Goal: Task Accomplishment & Management: Manage account settings

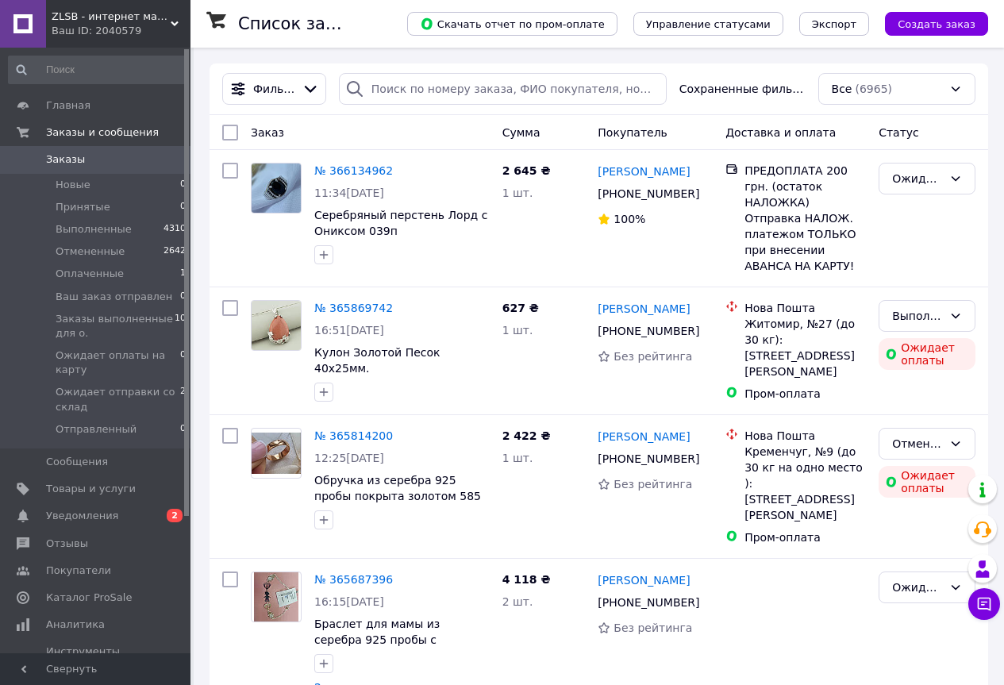
click at [177, 21] on icon at bounding box center [175, 24] width 8 height 8
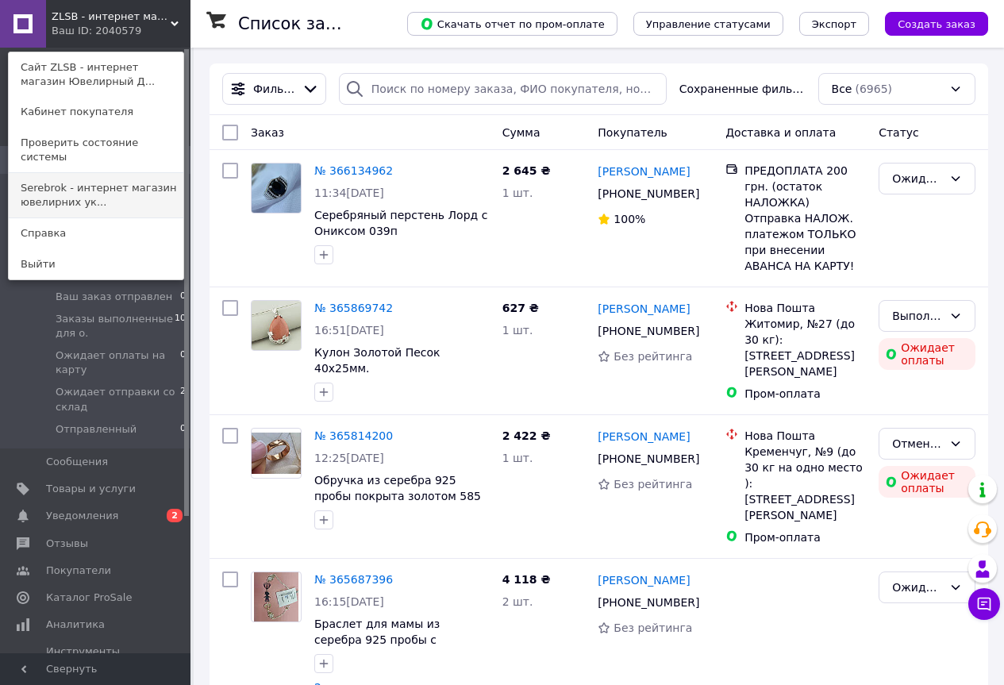
click at [71, 173] on link "Serebrok - интернет магазин ювелирних ук..." at bounding box center [96, 195] width 175 height 44
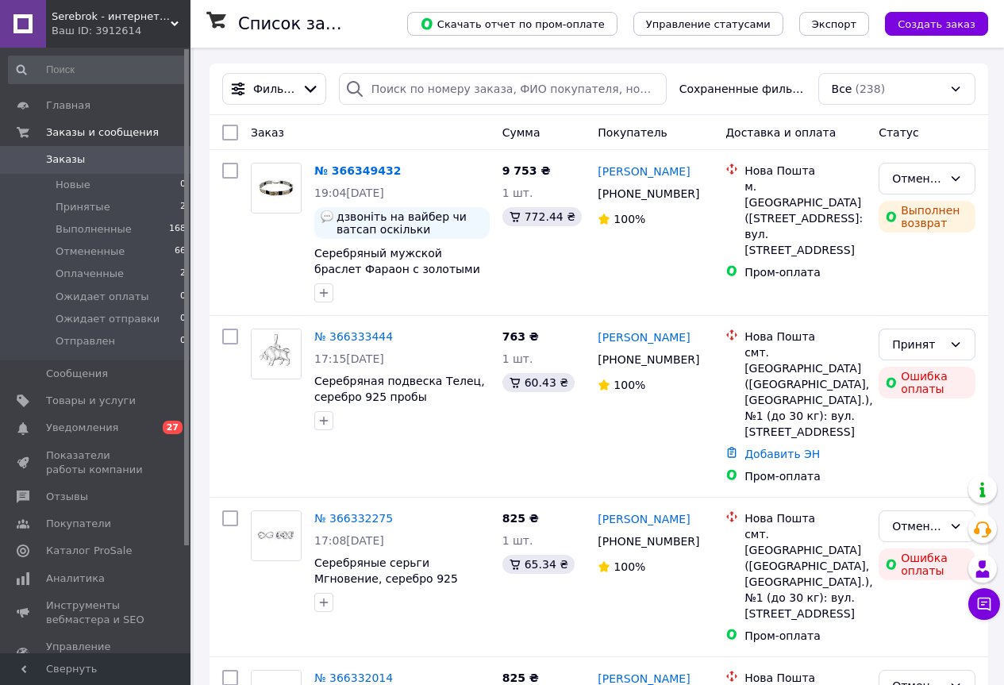
click at [89, 70] on input at bounding box center [97, 70] width 179 height 29
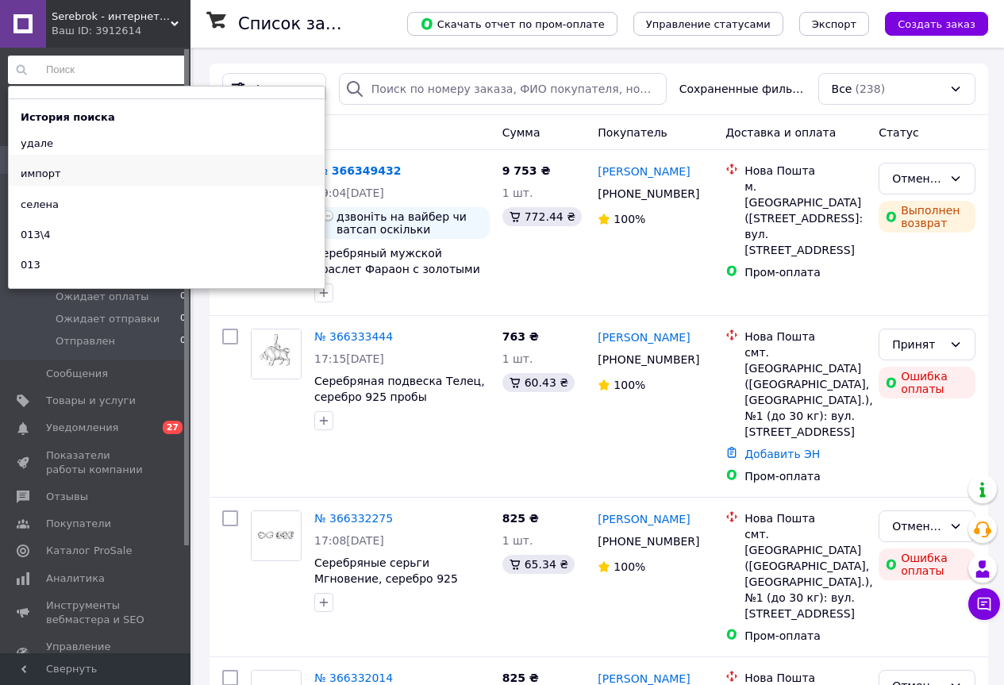
click at [48, 172] on div "импорт" at bounding box center [41, 174] width 64 height 22
type input "импорт"
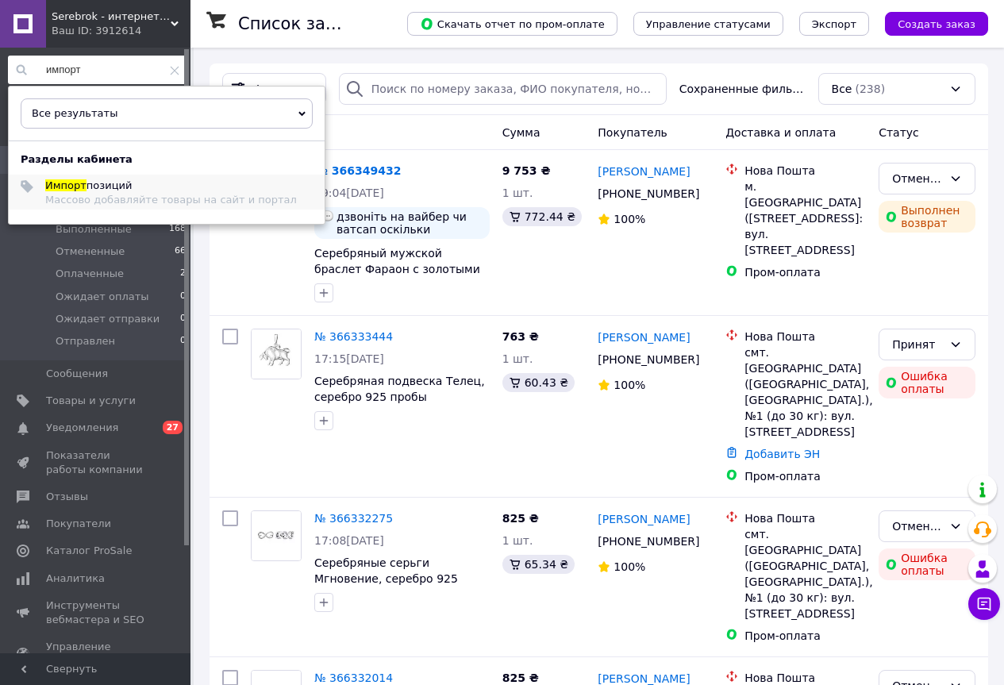
click at [64, 187] on span "Импорт" at bounding box center [65, 185] width 41 height 12
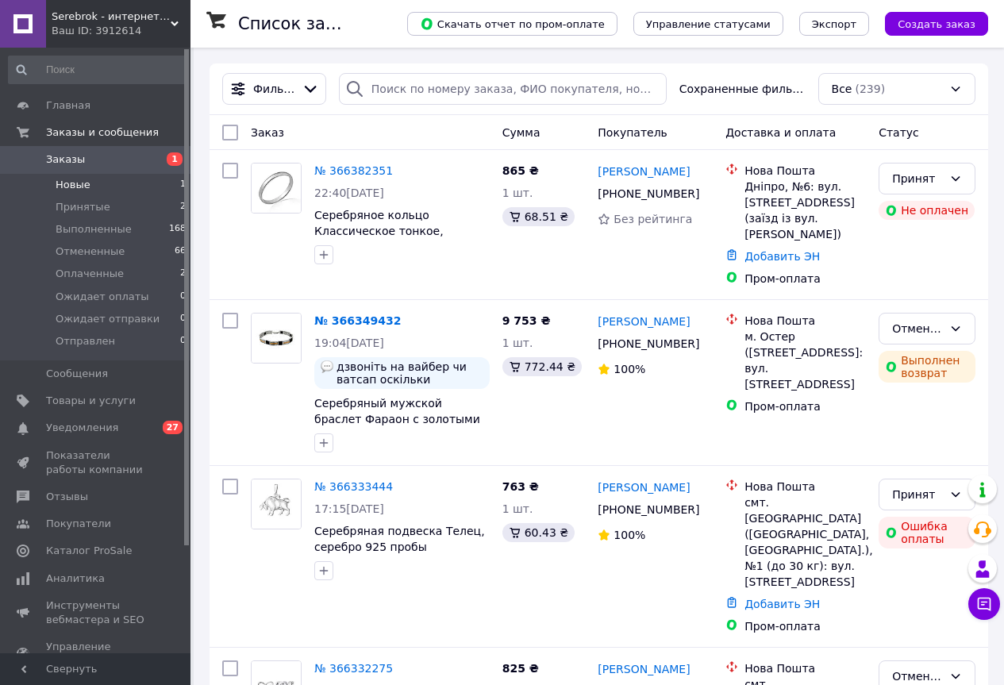
click at [71, 183] on span "Новые" at bounding box center [73, 185] width 35 height 14
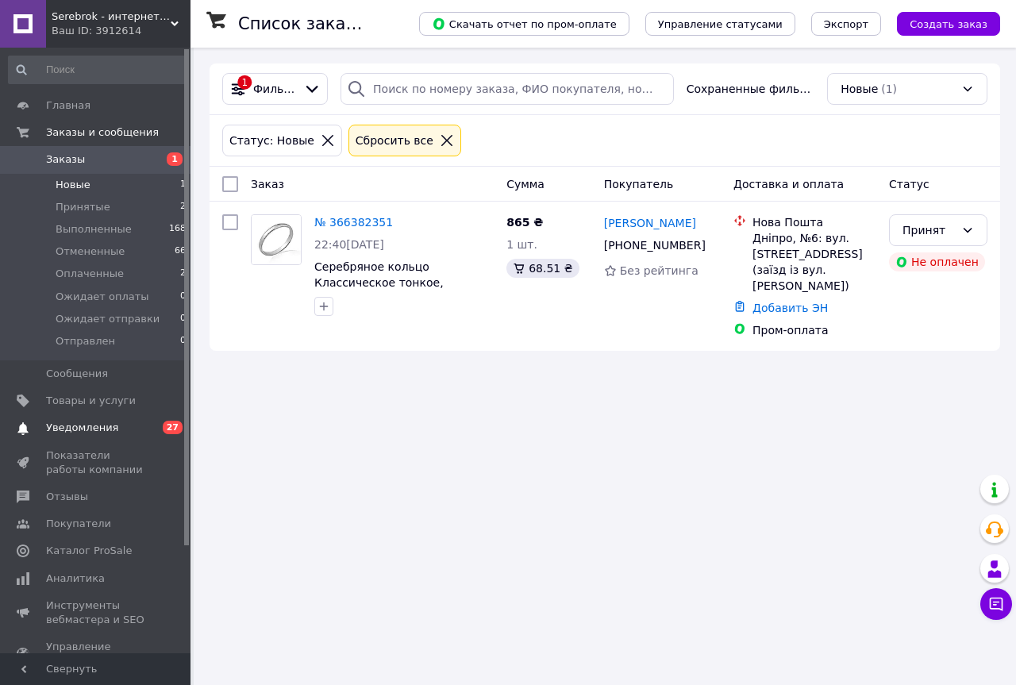
click at [71, 426] on span "Уведомления" at bounding box center [82, 428] width 72 height 14
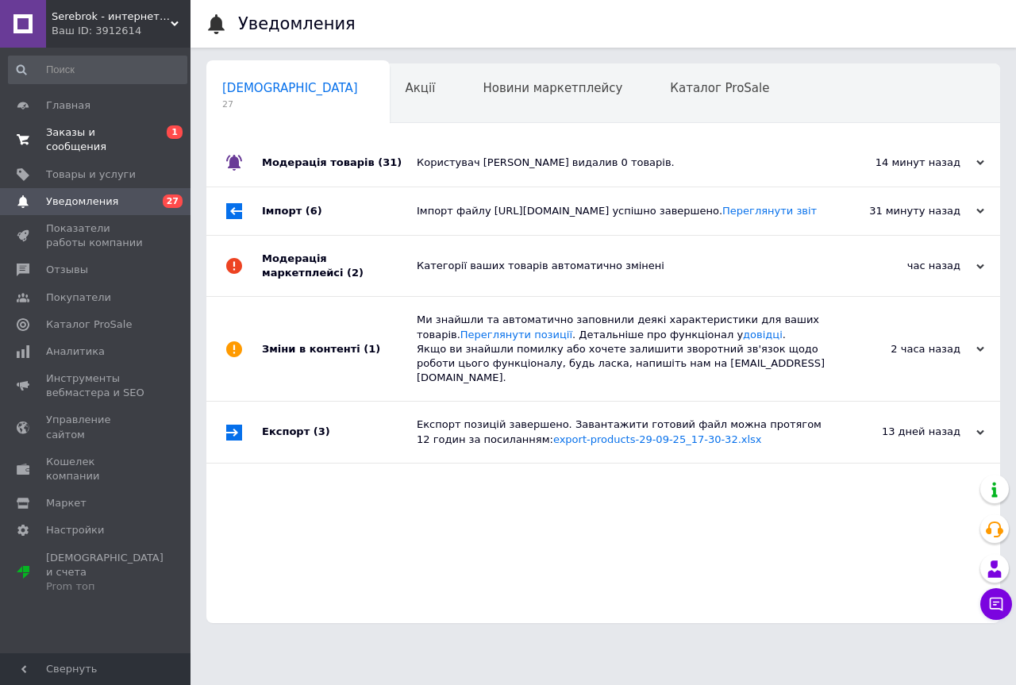
click at [68, 131] on span "Заказы и сообщения" at bounding box center [96, 139] width 101 height 29
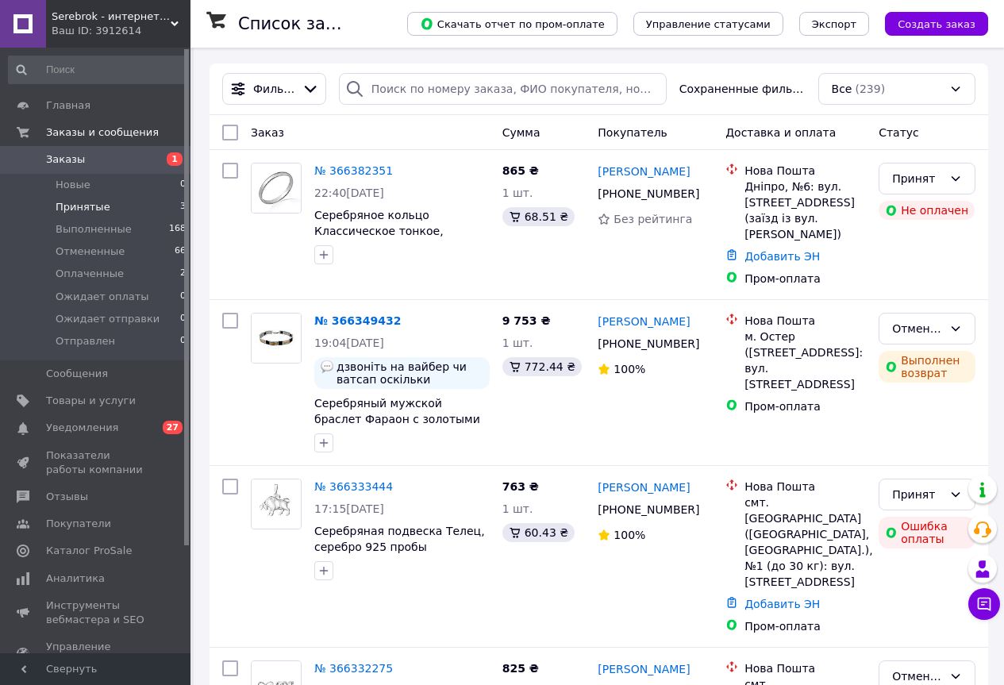
click at [73, 206] on span "Принятые" at bounding box center [83, 207] width 55 height 14
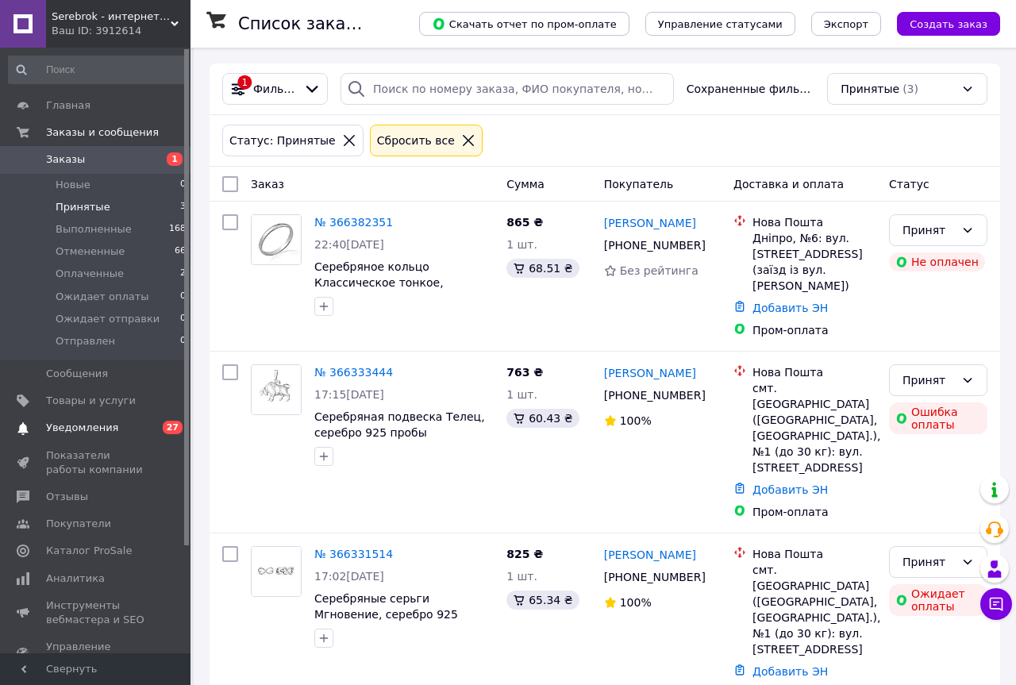
click at [94, 429] on span "Уведомления" at bounding box center [82, 428] width 72 height 14
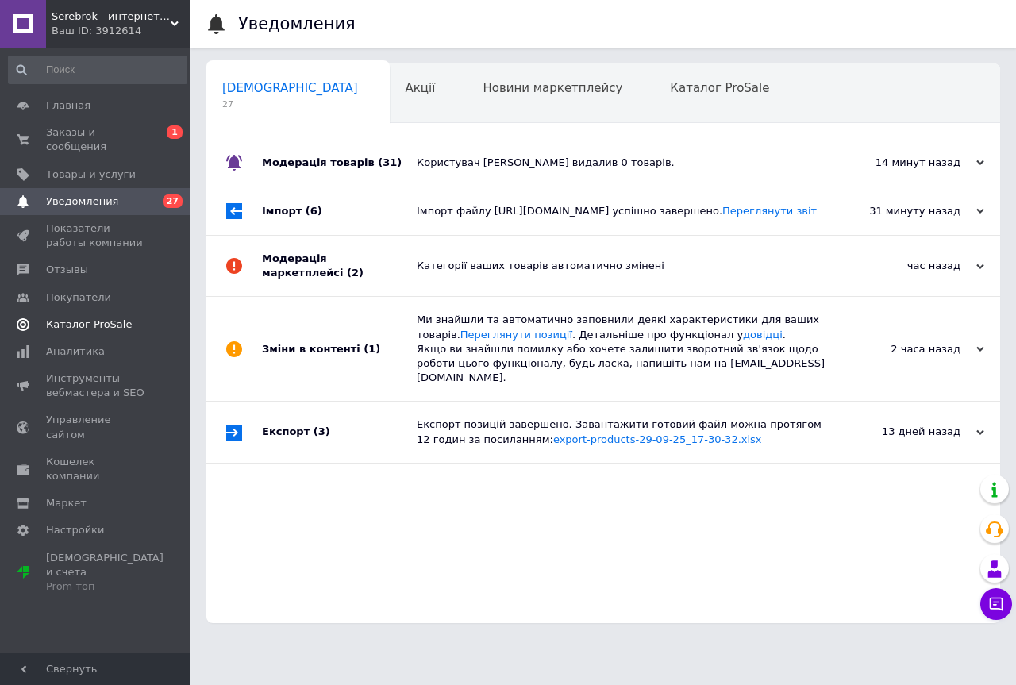
click at [60, 317] on span "Каталог ProSale" at bounding box center [89, 324] width 86 height 14
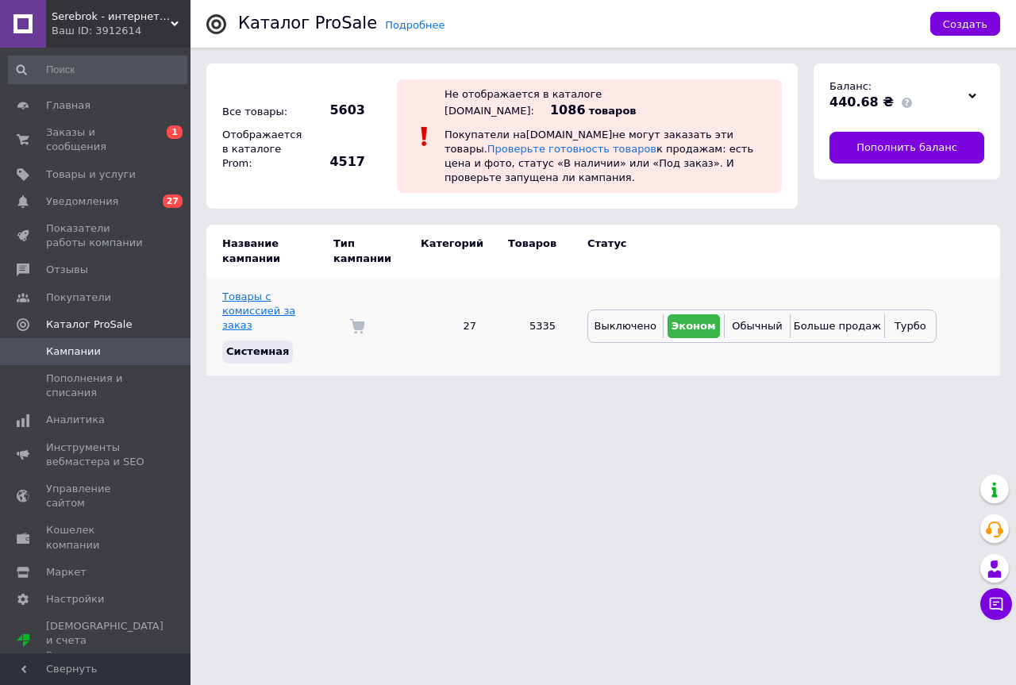
click at [229, 290] on link "Товары с комиссией за заказ" at bounding box center [258, 310] width 73 height 40
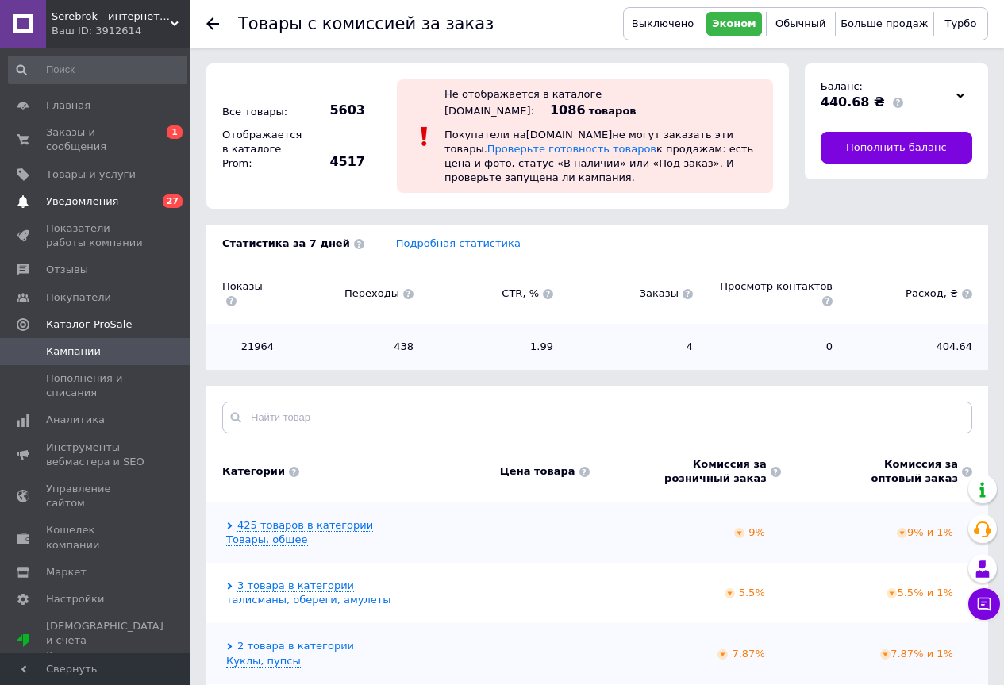
click at [69, 194] on span "Уведомления" at bounding box center [82, 201] width 72 height 14
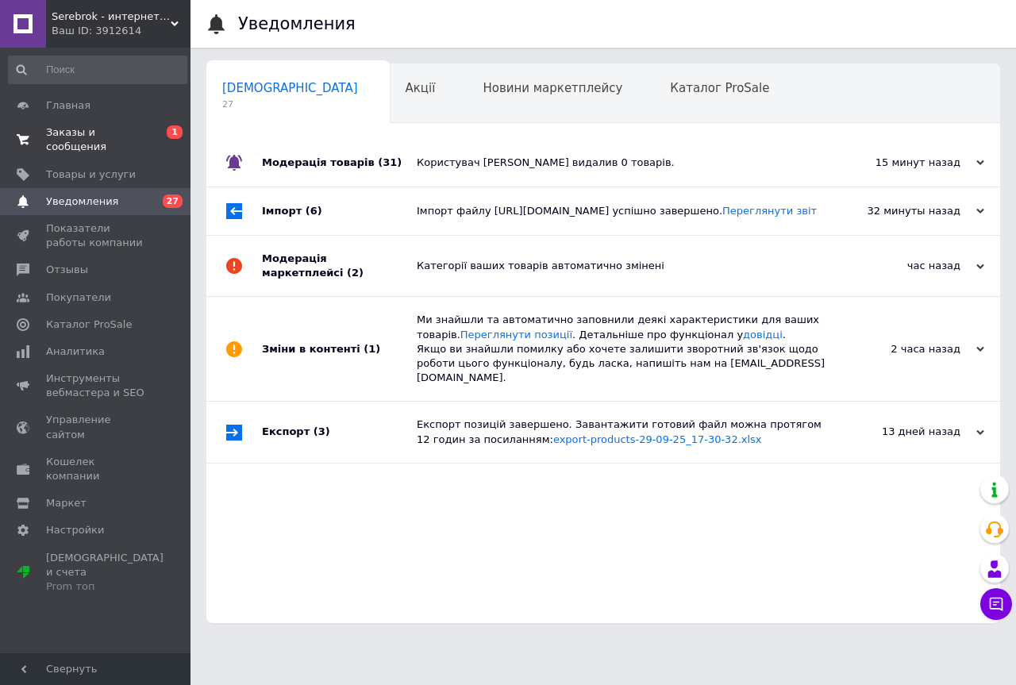
click at [75, 133] on span "Заказы и сообщения" at bounding box center [96, 139] width 101 height 29
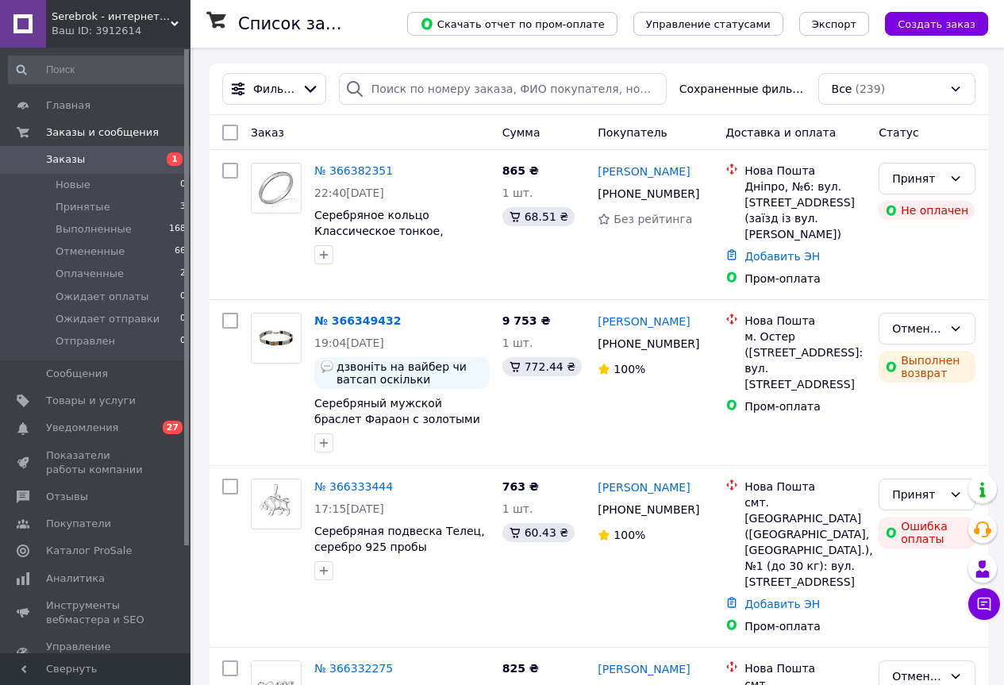
click at [86, 71] on input at bounding box center [97, 70] width 179 height 29
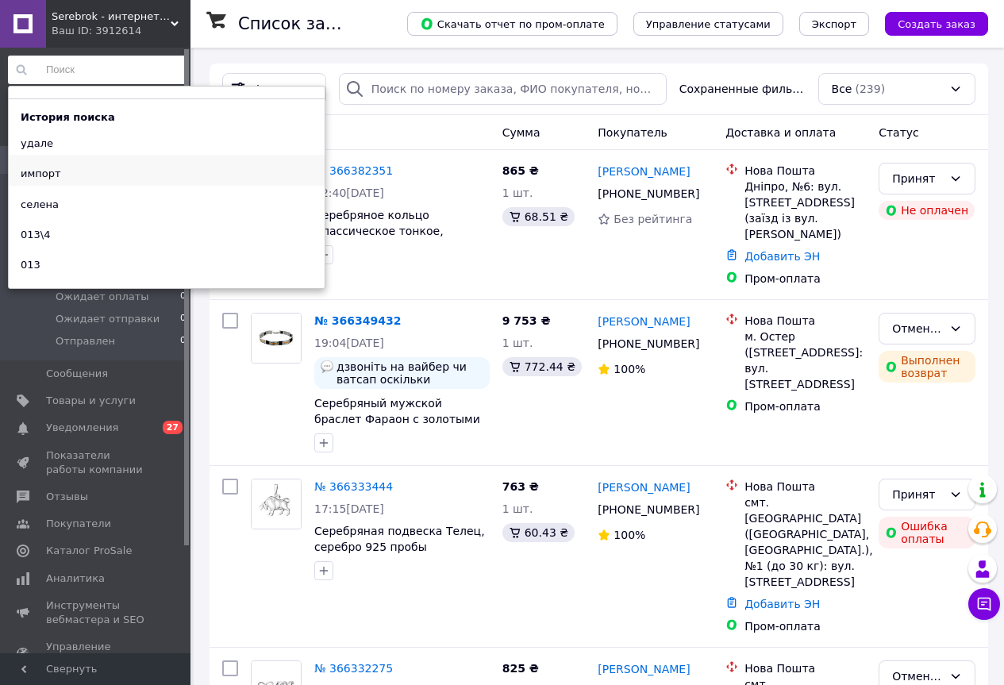
click at [38, 176] on div "импорт" at bounding box center [41, 174] width 64 height 22
type input "импорт"
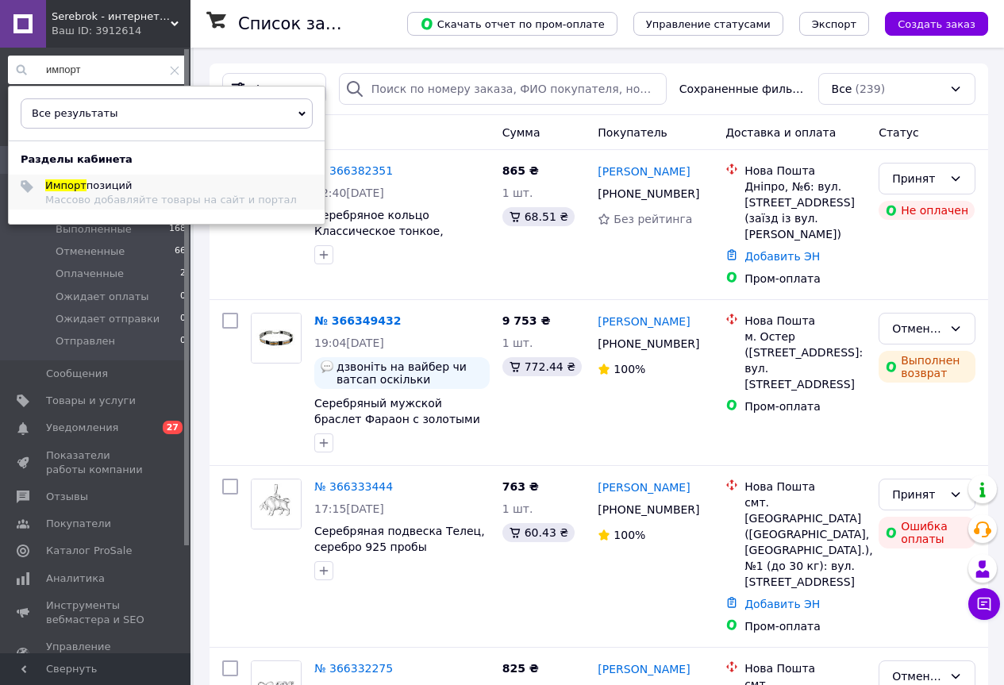
click at [67, 186] on span "Импорт" at bounding box center [65, 185] width 41 height 12
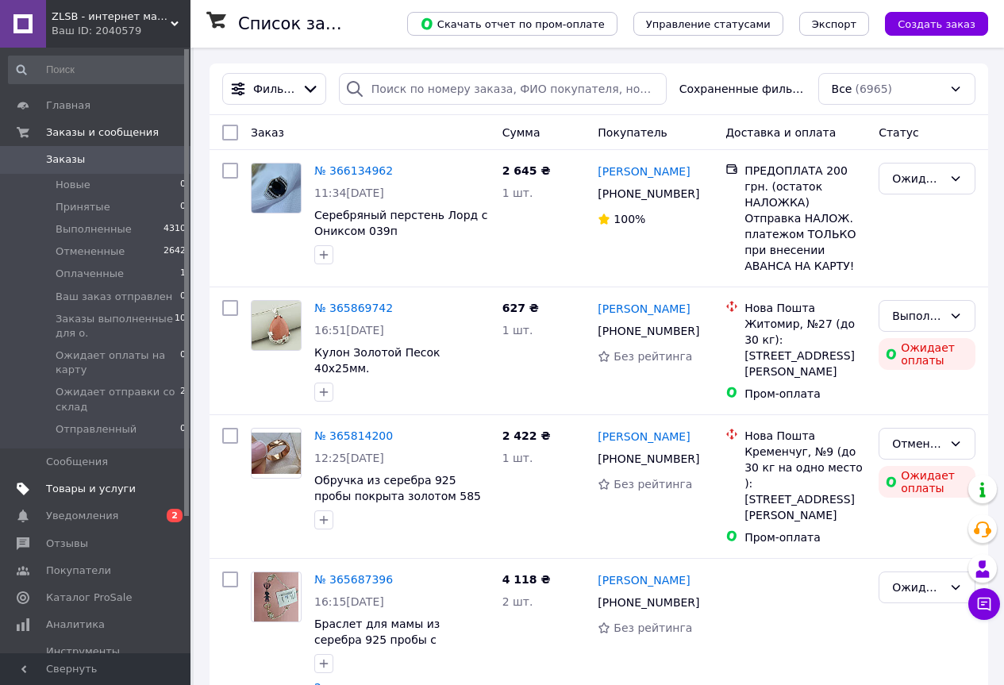
click at [60, 487] on span "Товары и услуги" at bounding box center [91, 489] width 90 height 14
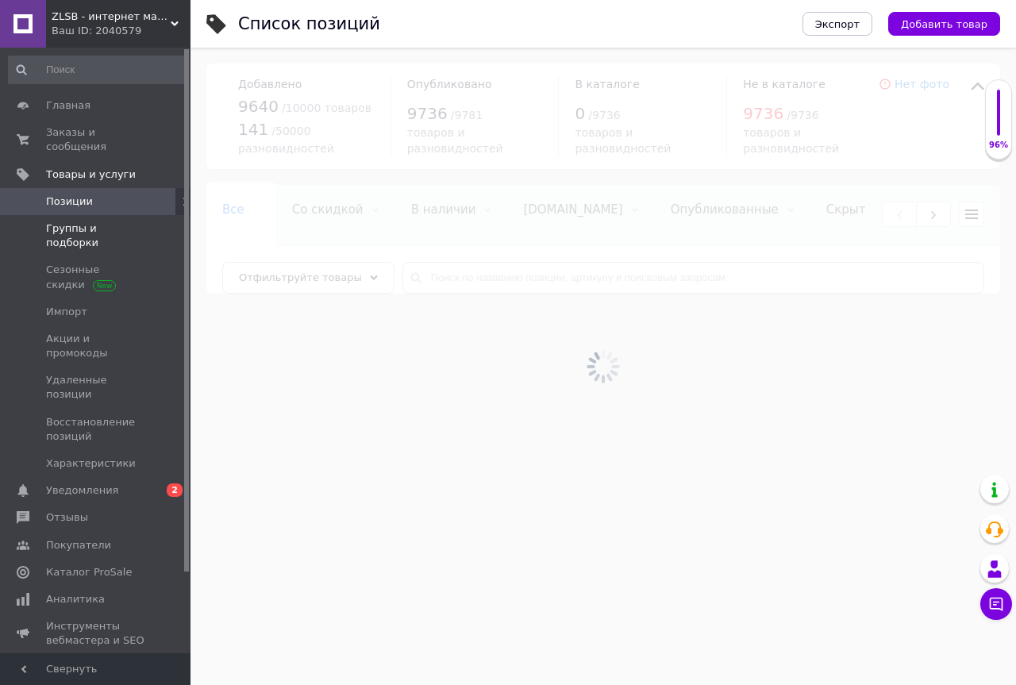
click at [58, 221] on span "Группы и подборки" at bounding box center [96, 235] width 101 height 29
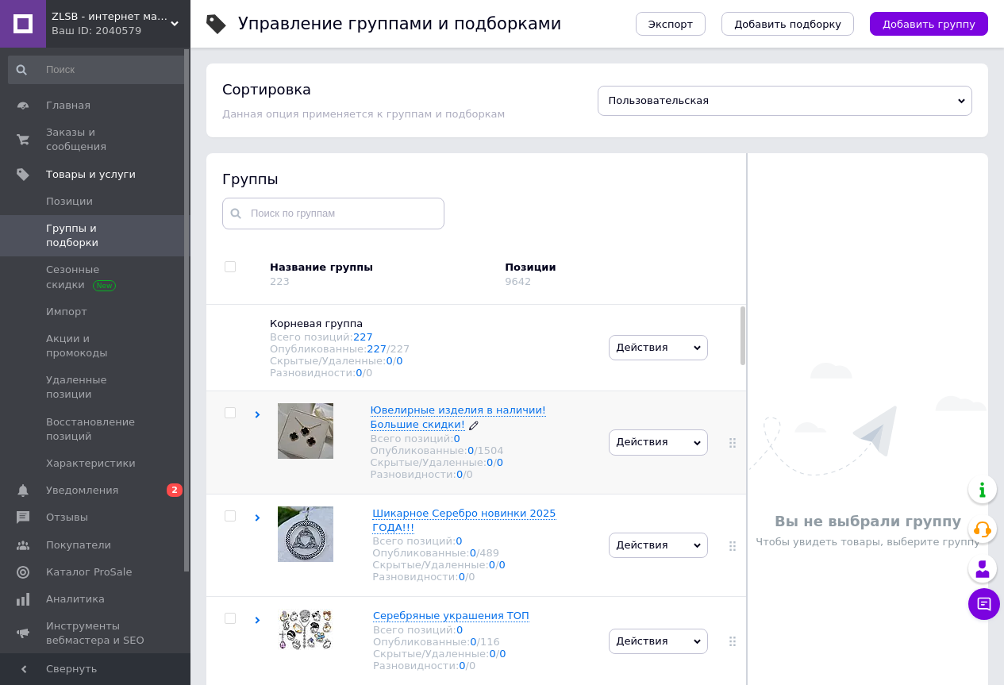
click at [406, 417] on span "Ювелирные изделия в наличии! Большие скидки!" at bounding box center [458, 417] width 175 height 26
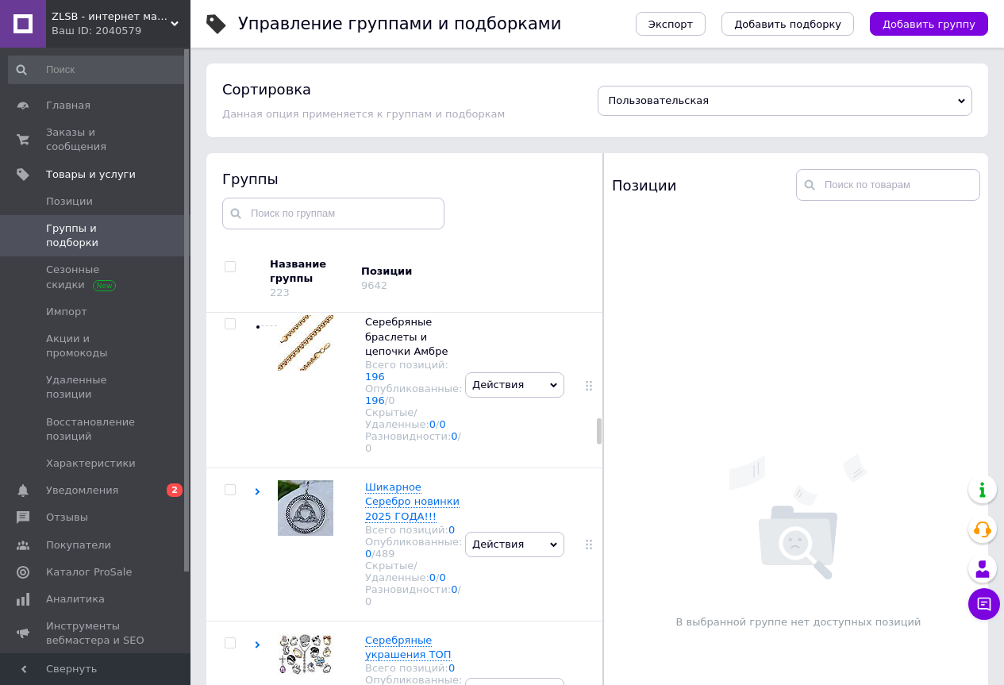
scroll to position [1746, 0]
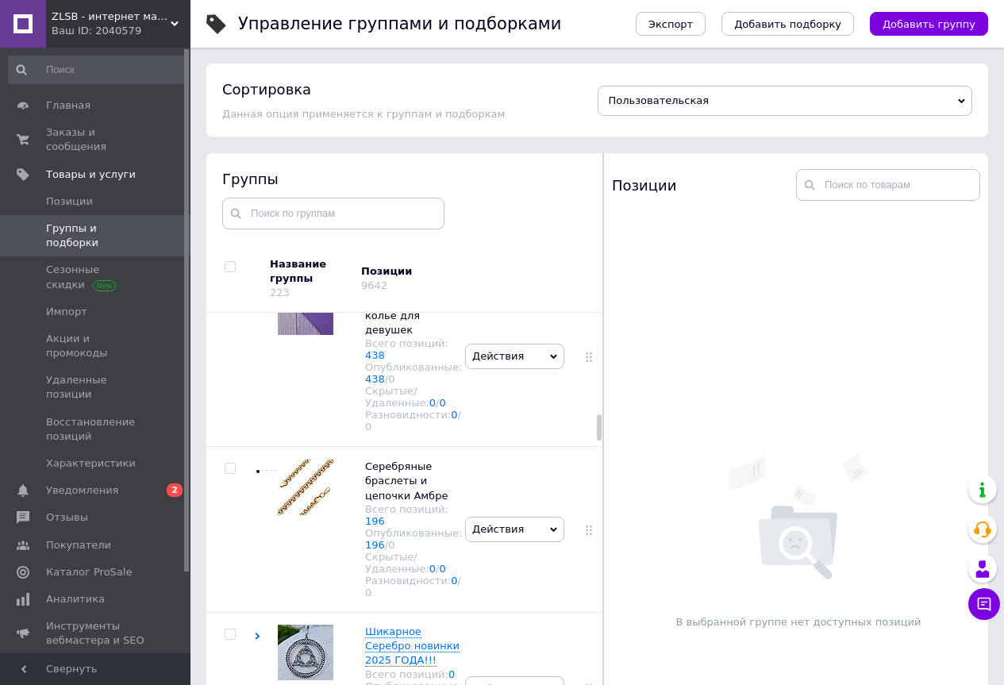
click at [172, 26] on icon at bounding box center [175, 24] width 8 height 8
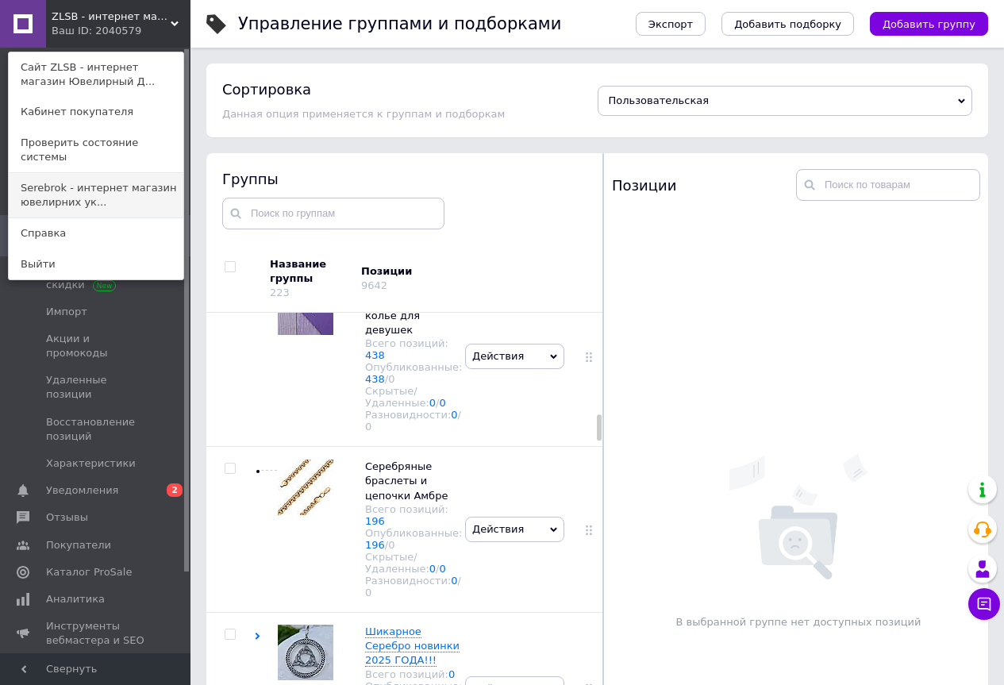
click at [94, 173] on link "Serebrok - интернет магазин ювелирних ук..." at bounding box center [96, 195] width 175 height 44
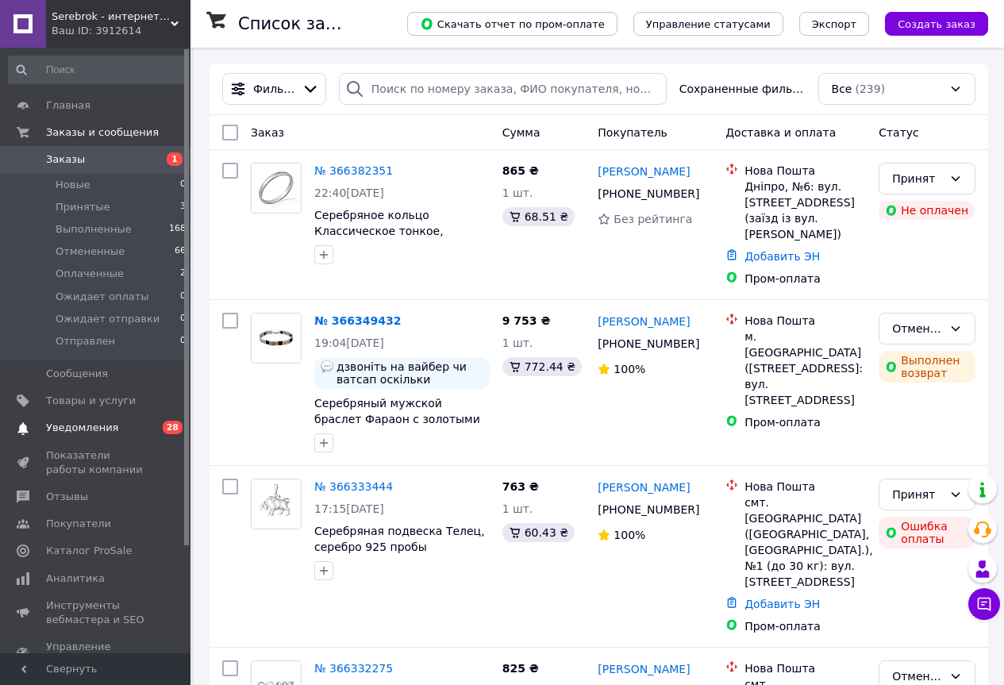
click at [77, 425] on span "Уведомления" at bounding box center [82, 428] width 72 height 14
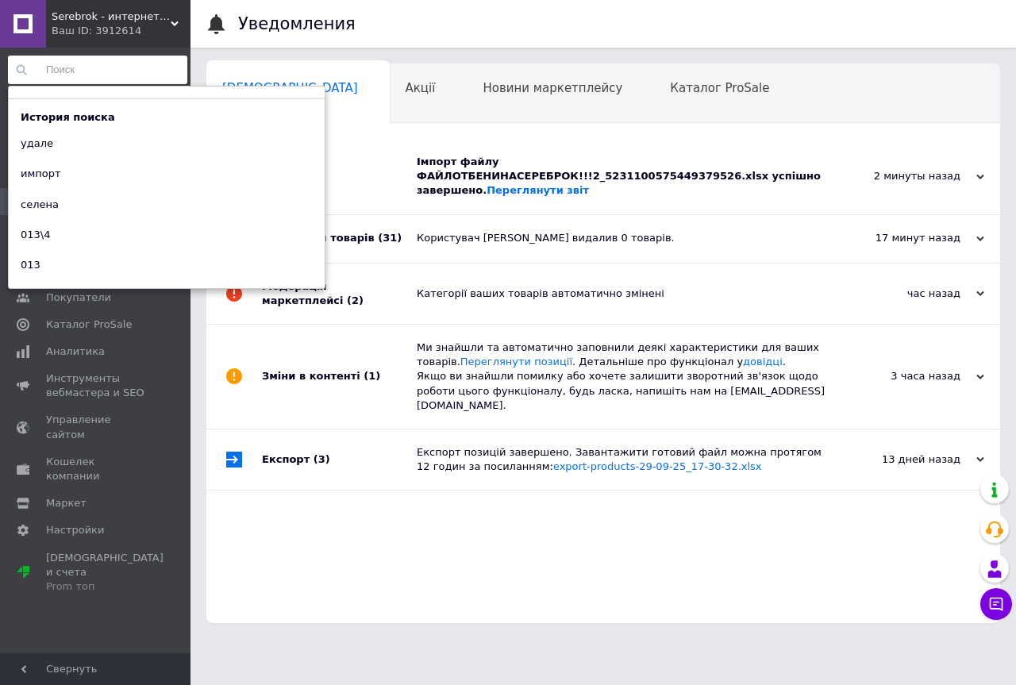
click at [74, 65] on input at bounding box center [97, 70] width 179 height 29
click at [43, 174] on div "импорт" at bounding box center [41, 174] width 64 height 22
type input "импорт"
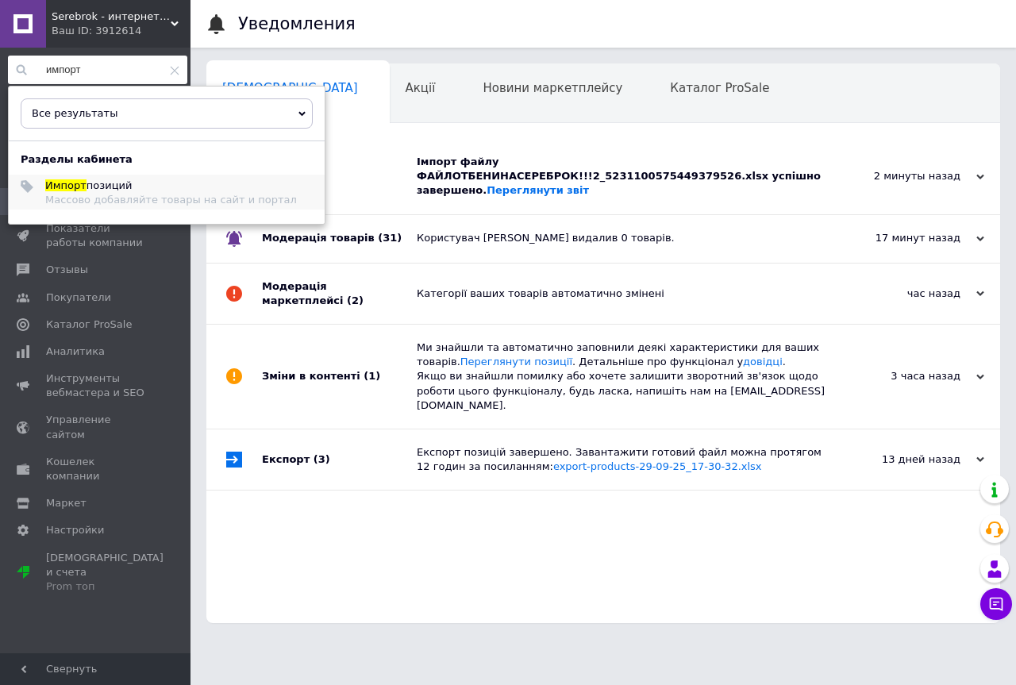
click at [60, 185] on span "Импорт" at bounding box center [65, 185] width 41 height 12
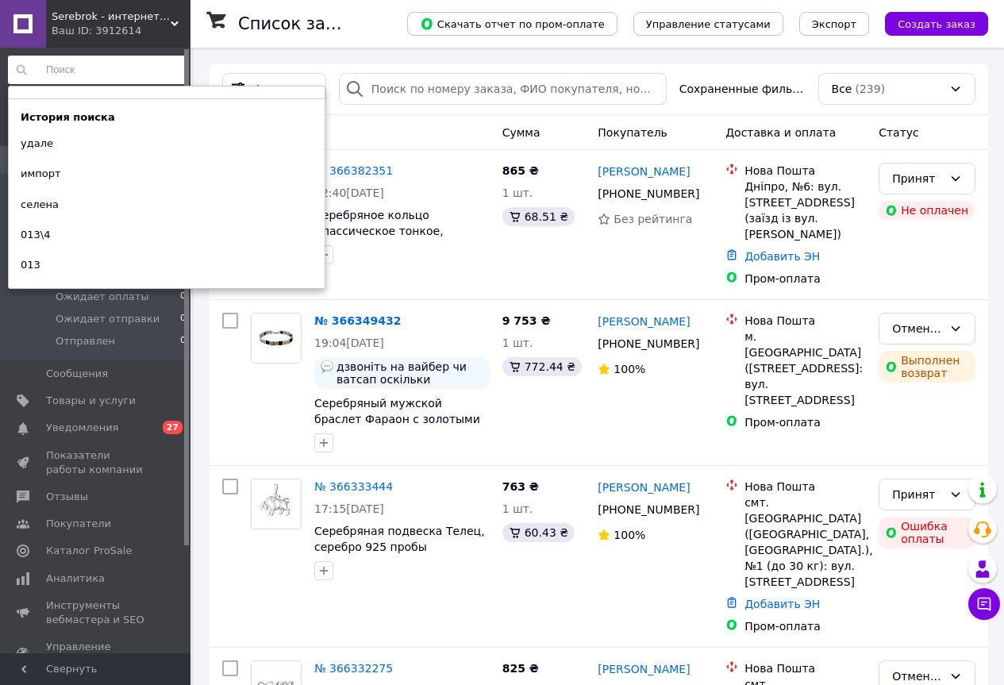
click at [83, 71] on input at bounding box center [97, 70] width 179 height 29
click at [51, 171] on div "импорт" at bounding box center [41, 174] width 64 height 22
type input "импорт"
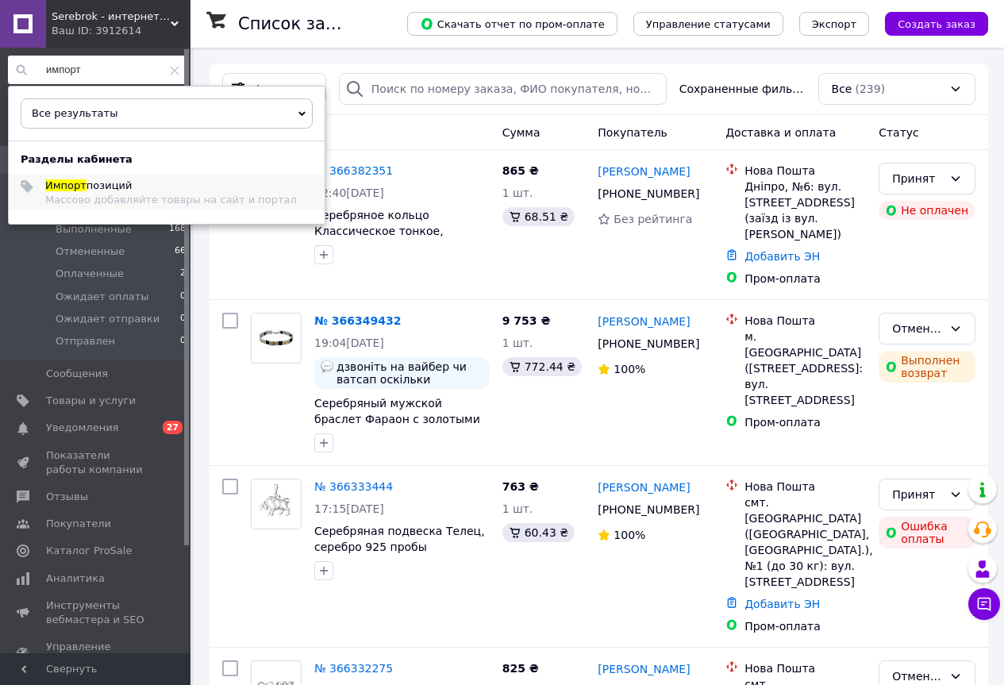
click at [59, 182] on span "Импорт" at bounding box center [65, 185] width 41 height 12
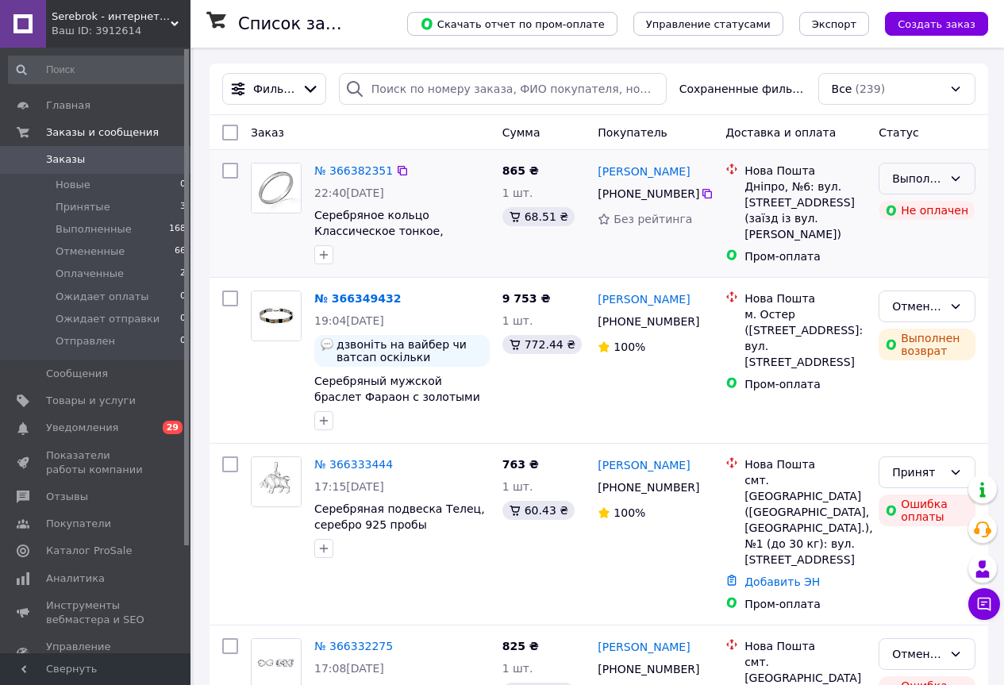
click at [953, 180] on icon at bounding box center [955, 178] width 13 height 13
click at [907, 279] on li "Ожидает отправки" at bounding box center [926, 288] width 95 height 44
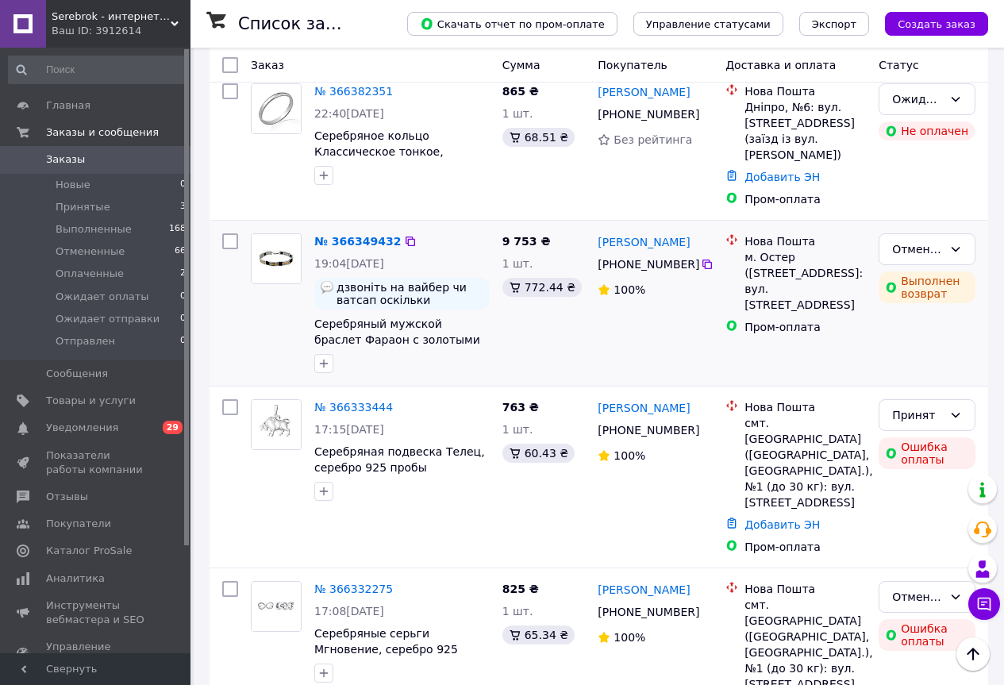
scroll to position [0, 0]
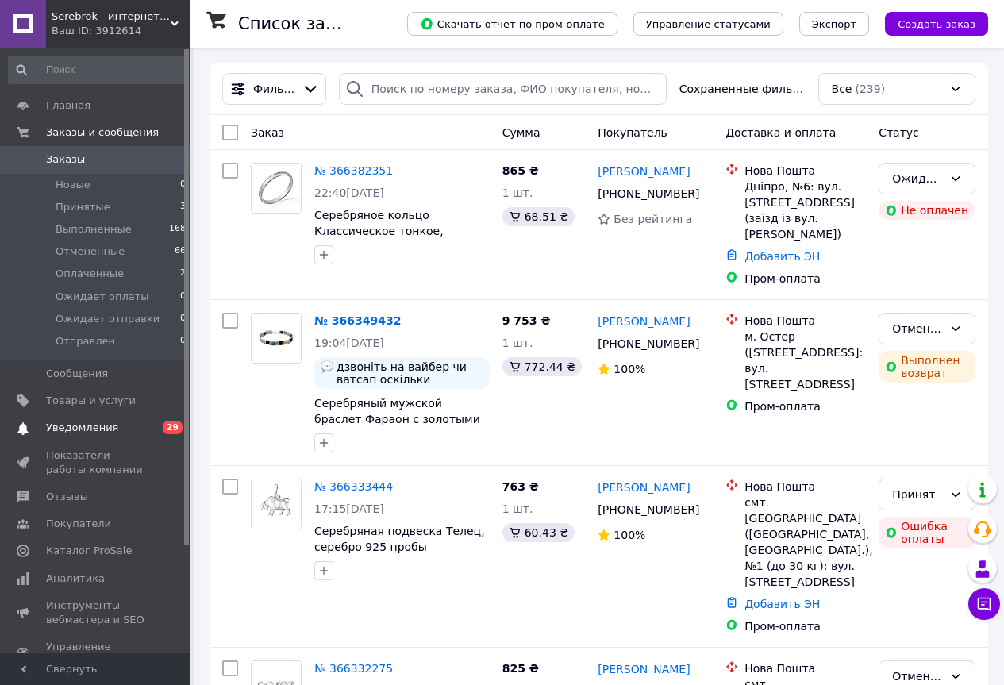
click at [92, 423] on span "Уведомления" at bounding box center [82, 428] width 72 height 14
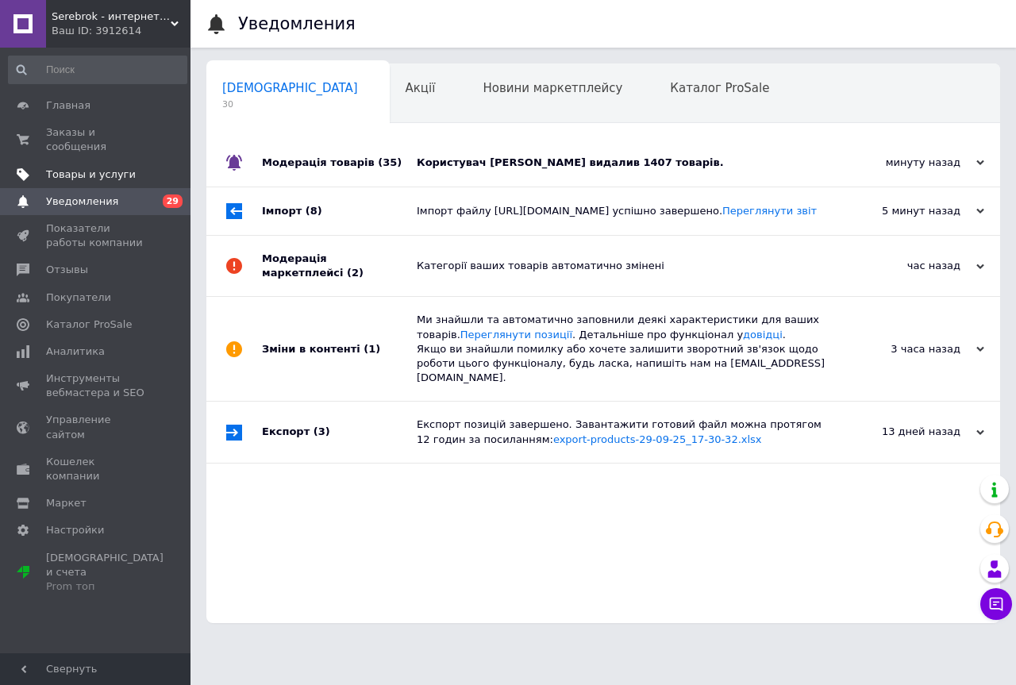
click at [63, 167] on span "Товары и услуги" at bounding box center [91, 174] width 90 height 14
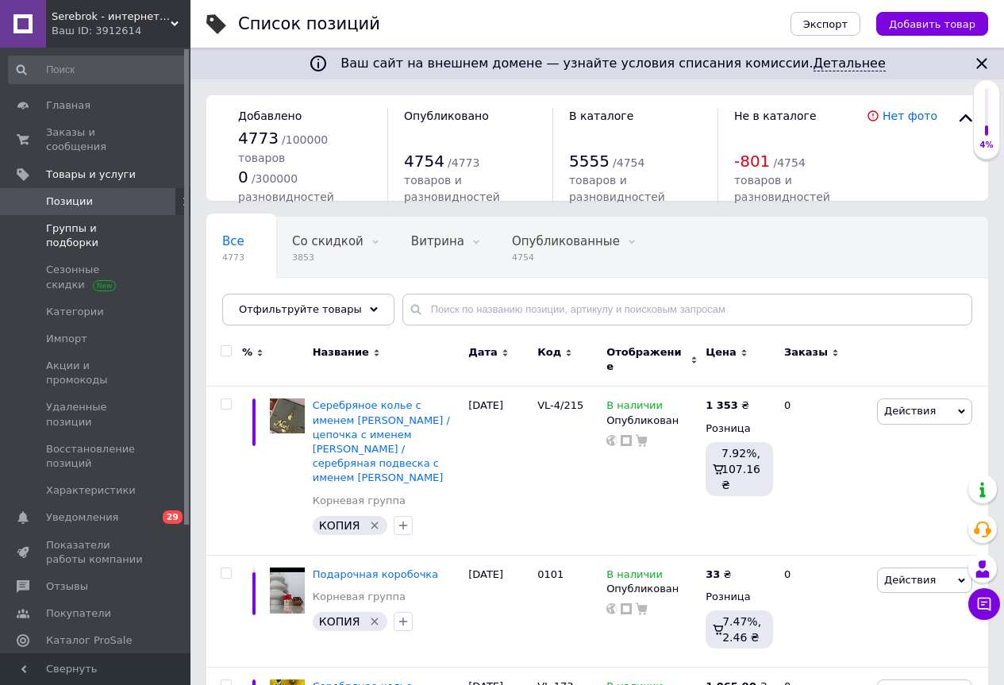
click at [63, 221] on span "Группы и подборки" at bounding box center [96, 235] width 101 height 29
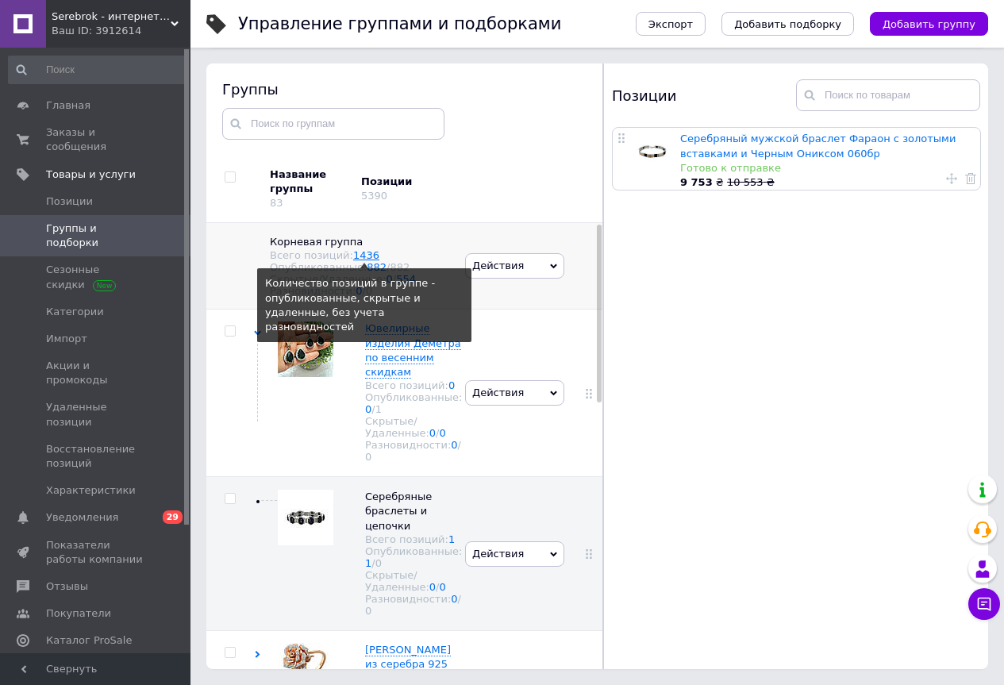
click at [353, 256] on link "1436" at bounding box center [366, 255] width 26 height 12
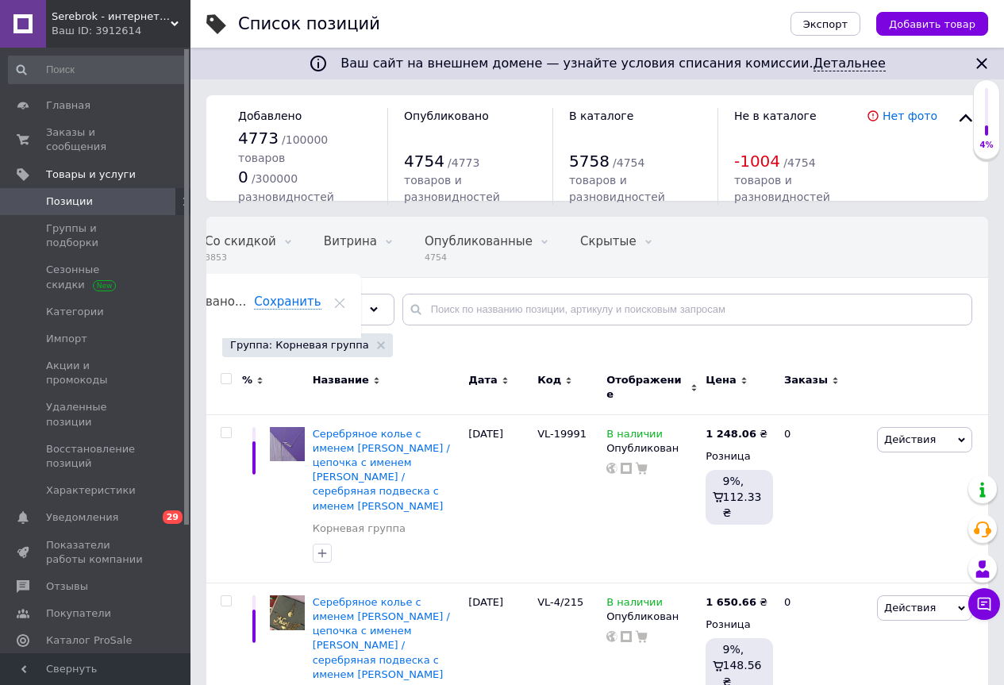
click at [224, 379] on input "checkbox" at bounding box center [226, 379] width 10 height 10
checkbox input "true"
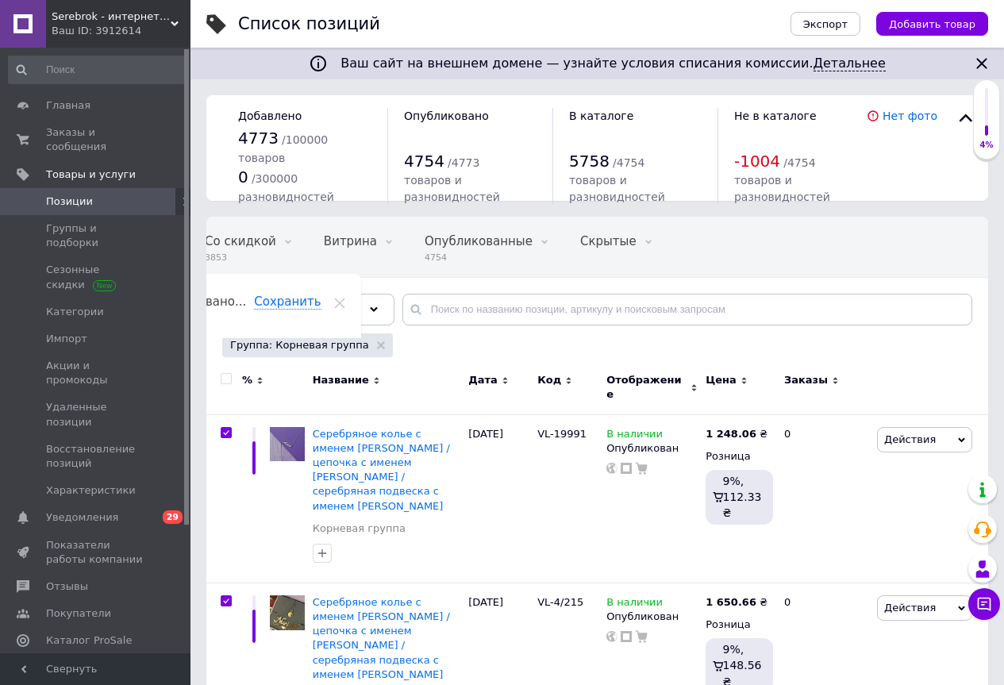
checkbox input "true"
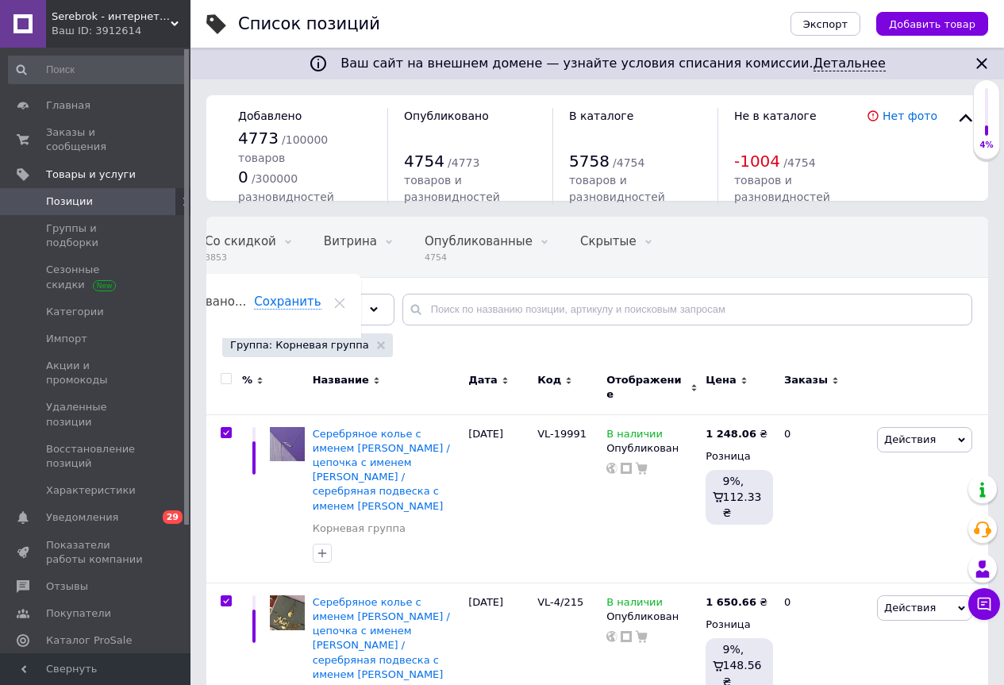
checkbox input "true"
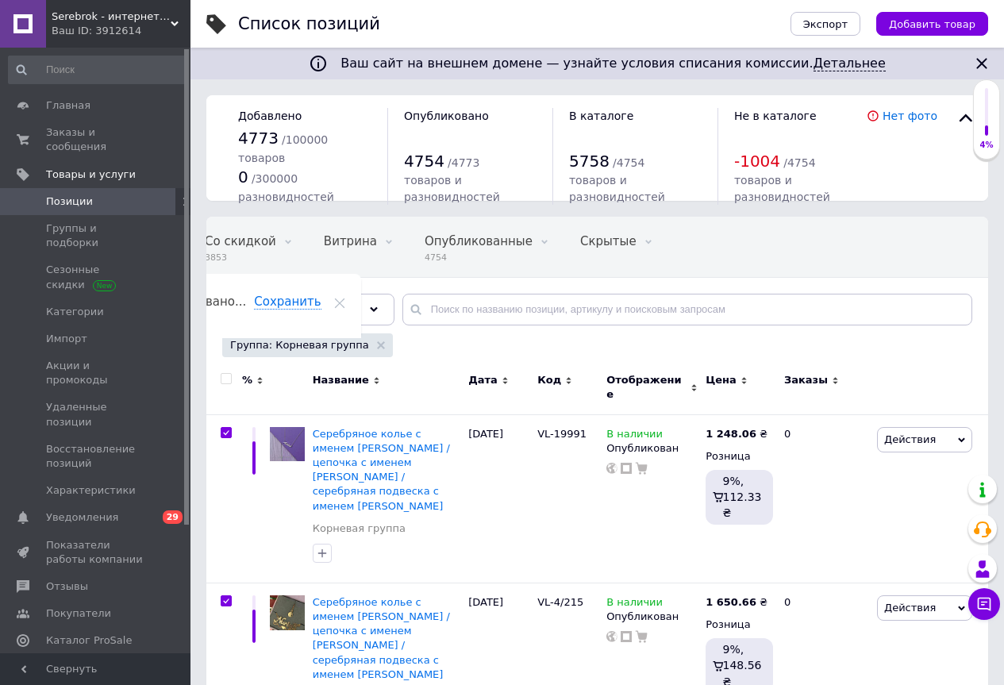
checkbox input "true"
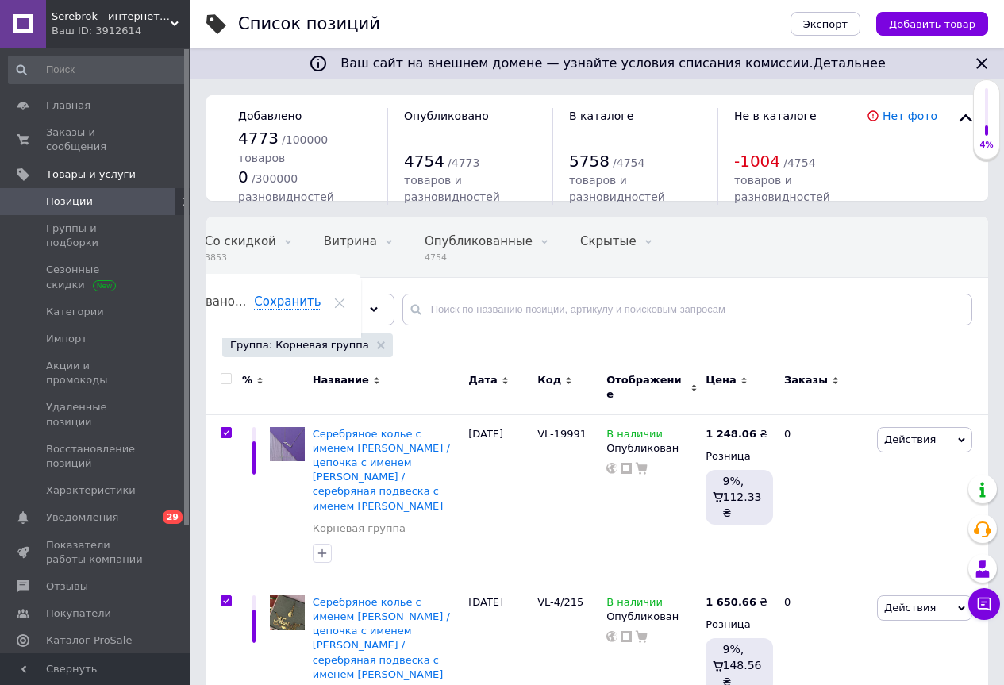
checkbox input "true"
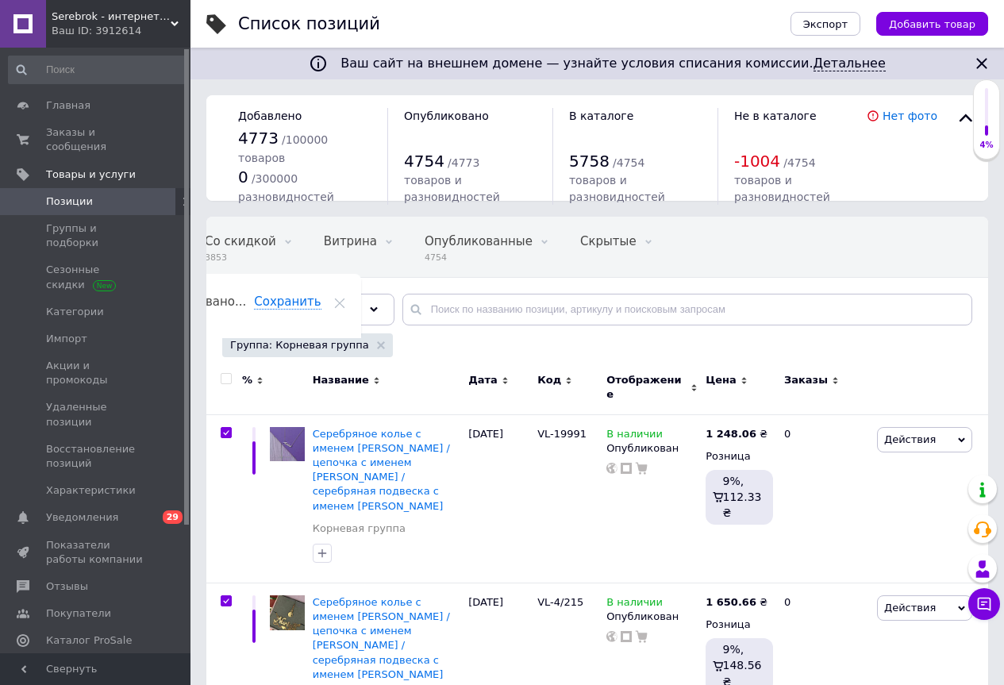
checkbox input "true"
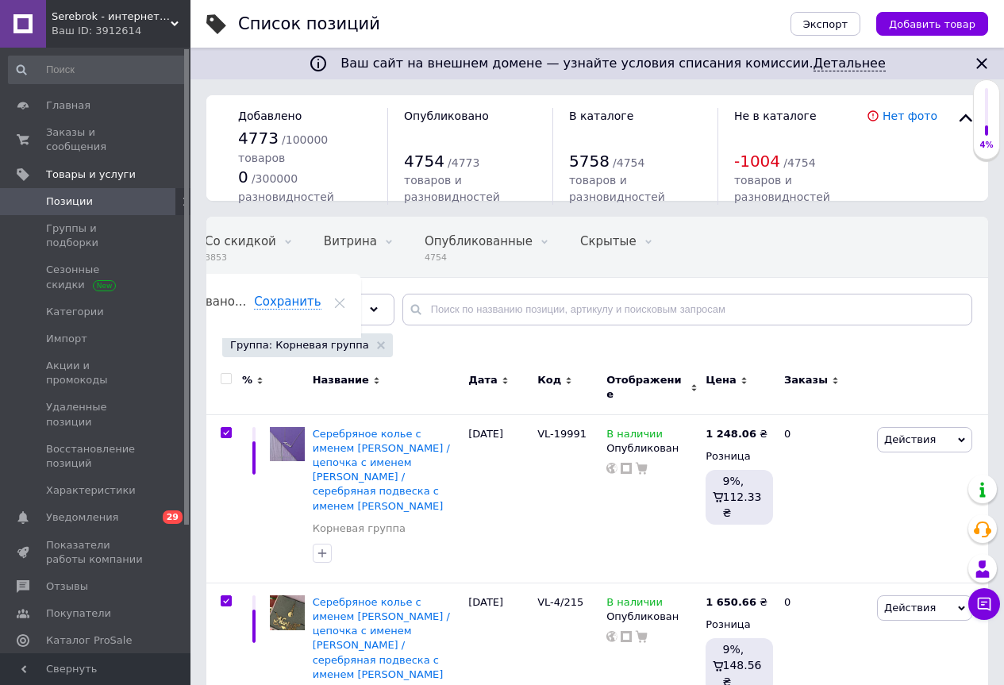
checkbox input "true"
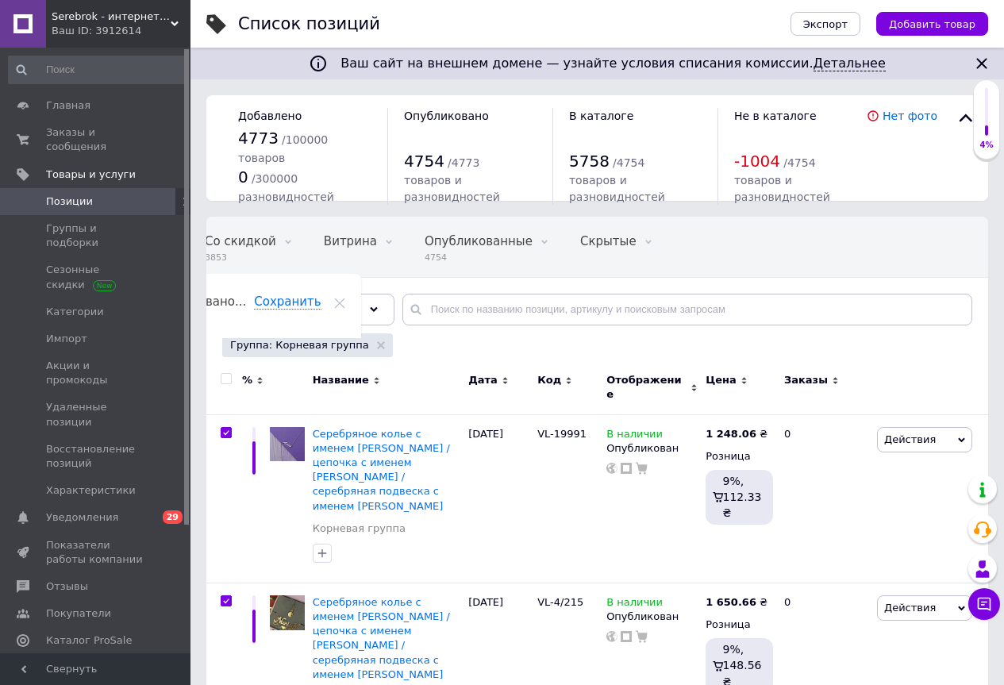
checkbox input "true"
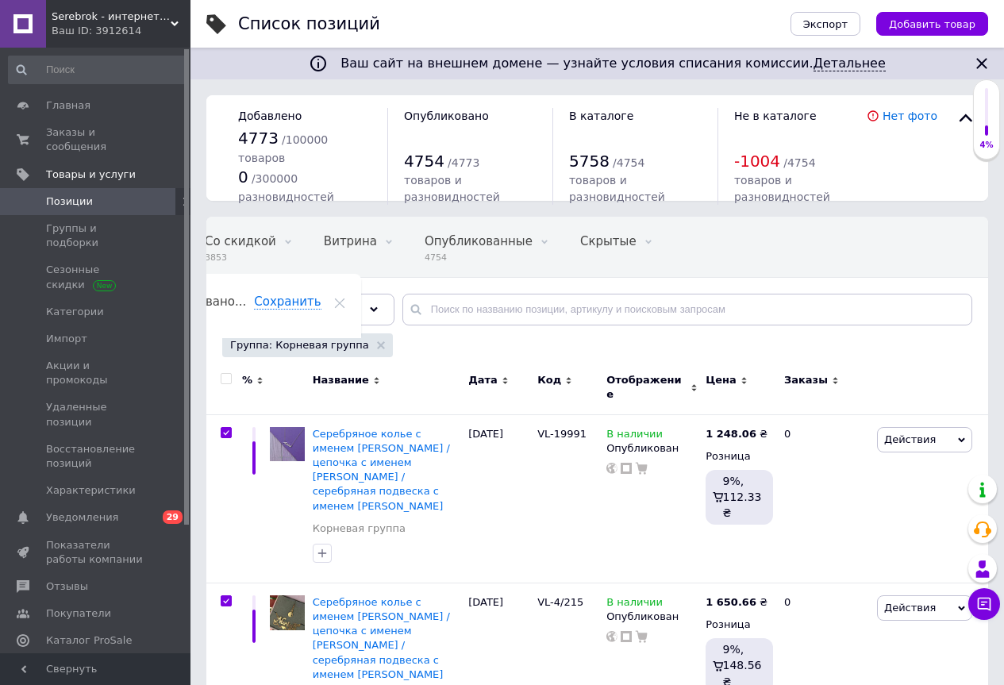
checkbox input "true"
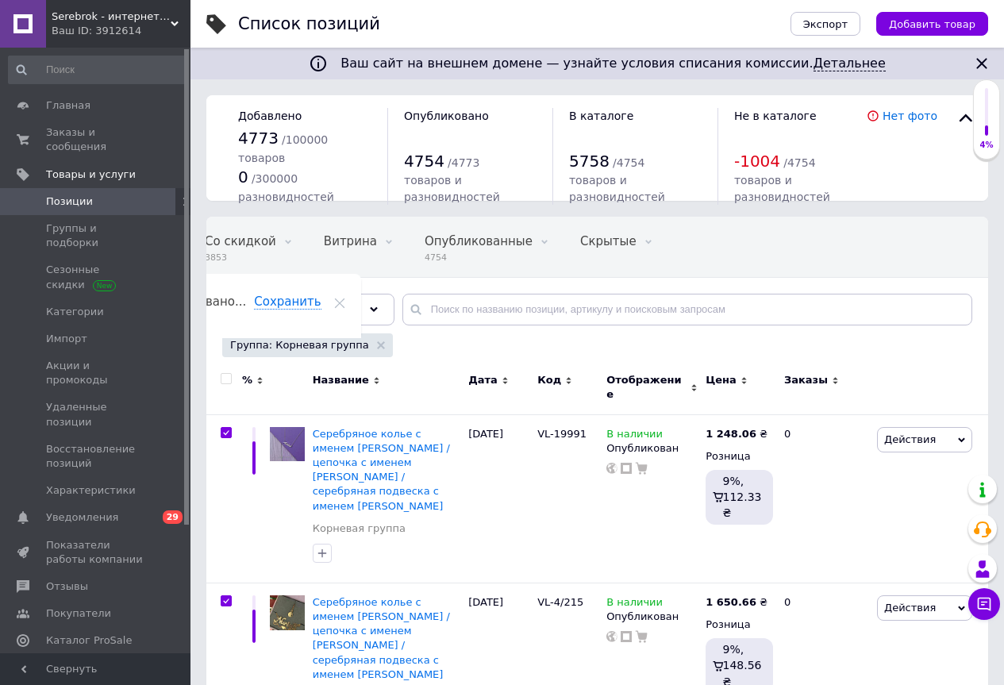
checkbox input "true"
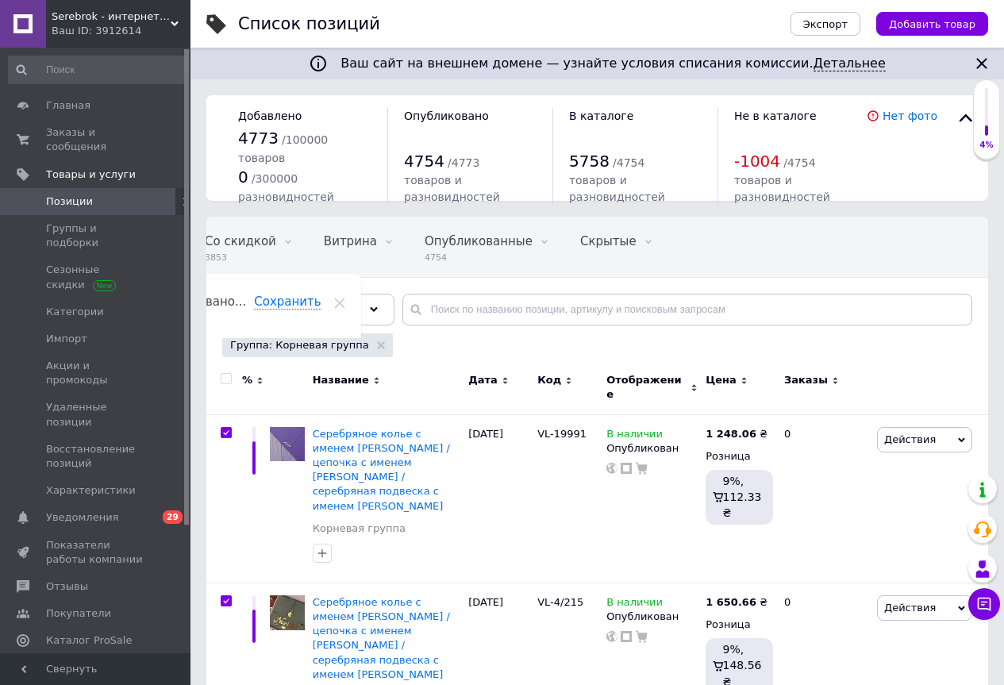
checkbox input "true"
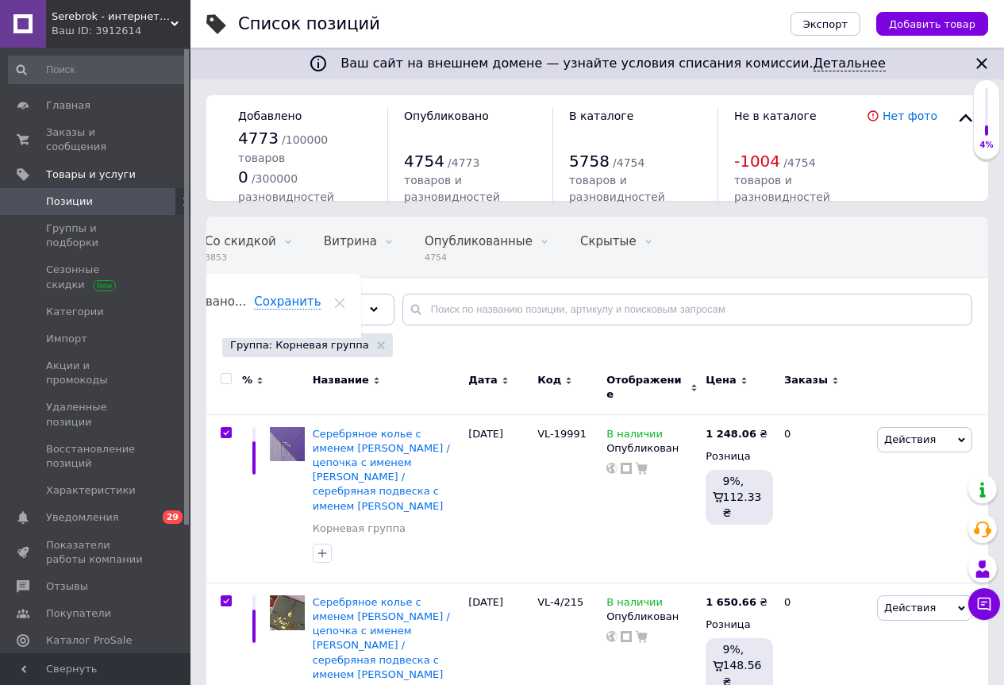
checkbox input "true"
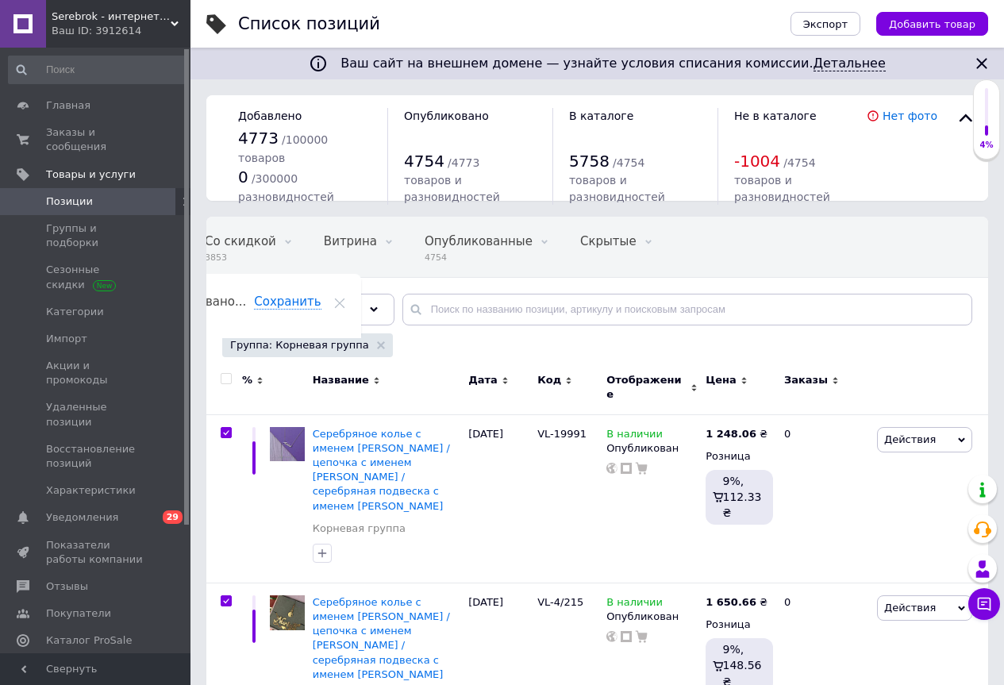
checkbox input "true"
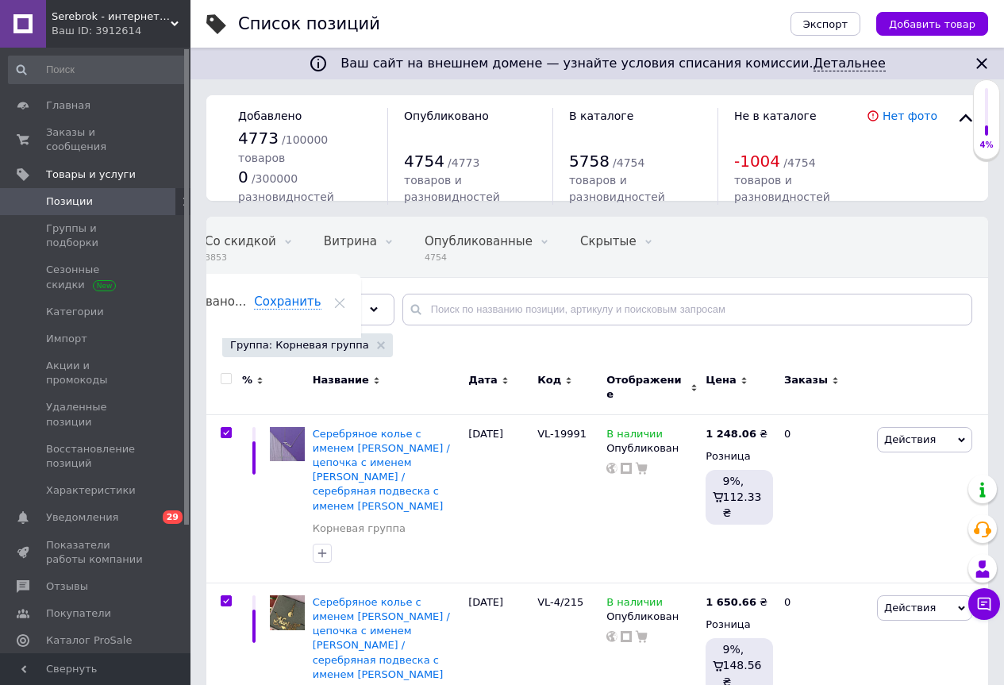
checkbox input "true"
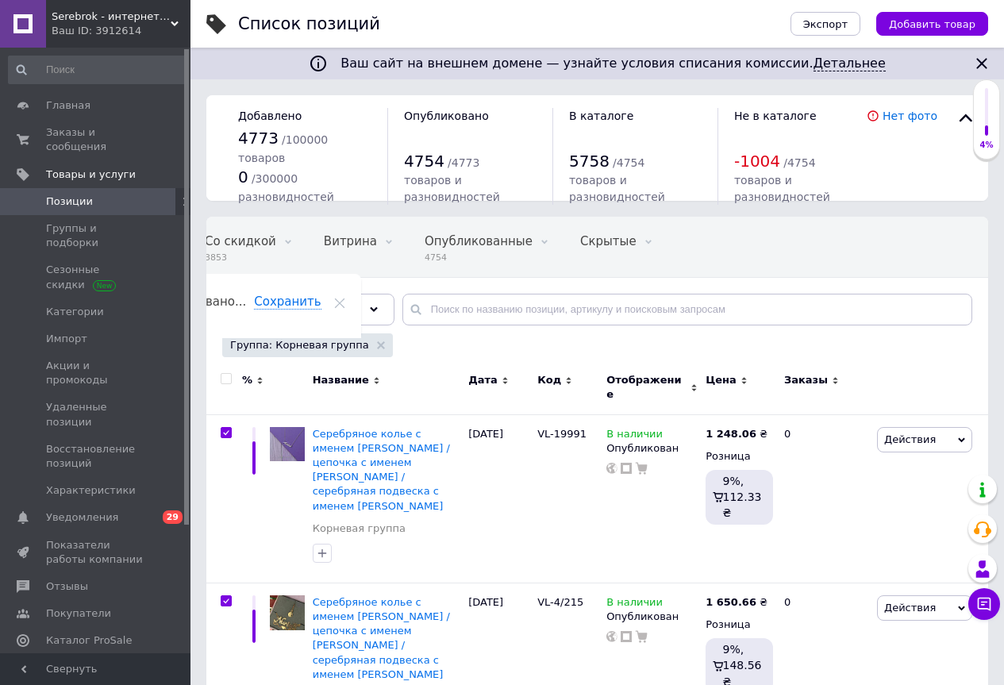
checkbox input "true"
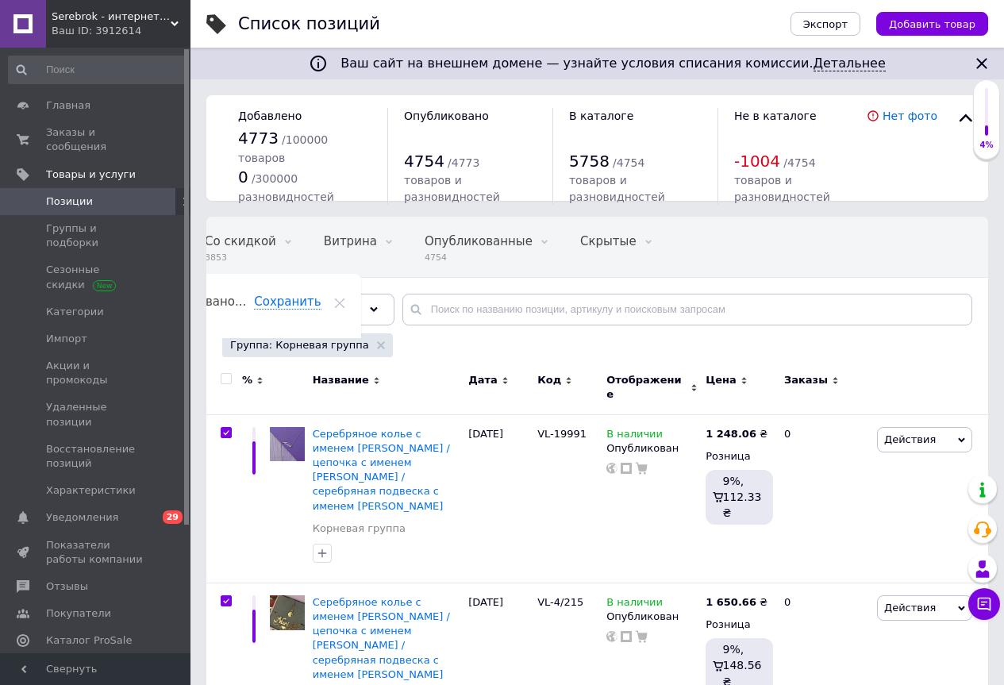
checkbox input "true"
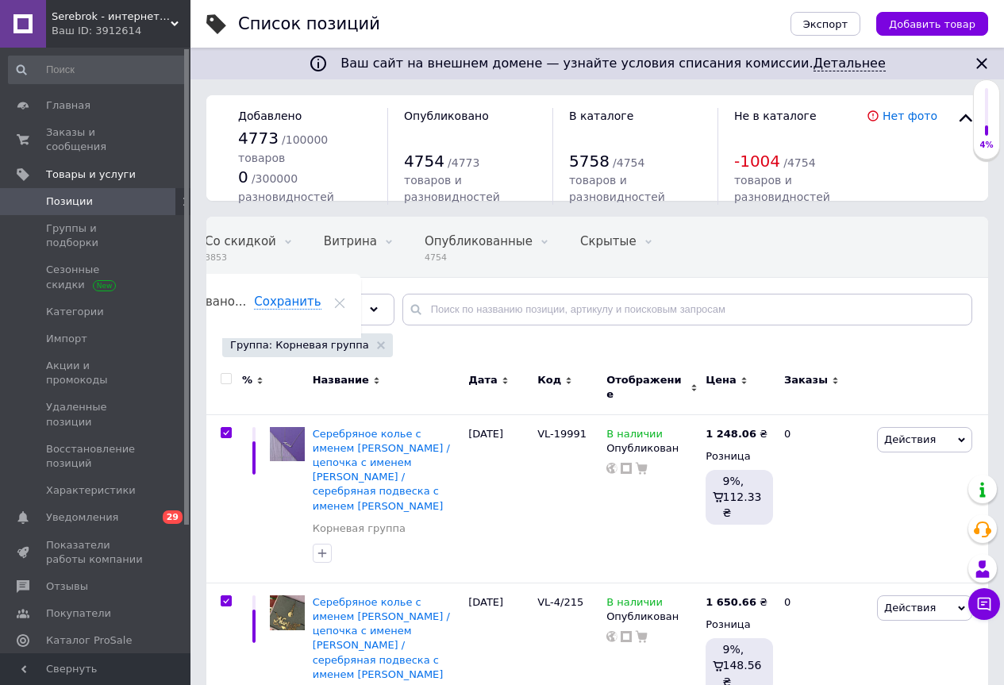
checkbox input "true"
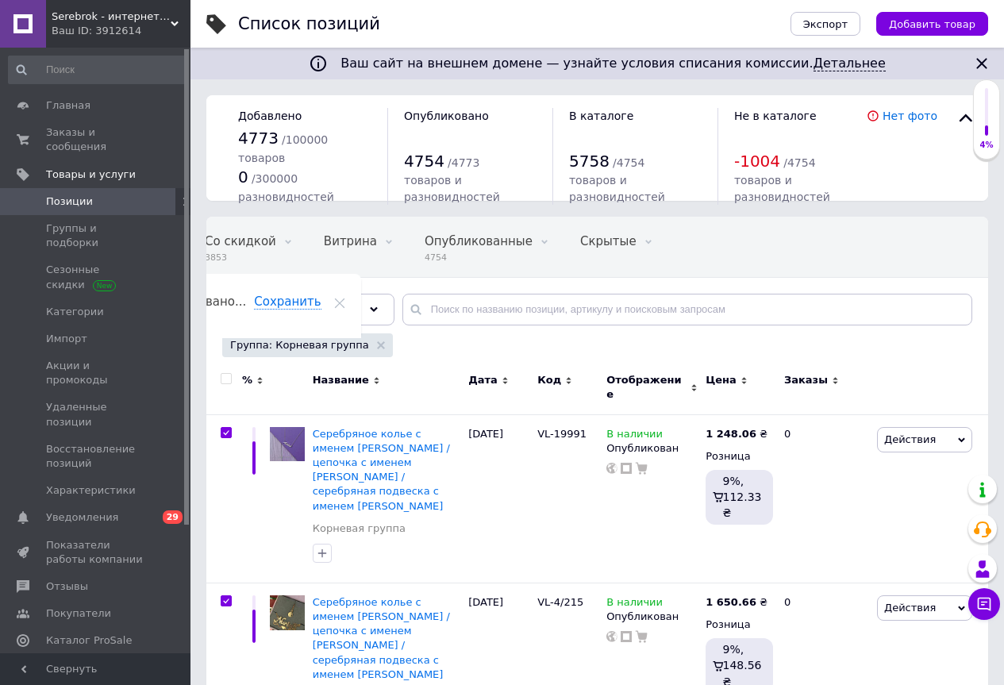
checkbox input "true"
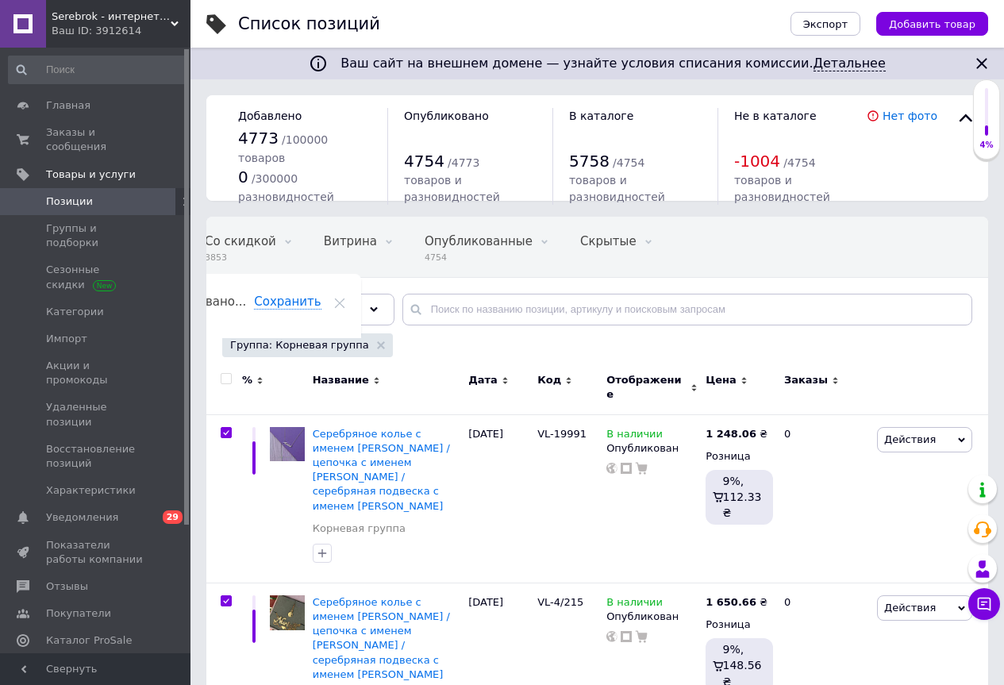
checkbox input "true"
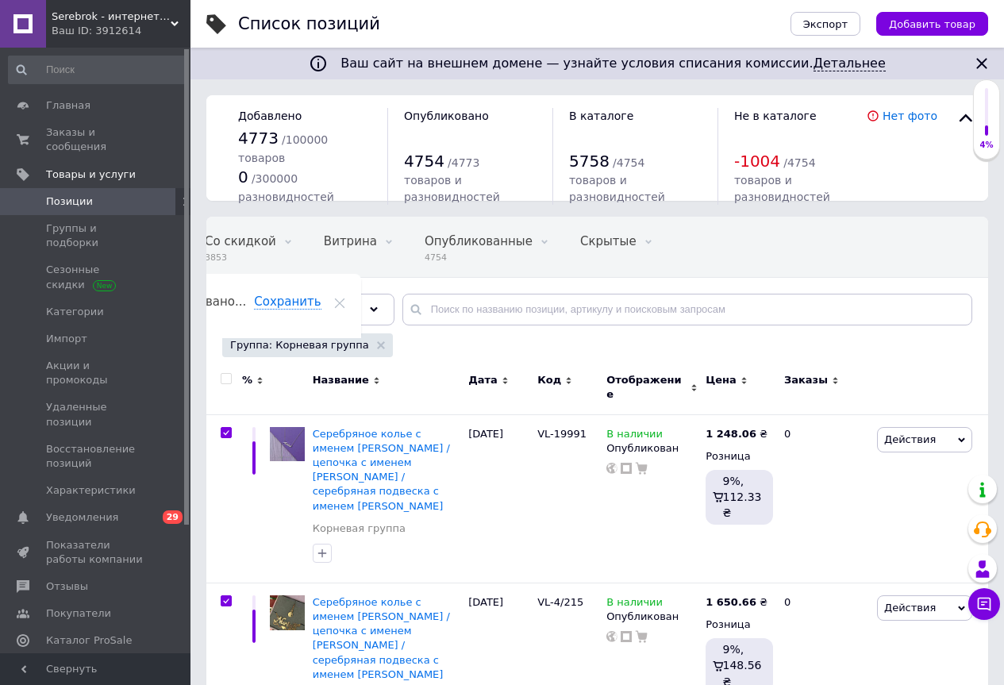
checkbox input "true"
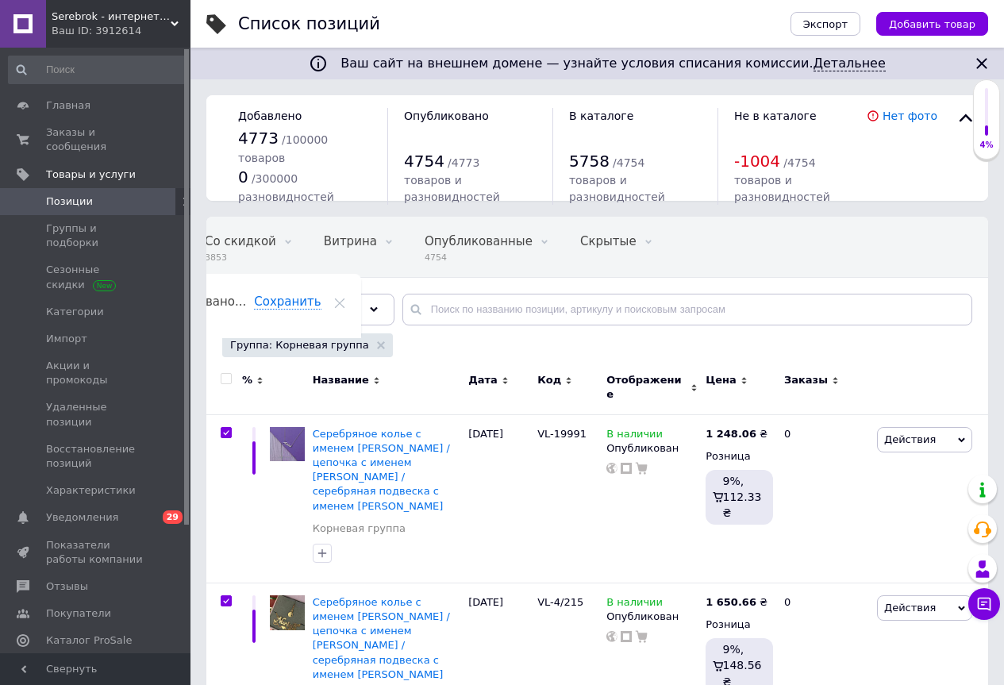
checkbox input "true"
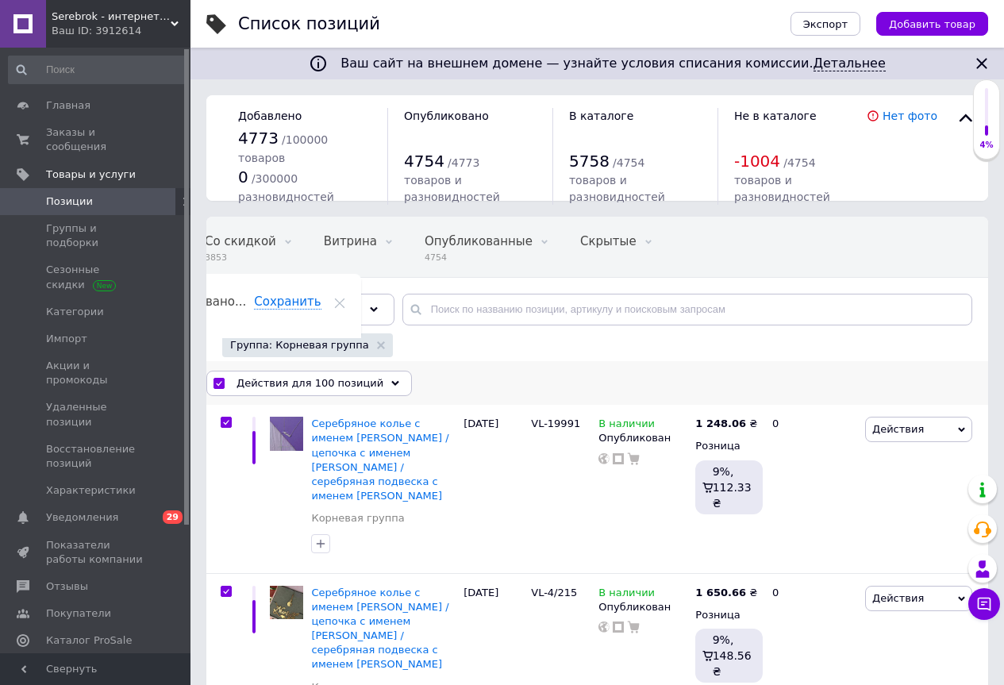
click at [391, 382] on icon at bounding box center [395, 383] width 8 height 8
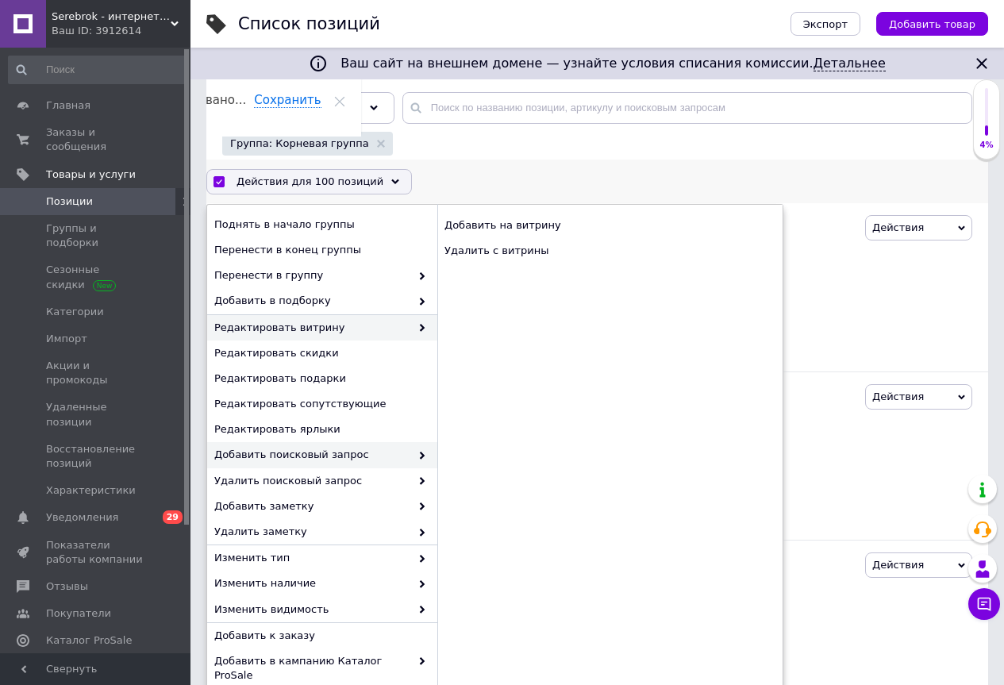
scroll to position [238, 0]
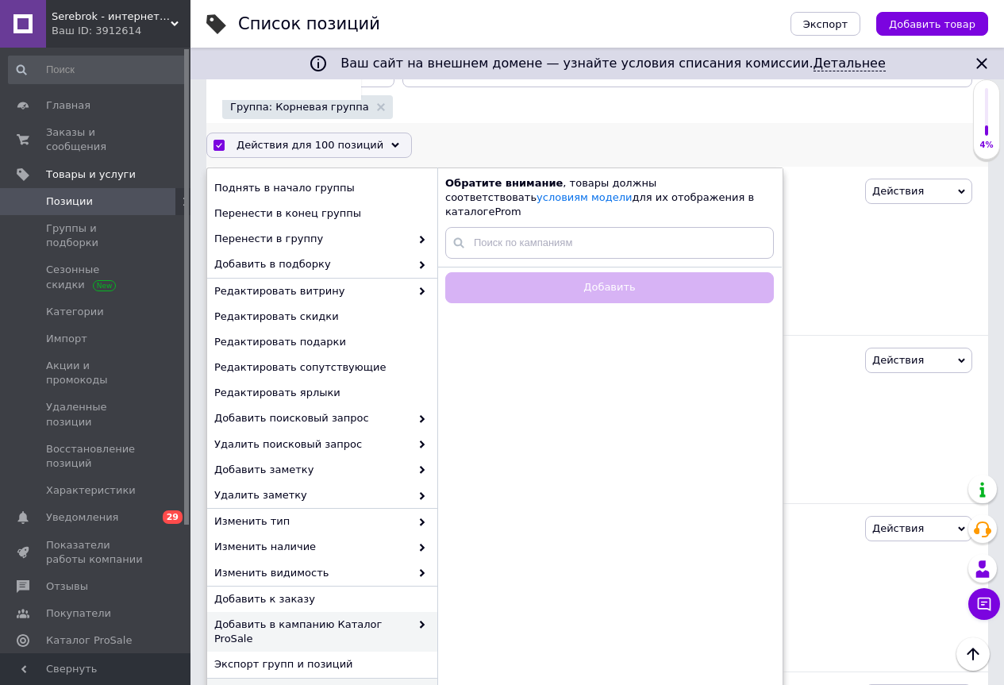
click at [235, 684] on span "Удалить" at bounding box center [320, 691] width 212 height 14
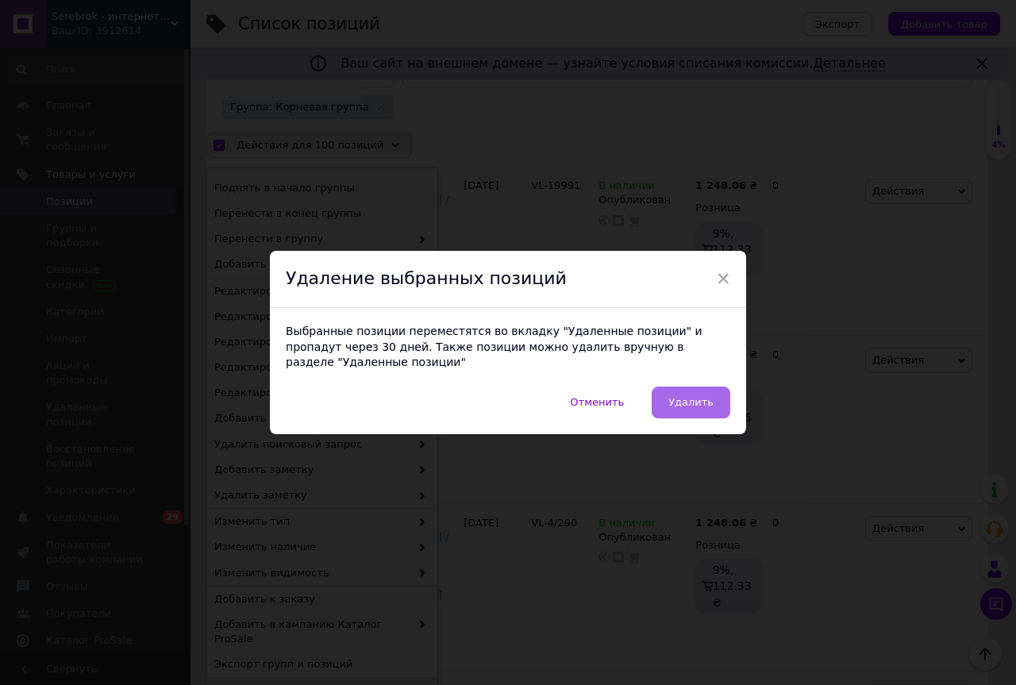
click at [675, 398] on span "Удалить" at bounding box center [690, 402] width 45 height 12
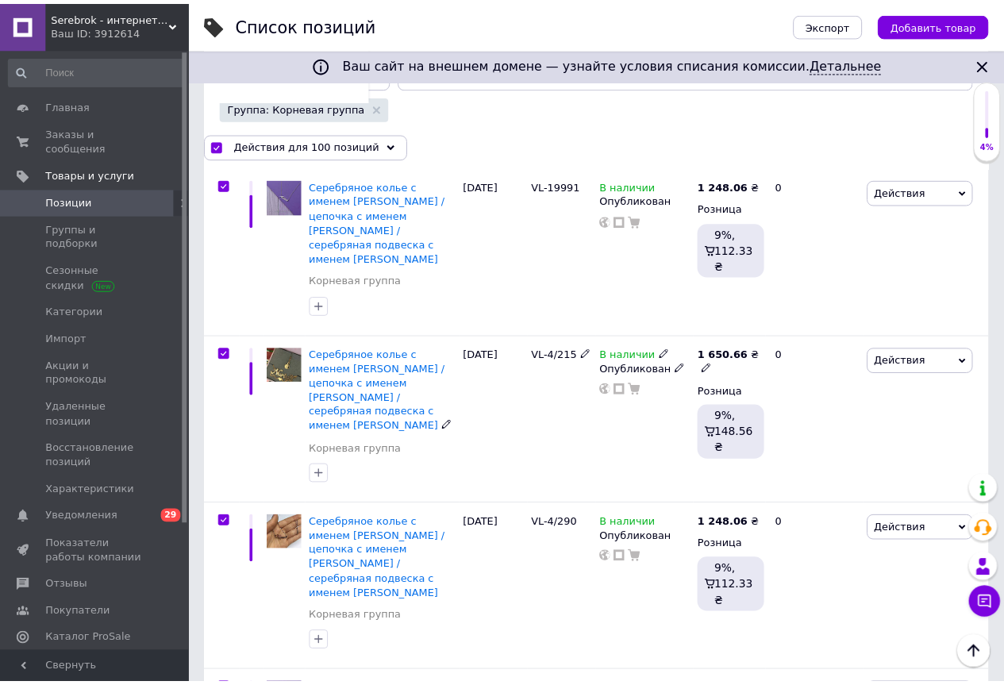
scroll to position [0, 87]
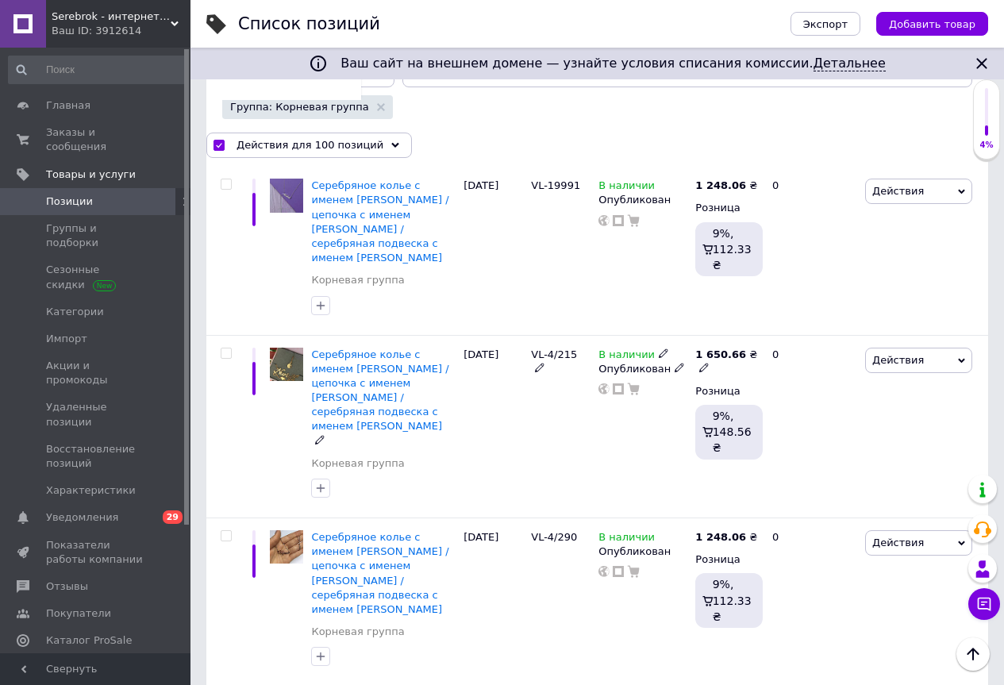
checkbox input "false"
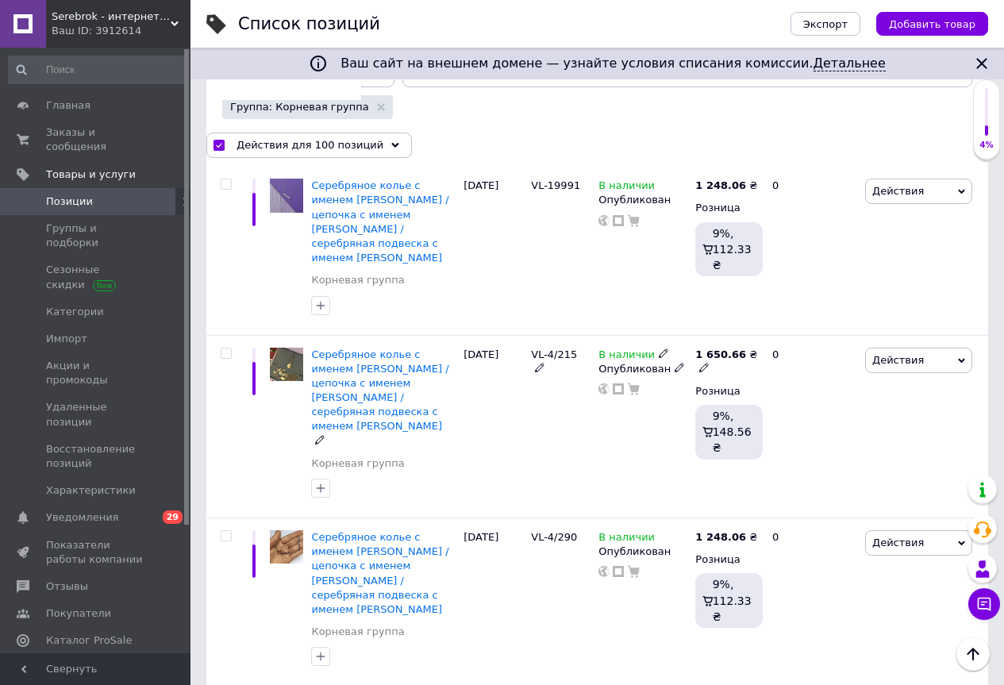
checkbox input "false"
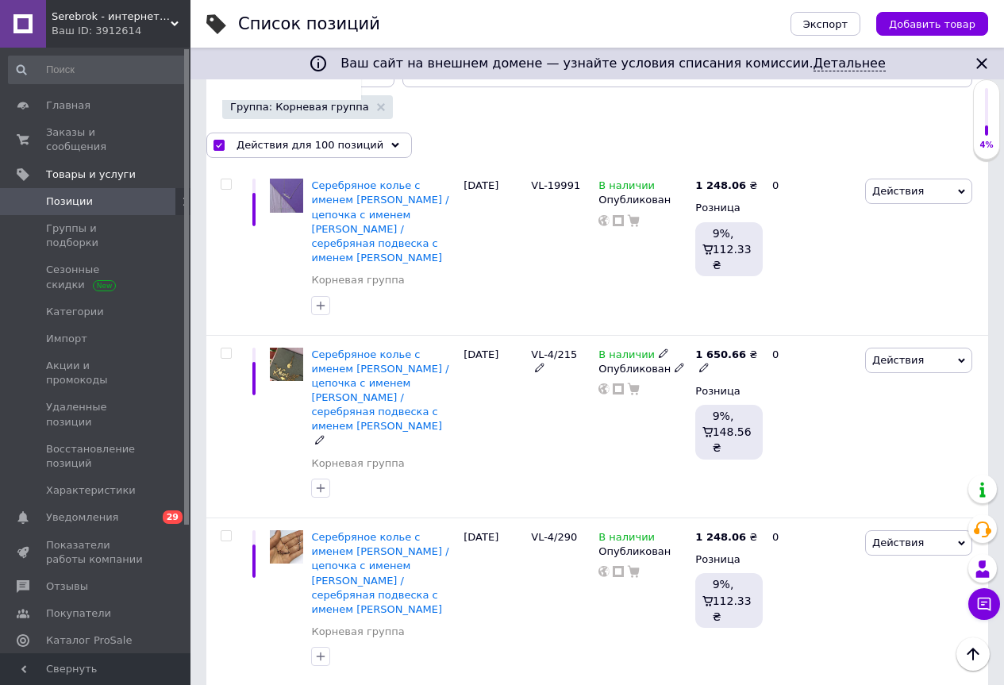
checkbox input "false"
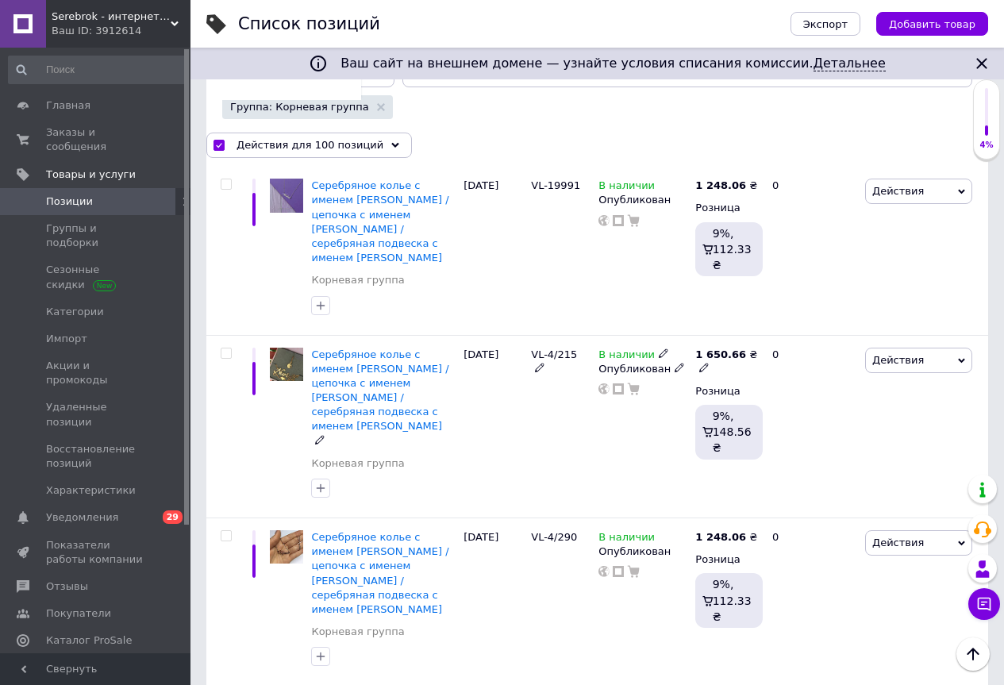
checkbox input "false"
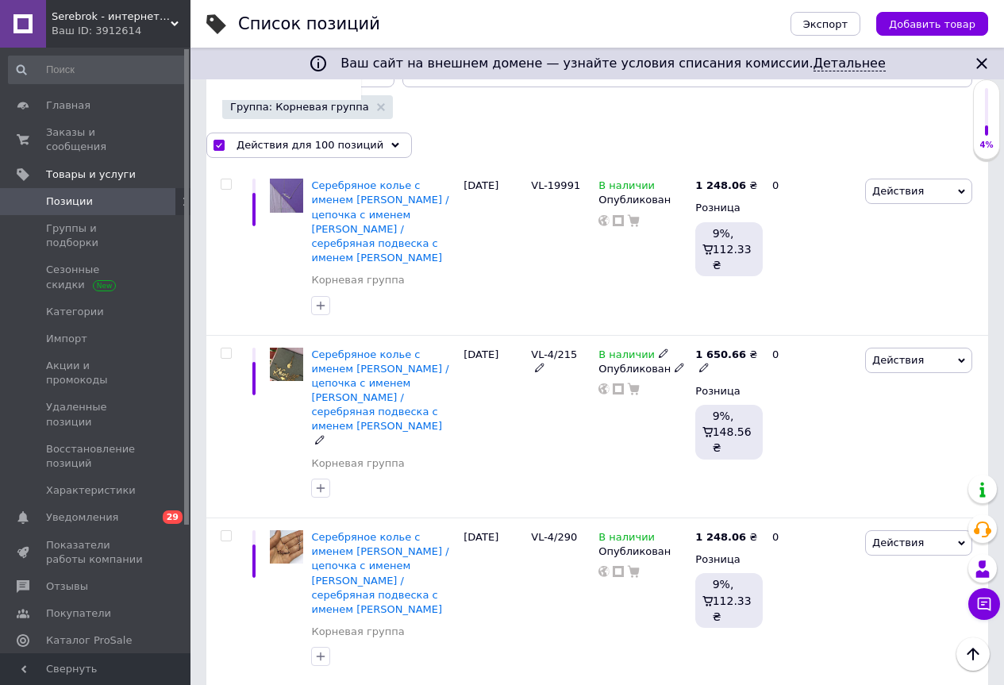
checkbox input "false"
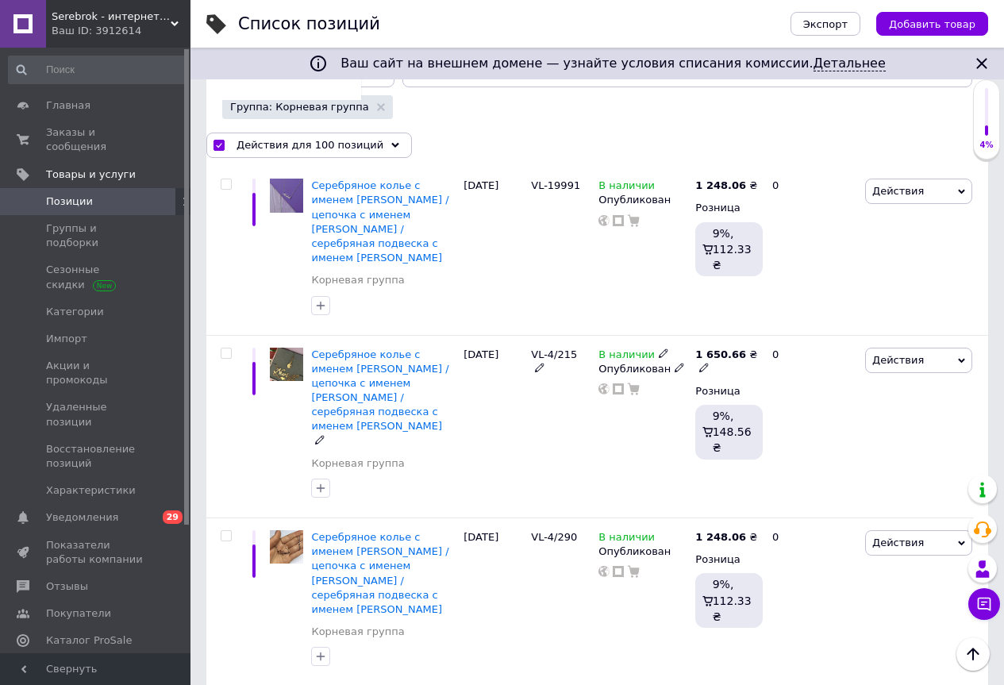
checkbox input "false"
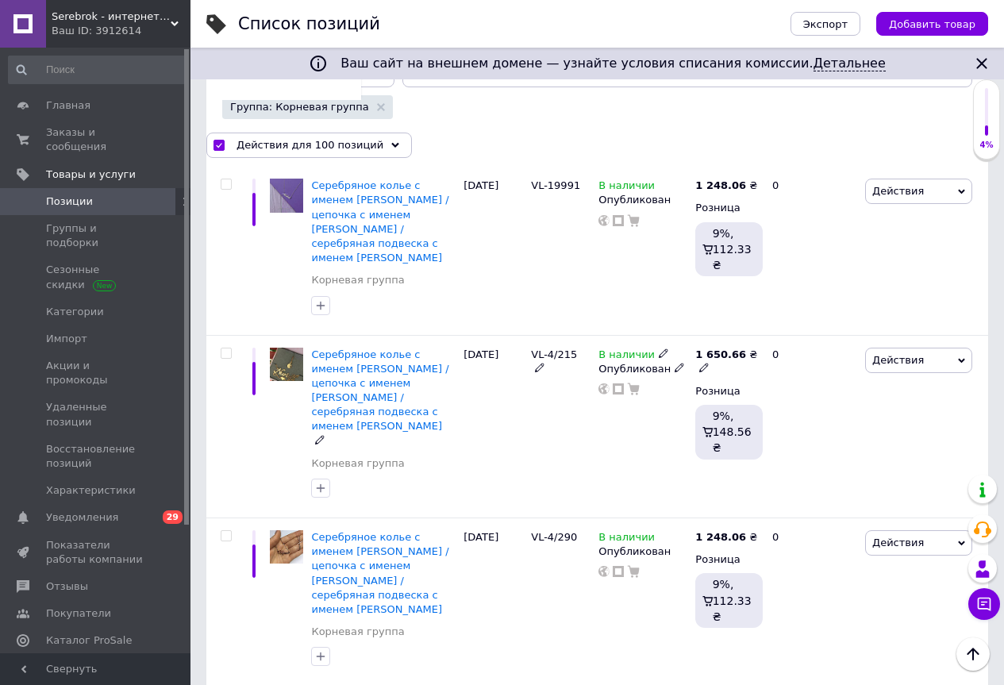
checkbox input "false"
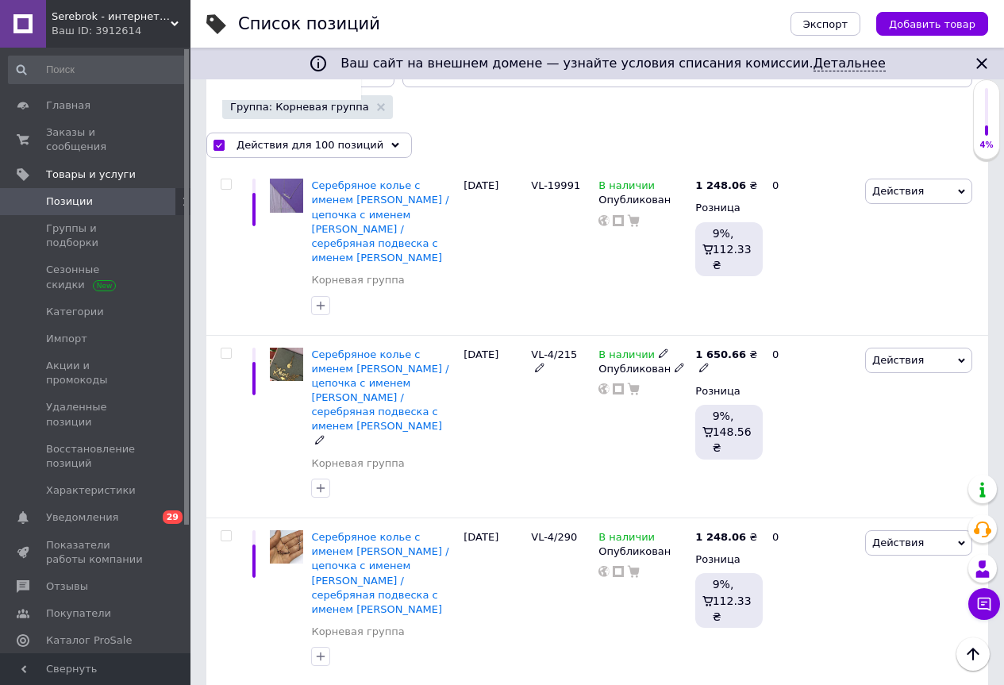
checkbox input "false"
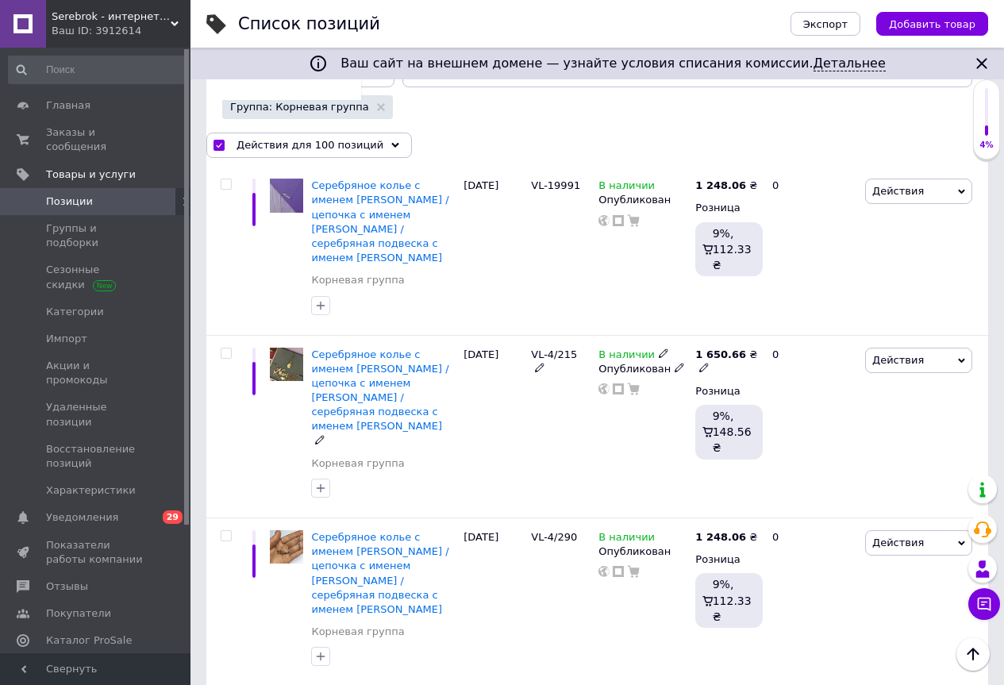
checkbox input "false"
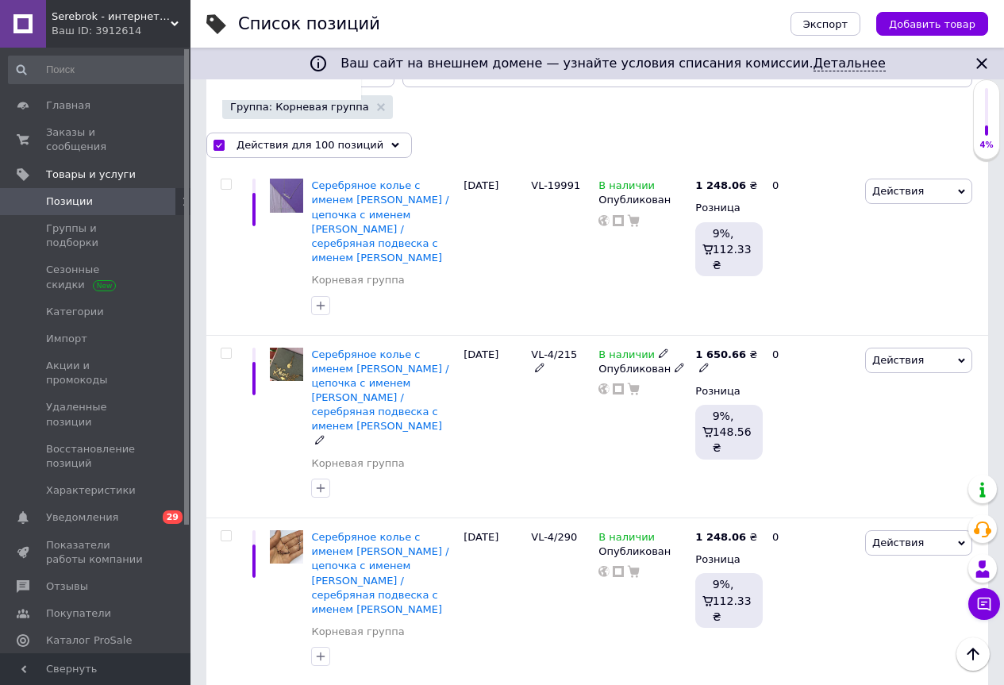
checkbox input "false"
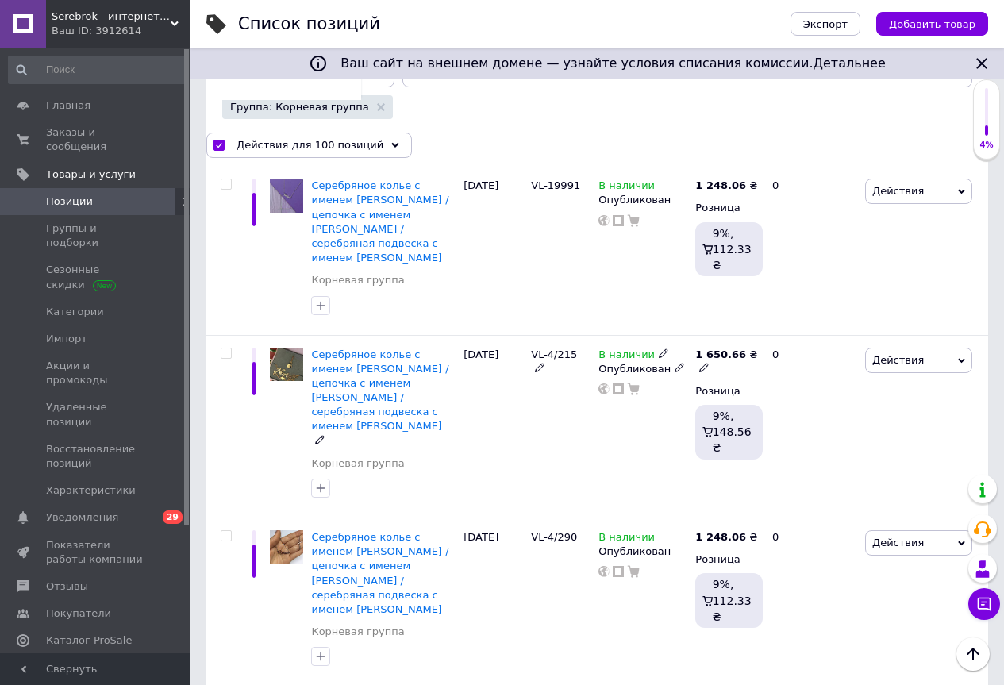
checkbox input "false"
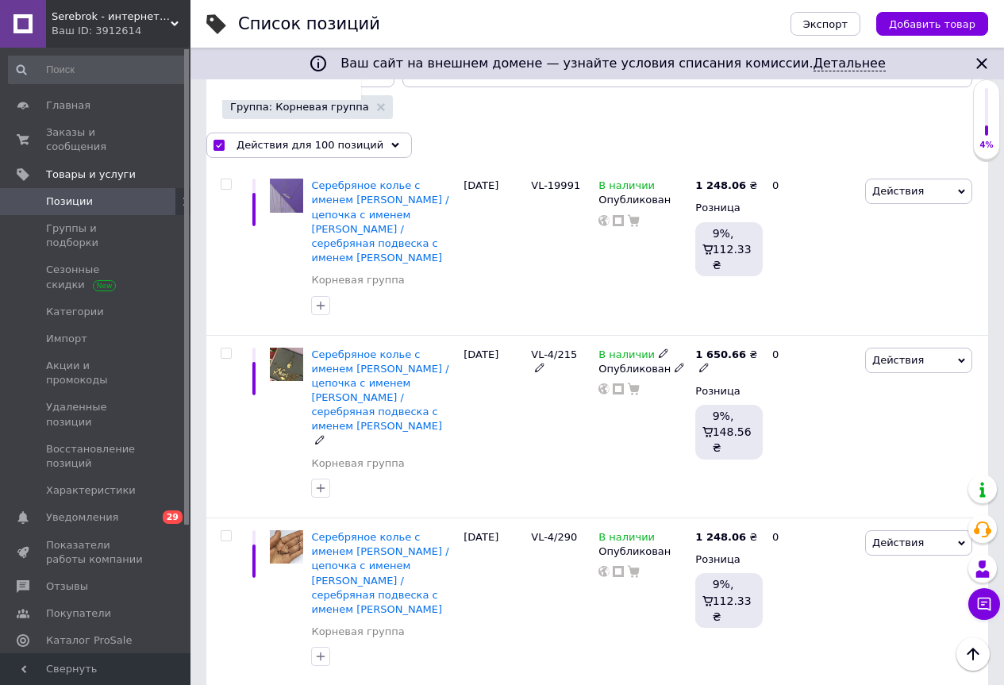
checkbox input "false"
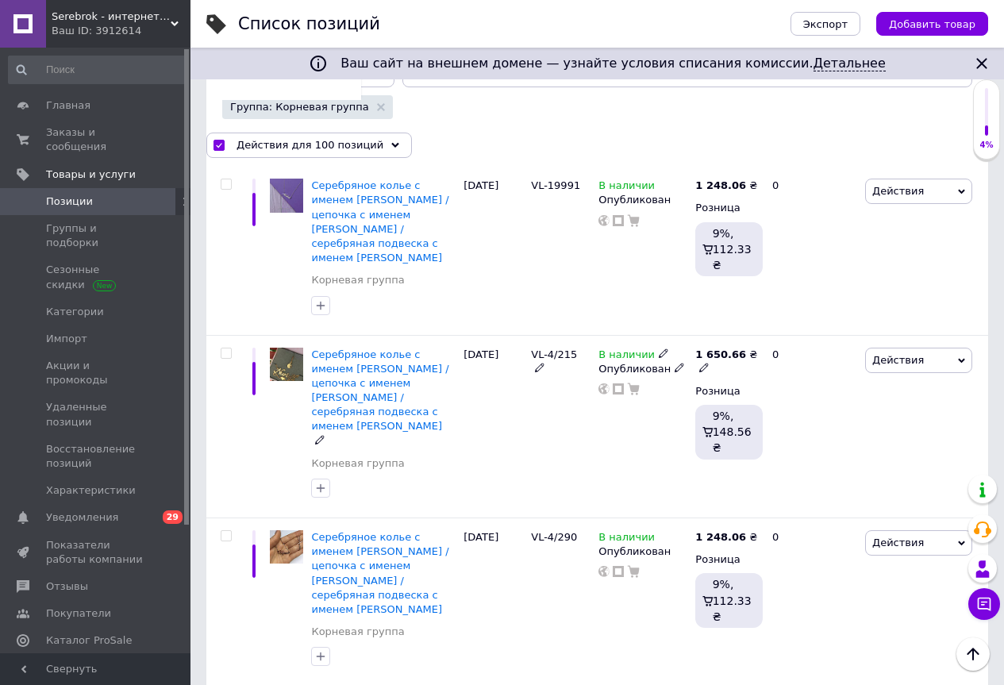
checkbox input "false"
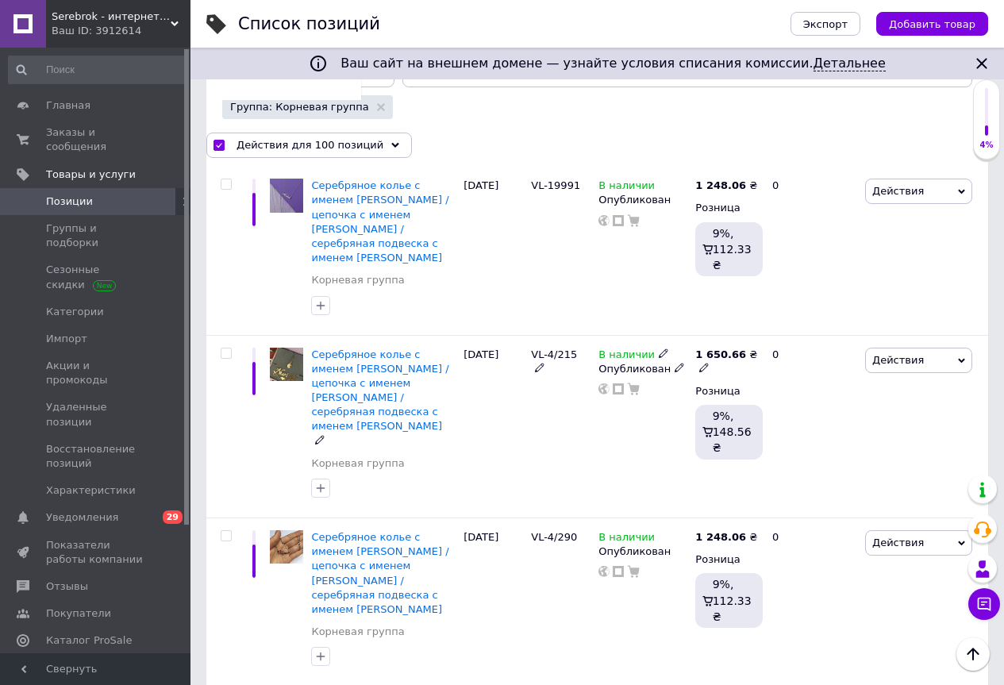
checkbox input "false"
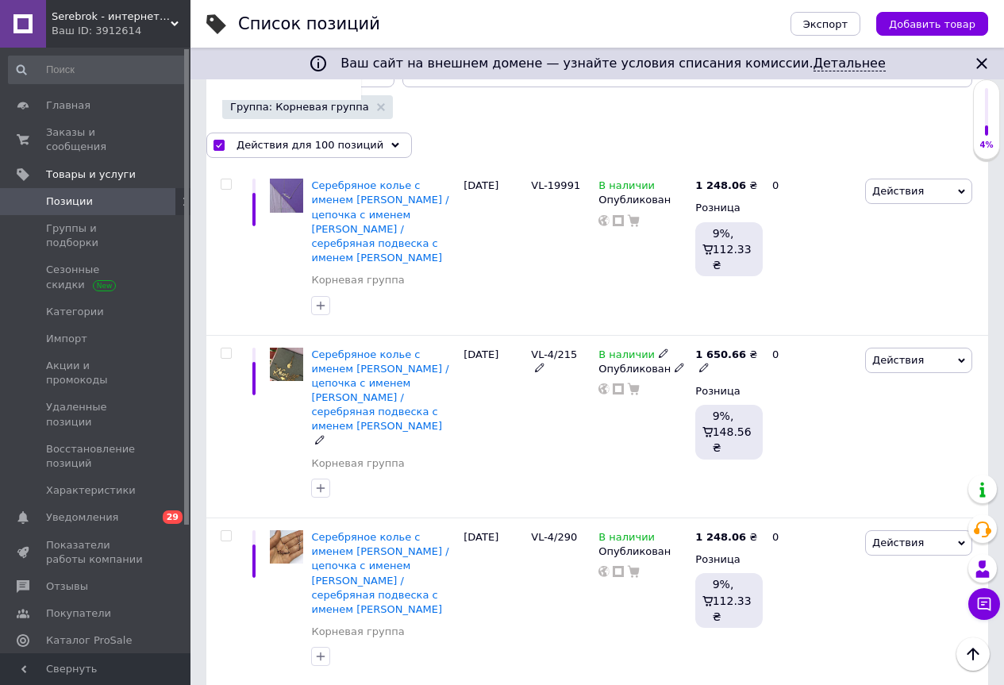
checkbox input "false"
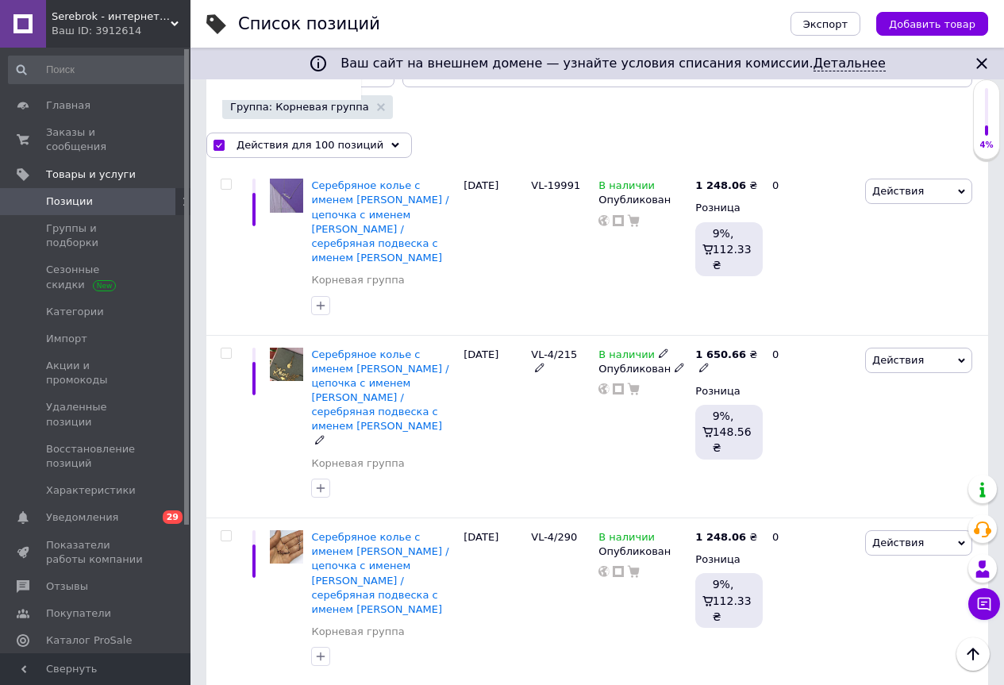
checkbox input "false"
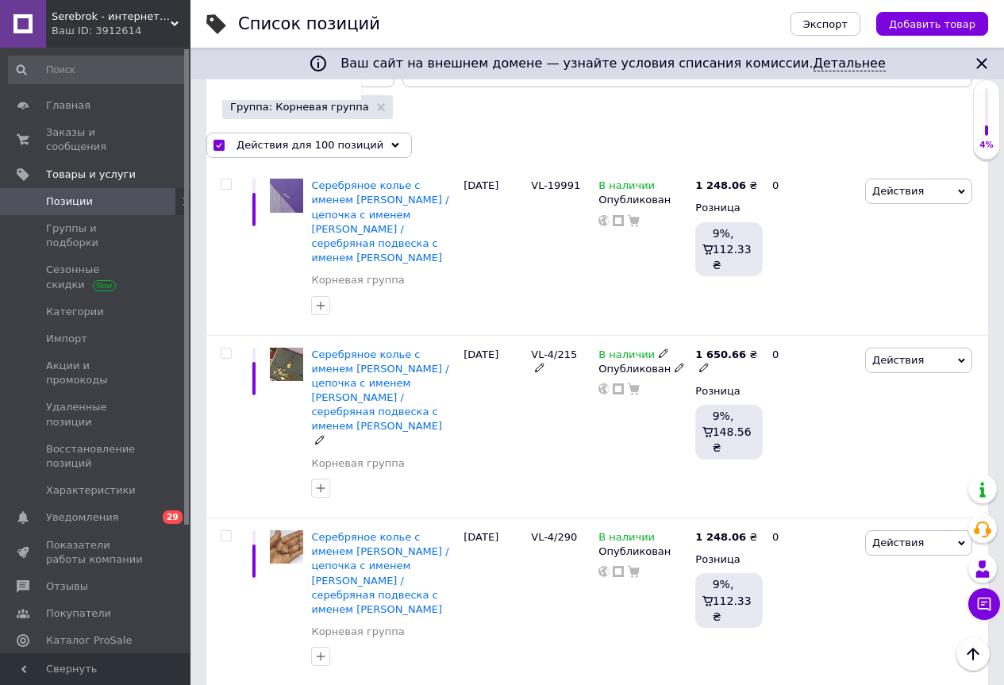
checkbox input "false"
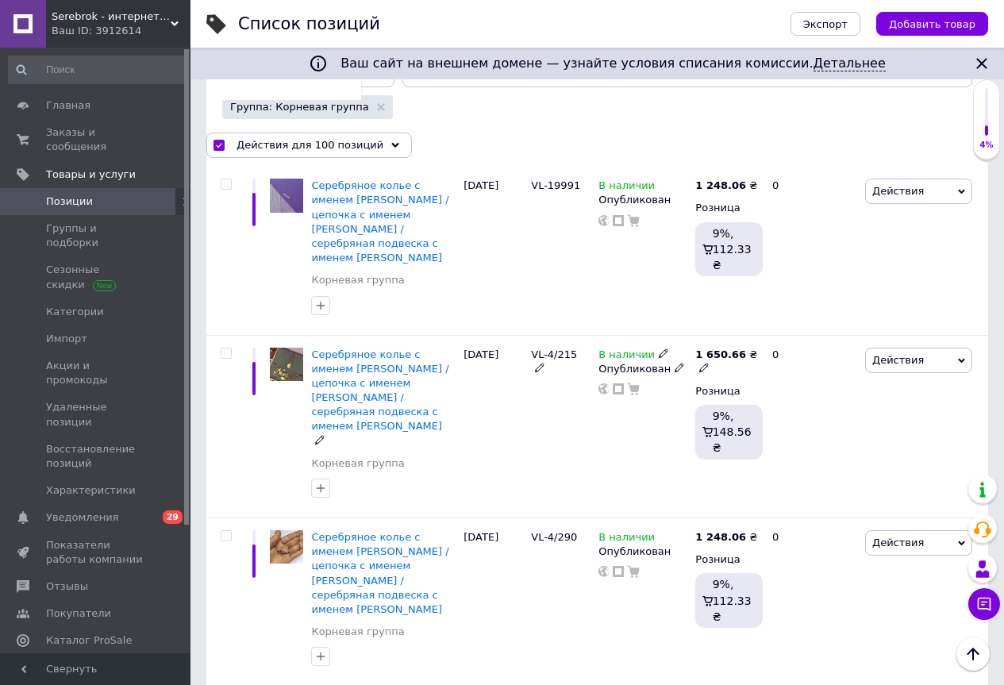
checkbox input "false"
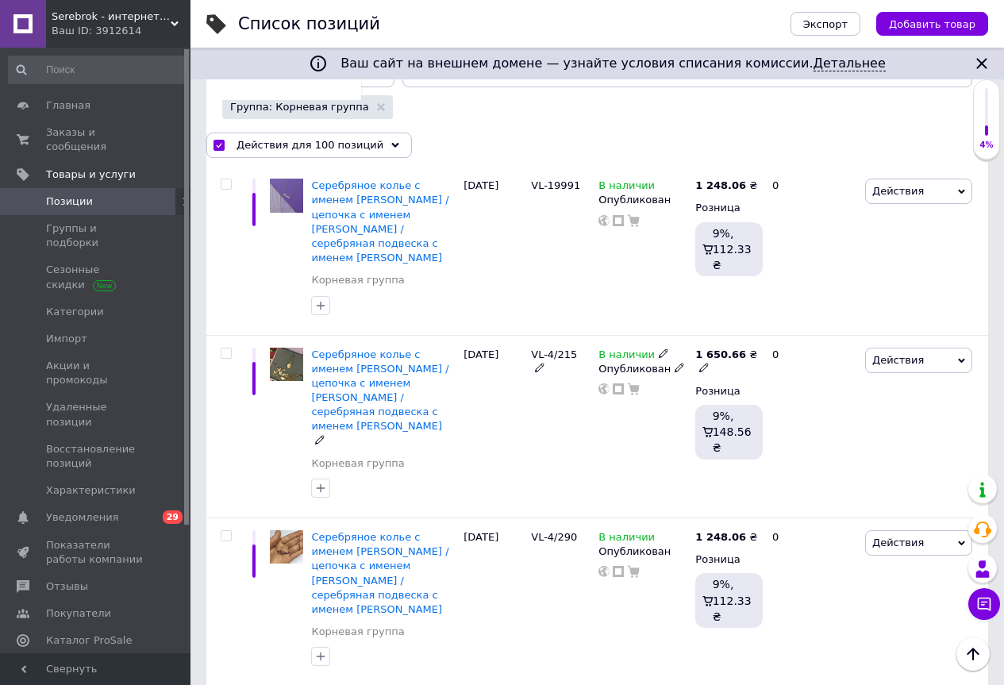
checkbox input "false"
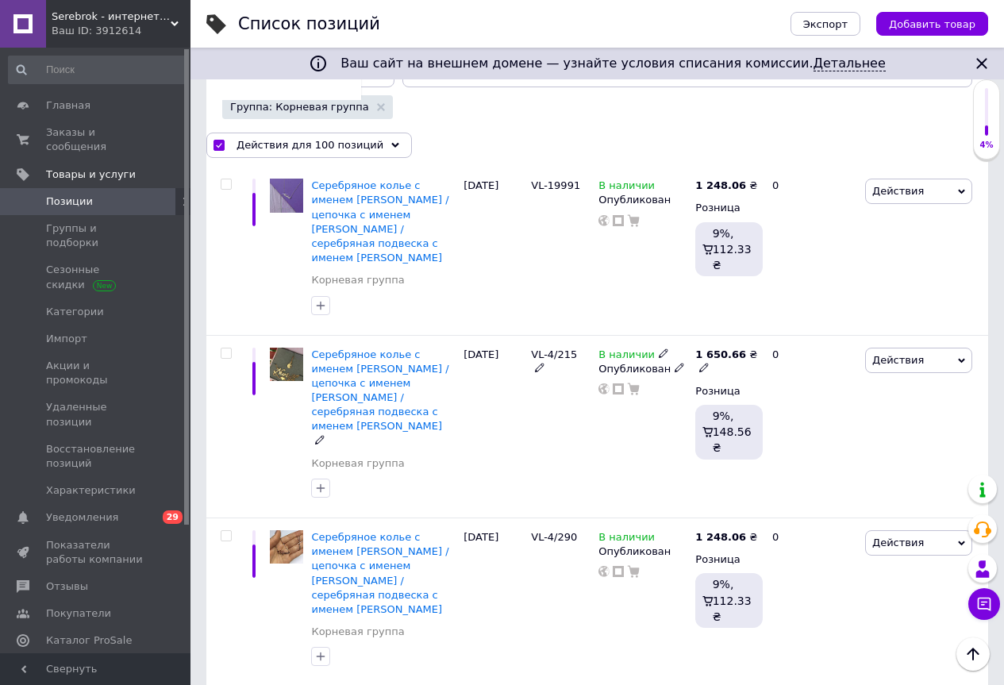
checkbox input "false"
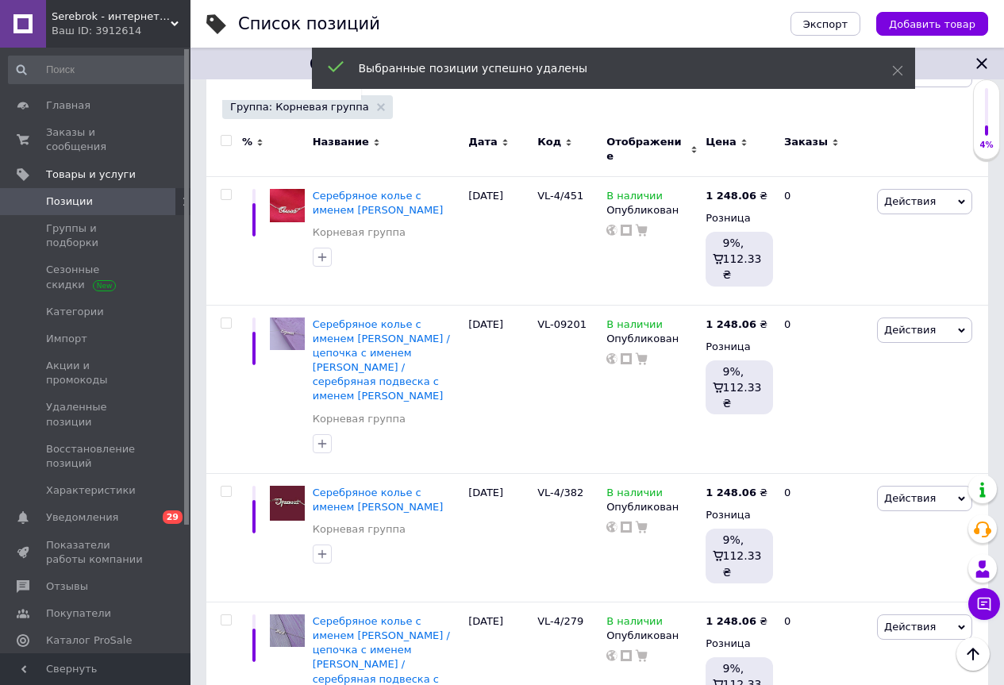
click at [225, 140] on input "checkbox" at bounding box center [226, 141] width 10 height 10
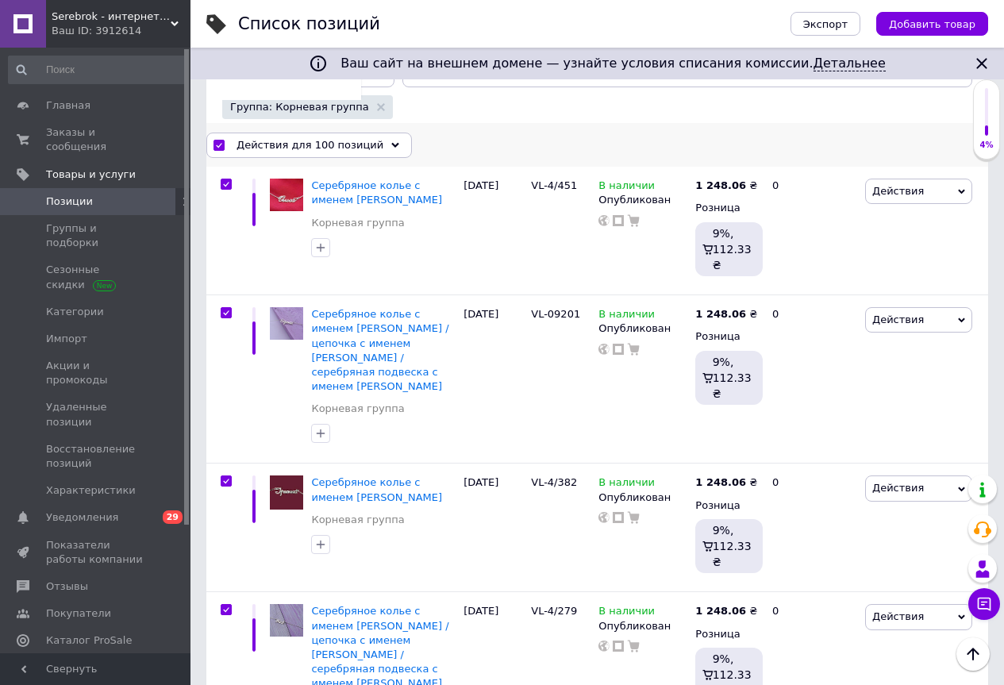
click at [391, 145] on use at bounding box center [395, 144] width 8 height 5
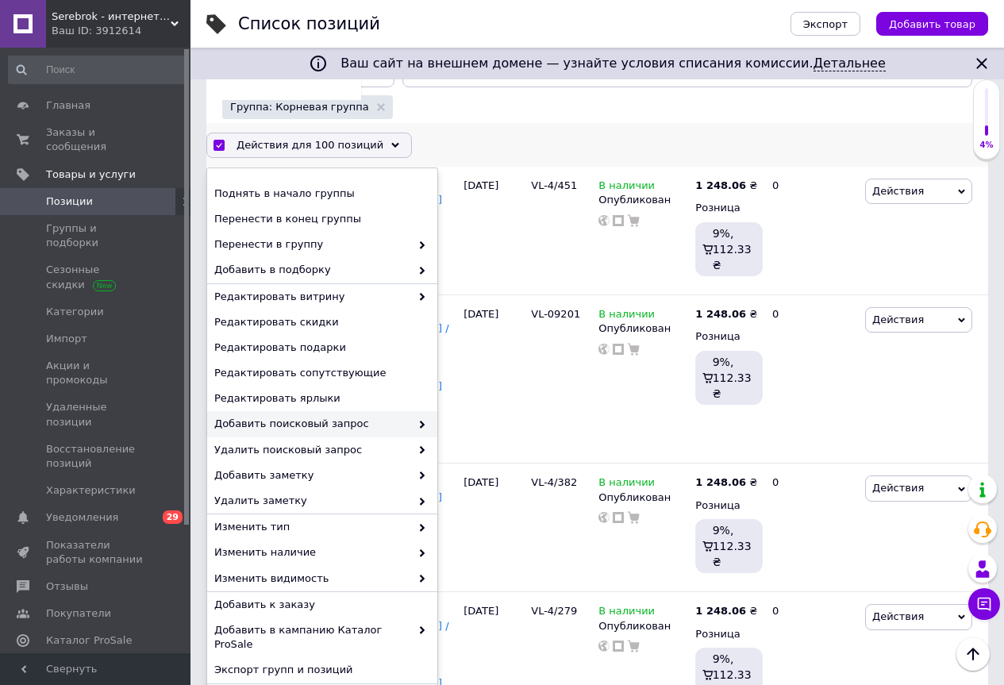
scroll to position [26, 0]
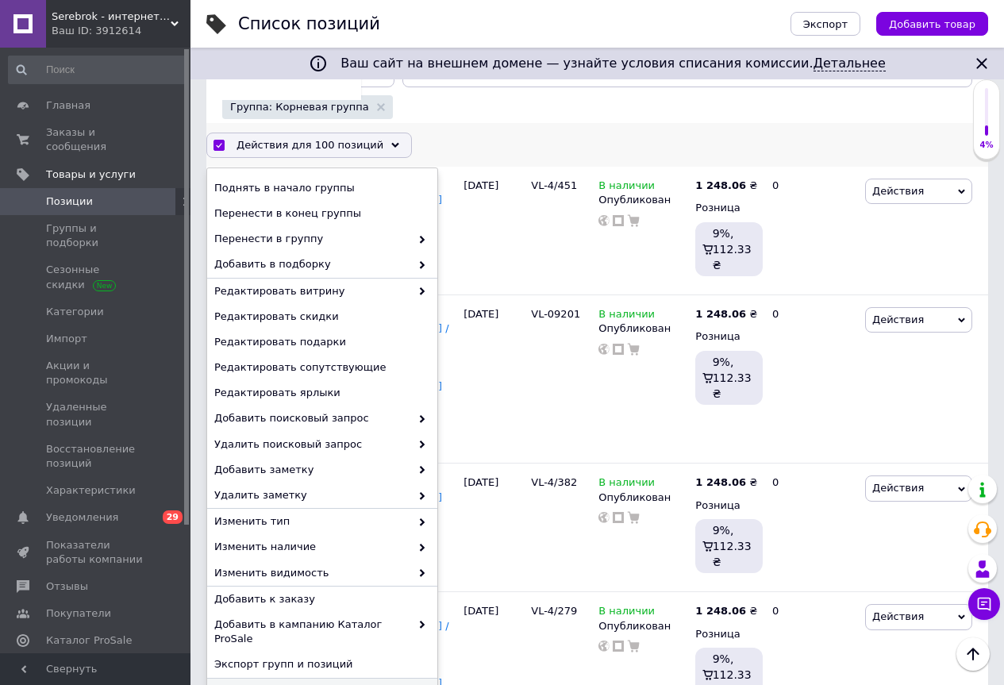
click at [230, 684] on span "Удалить" at bounding box center [320, 691] width 212 height 14
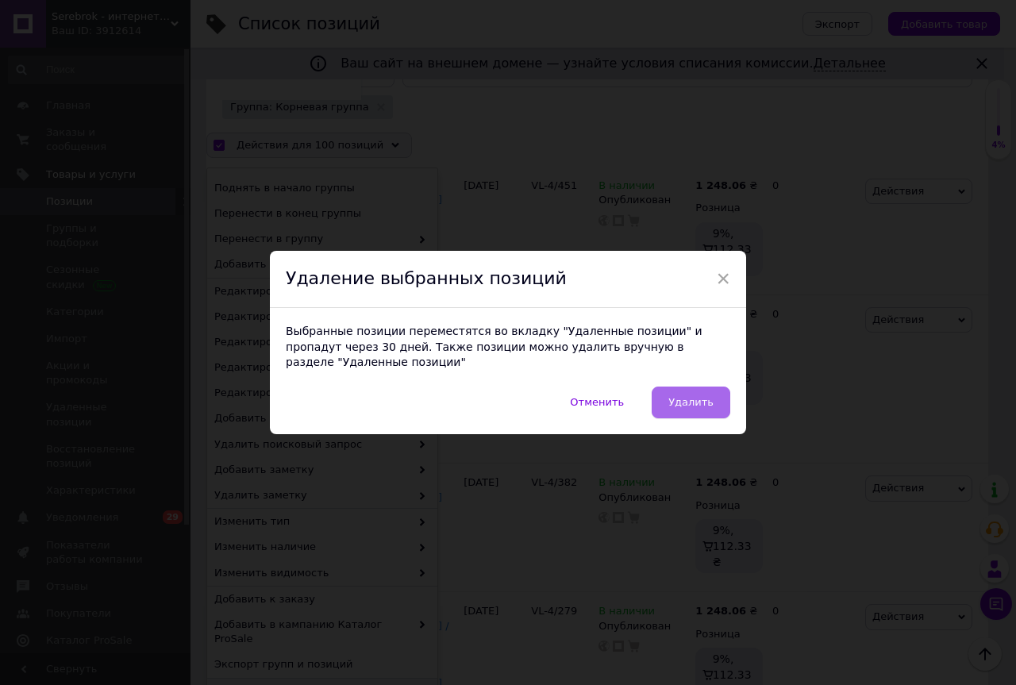
click at [694, 396] on span "Удалить" at bounding box center [690, 402] width 45 height 12
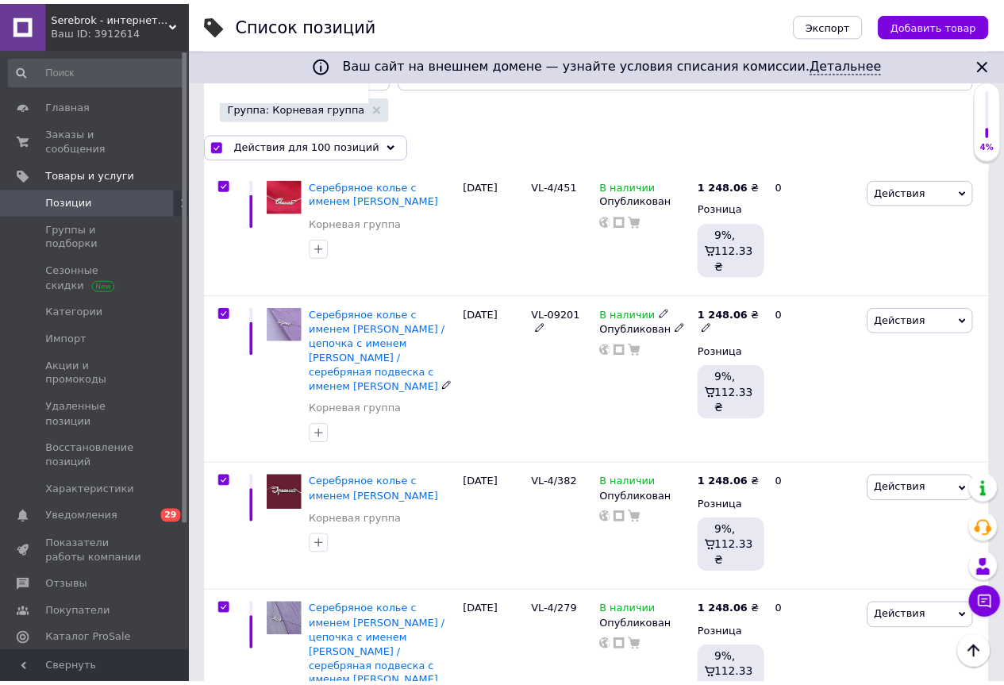
scroll to position [0, 87]
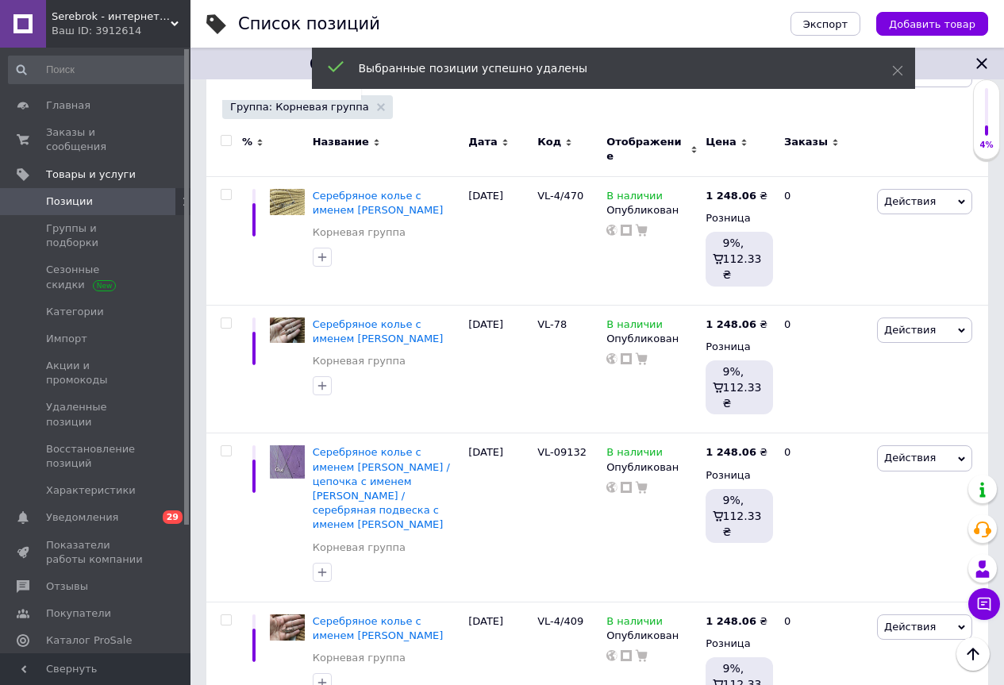
click at [225, 141] on input "checkbox" at bounding box center [226, 141] width 10 height 10
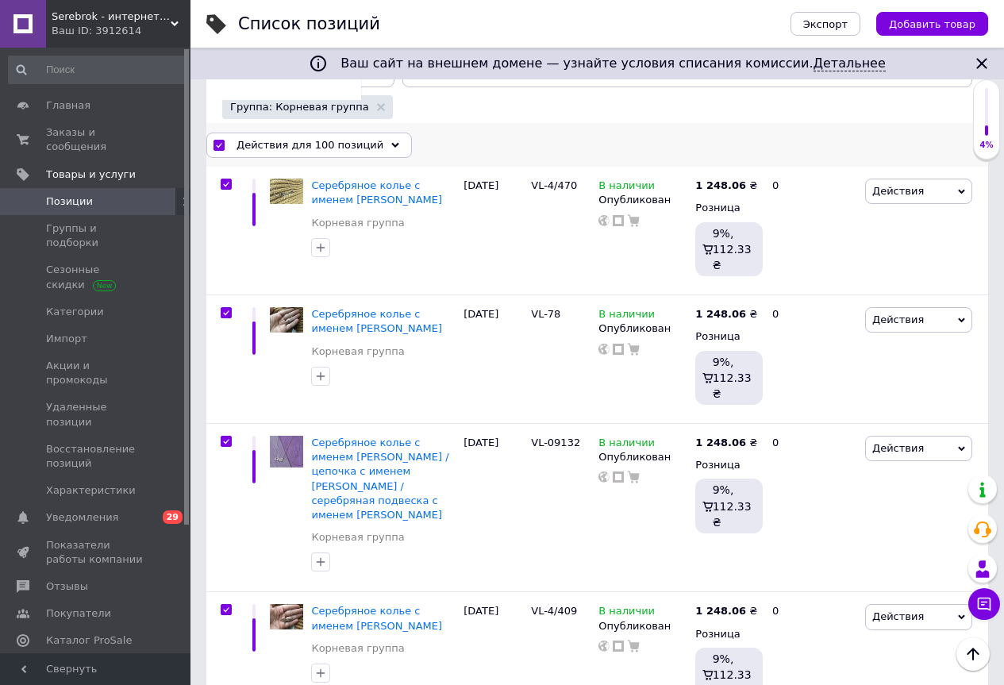
click at [391, 147] on icon at bounding box center [395, 145] width 8 height 8
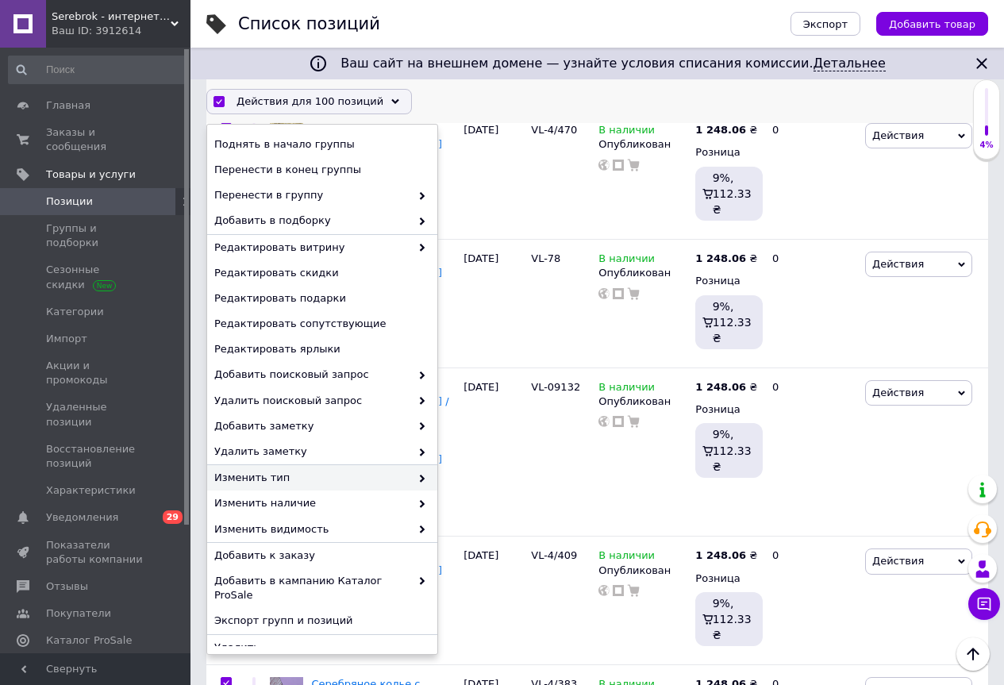
scroll to position [317, 0]
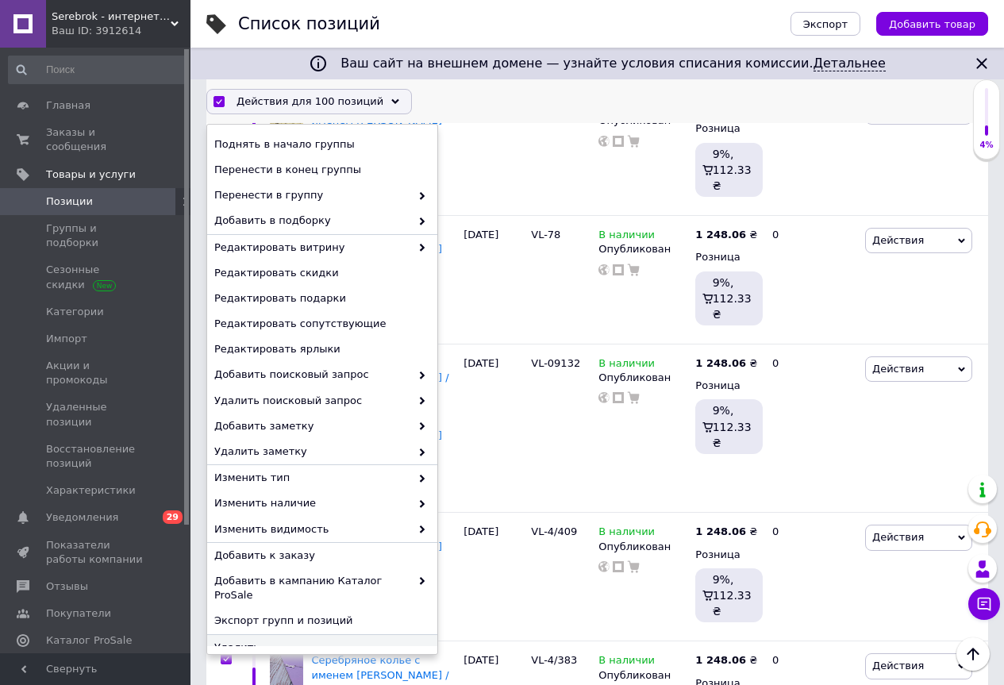
click at [236, 640] on span "Удалить" at bounding box center [320, 647] width 212 height 14
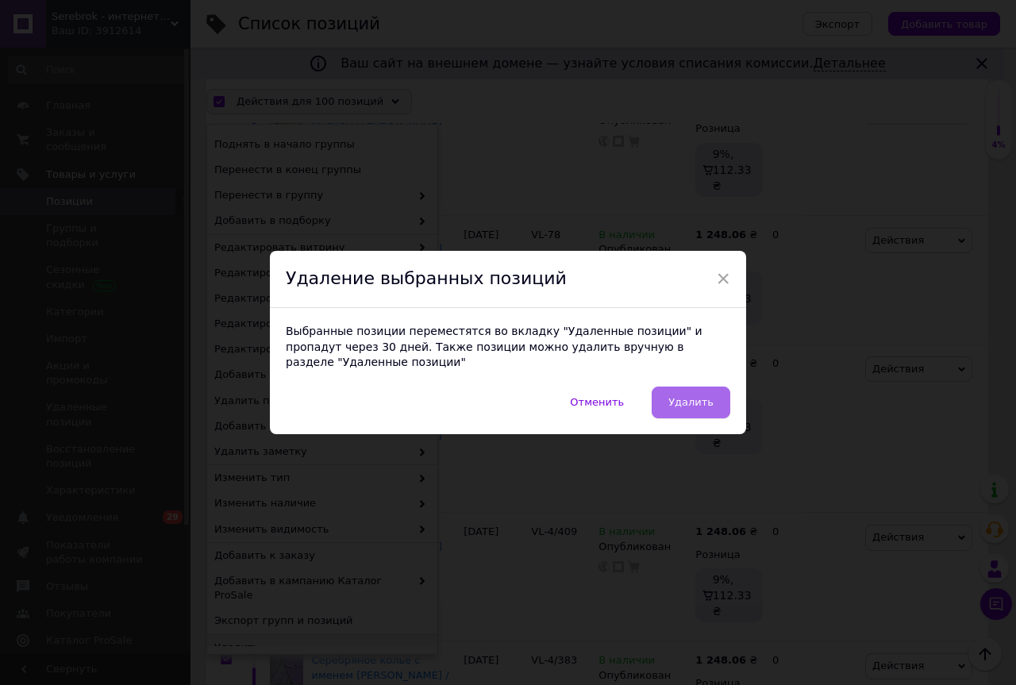
click at [699, 396] on span "Удалить" at bounding box center [690, 402] width 45 height 12
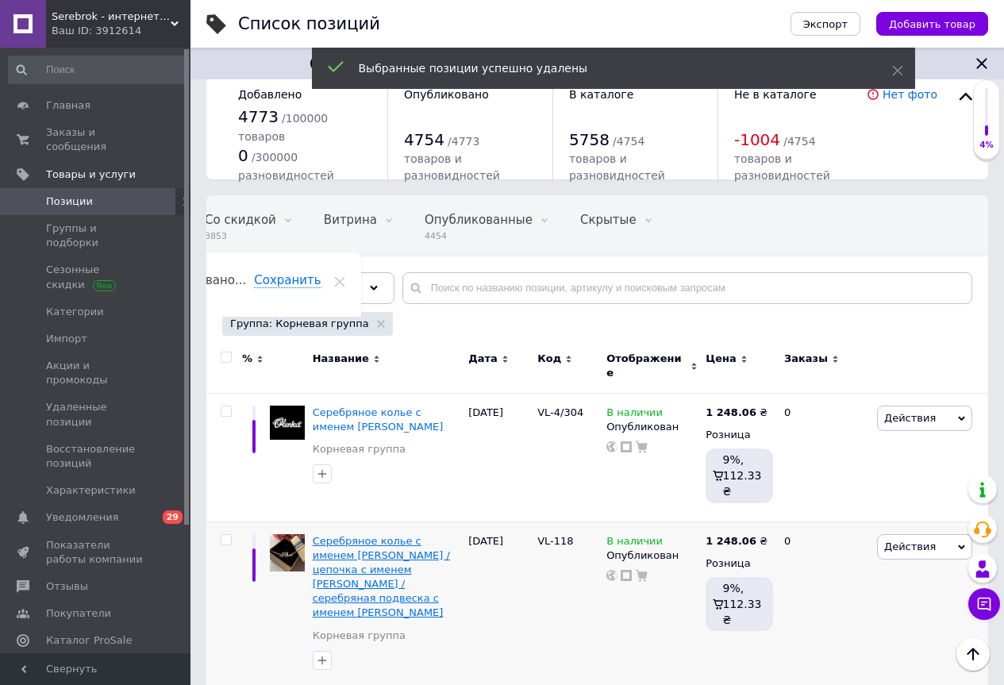
scroll to position [0, 0]
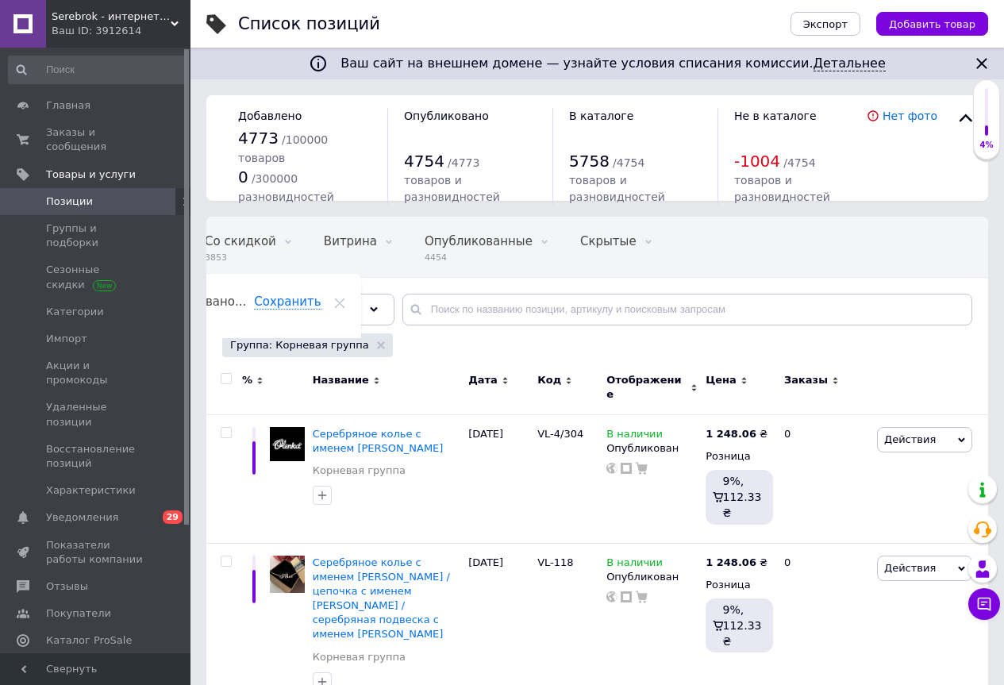
click at [226, 382] on input "checkbox" at bounding box center [226, 379] width 10 height 10
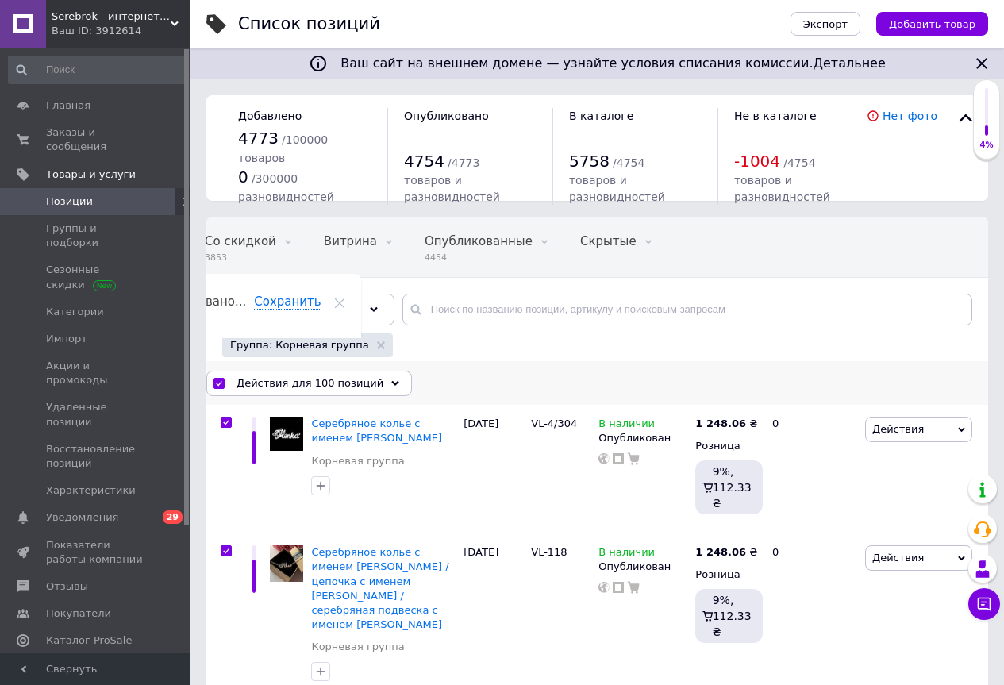
click at [391, 383] on use at bounding box center [395, 382] width 8 height 5
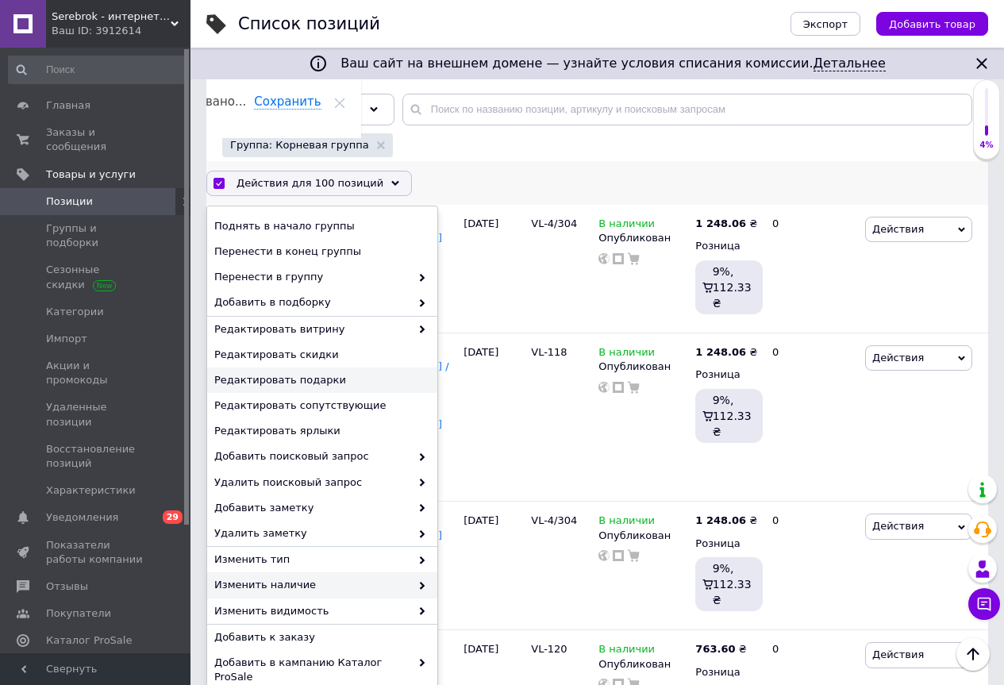
scroll to position [238, 0]
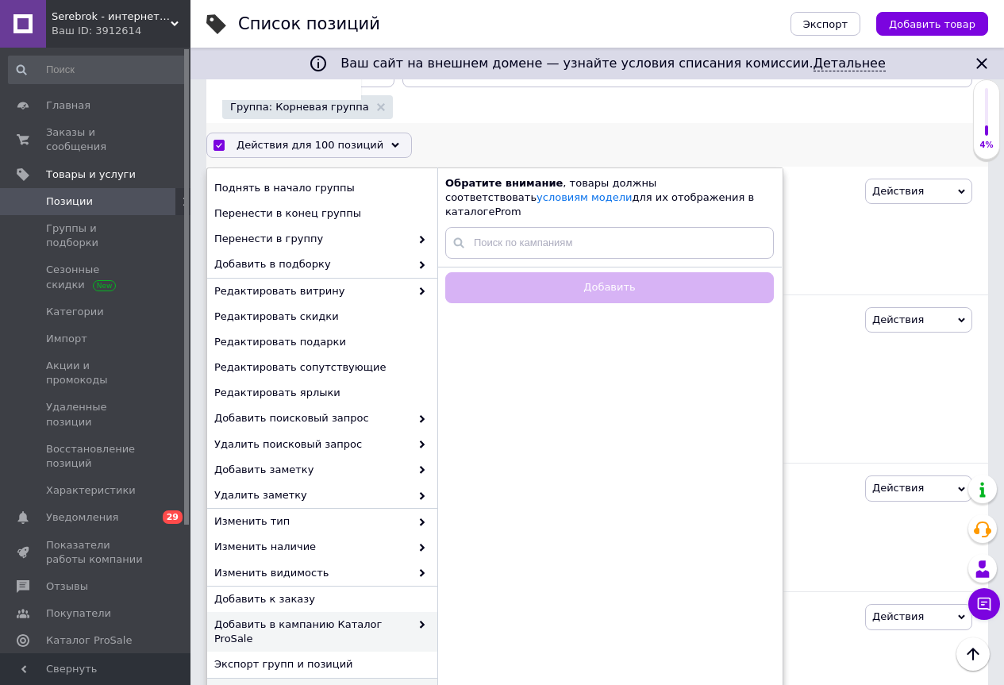
click at [235, 684] on span "Удалить" at bounding box center [320, 691] width 212 height 14
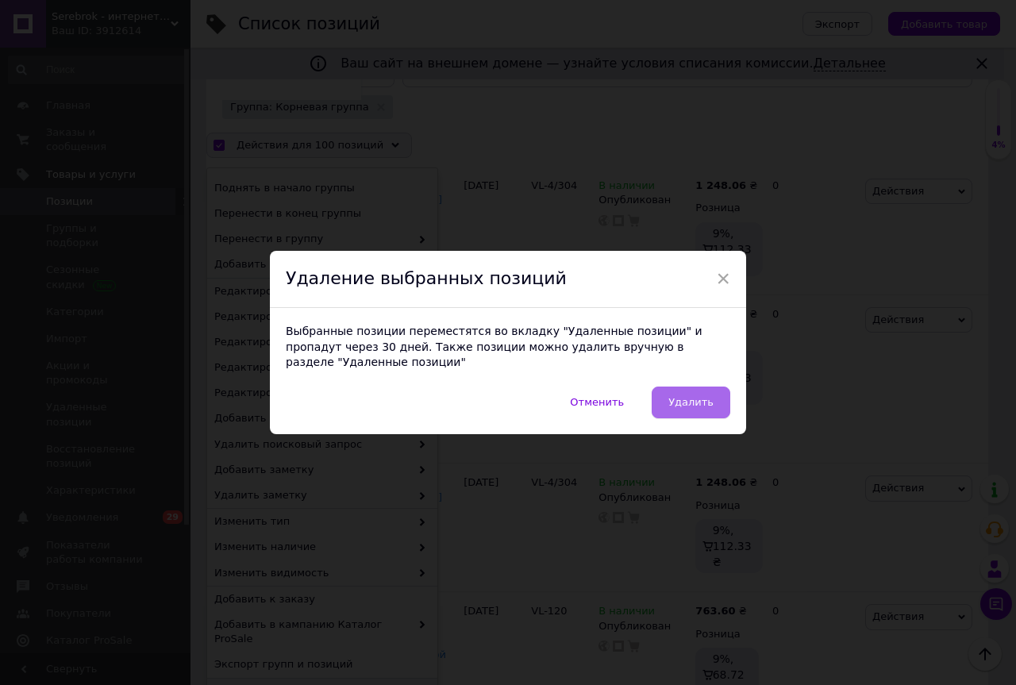
click at [669, 398] on button "Удалить" at bounding box center [690, 402] width 79 height 32
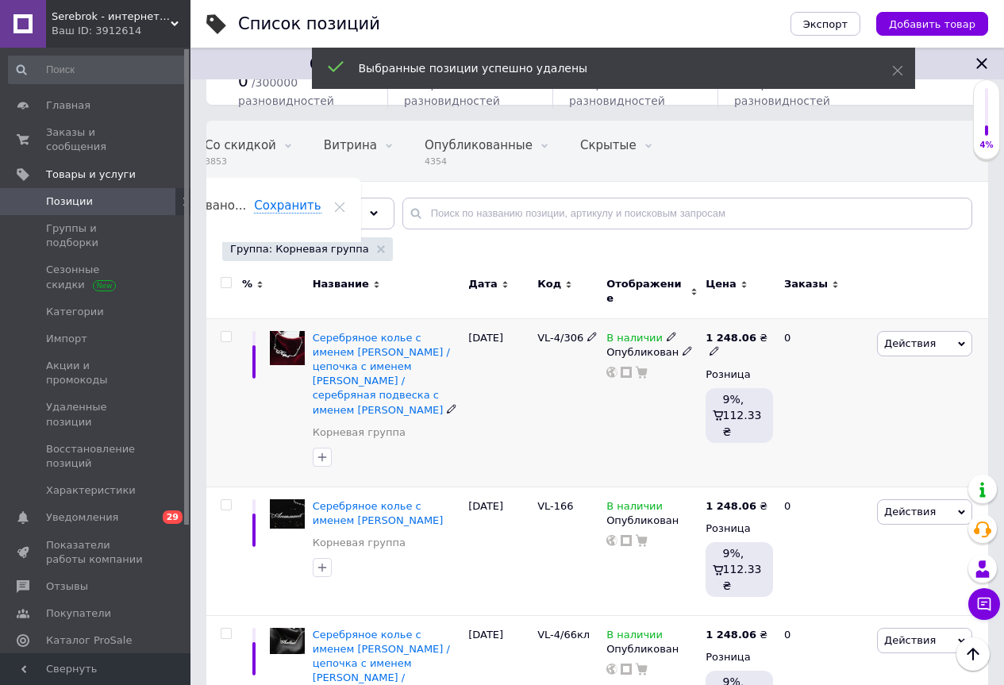
scroll to position [79, 0]
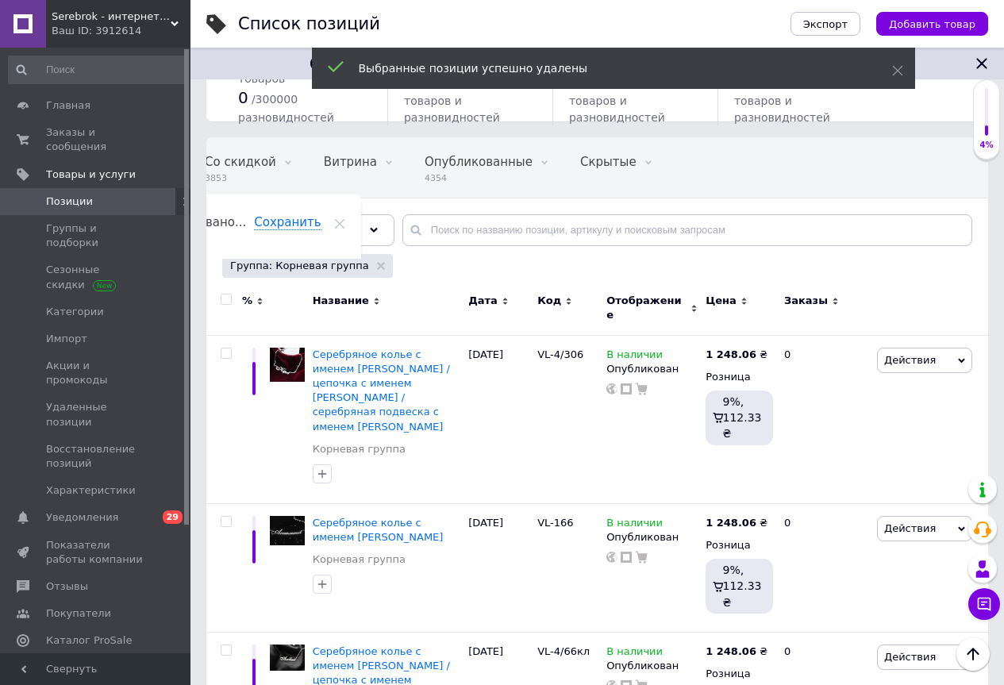
click at [225, 302] on input "checkbox" at bounding box center [226, 299] width 10 height 10
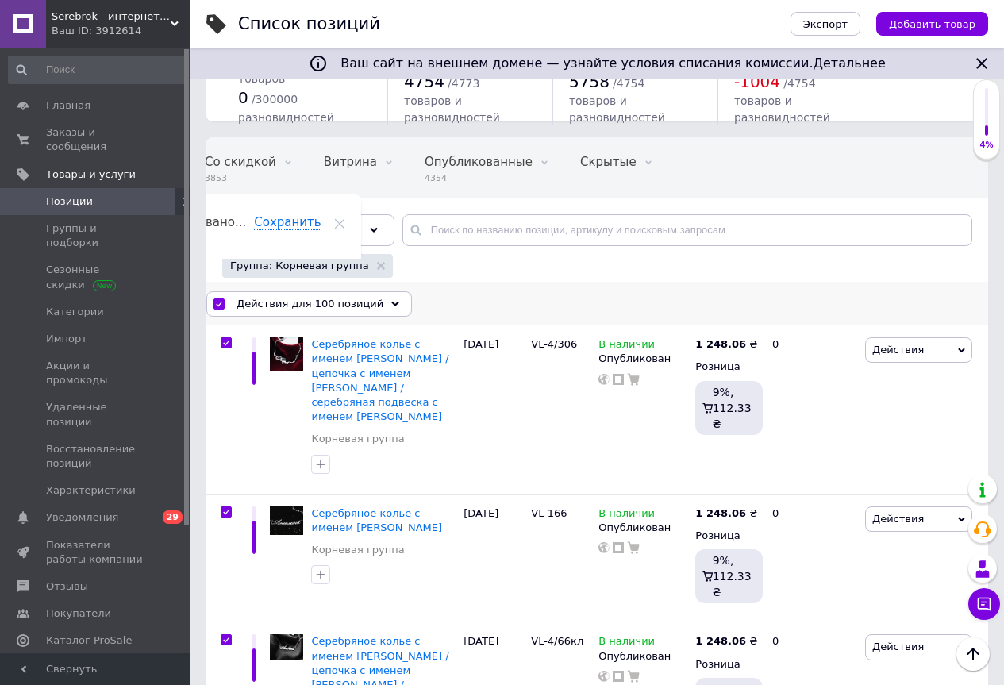
click at [391, 304] on use at bounding box center [395, 303] width 8 height 5
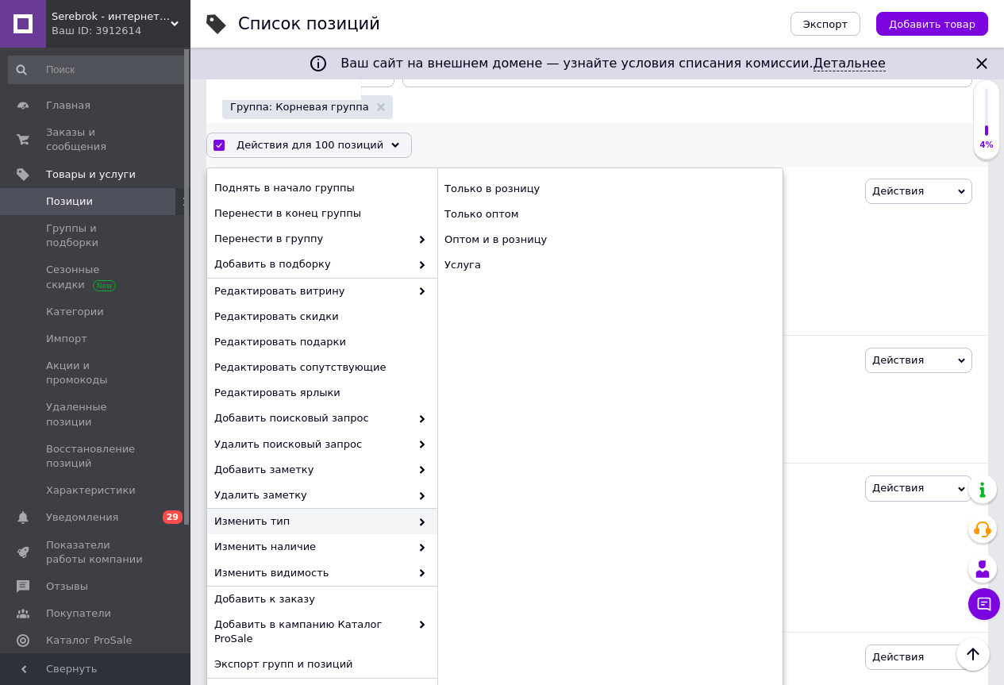
scroll to position [317, 0]
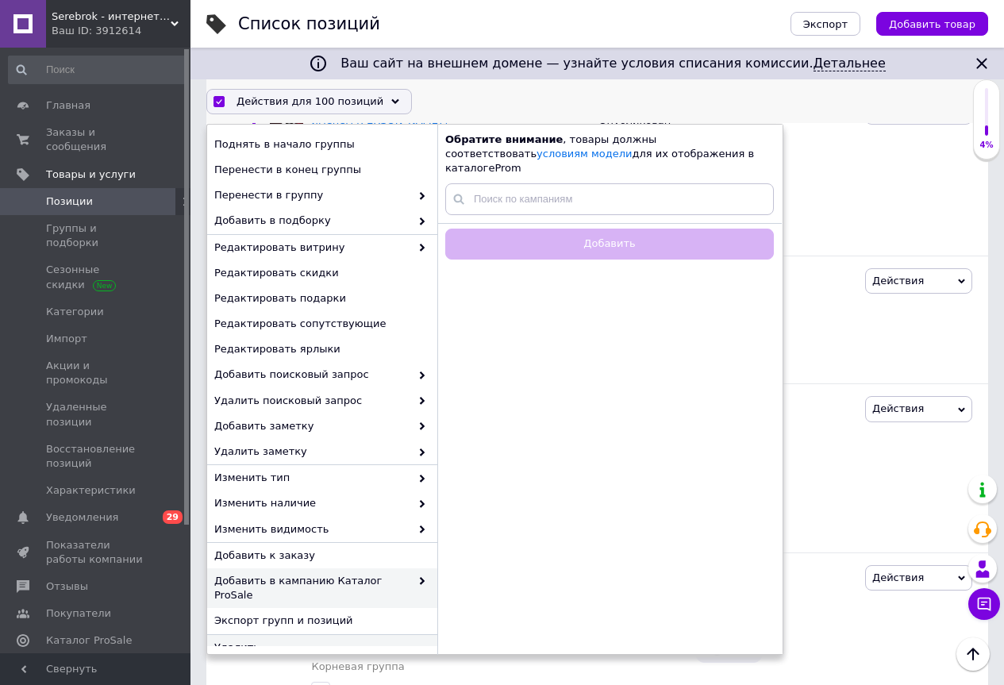
click at [237, 640] on span "Удалить" at bounding box center [320, 647] width 212 height 14
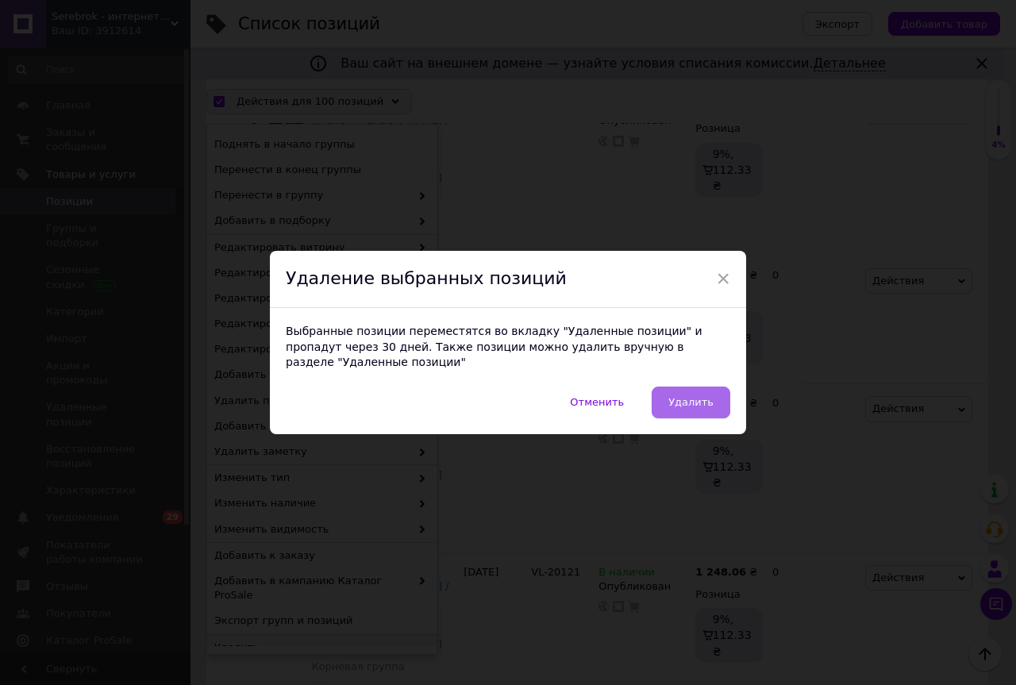
click at [692, 397] on span "Удалить" at bounding box center [690, 402] width 45 height 12
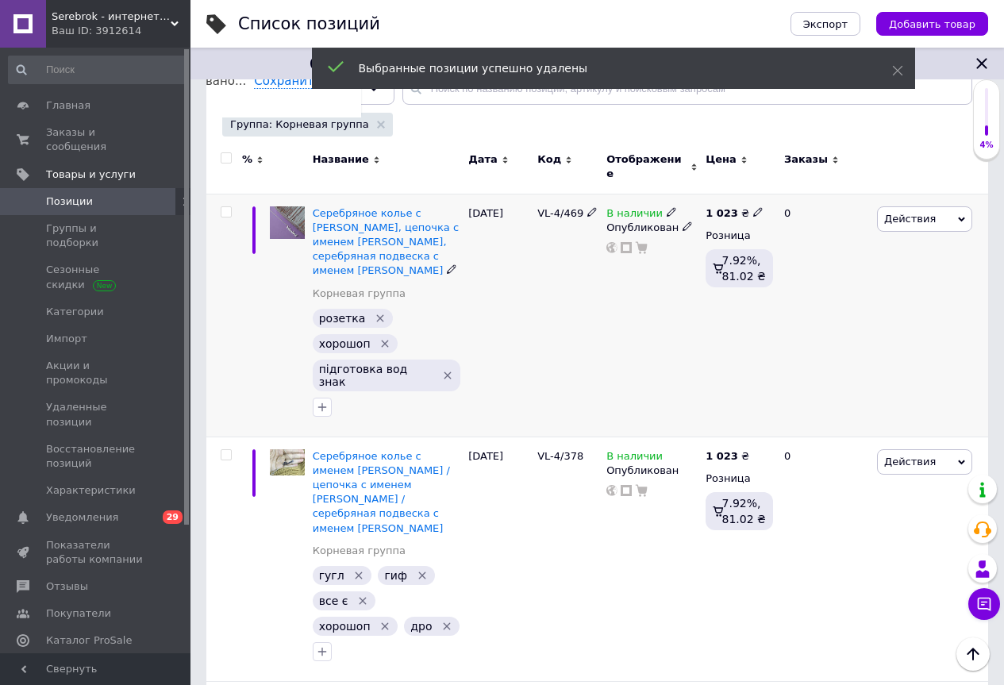
scroll to position [0, 0]
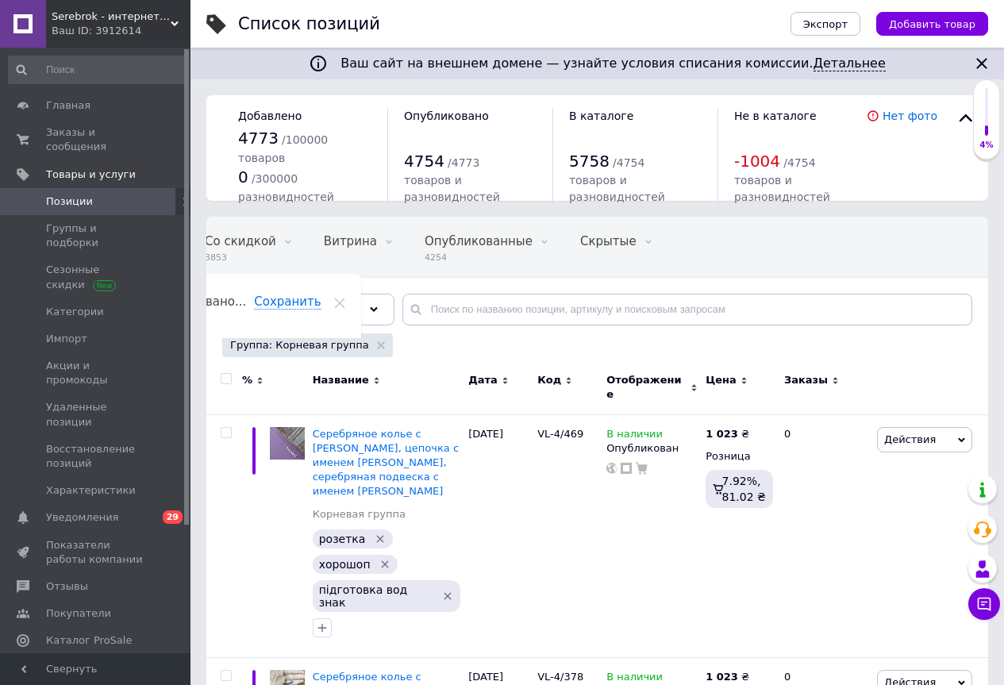
click at [223, 379] on input "checkbox" at bounding box center [226, 379] width 10 height 10
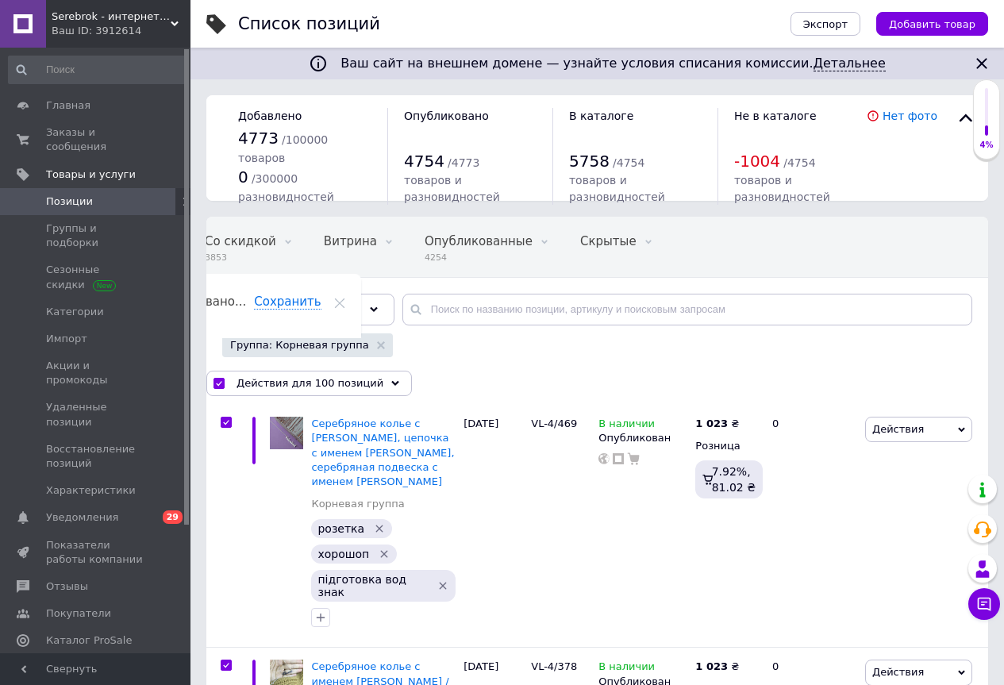
scroll to position [79, 0]
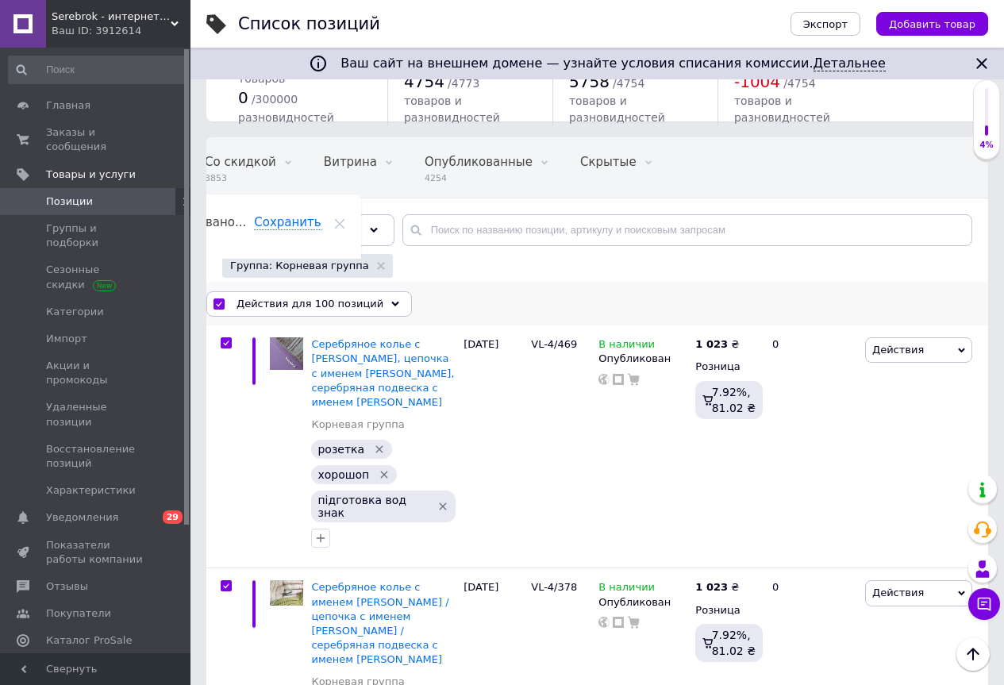
click at [391, 305] on use at bounding box center [395, 303] width 8 height 5
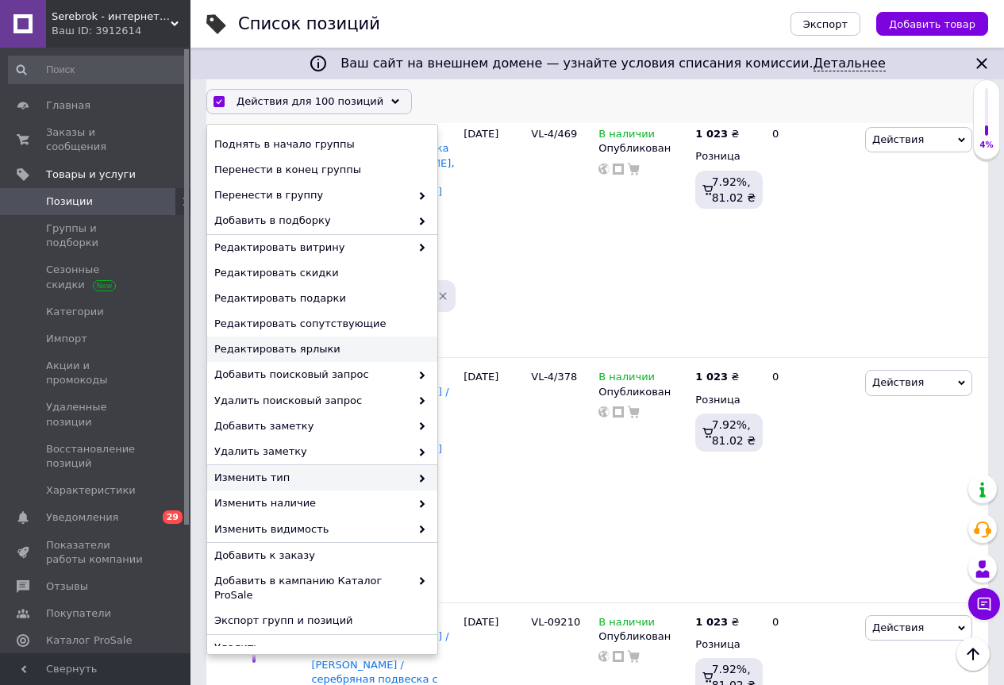
scroll to position [317, 0]
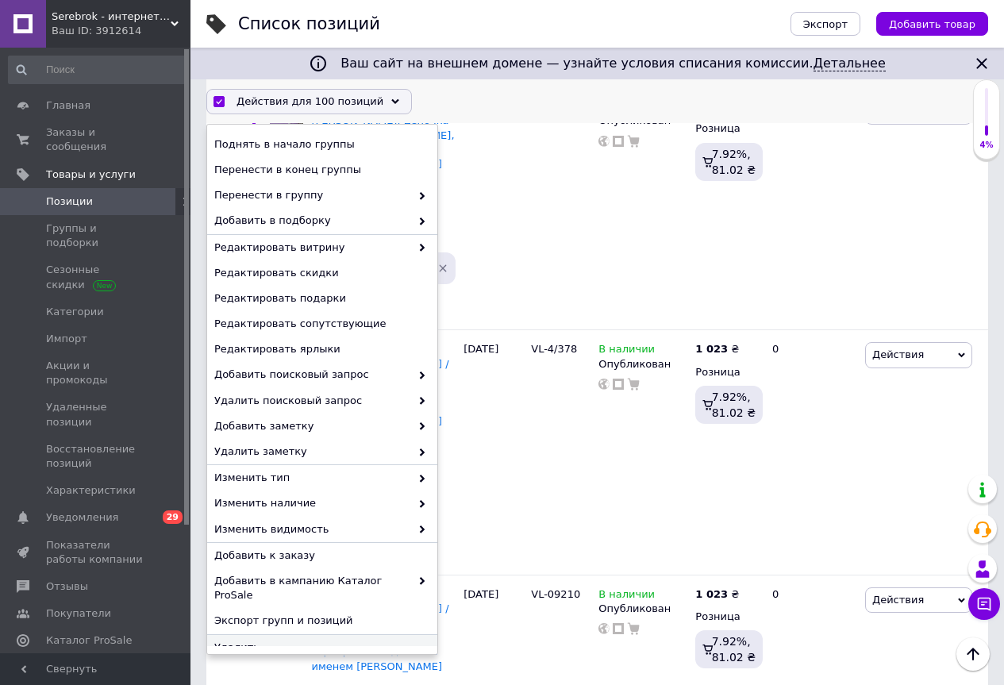
click at [248, 640] on span "Удалить" at bounding box center [320, 647] width 212 height 14
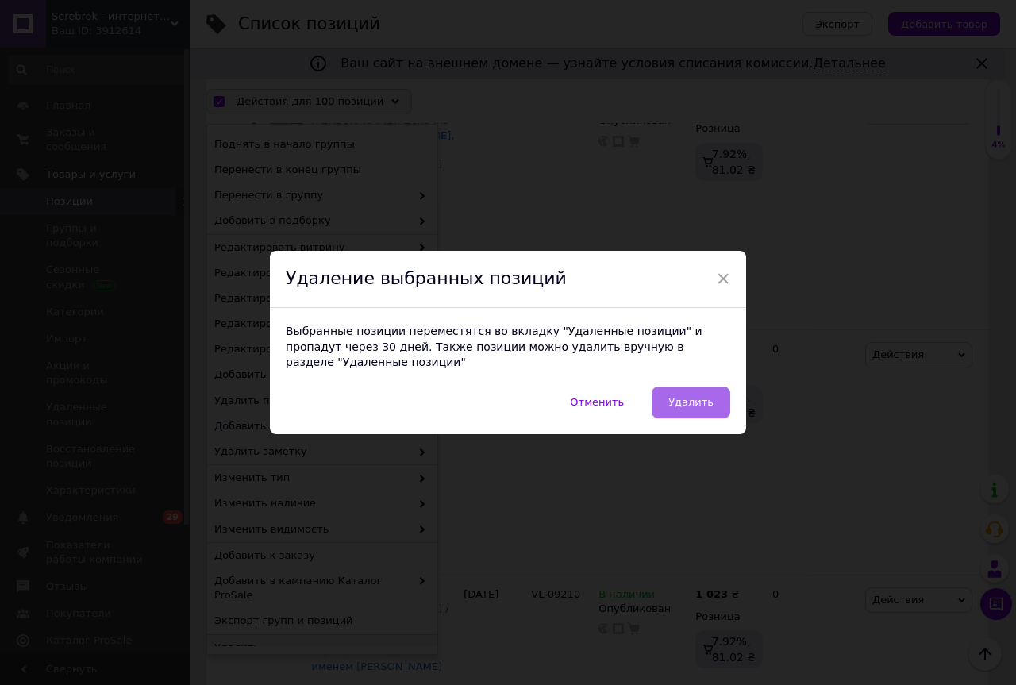
click at [678, 403] on button "Удалить" at bounding box center [690, 402] width 79 height 32
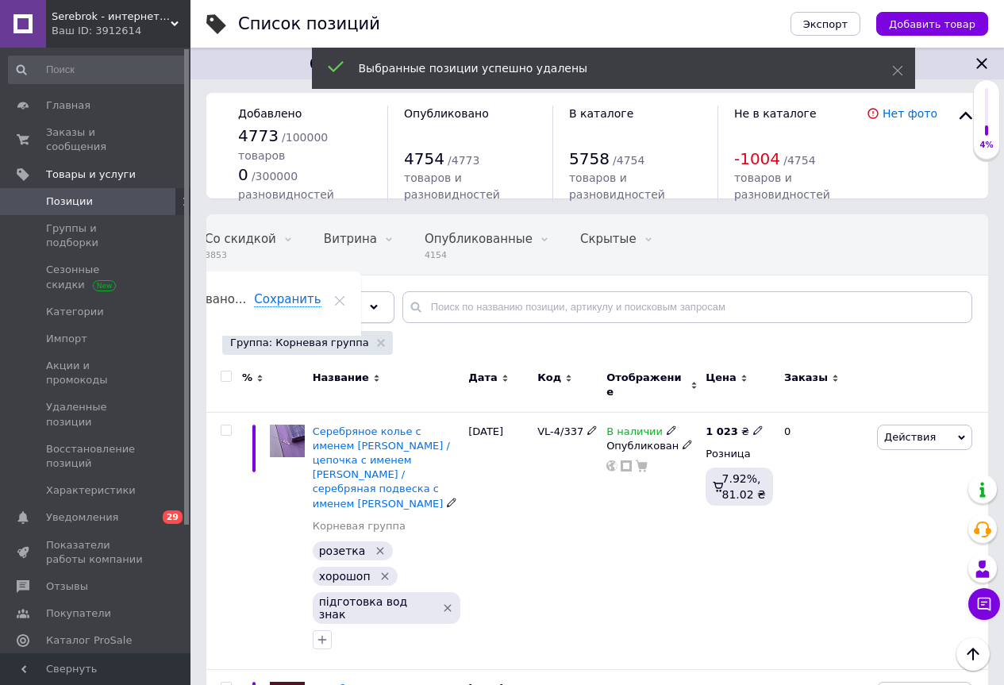
scroll to position [0, 0]
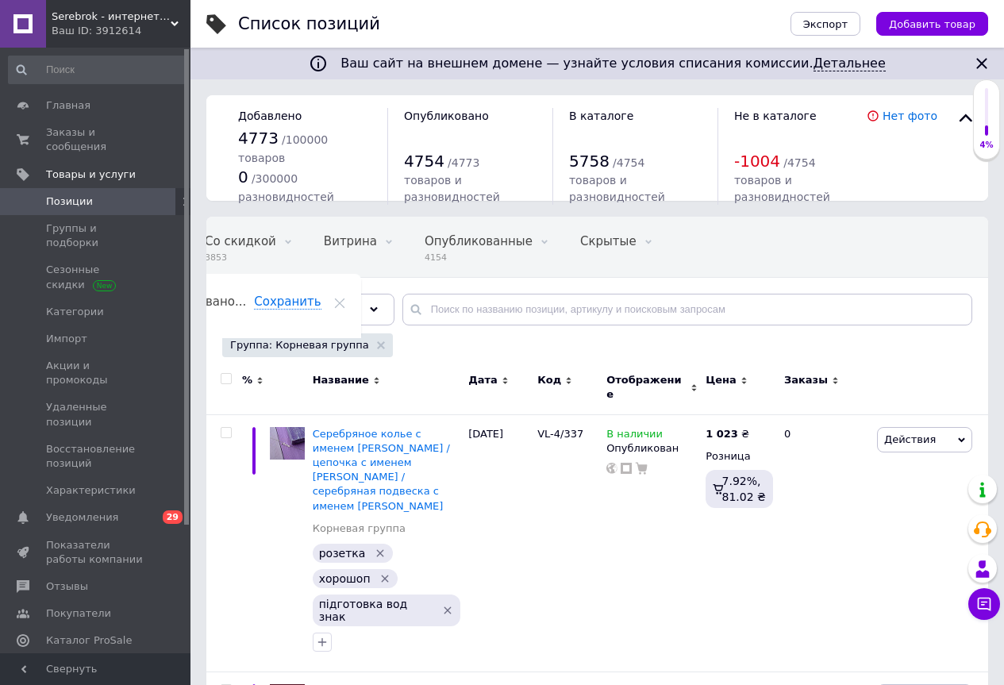
click at [224, 380] on input "checkbox" at bounding box center [226, 379] width 10 height 10
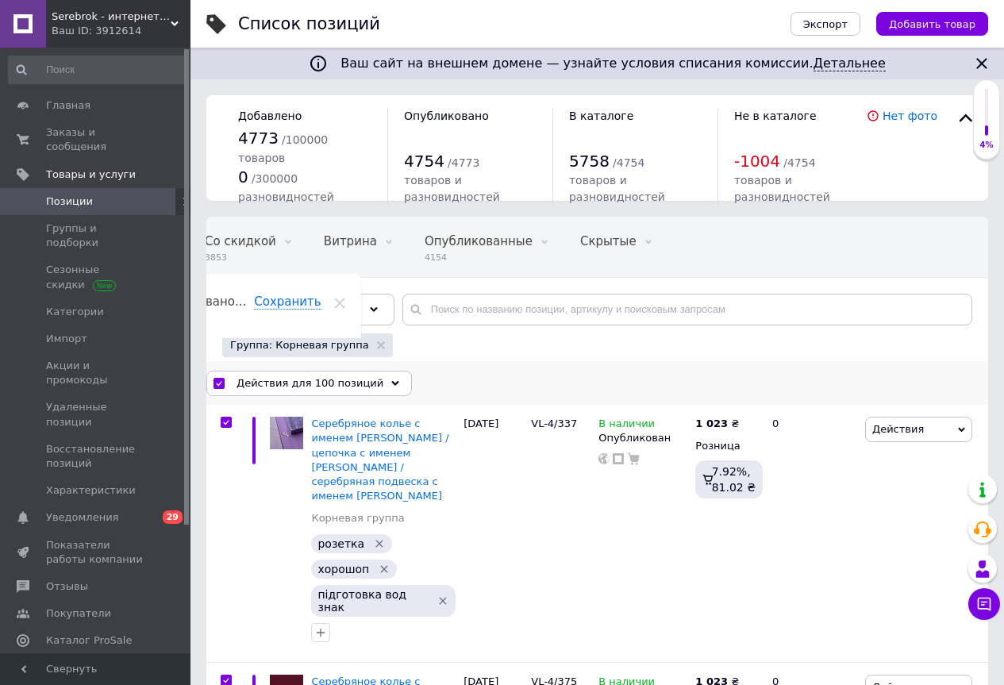
click at [391, 386] on icon at bounding box center [395, 383] width 8 height 8
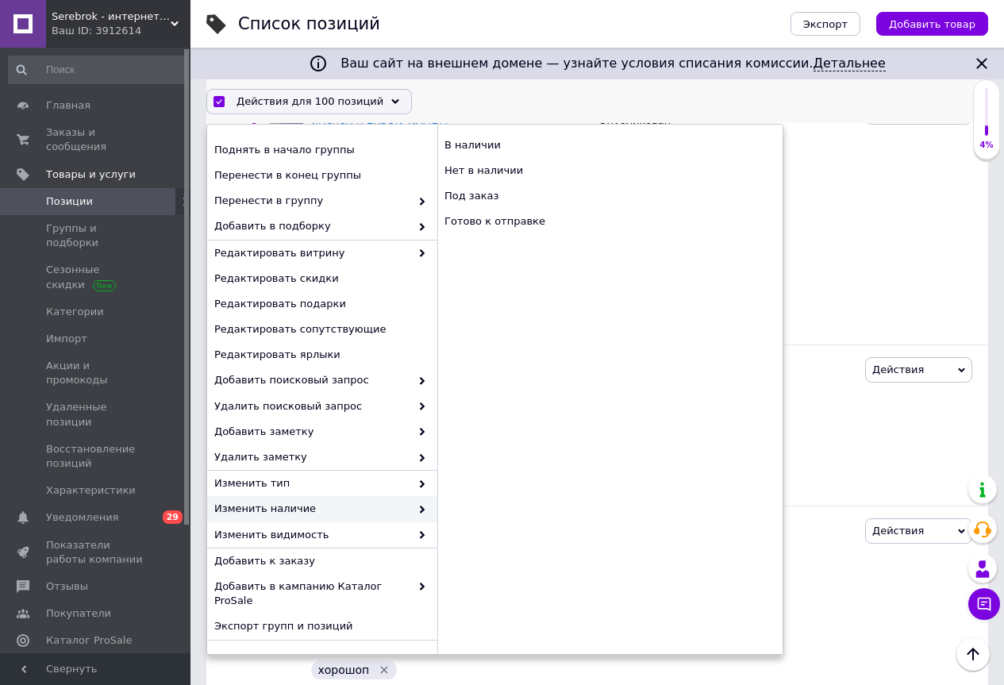
scroll to position [25, 0]
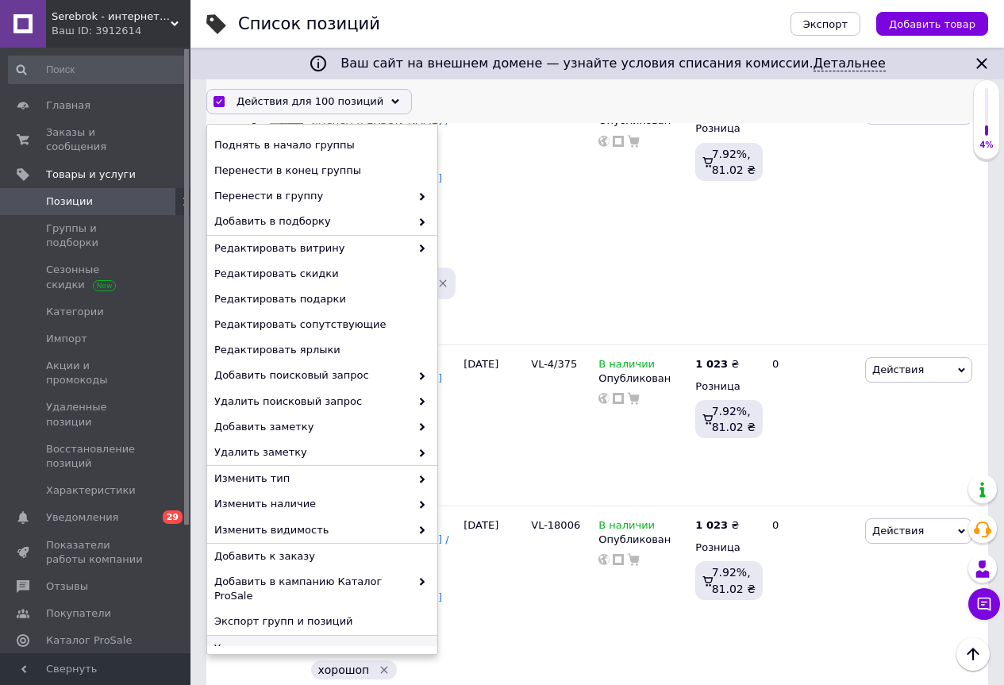
click at [236, 640] on span "Удалить" at bounding box center [320, 647] width 212 height 14
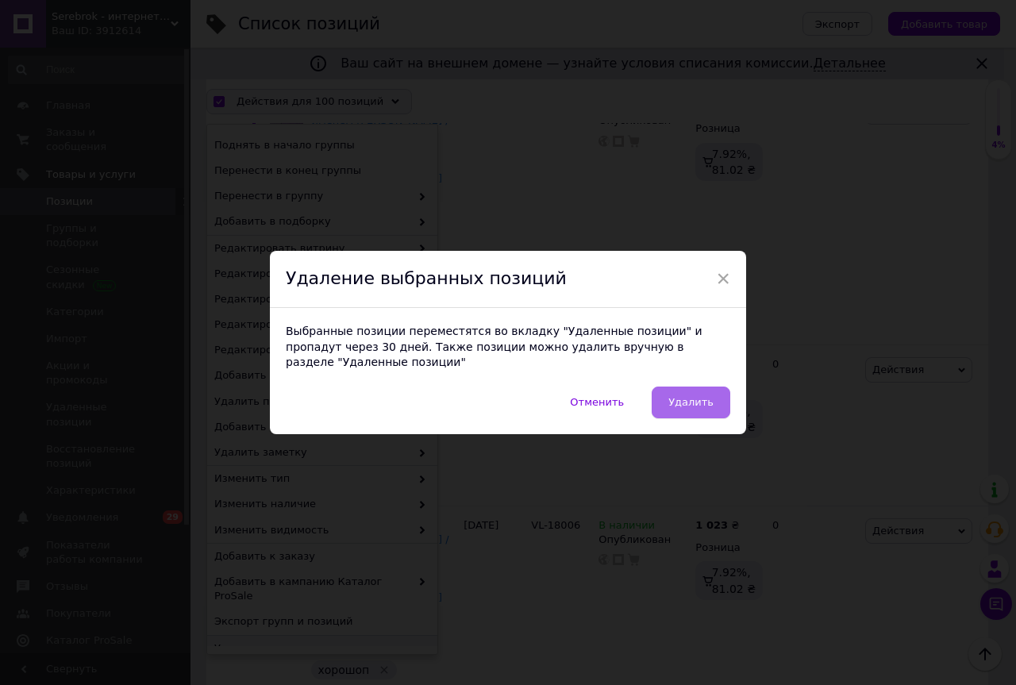
click at [675, 402] on button "Удалить" at bounding box center [690, 402] width 79 height 32
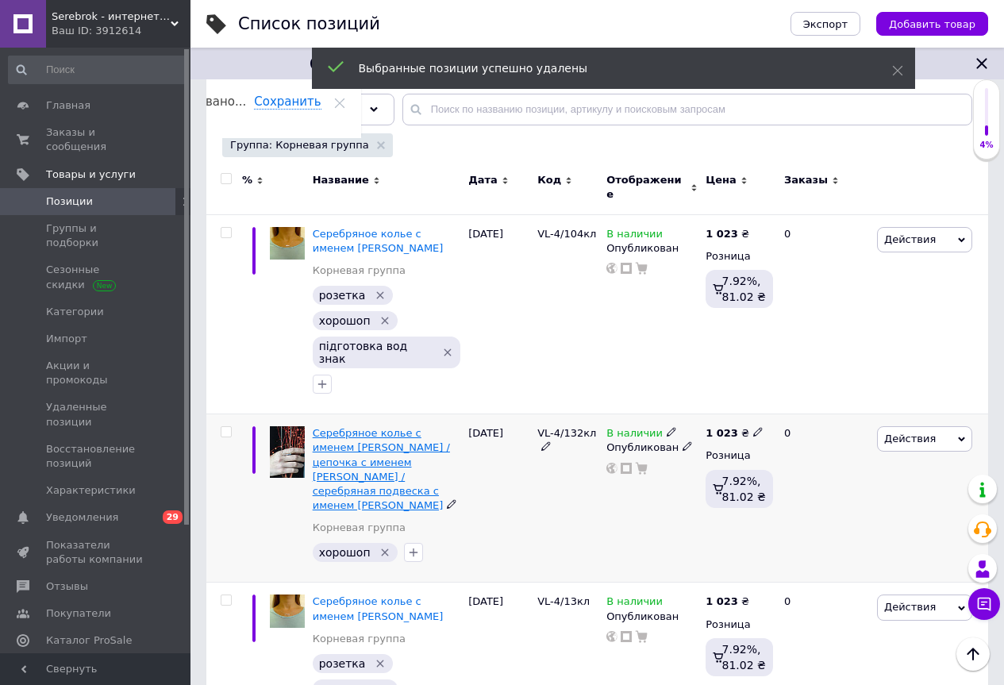
scroll to position [79, 0]
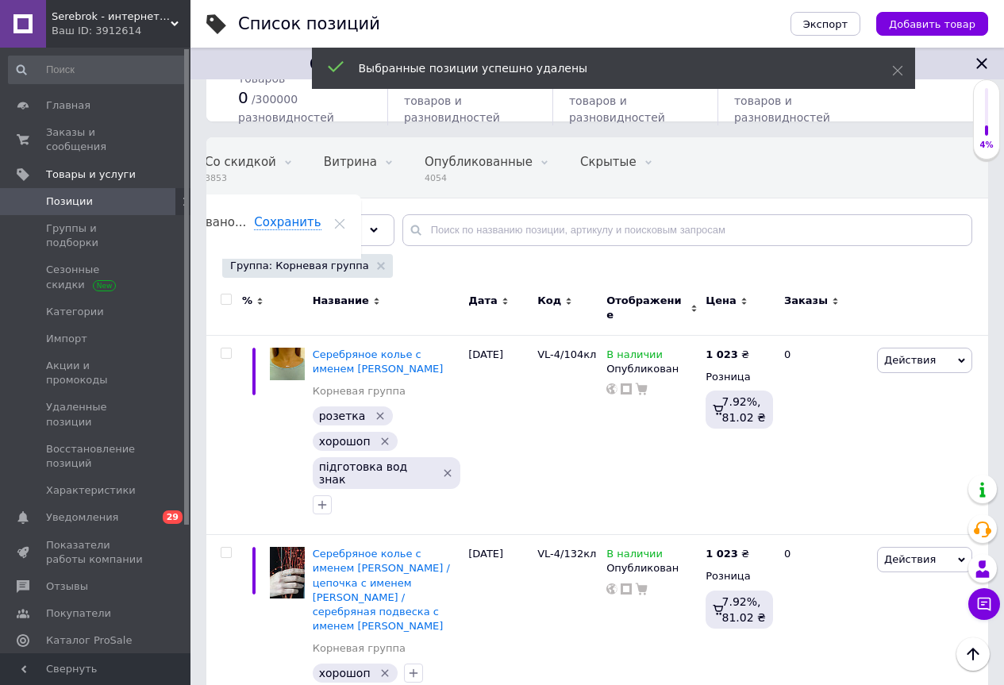
click at [226, 300] on input "checkbox" at bounding box center [226, 299] width 10 height 10
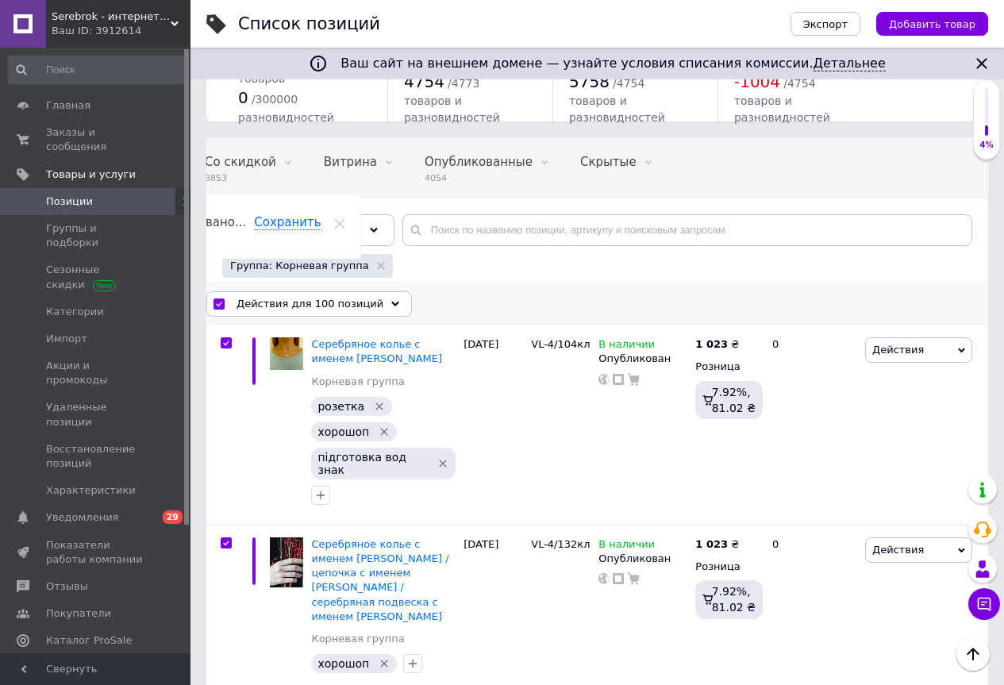
click at [391, 302] on icon at bounding box center [395, 304] width 8 height 8
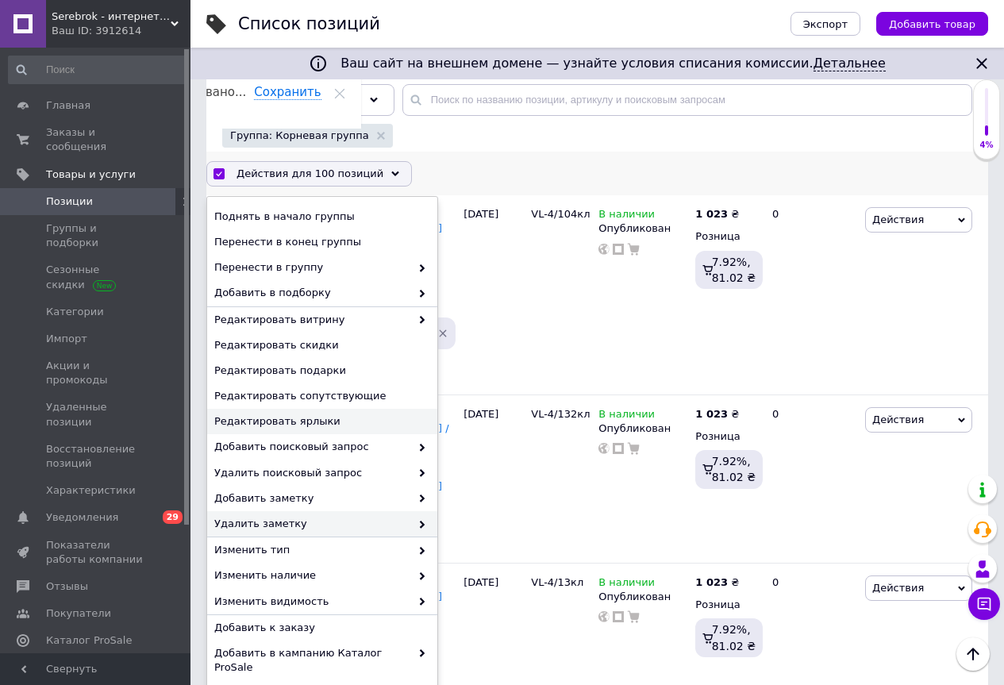
scroll to position [238, 0]
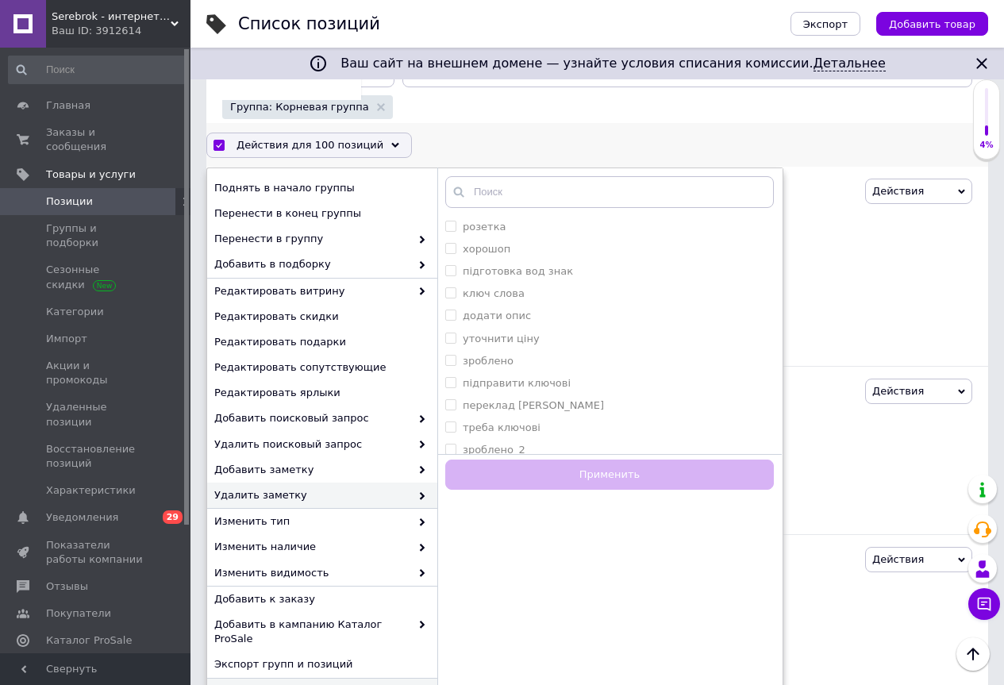
click at [236, 684] on span "Удалить" at bounding box center [320, 691] width 212 height 14
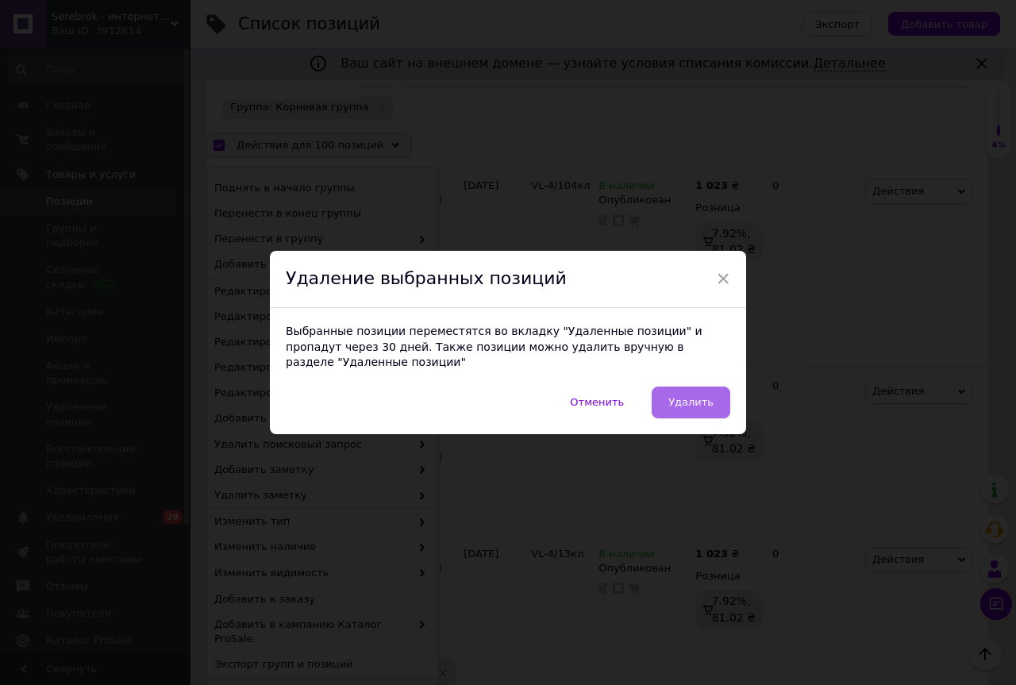
click at [695, 403] on button "Удалить" at bounding box center [690, 402] width 79 height 32
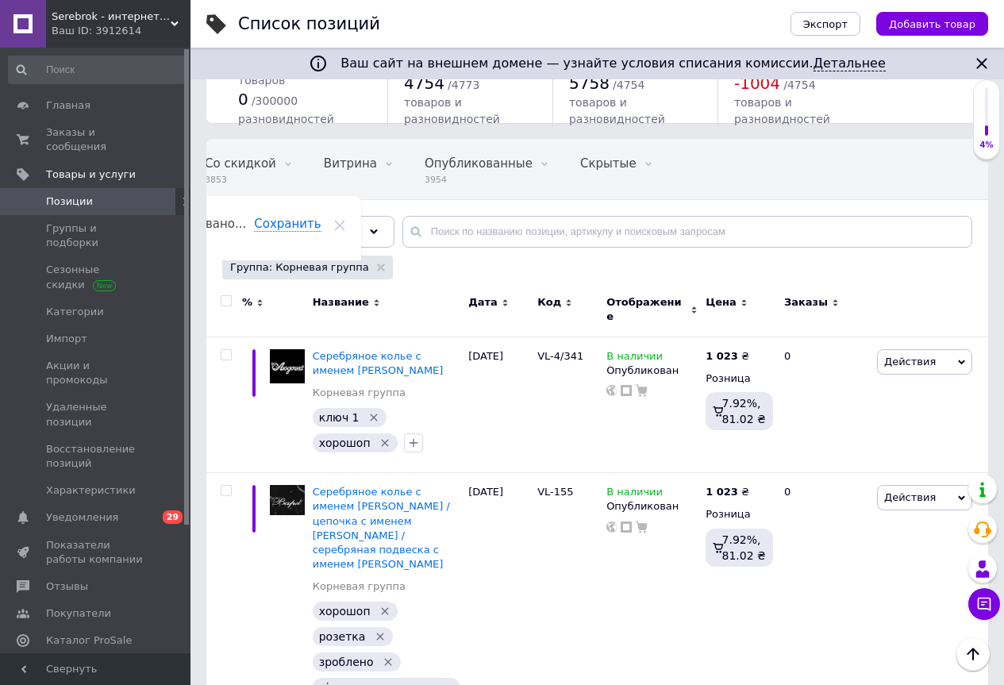
scroll to position [0, 0]
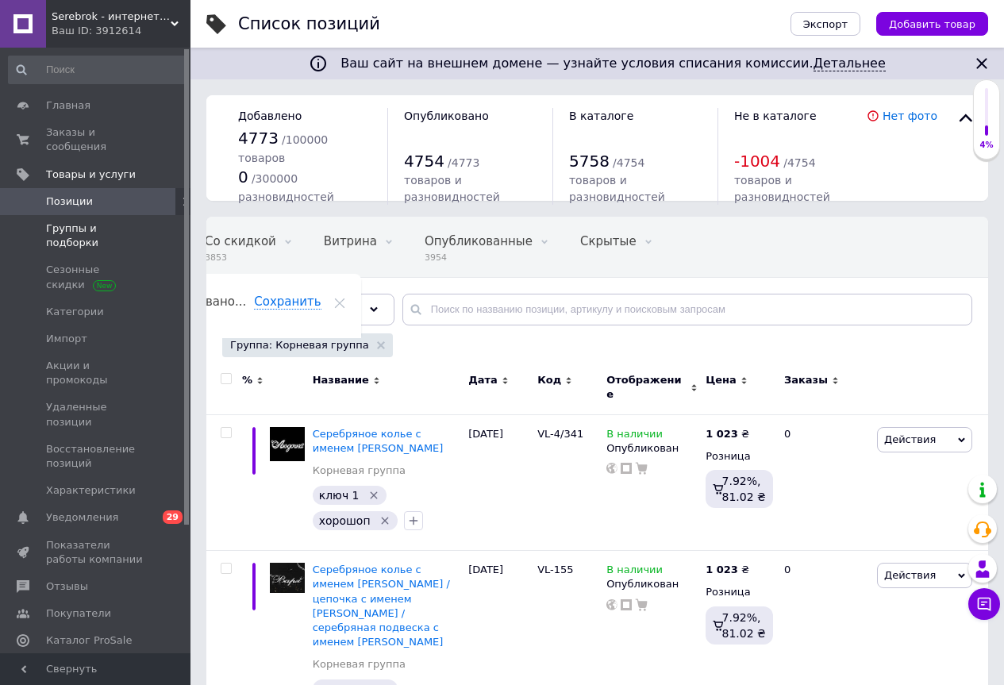
click at [63, 221] on span "Группы и подборки" at bounding box center [96, 235] width 101 height 29
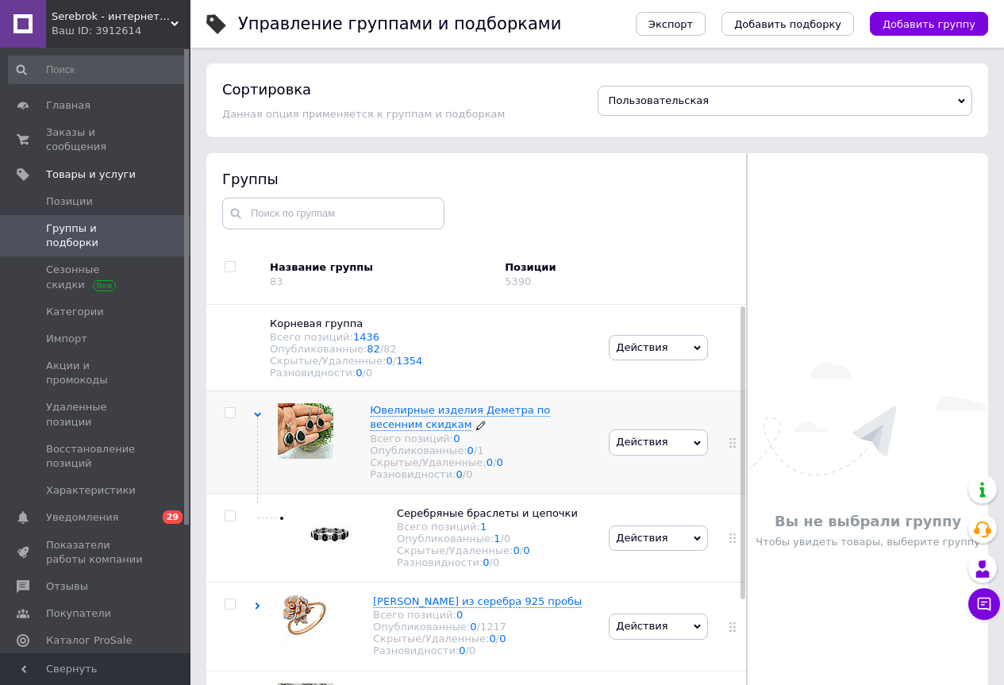
click at [403, 417] on span "Ювелирные изделия Деметра по весенним скидкам" at bounding box center [460, 417] width 180 height 26
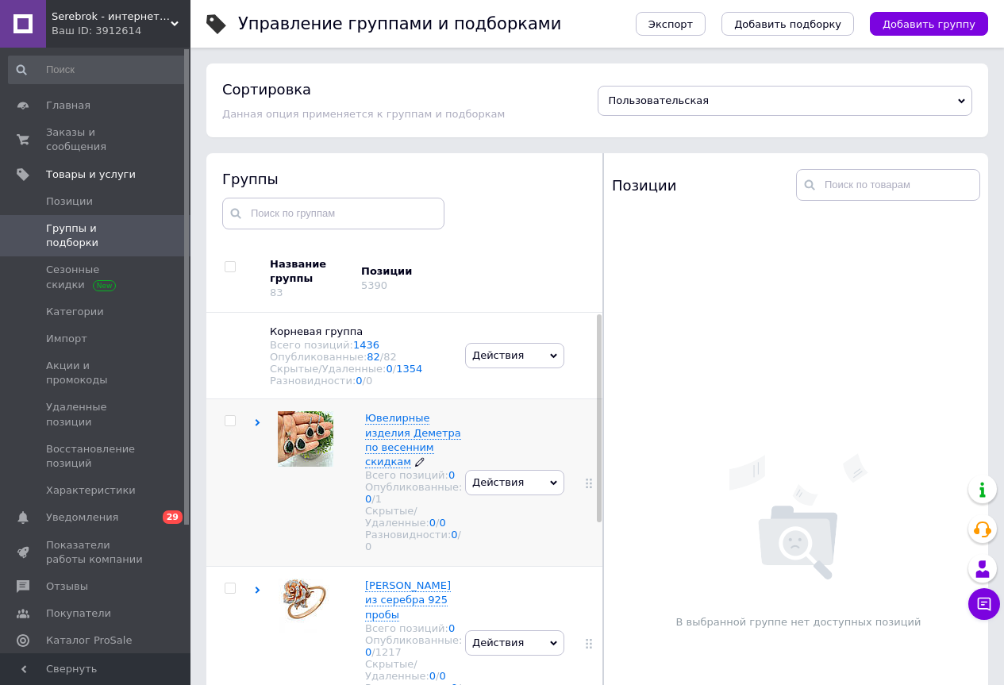
click at [403, 417] on div "Ювелирные изделия Деметра по весенним скидкам Всего позиций: 0 Опубликованные: …" at bounding box center [357, 482] width 207 height 167
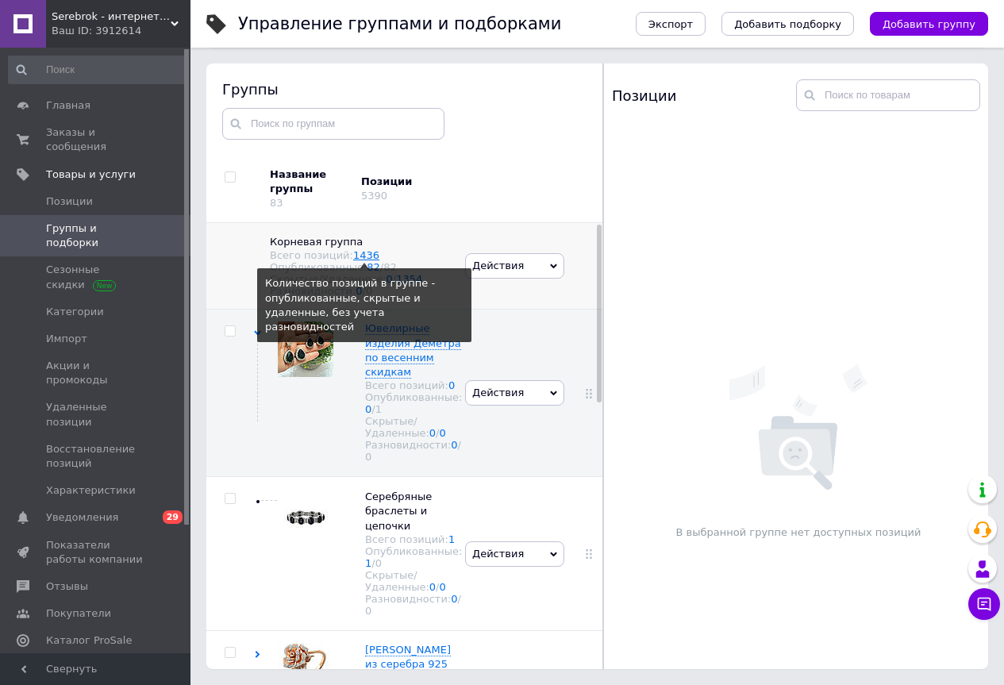
click at [357, 256] on link "1436" at bounding box center [366, 255] width 26 height 12
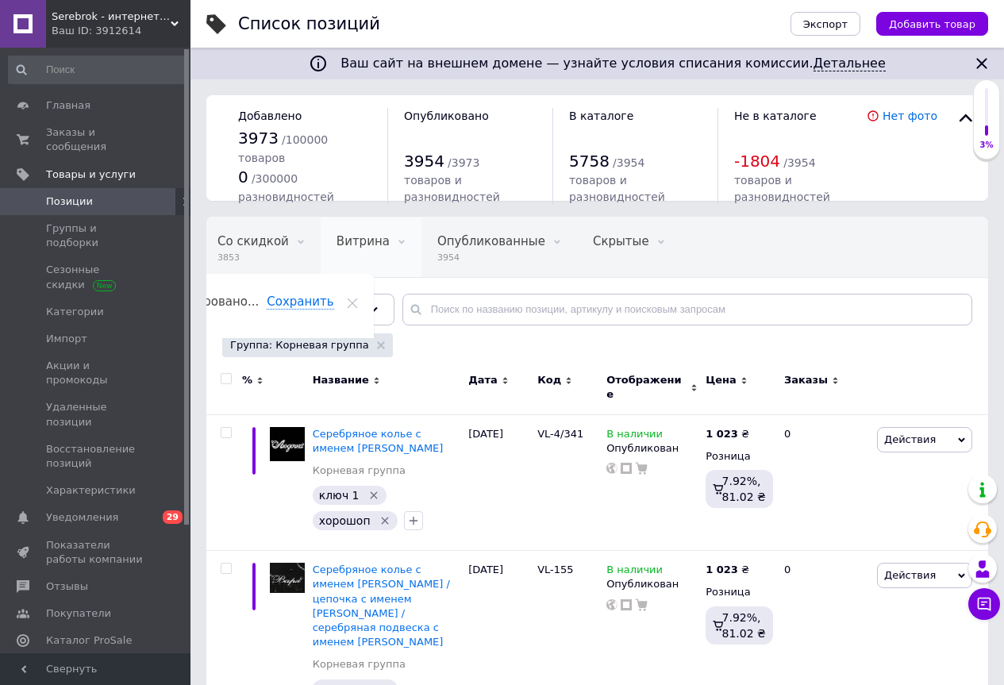
scroll to position [0, 87]
click at [223, 382] on input "checkbox" at bounding box center [226, 379] width 10 height 10
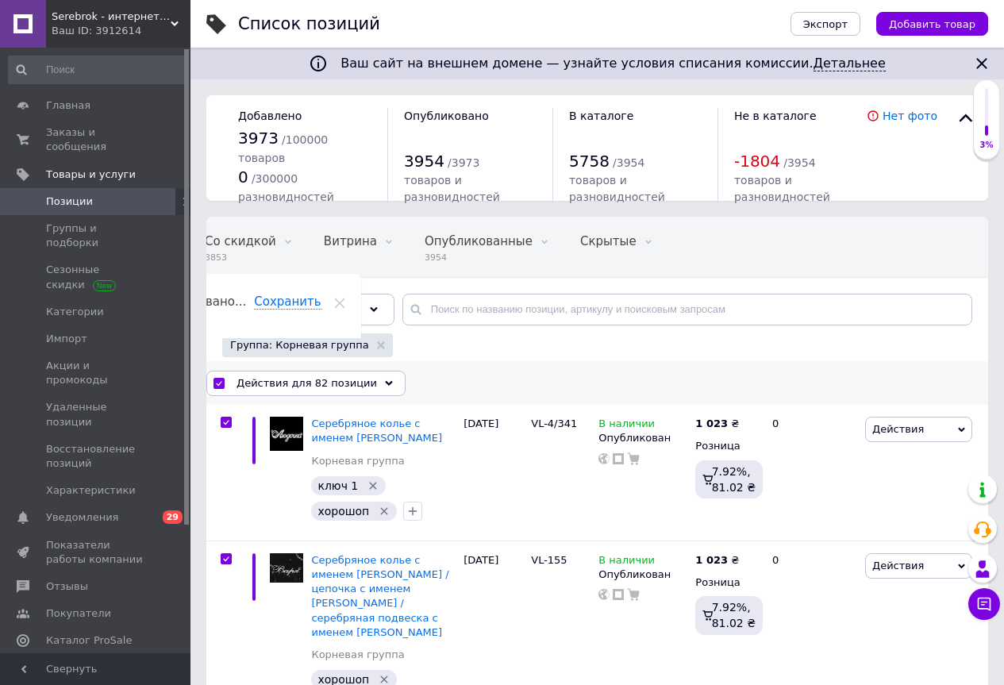
click at [385, 383] on use at bounding box center [389, 382] width 8 height 5
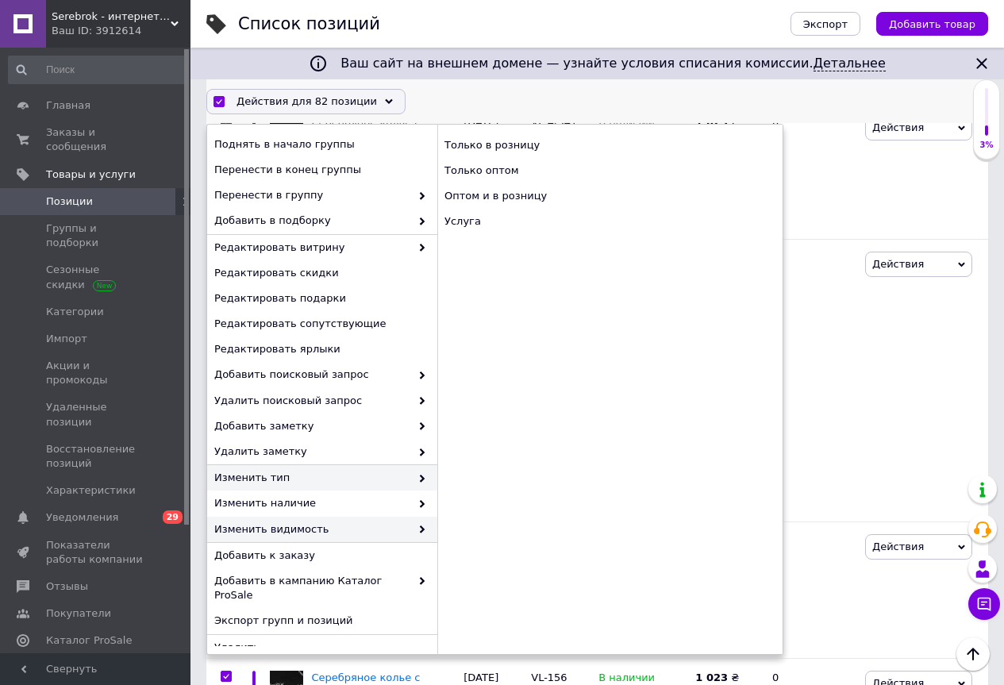
scroll to position [317, 0]
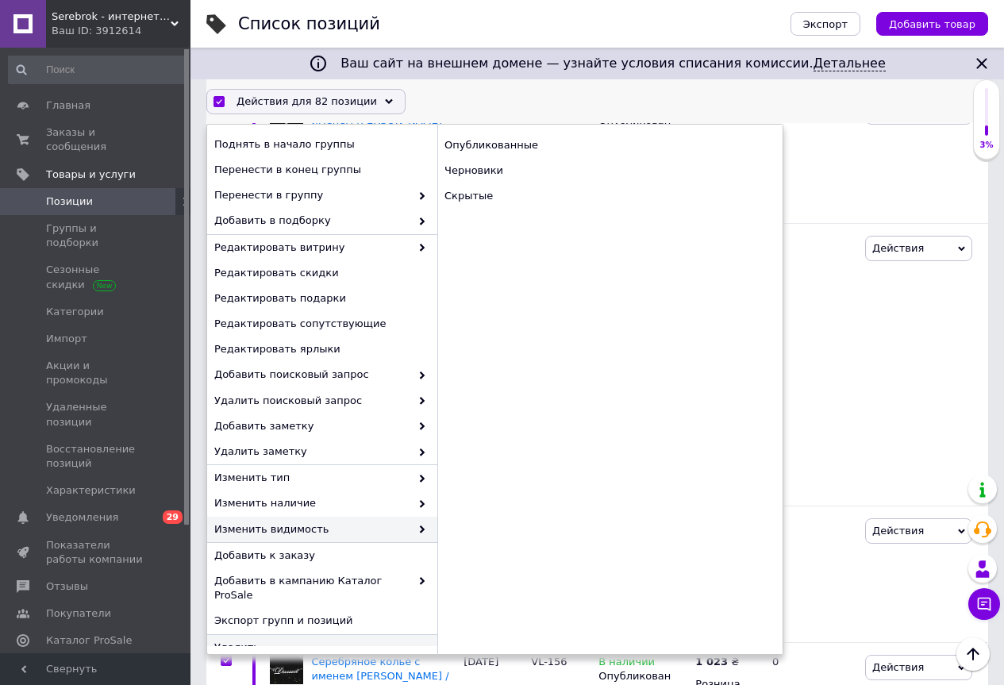
click at [239, 640] on span "Удалить" at bounding box center [320, 647] width 212 height 14
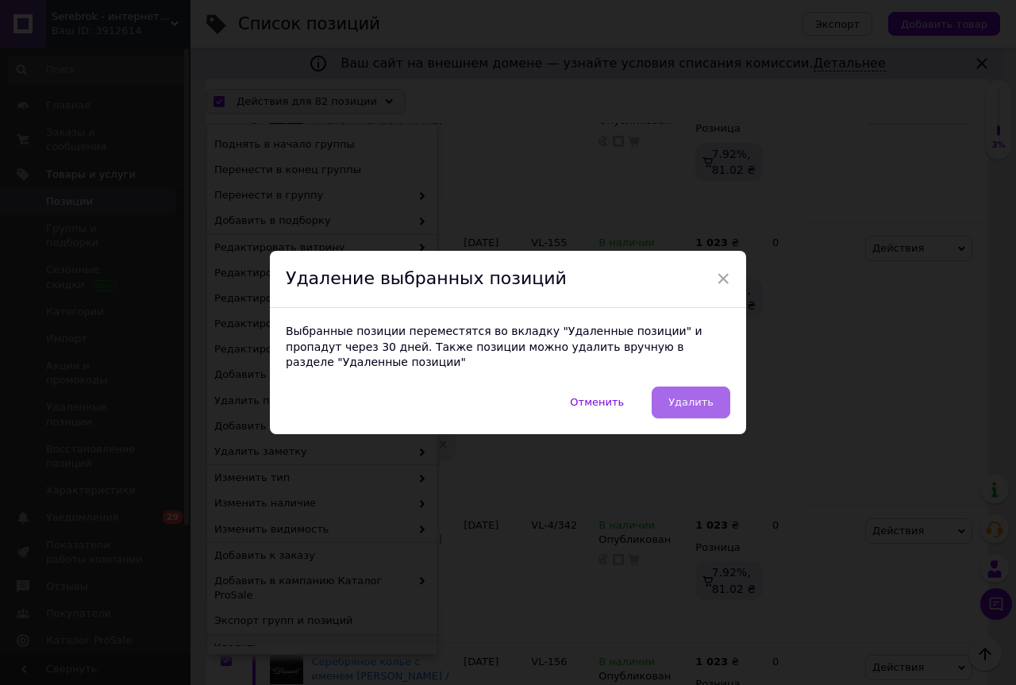
click at [679, 398] on span "Удалить" at bounding box center [690, 402] width 45 height 12
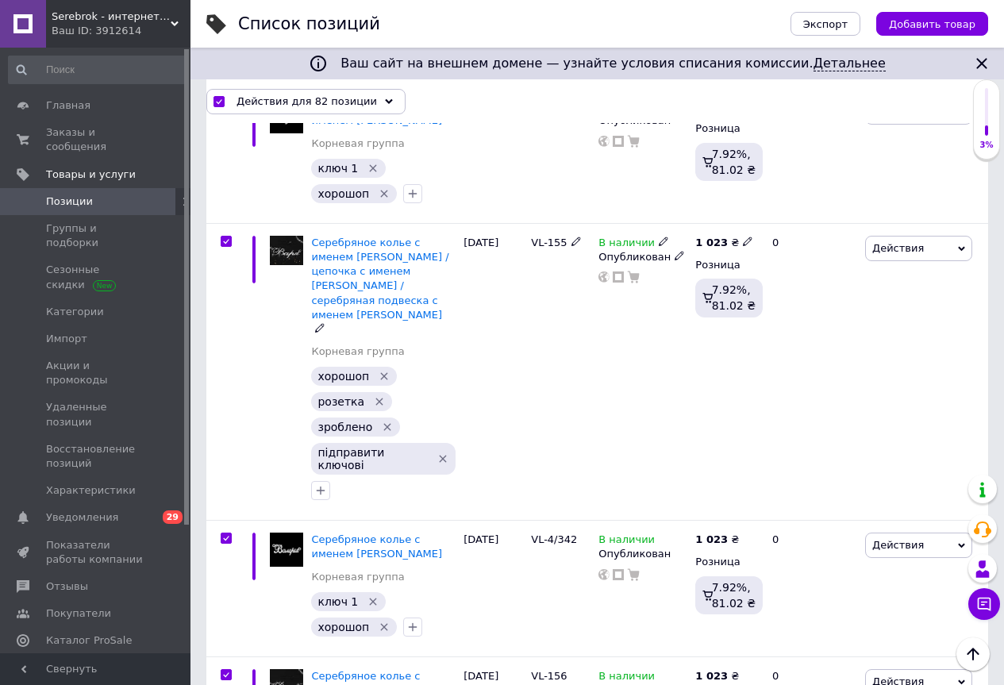
scroll to position [0, 87]
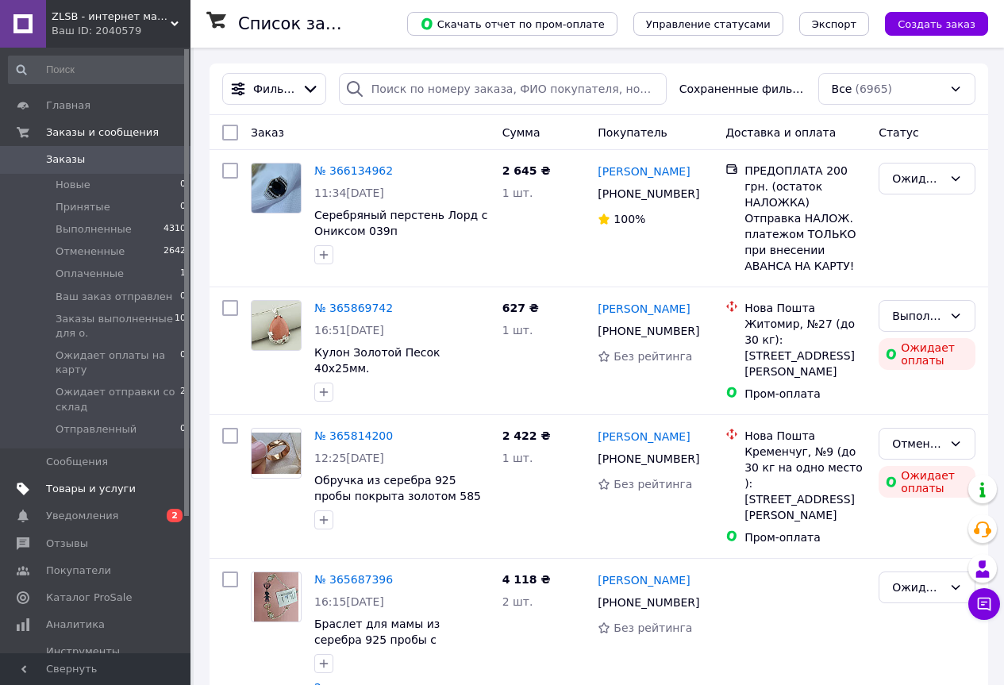
click at [56, 490] on span "Товары и услуги" at bounding box center [91, 489] width 90 height 14
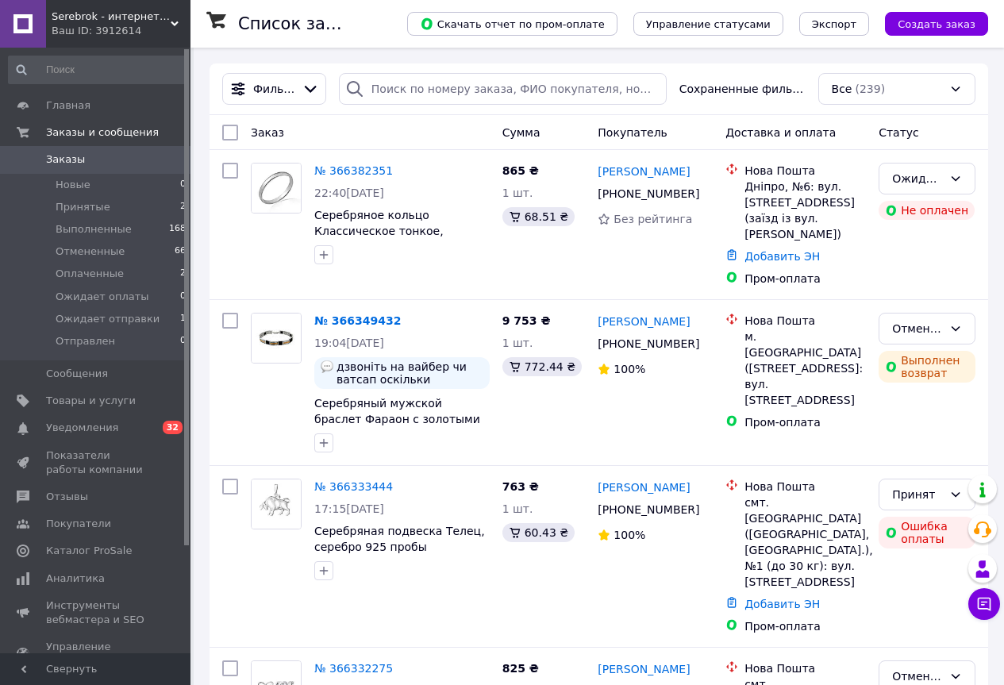
click at [172, 25] on icon at bounding box center [175, 24] width 8 height 8
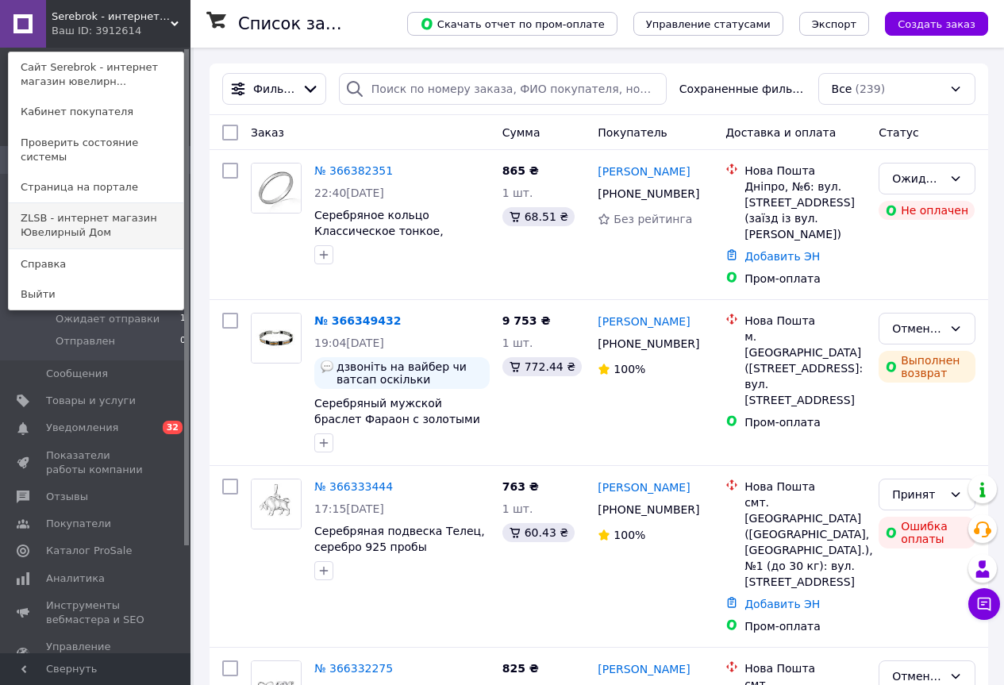
click at [66, 204] on link "ZLSB - интернет магазин Ювелирный Дом" at bounding box center [96, 225] width 175 height 44
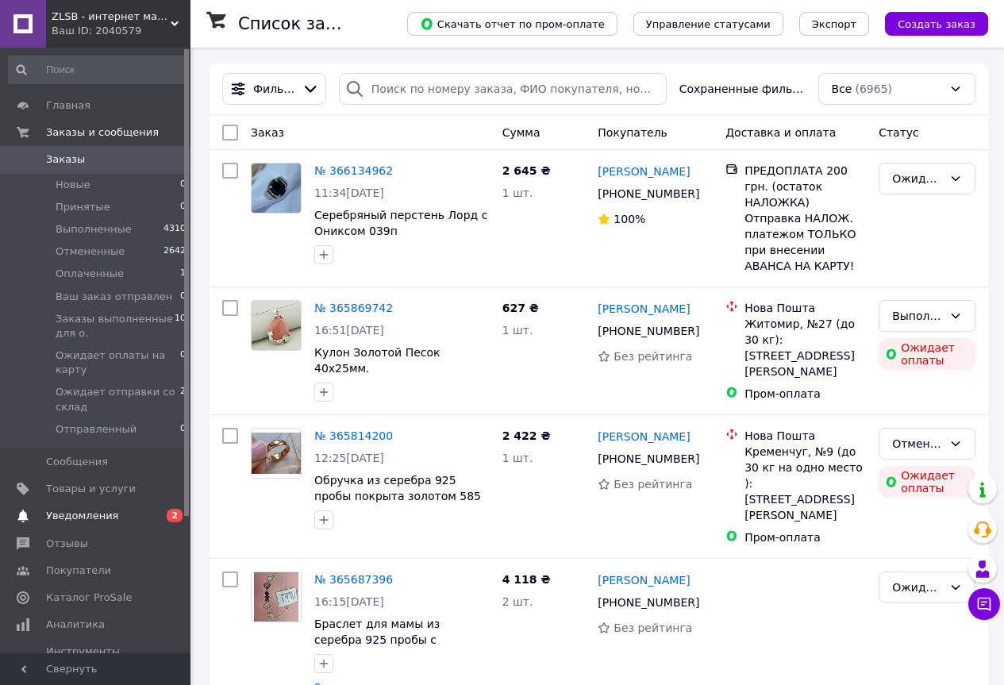
click at [56, 516] on span "Уведомления" at bounding box center [82, 516] width 72 height 14
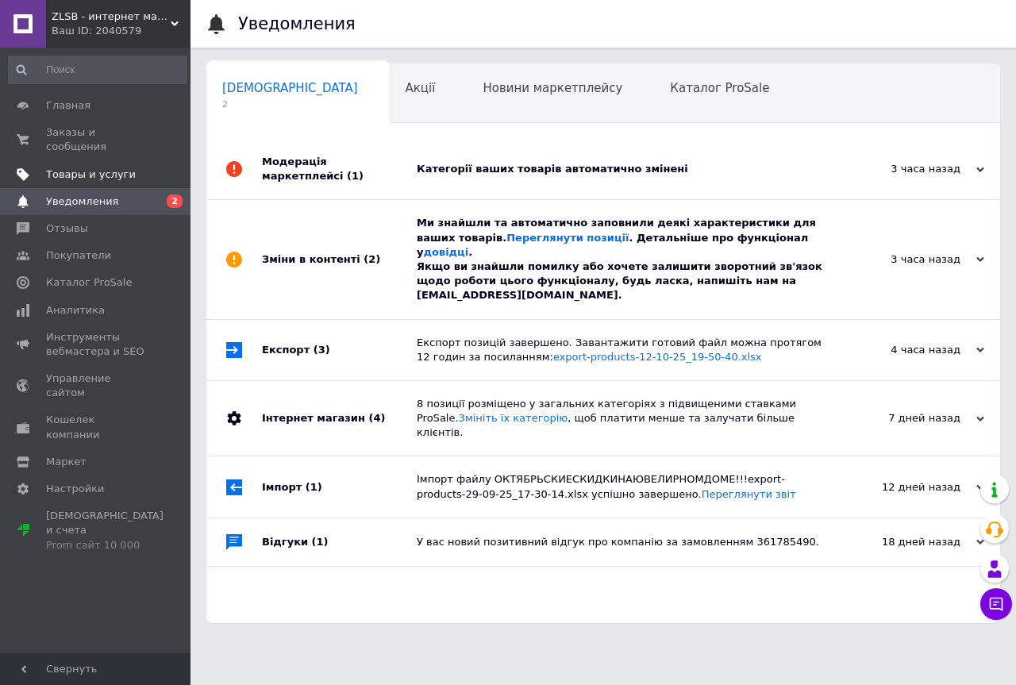
click at [52, 167] on span "Товары и услуги" at bounding box center [91, 174] width 90 height 14
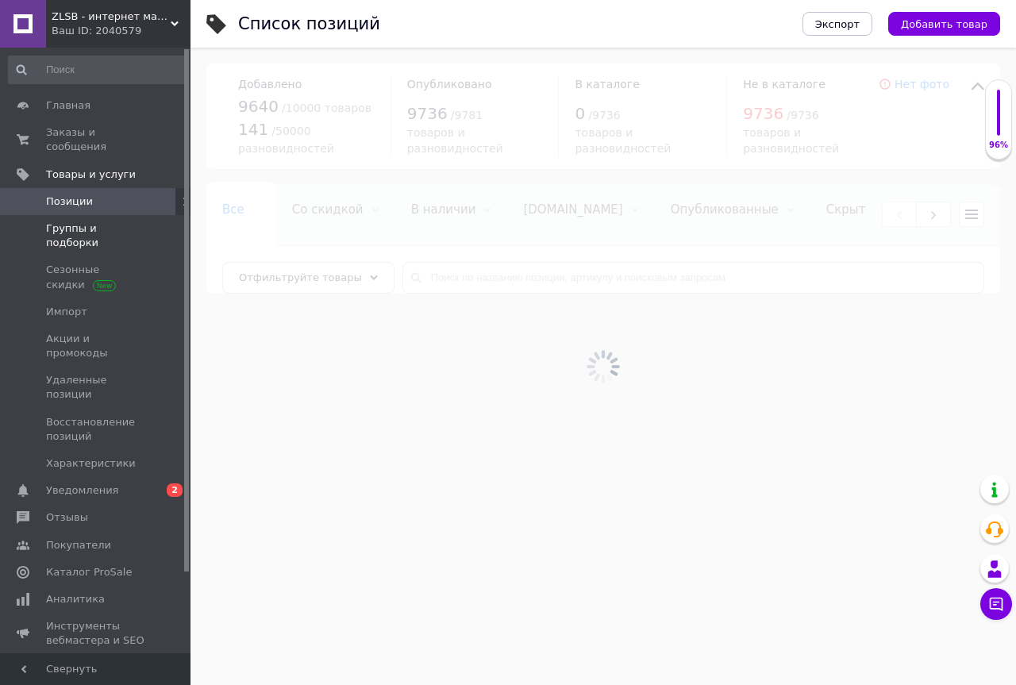
click at [60, 221] on span "Группы и подборки" at bounding box center [96, 235] width 101 height 29
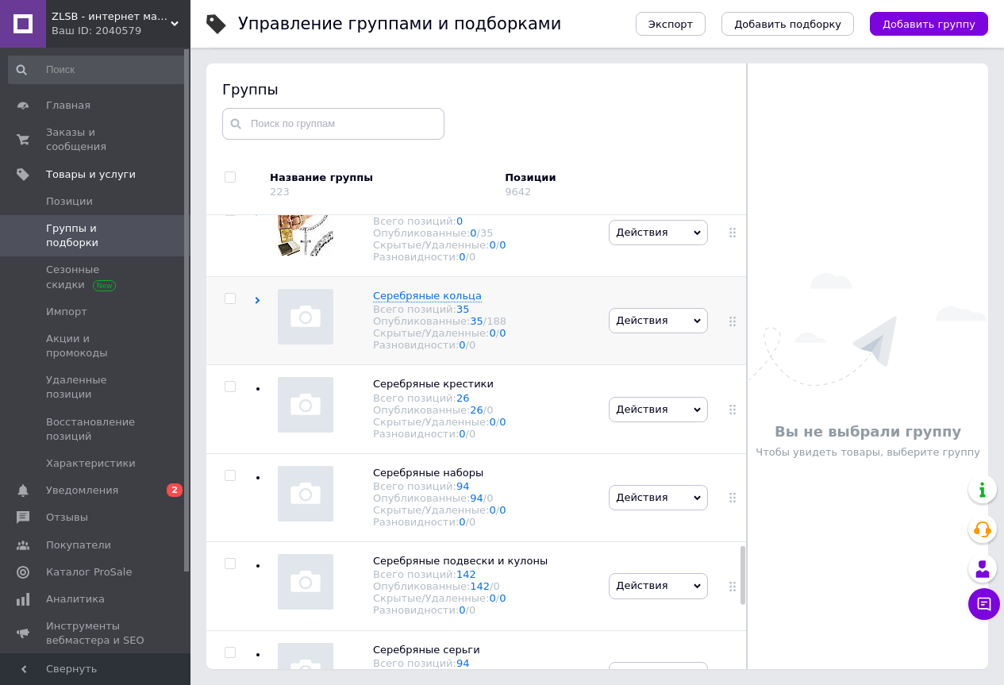
scroll to position [2601, 0]
click at [227, 303] on input "checkbox" at bounding box center [230, 298] width 10 height 10
checkbox input "true"
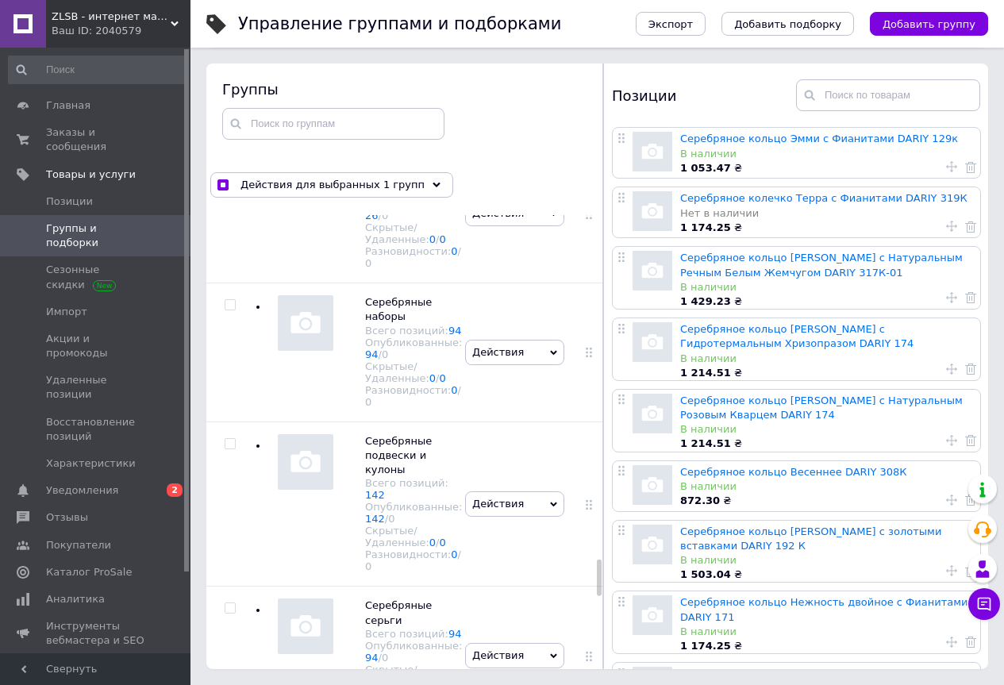
scroll to position [4310, 0]
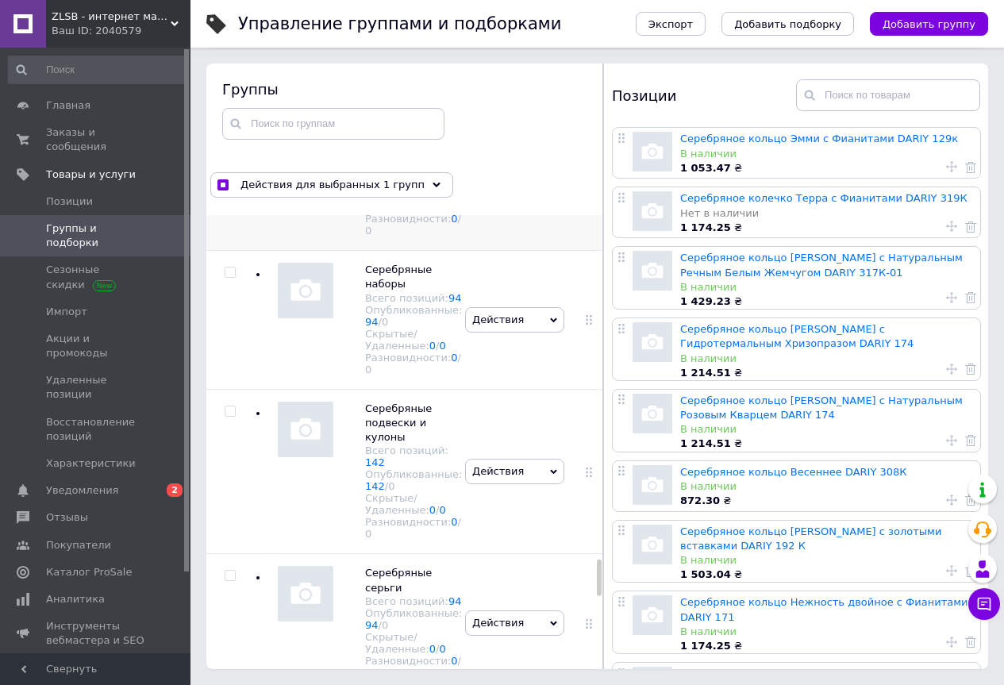
click at [229, 140] on input "checkbox" at bounding box center [230, 134] width 10 height 10
checkbox input "true"
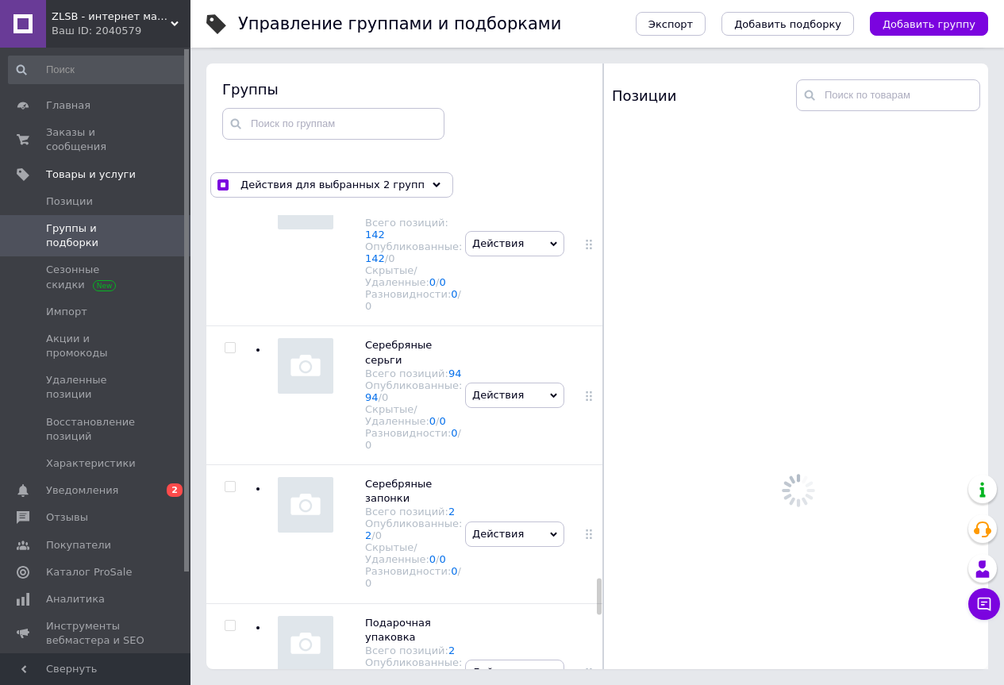
scroll to position [4548, 0]
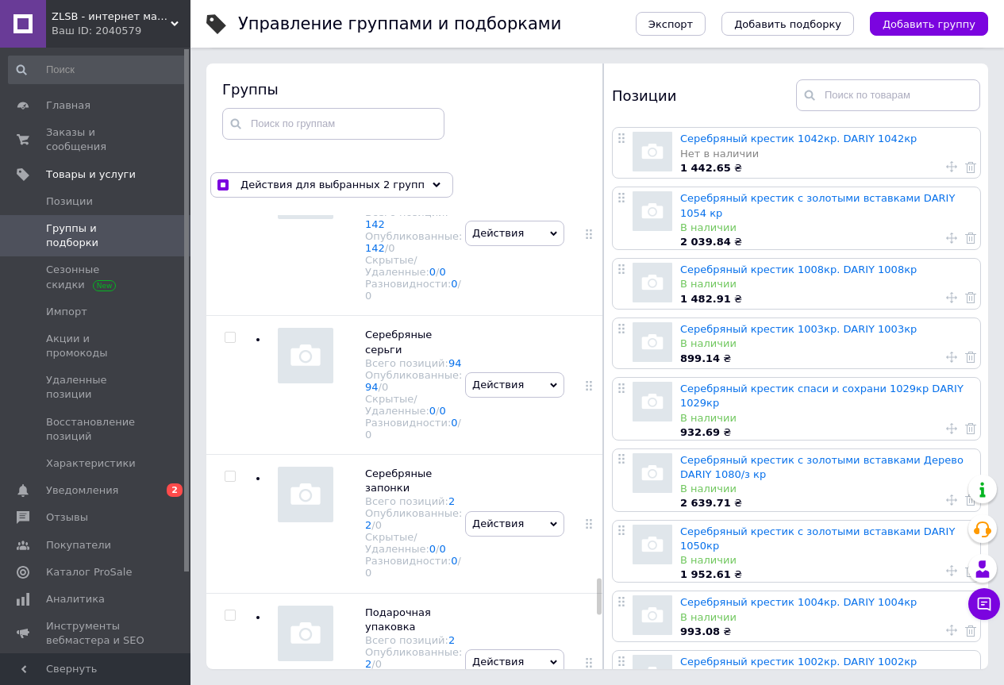
click at [229, 40] on input "checkbox" at bounding box center [230, 34] width 10 height 10
checkbox input "true"
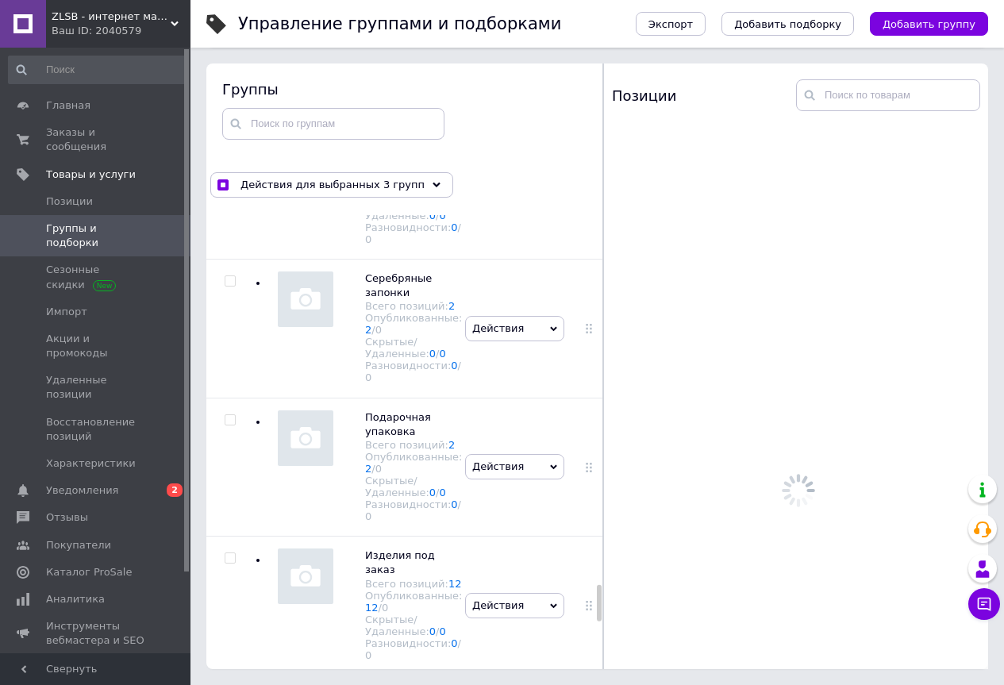
scroll to position [4786, 0]
checkbox input "true"
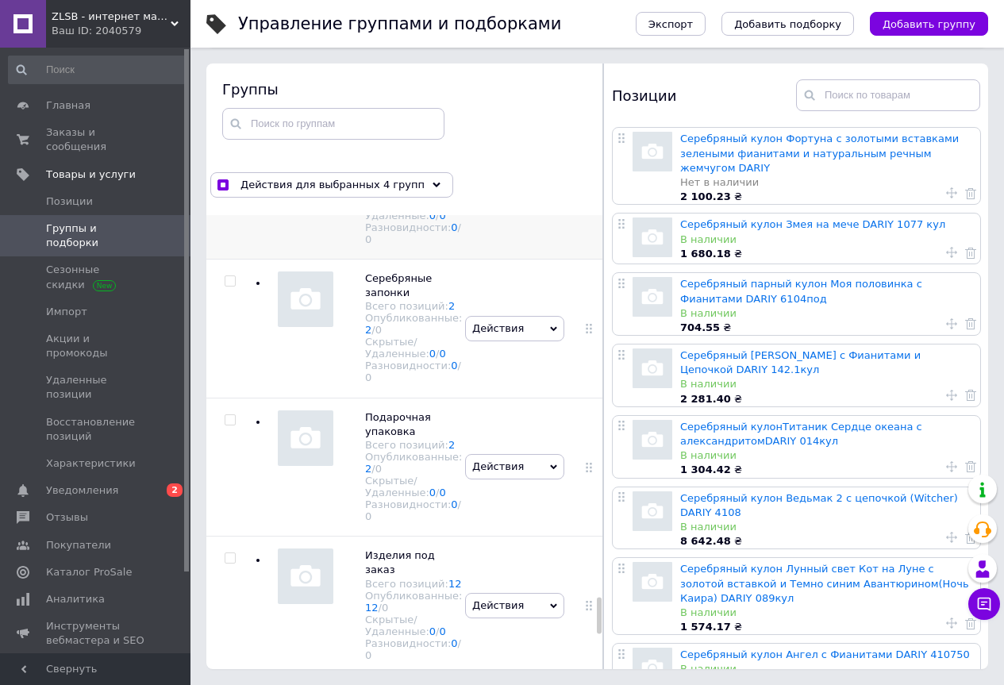
click at [228, 148] on input "checkbox" at bounding box center [230, 142] width 10 height 10
checkbox input "true"
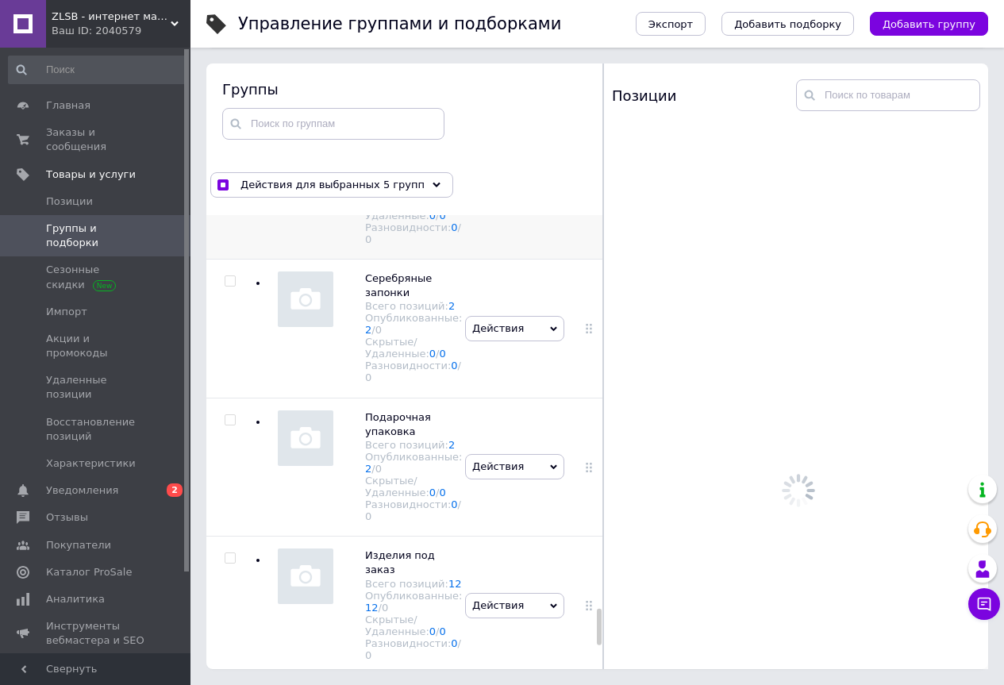
scroll to position [5024, 0]
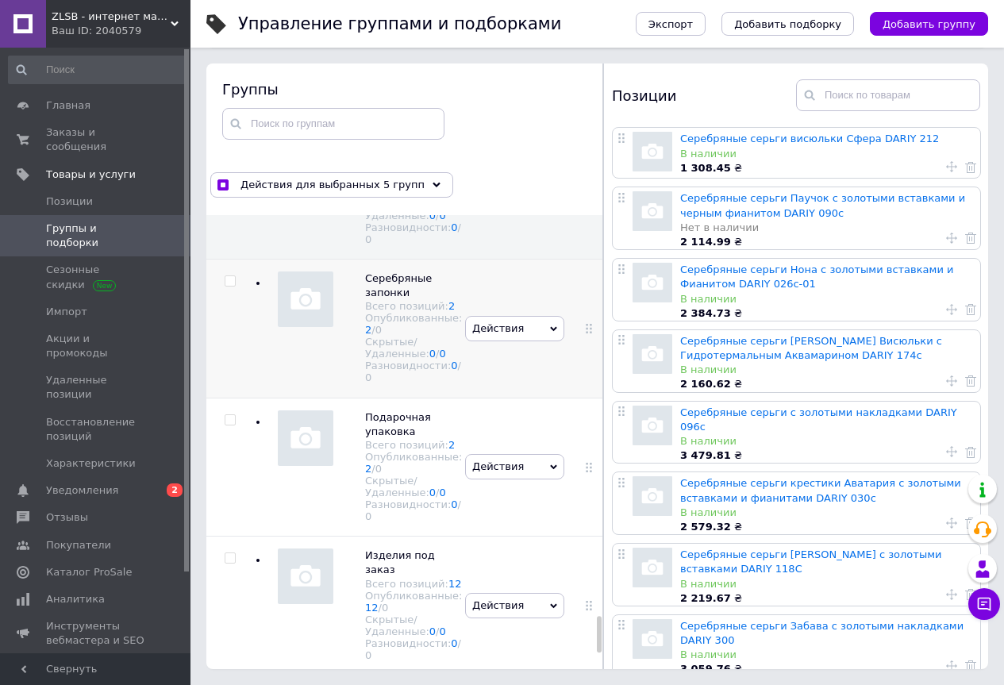
click at [225, 286] on input "checkbox" at bounding box center [230, 281] width 10 height 10
checkbox input "true"
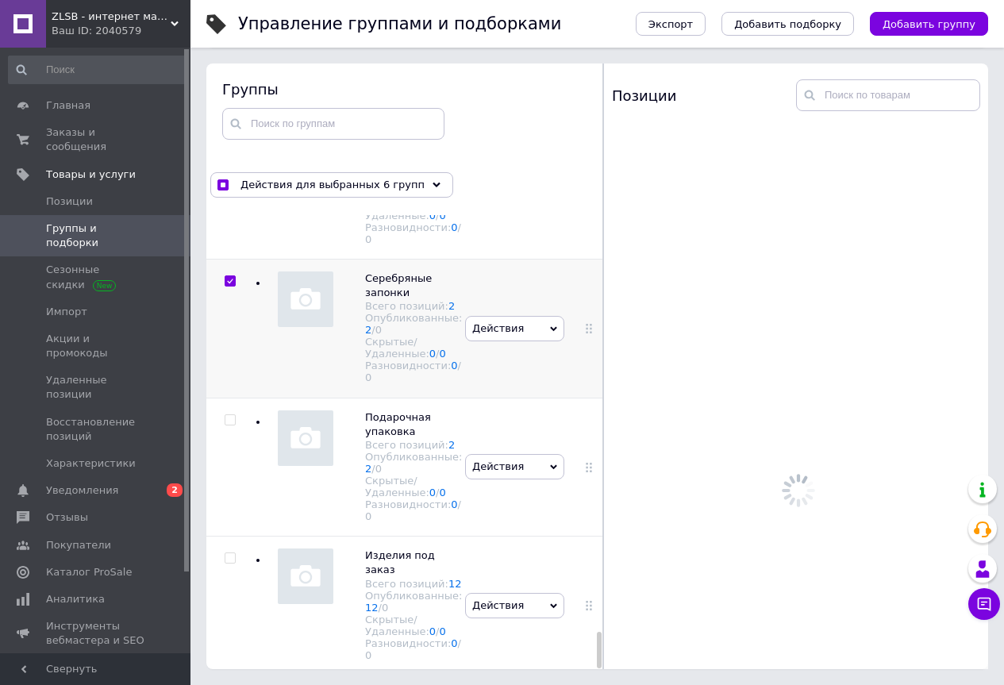
scroll to position [5221, 0]
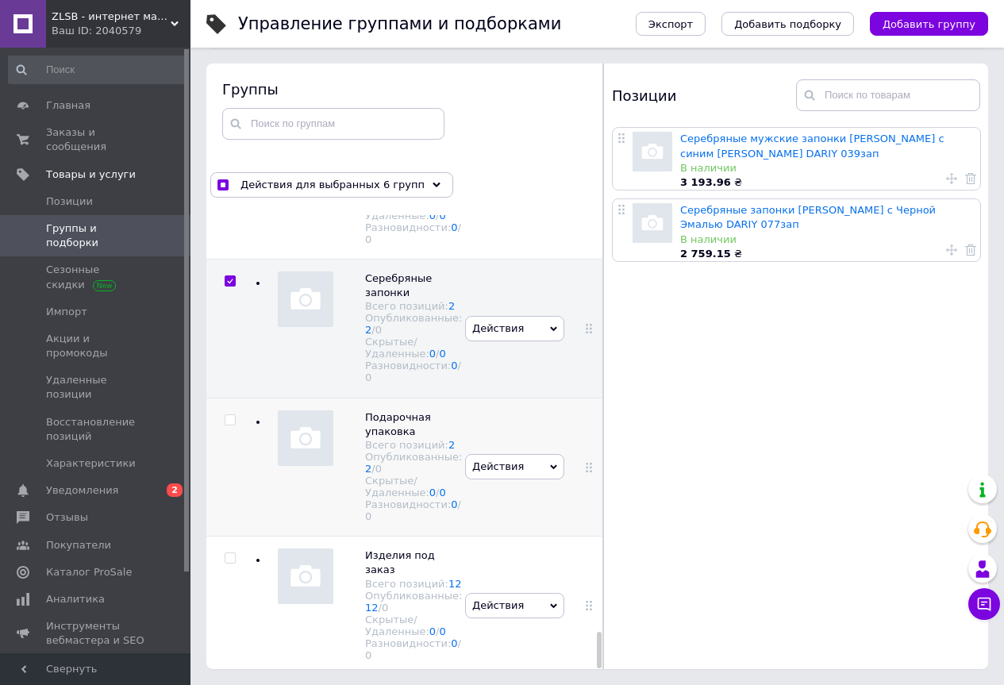
click at [230, 415] on input "checkbox" at bounding box center [230, 420] width 10 height 10
checkbox input "true"
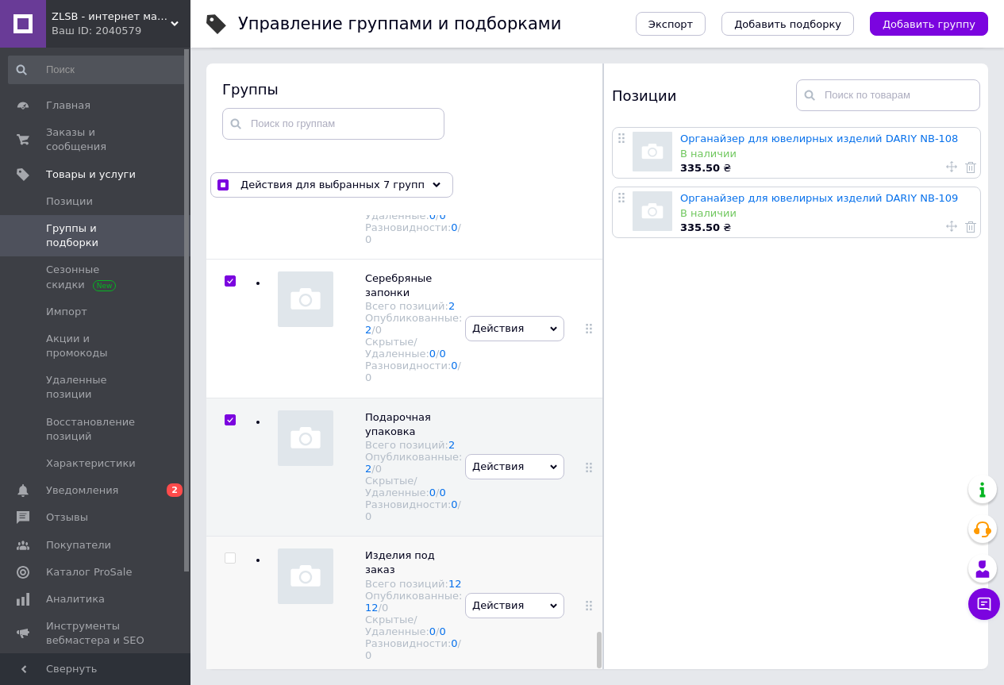
click at [229, 553] on input "checkbox" at bounding box center [230, 558] width 10 height 10
checkbox input "true"
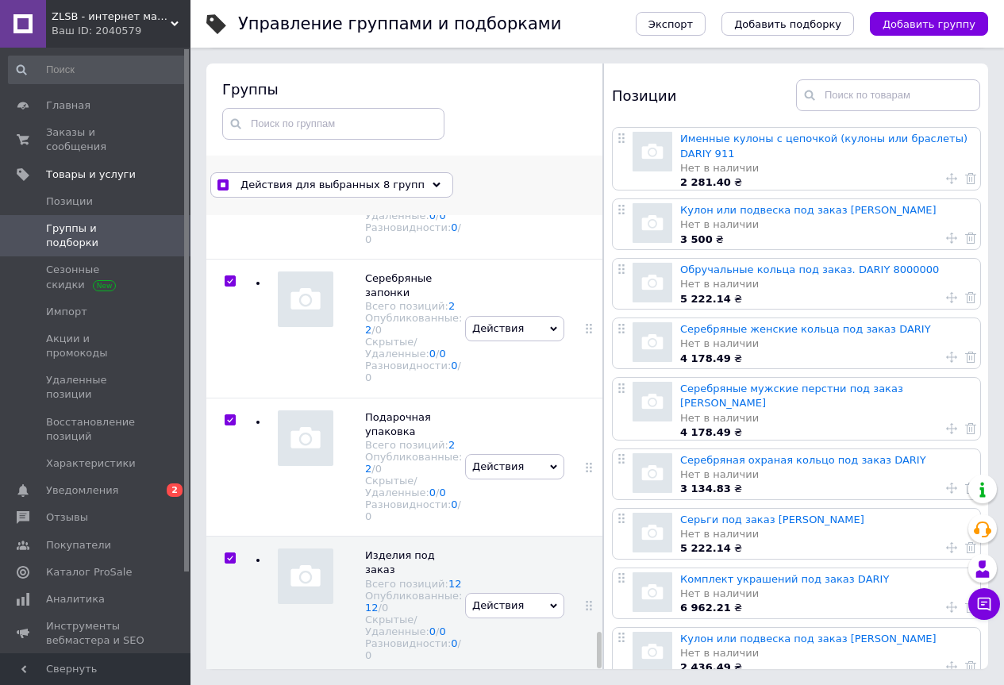
click at [432, 188] on icon at bounding box center [436, 185] width 8 height 8
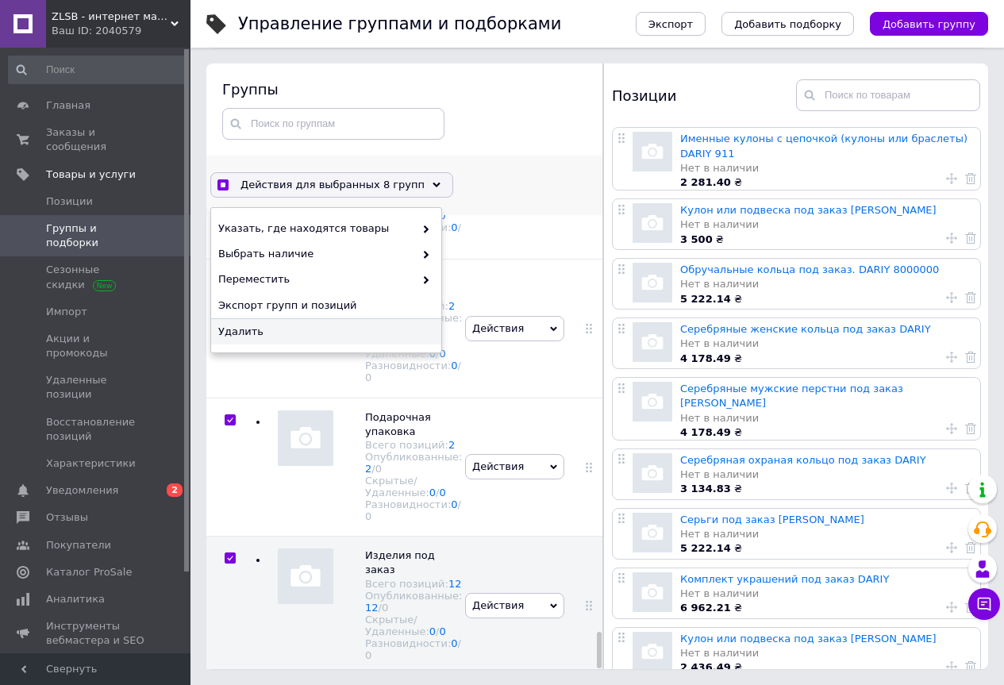
click at [248, 332] on span "Удалить" at bounding box center [324, 332] width 212 height 14
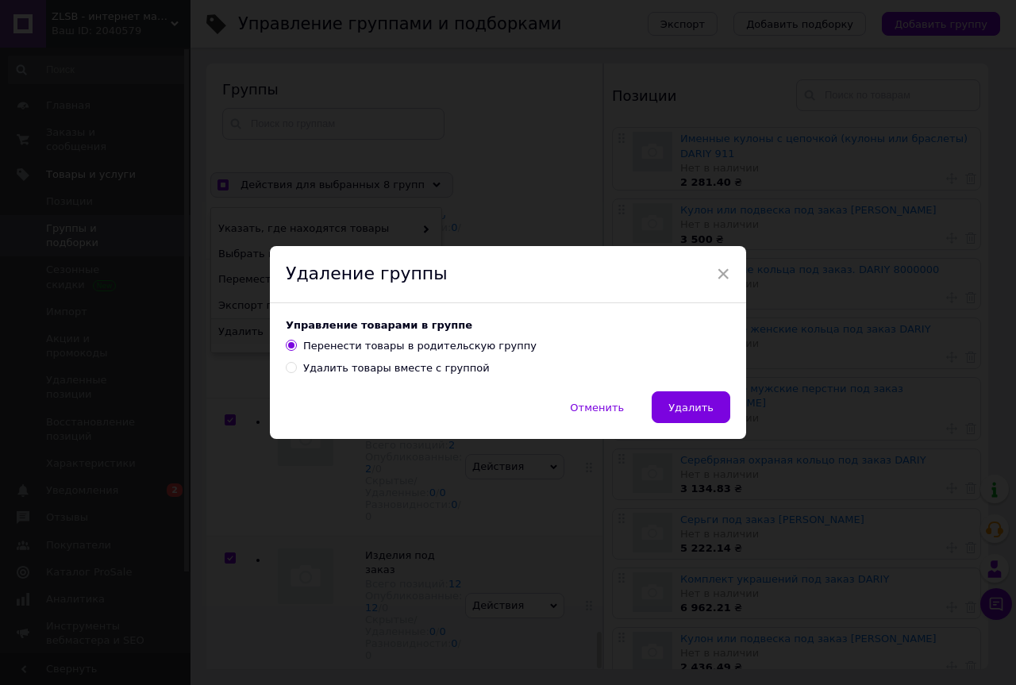
click at [289, 367] on input "Удалить товары вместе с группой" at bounding box center [291, 367] width 10 height 10
radio input "true"
radio input "false"
click at [682, 402] on span "Удалить" at bounding box center [690, 408] width 45 height 12
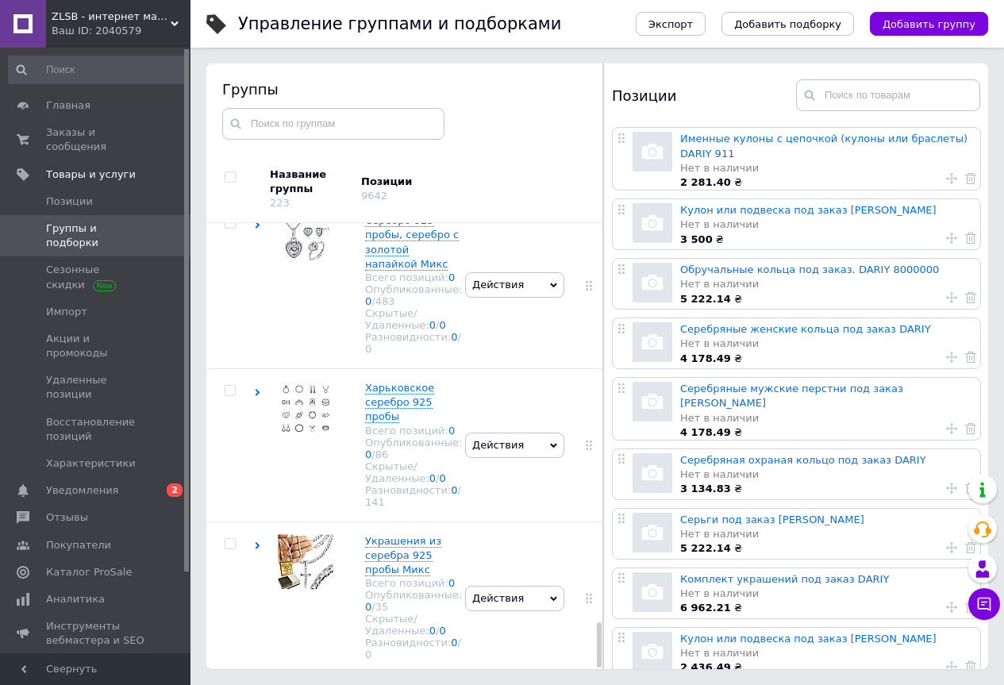
scroll to position [3944, 0]
click at [396, 535] on span "Украшения из серебра 925 пробы Микс" at bounding box center [403, 555] width 76 height 40
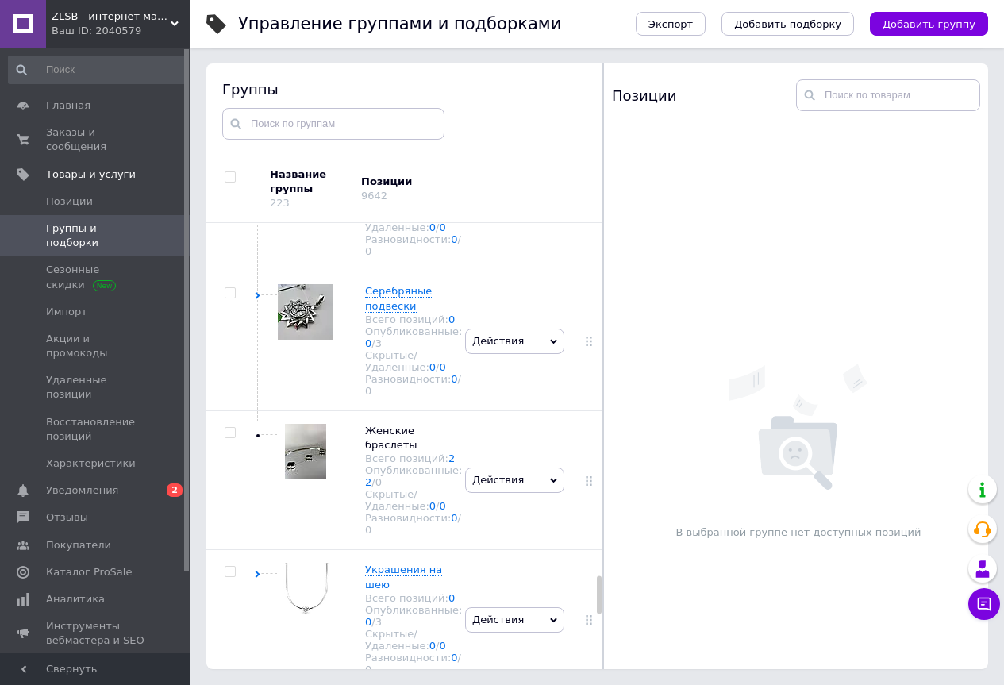
scroll to position [4272, 0]
click at [383, 46] on span "Серьги" at bounding box center [384, 40] width 38 height 12
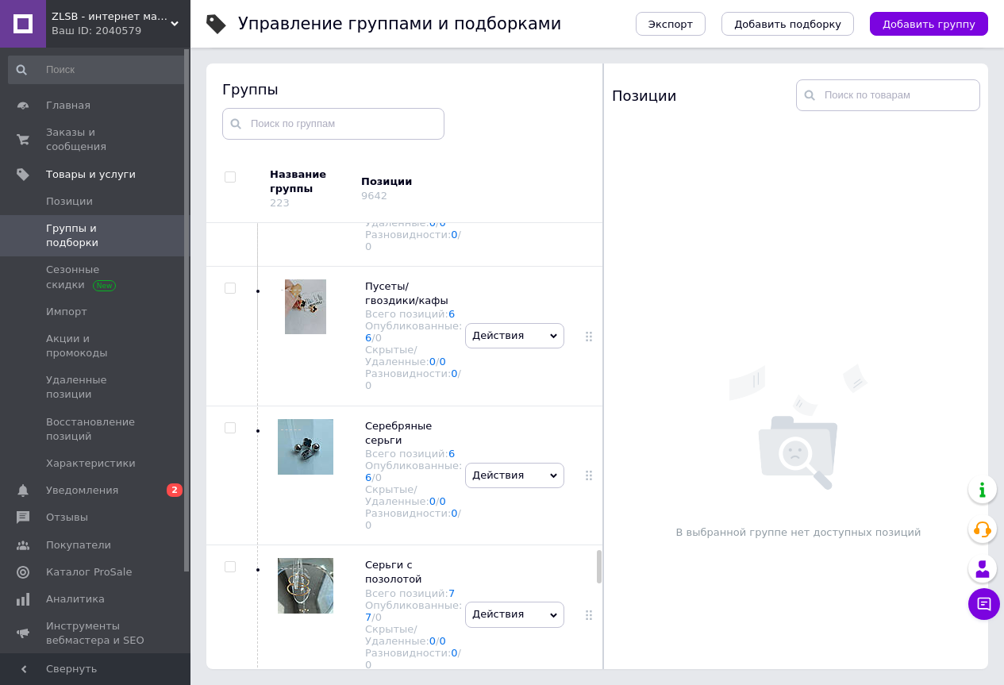
scroll to position [4430, 0]
click at [375, 26] on span "Серьги с подвесками" at bounding box center [397, 13] width 65 height 26
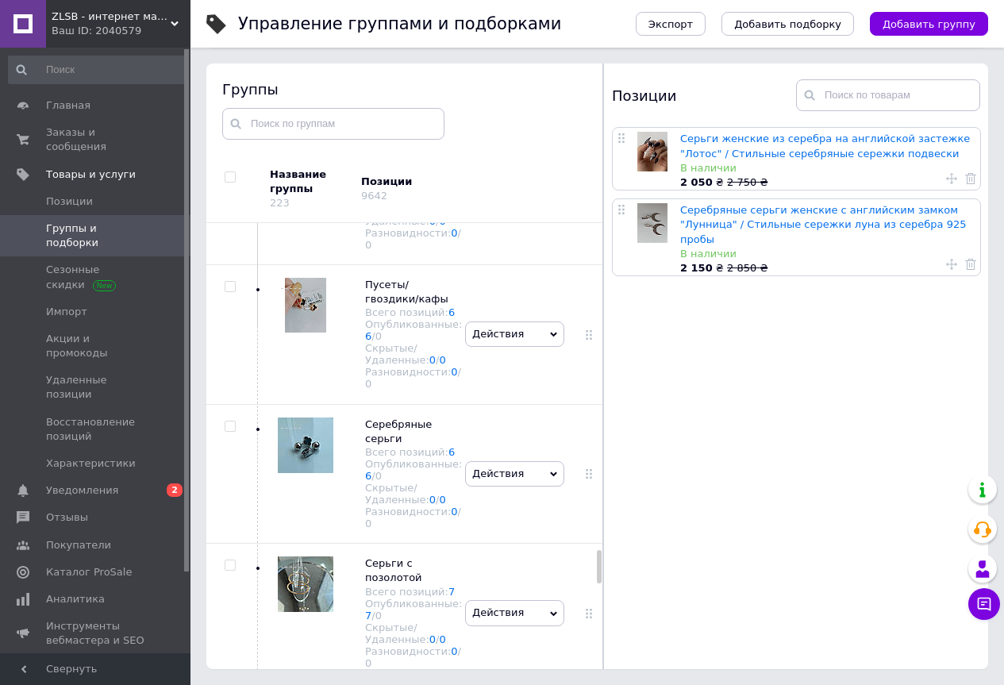
scroll to position [4589, 0]
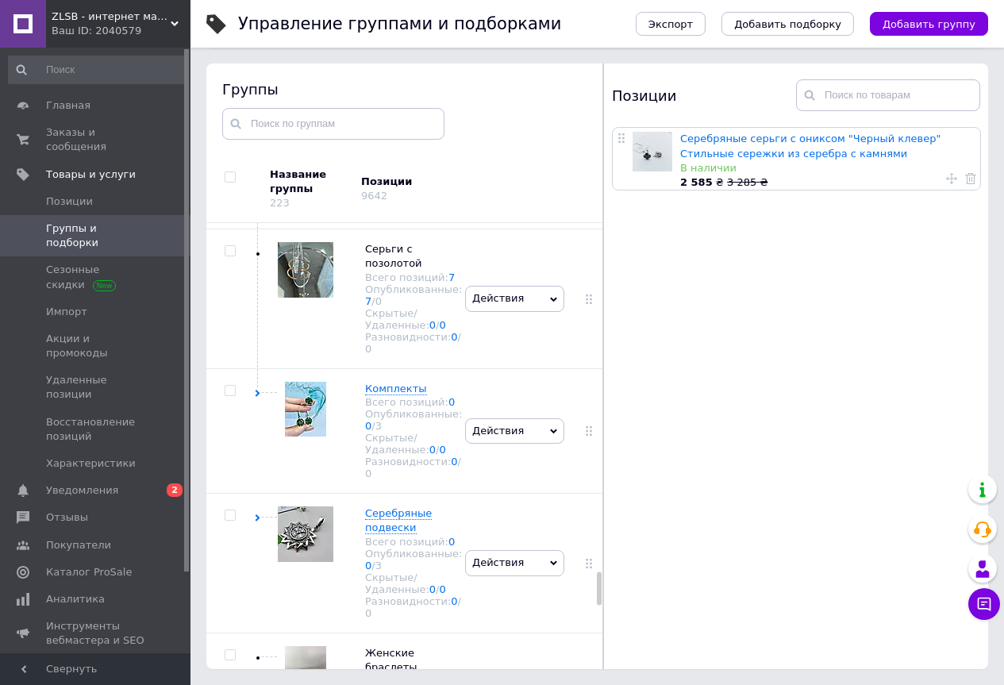
scroll to position [4748, 0]
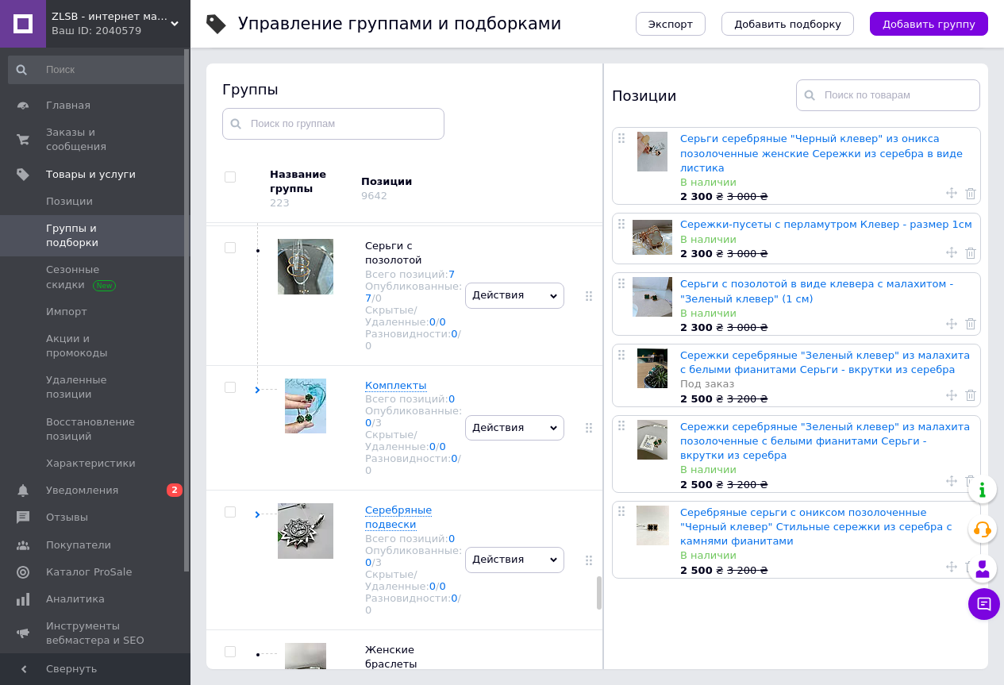
scroll to position [4827, 0]
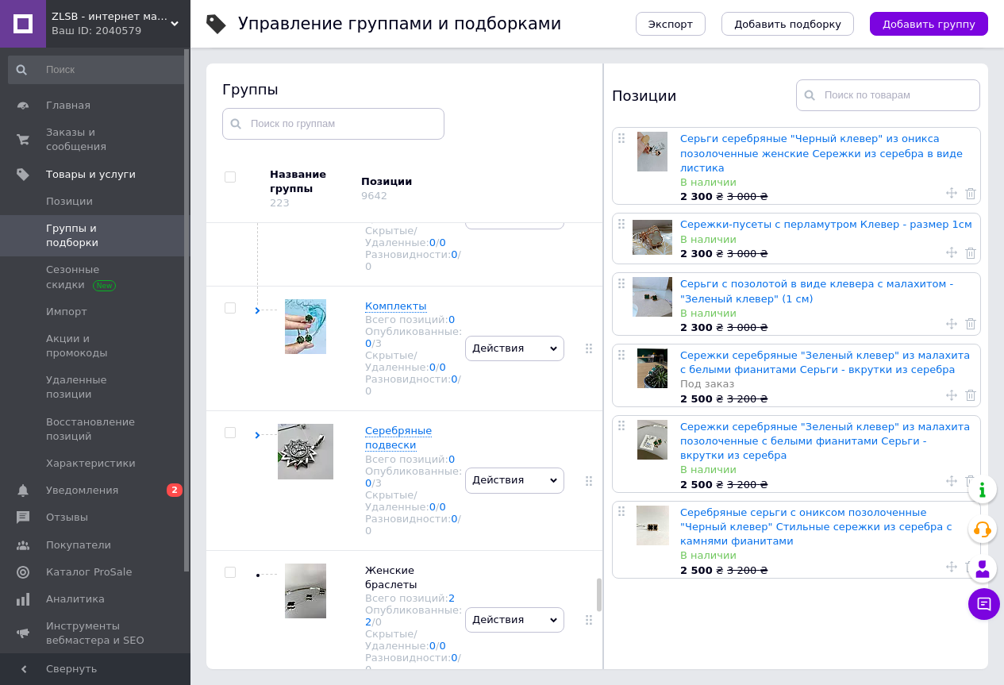
click at [378, 48] on span "Серебряные серьги" at bounding box center [398, 34] width 67 height 26
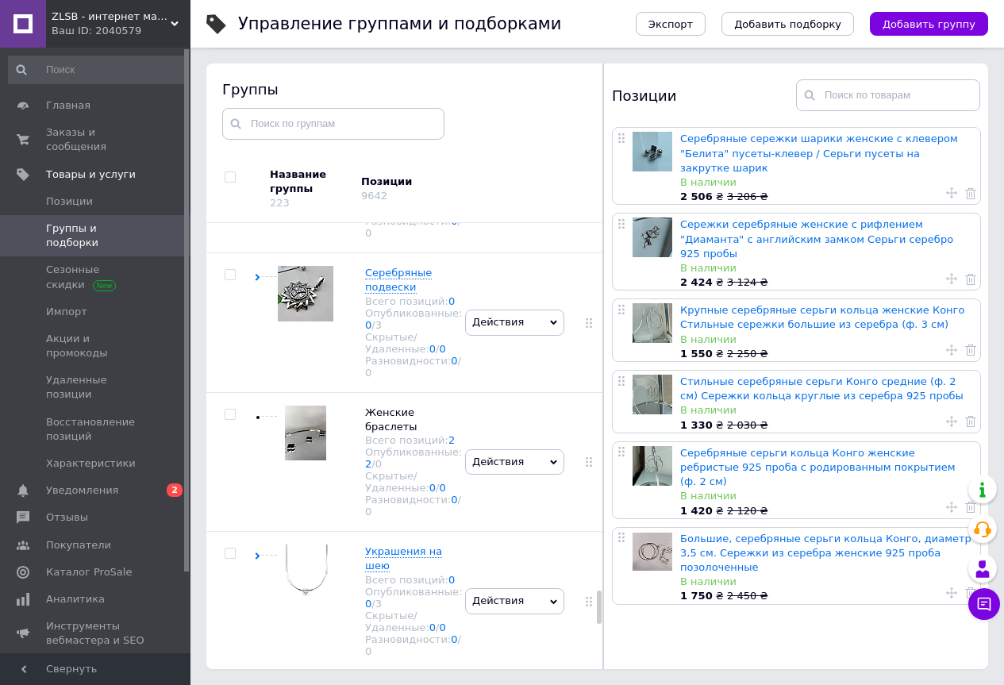
scroll to position [4986, 0]
click at [370, 28] on span "Серьги с позолотой" at bounding box center [393, 15] width 57 height 26
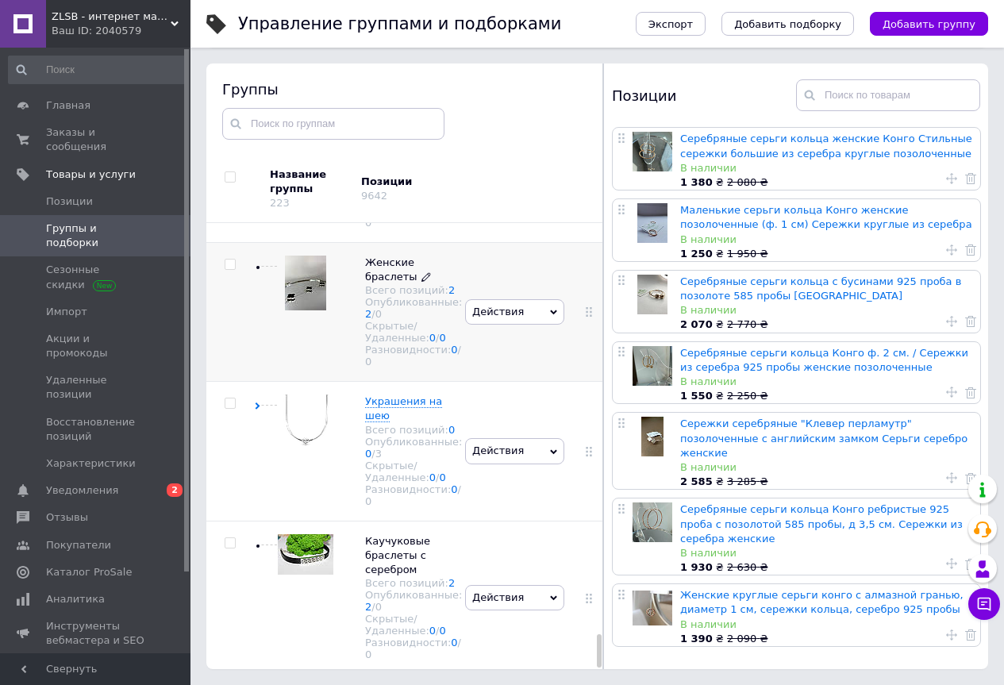
scroll to position [5575, 0]
click at [371, 395] on span "Украшения на шею" at bounding box center [403, 408] width 77 height 26
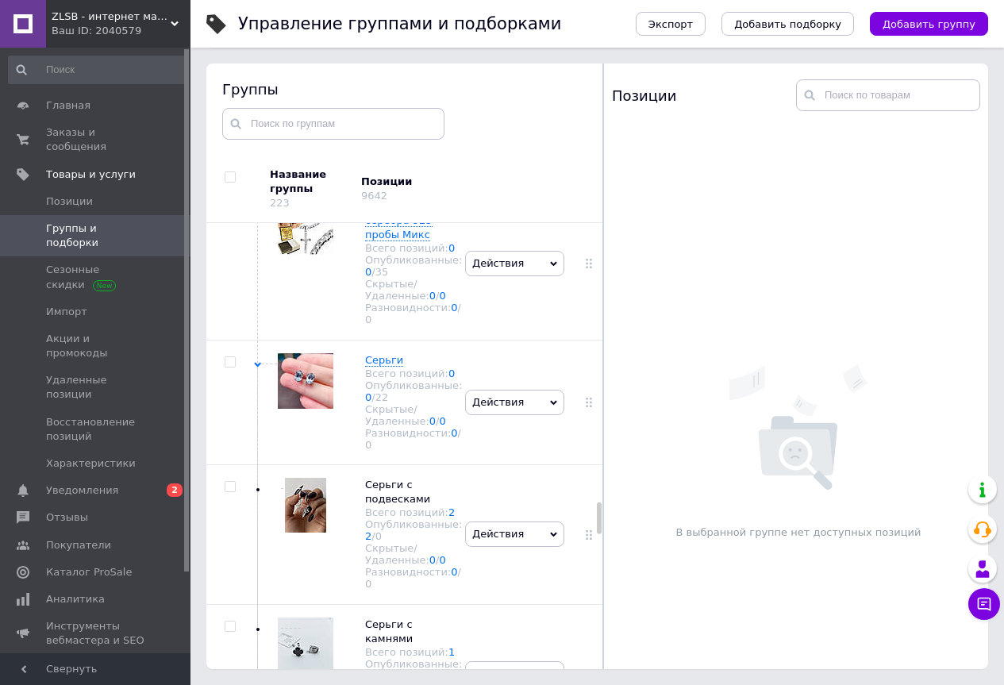
scroll to position [3941, 0]
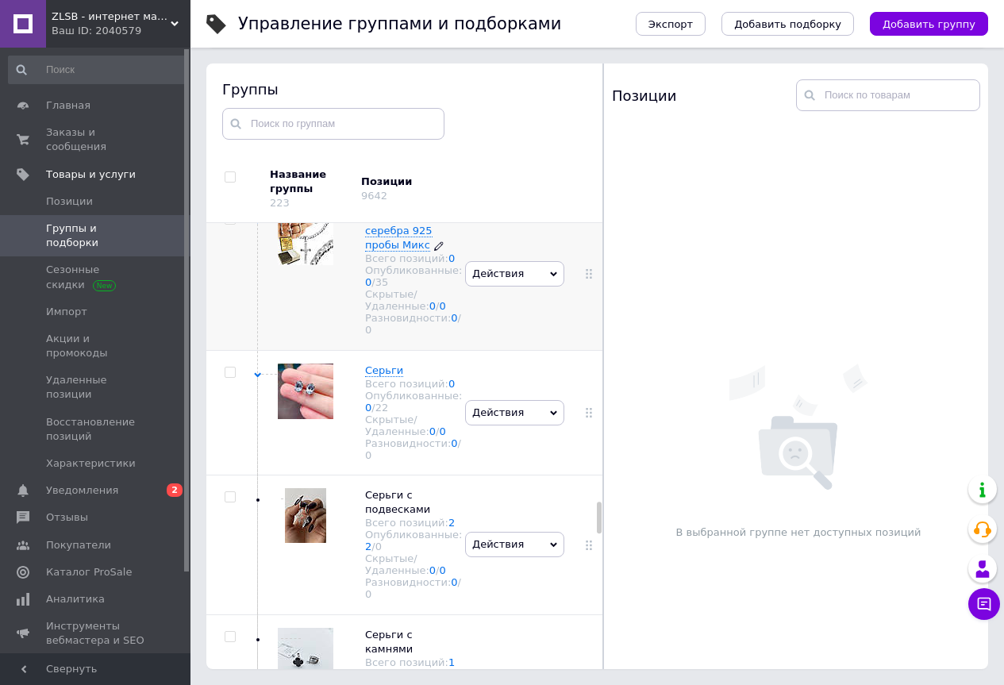
click at [382, 251] on span "Украшения из серебра 925 пробы Микс" at bounding box center [403, 230] width 76 height 40
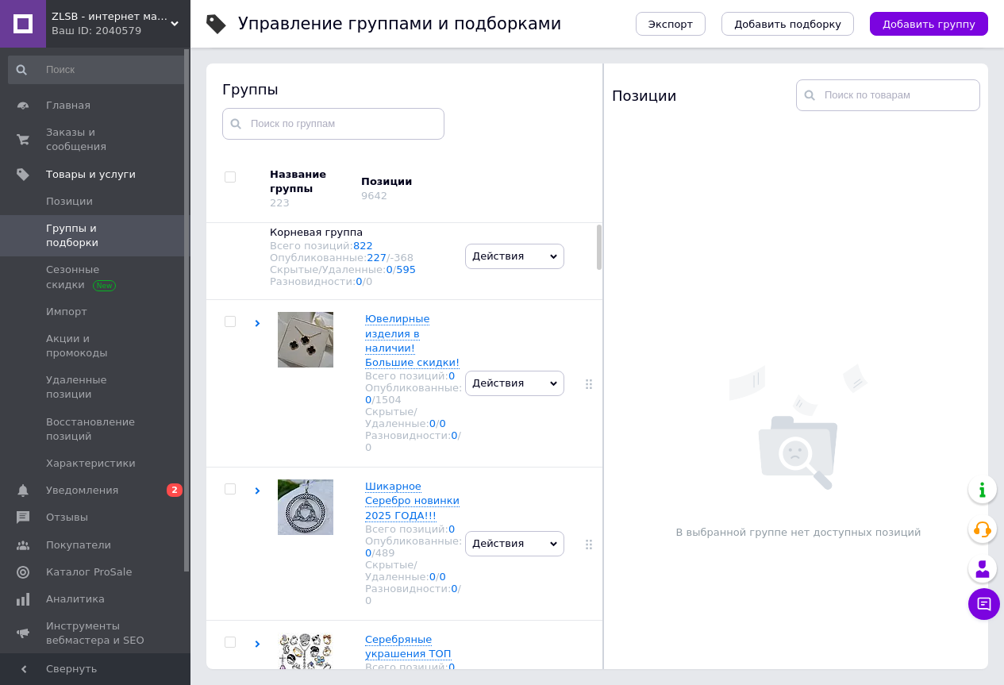
scroll to position [0, 0]
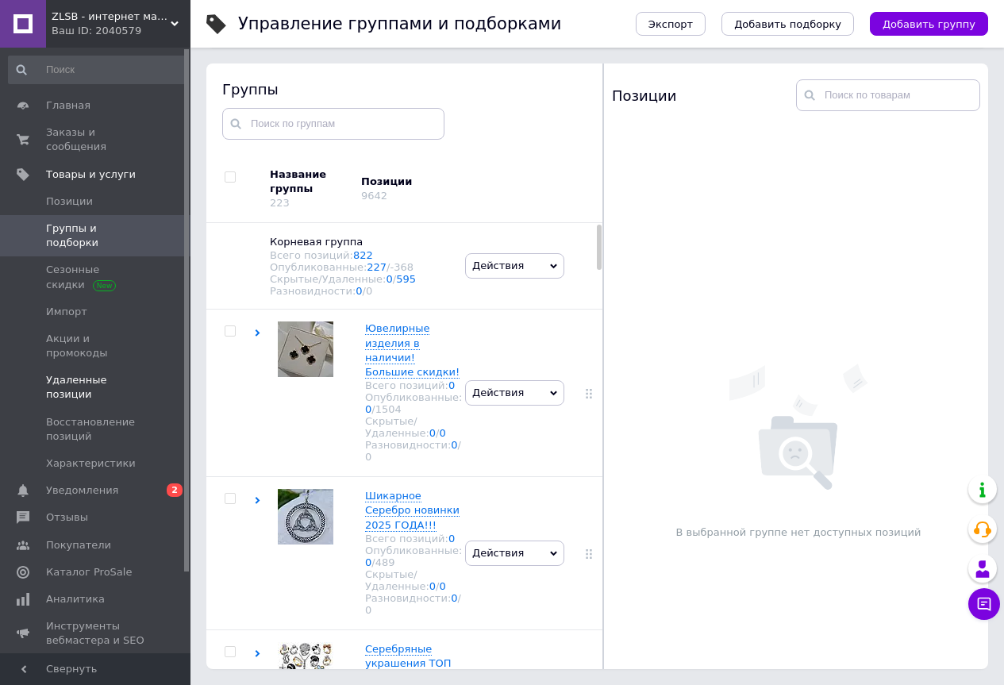
click at [76, 373] on span "Удаленные позиции" at bounding box center [96, 387] width 101 height 29
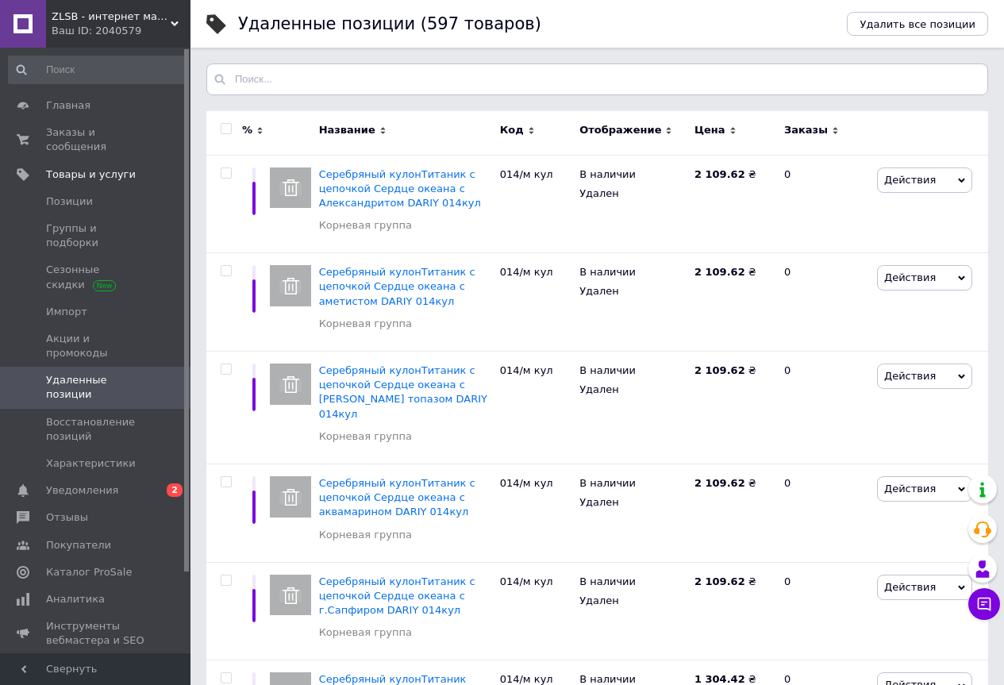
click at [229, 128] on input "checkbox" at bounding box center [226, 129] width 10 height 10
checkbox input "true"
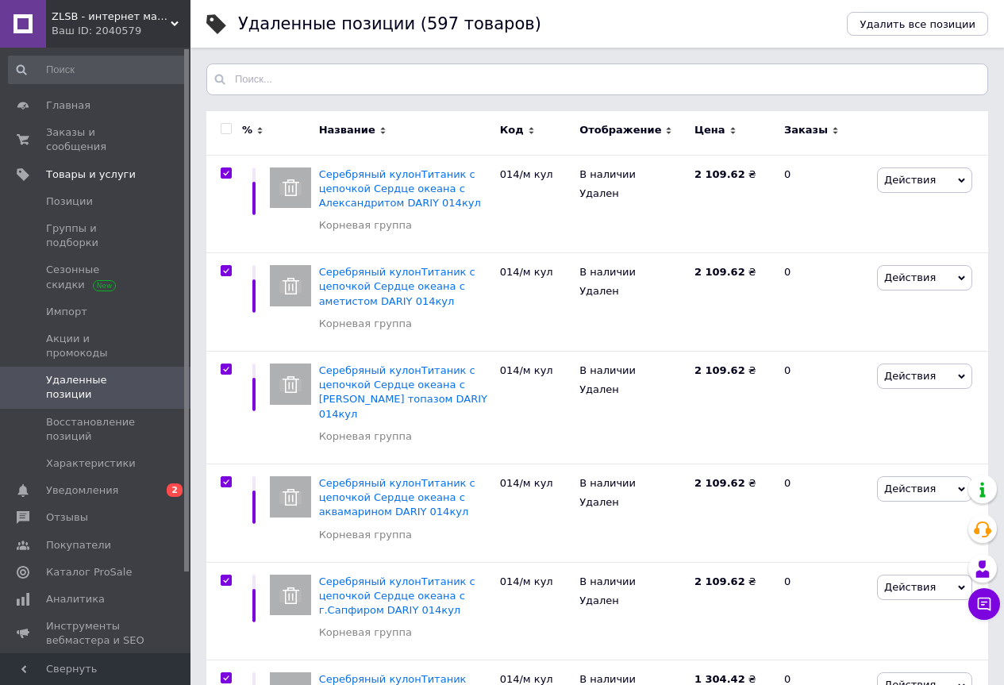
checkbox input "true"
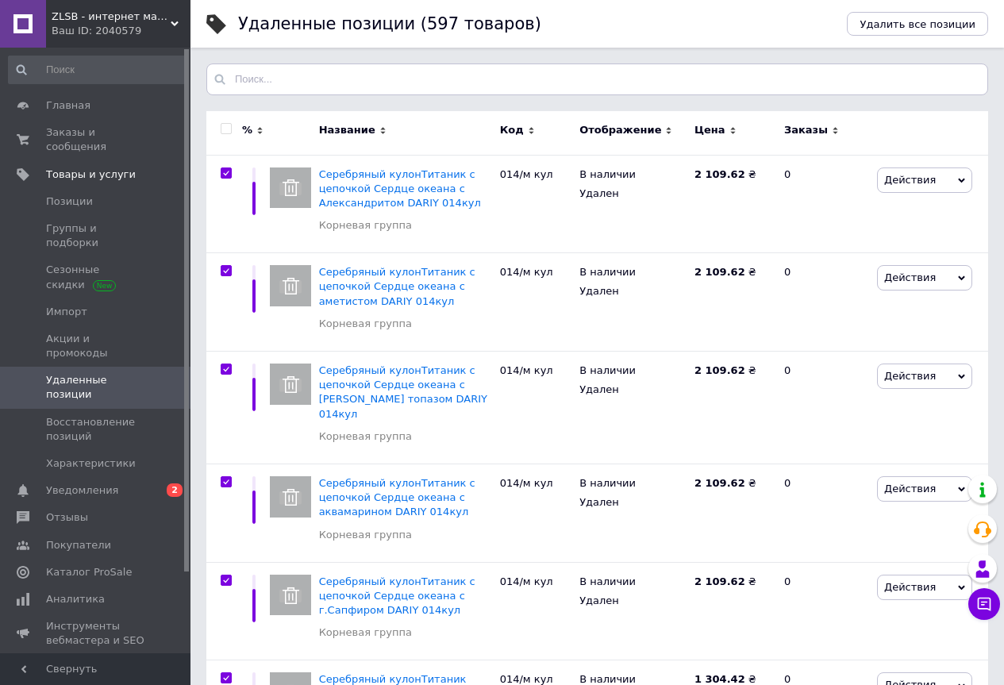
checkbox input "true"
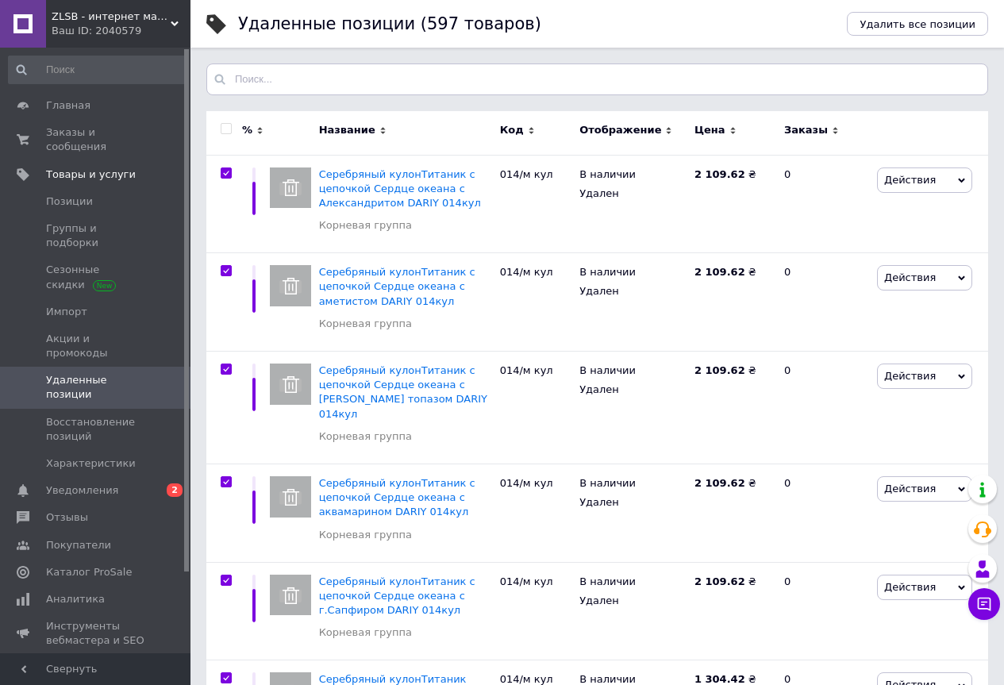
checkbox input "true"
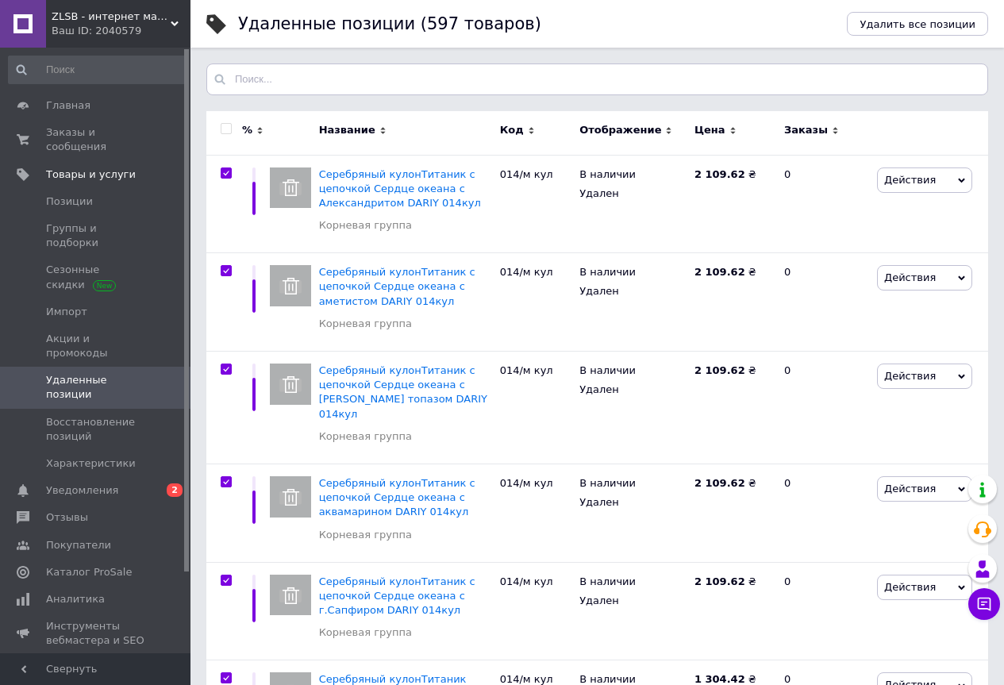
checkbox input "true"
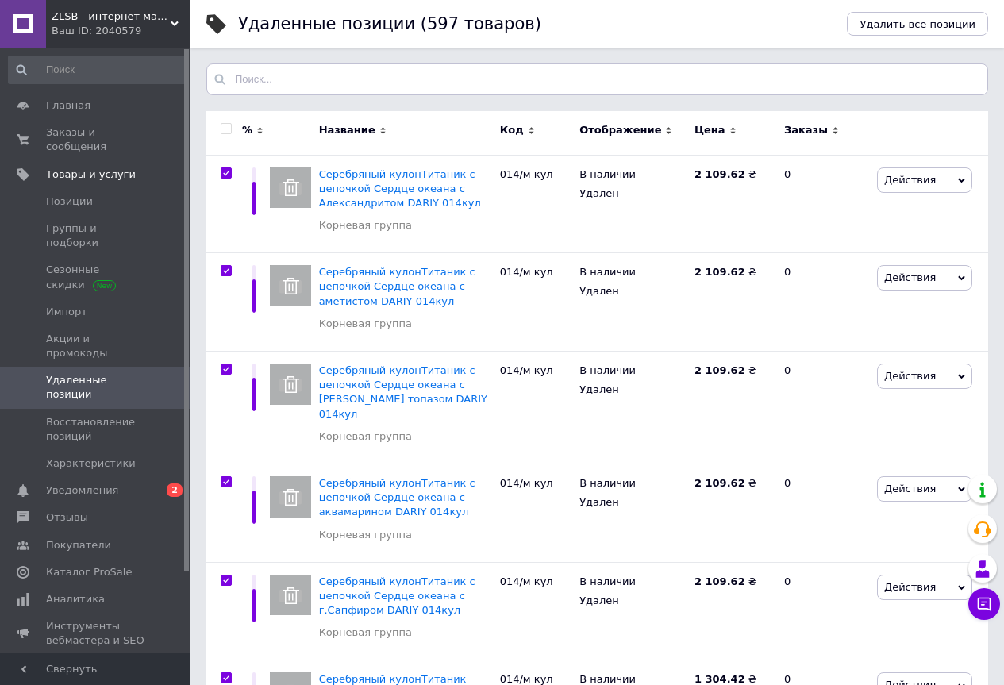
checkbox input "true"
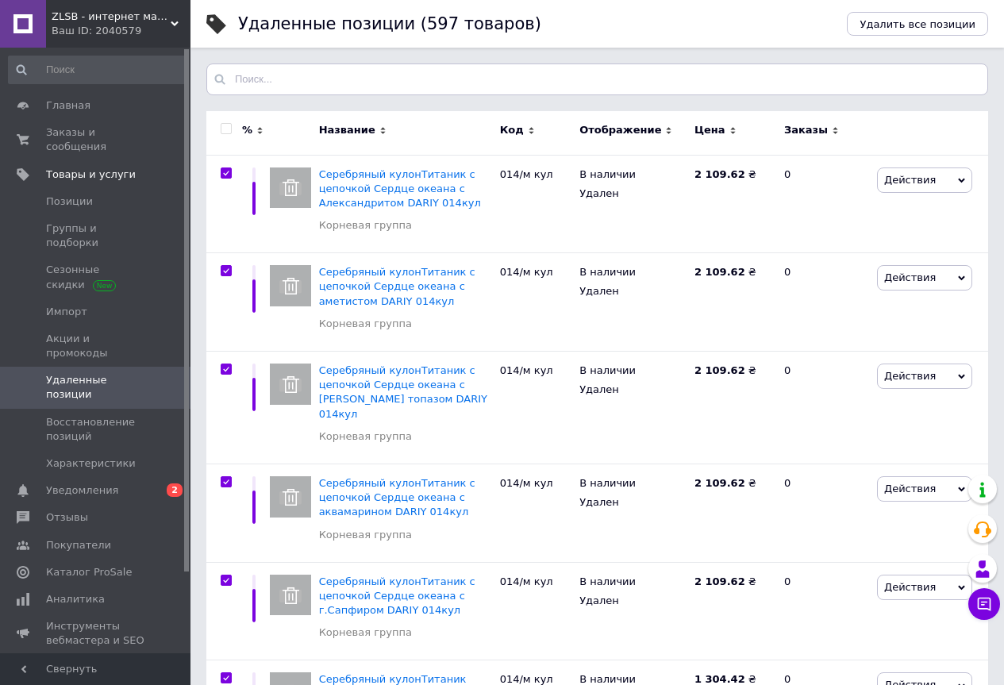
checkbox input "true"
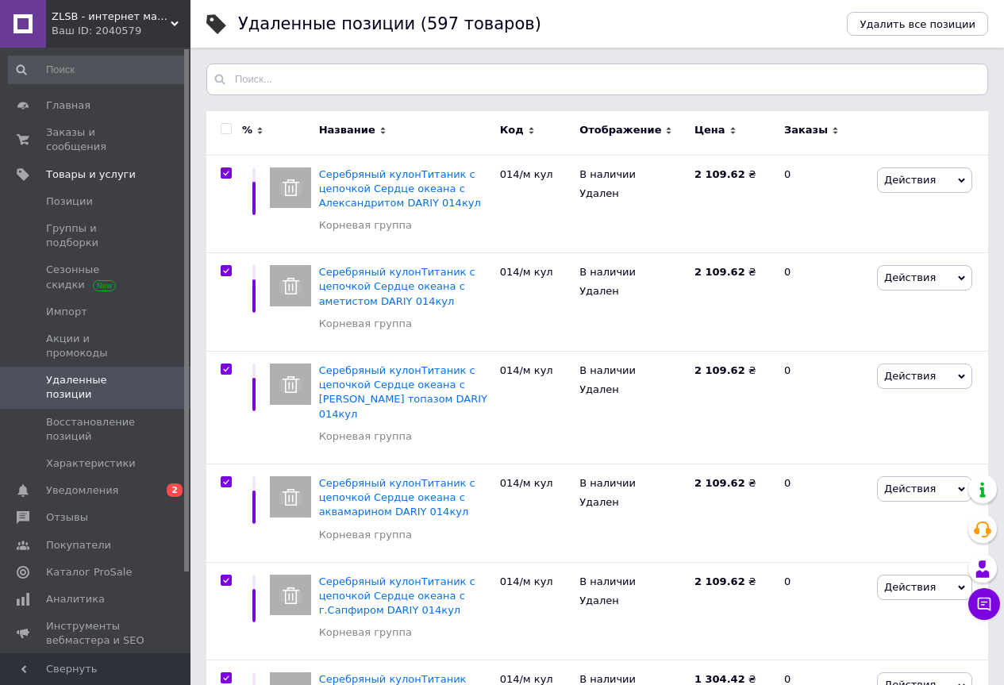
checkbox input "true"
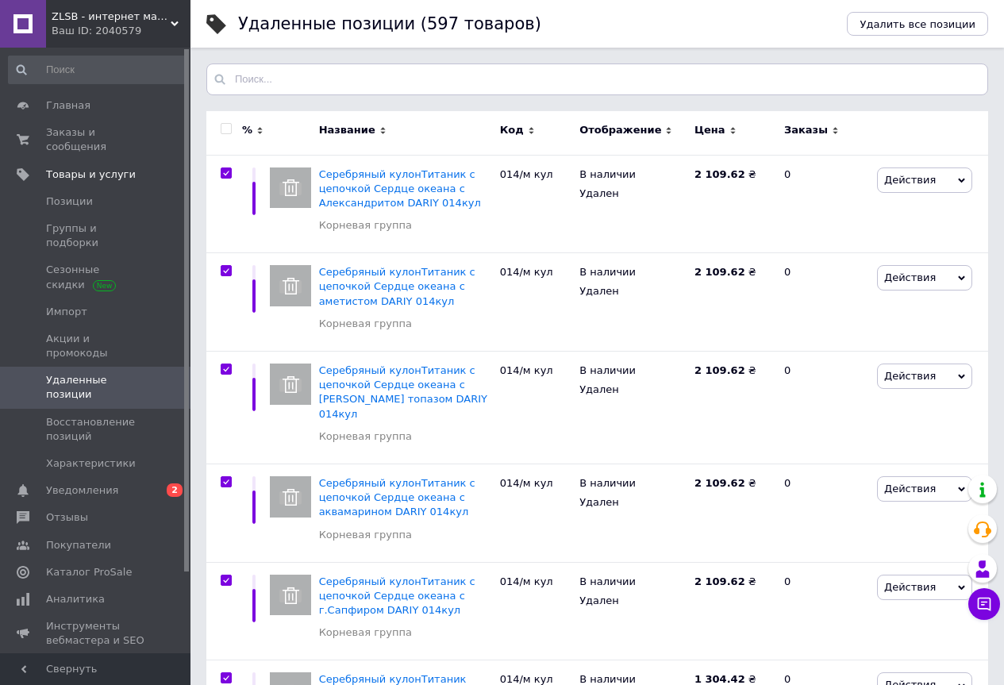
checkbox input "true"
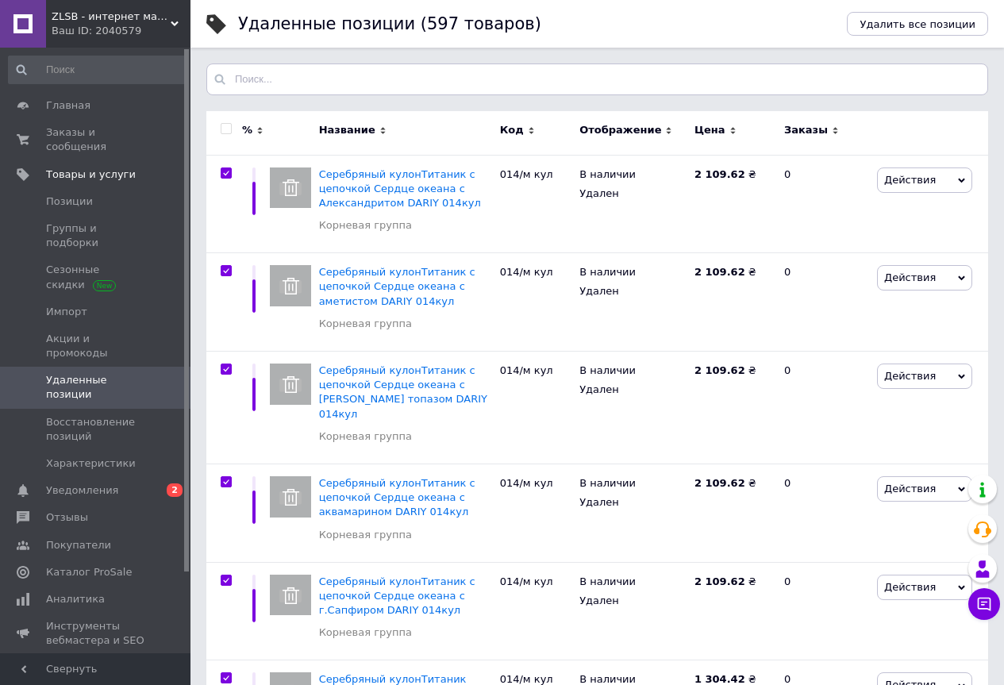
checkbox input "true"
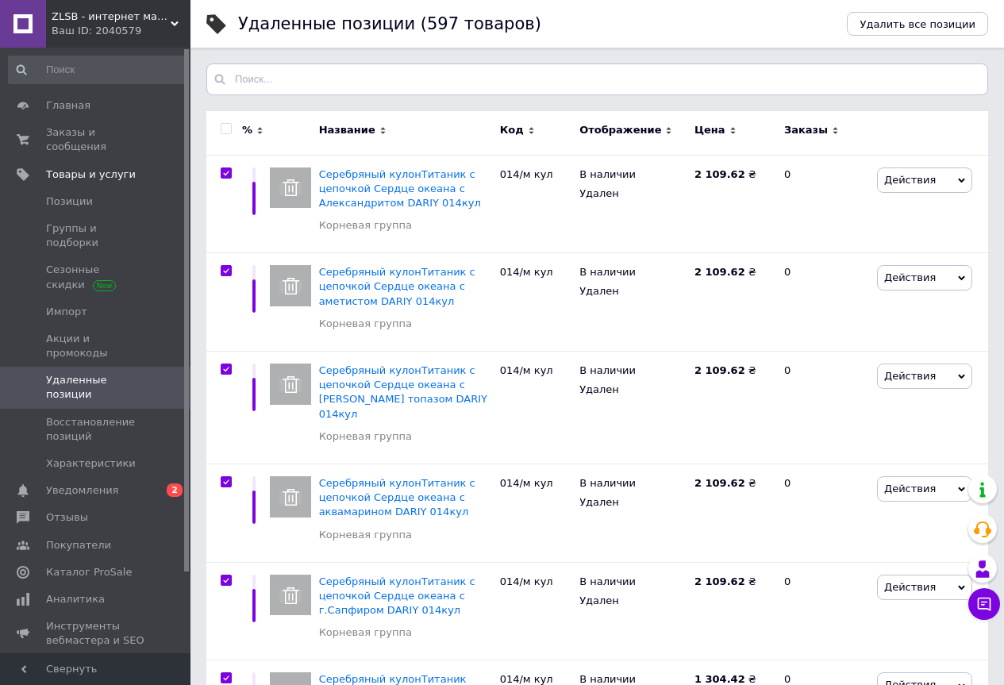
checkbox input "true"
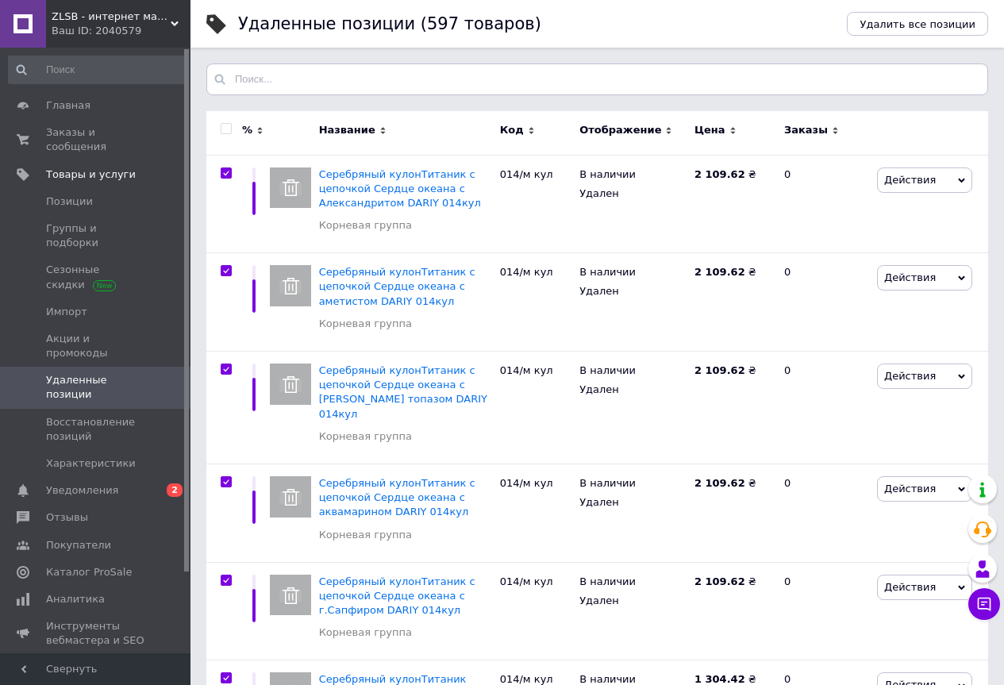
checkbox input "true"
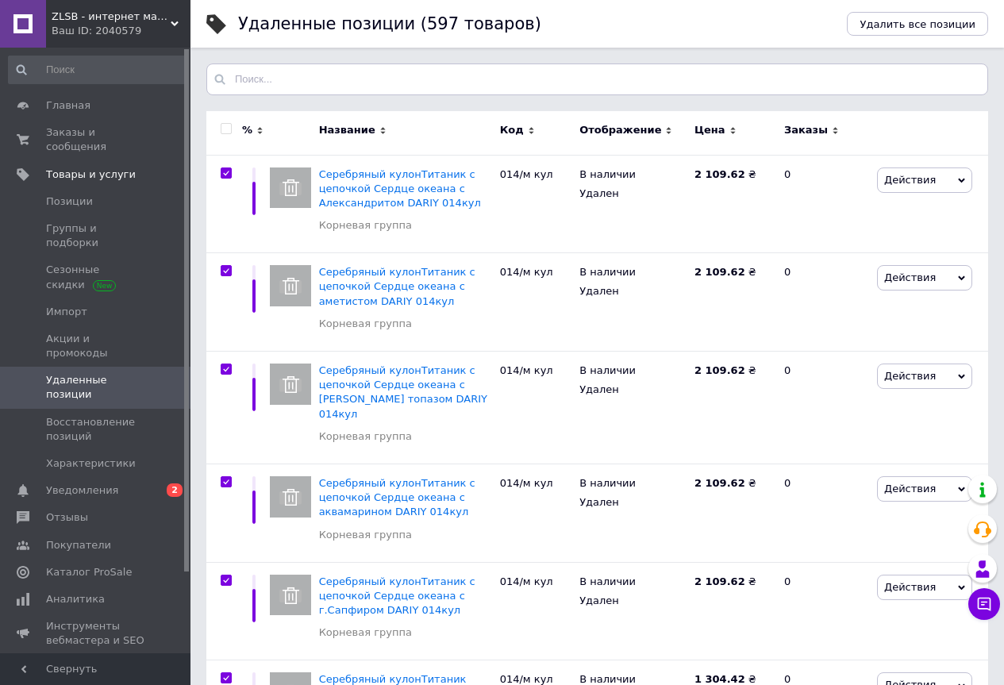
checkbox input "true"
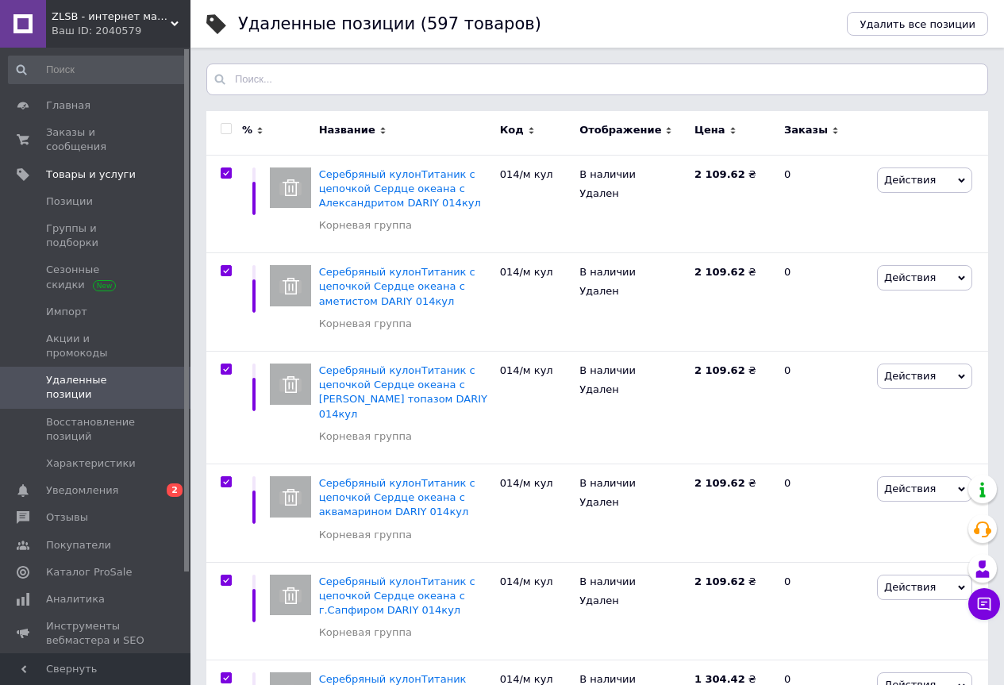
checkbox input "true"
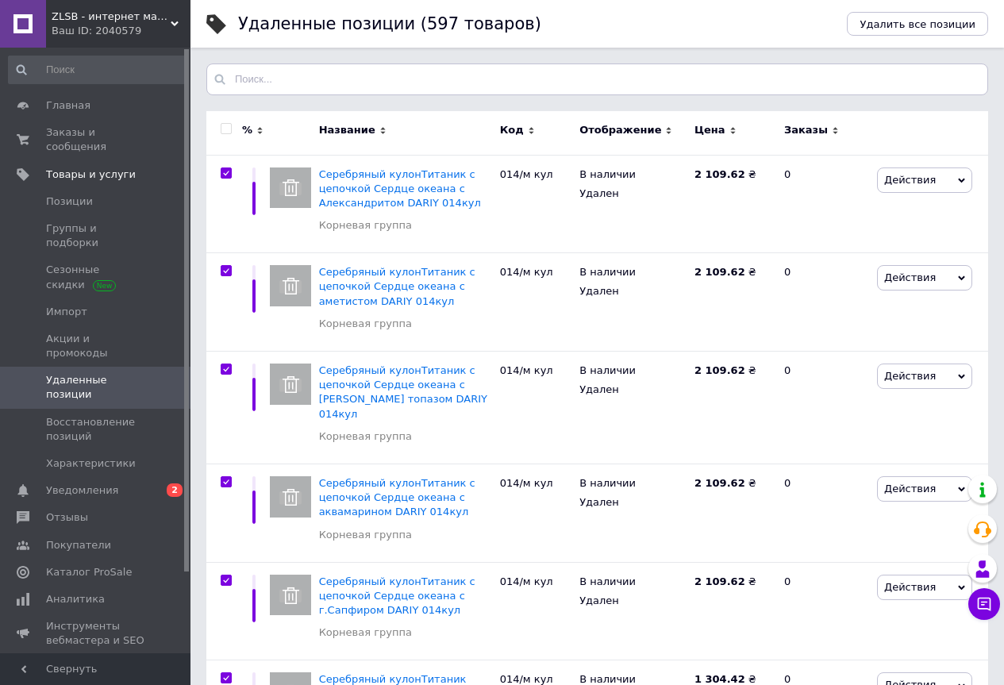
checkbox input "true"
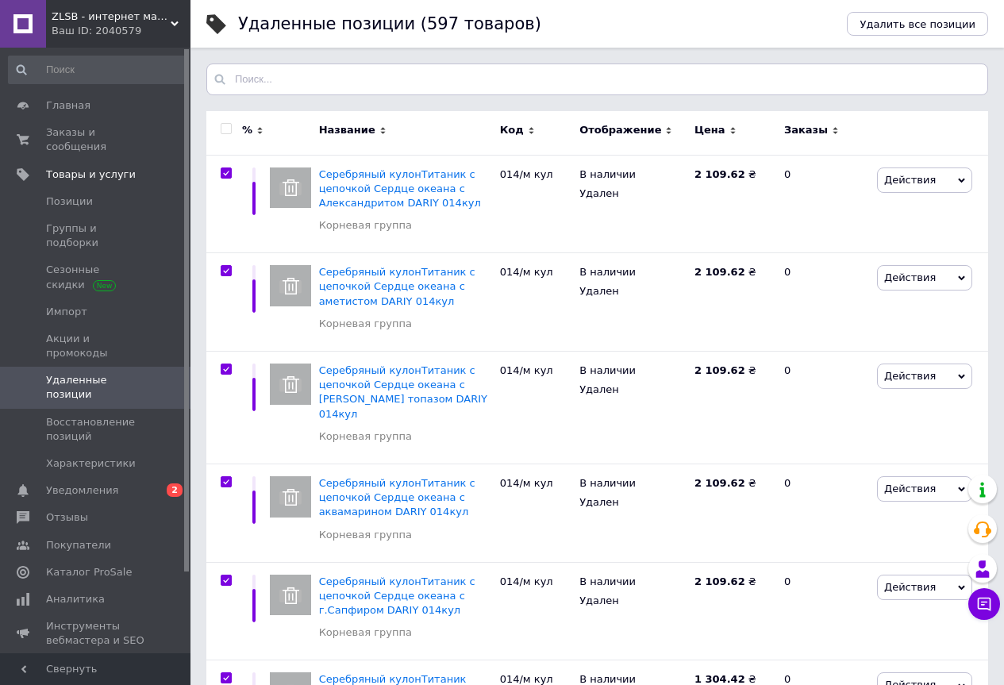
checkbox input "true"
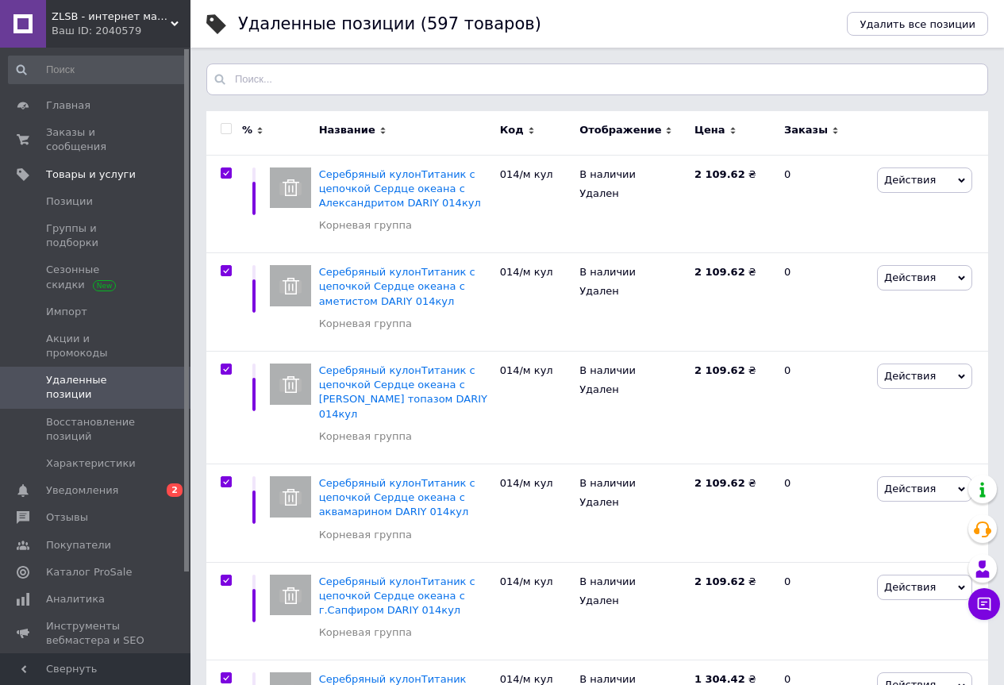
checkbox input "true"
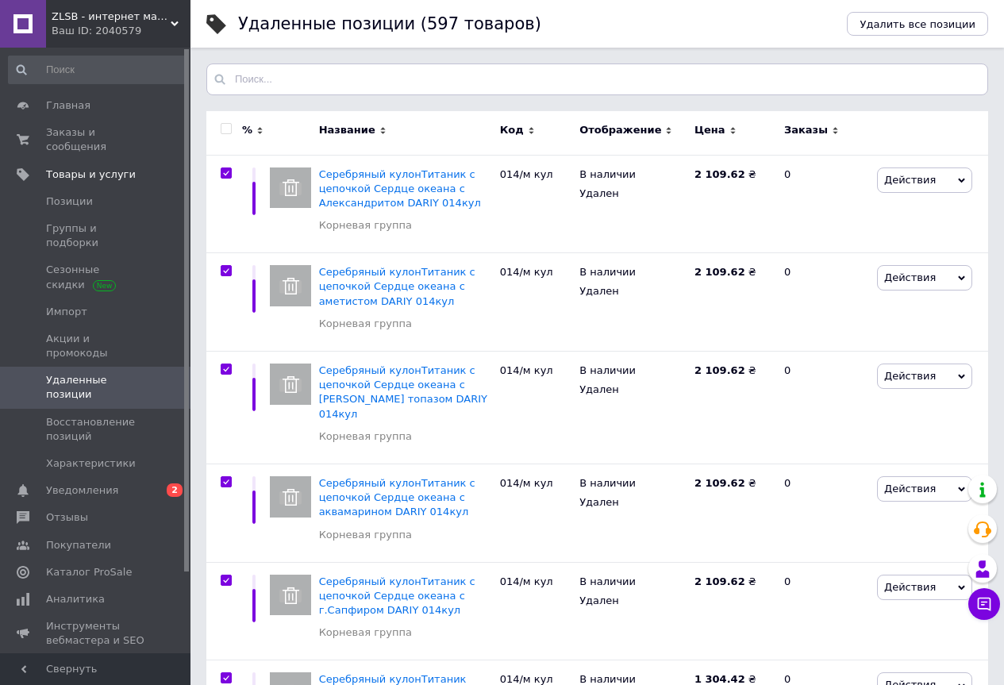
checkbox input "true"
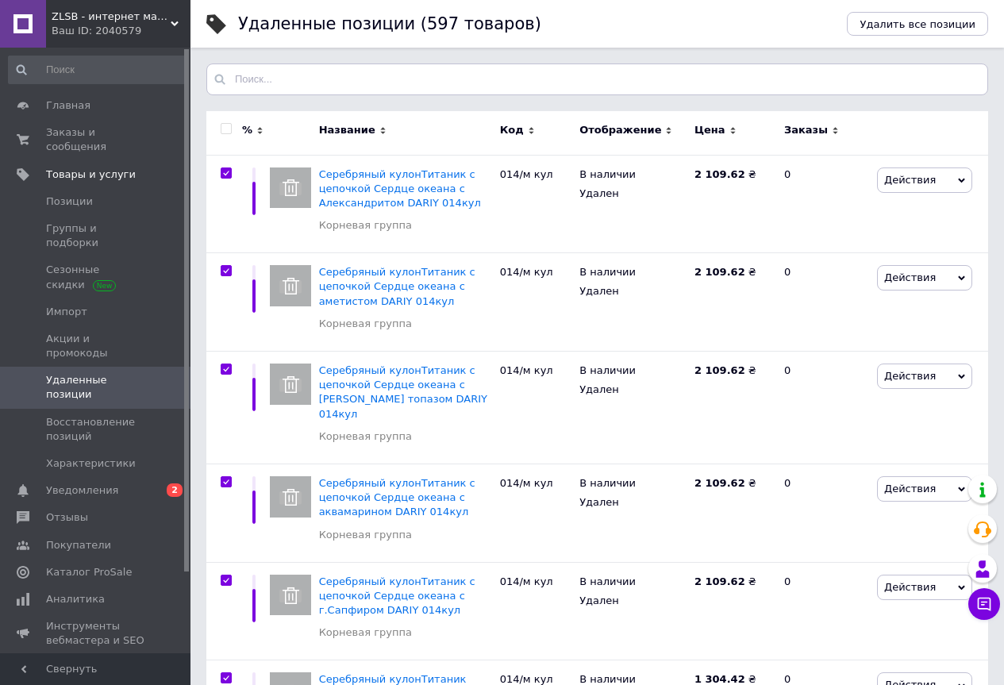
checkbox input "true"
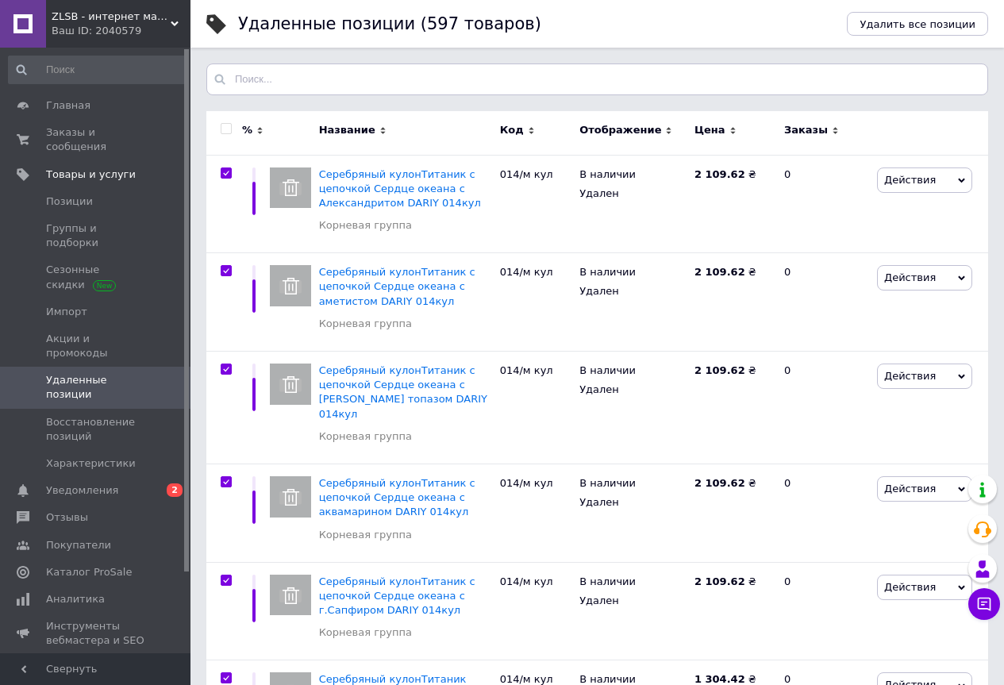
checkbox input "true"
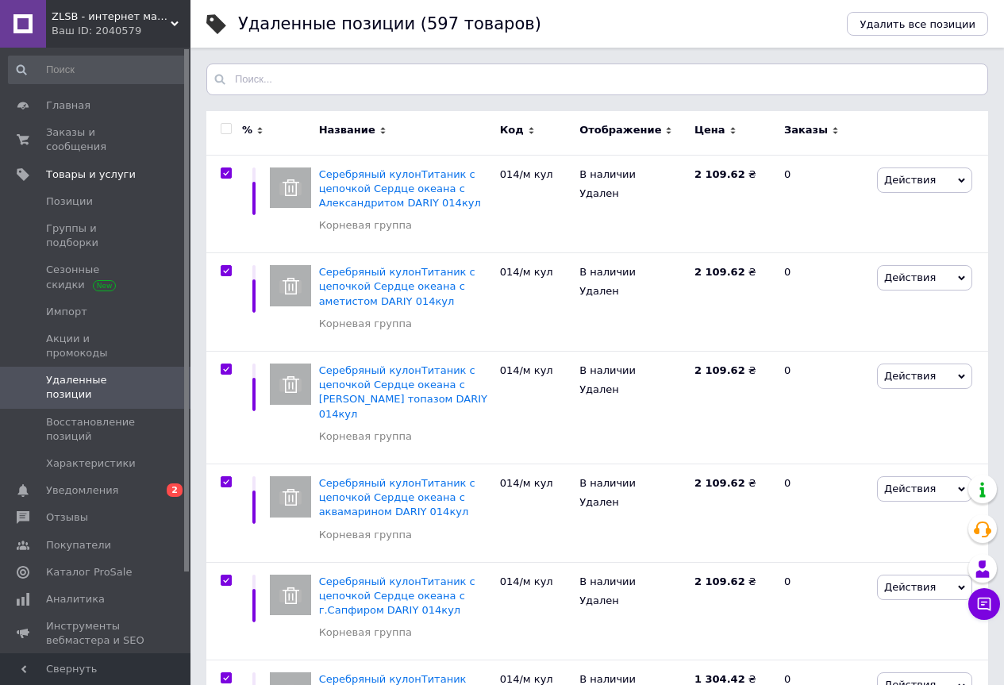
checkbox input "true"
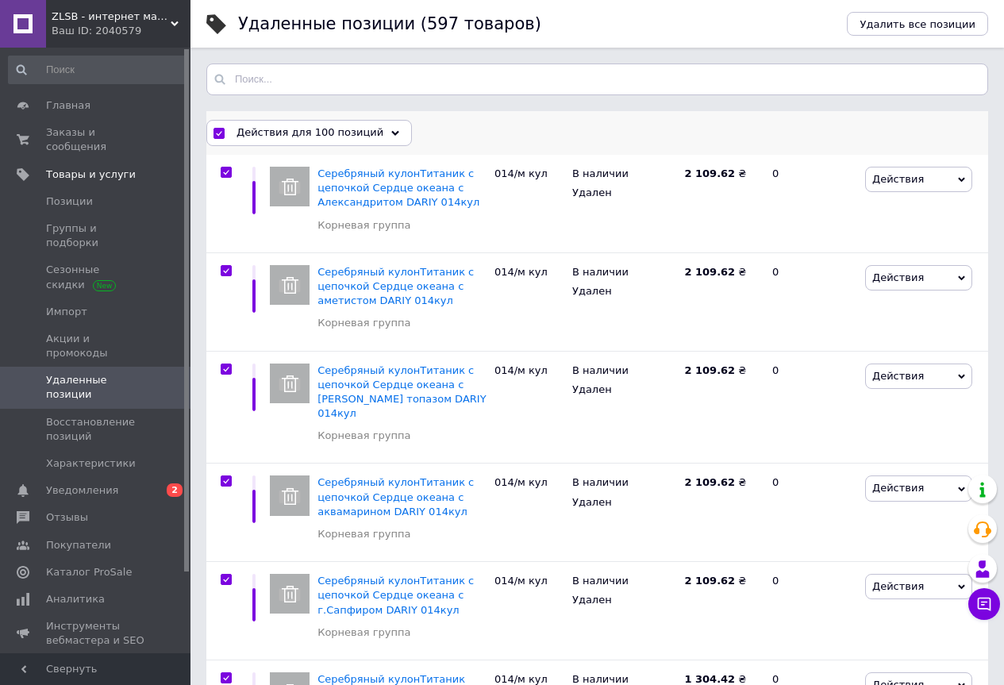
click at [391, 133] on use at bounding box center [395, 132] width 8 height 5
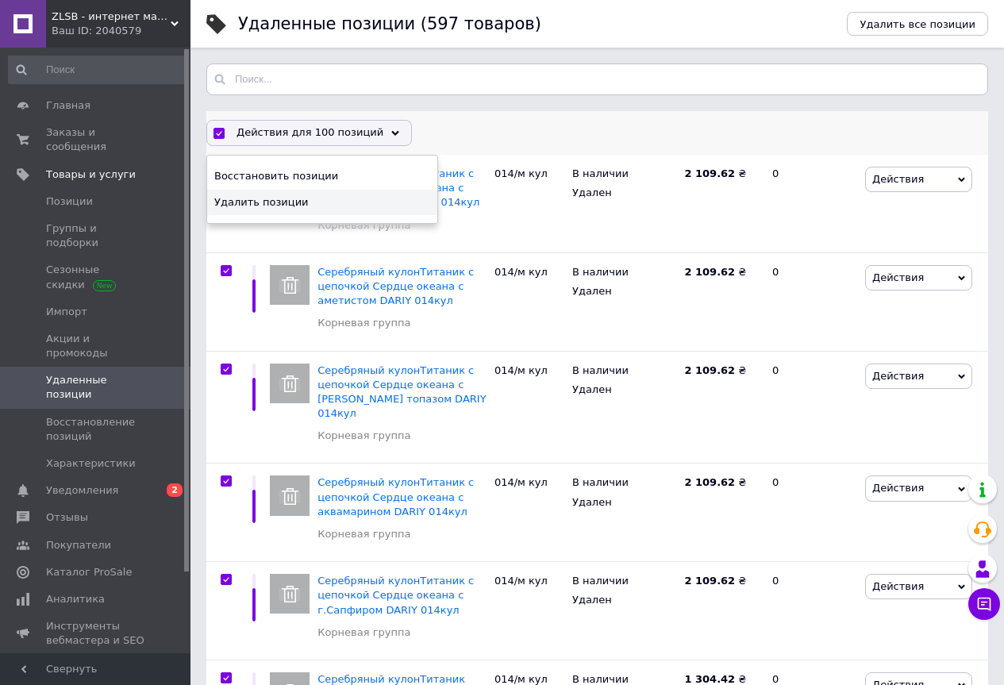
click at [271, 197] on span "Удалить позиции" at bounding box center [320, 202] width 212 height 14
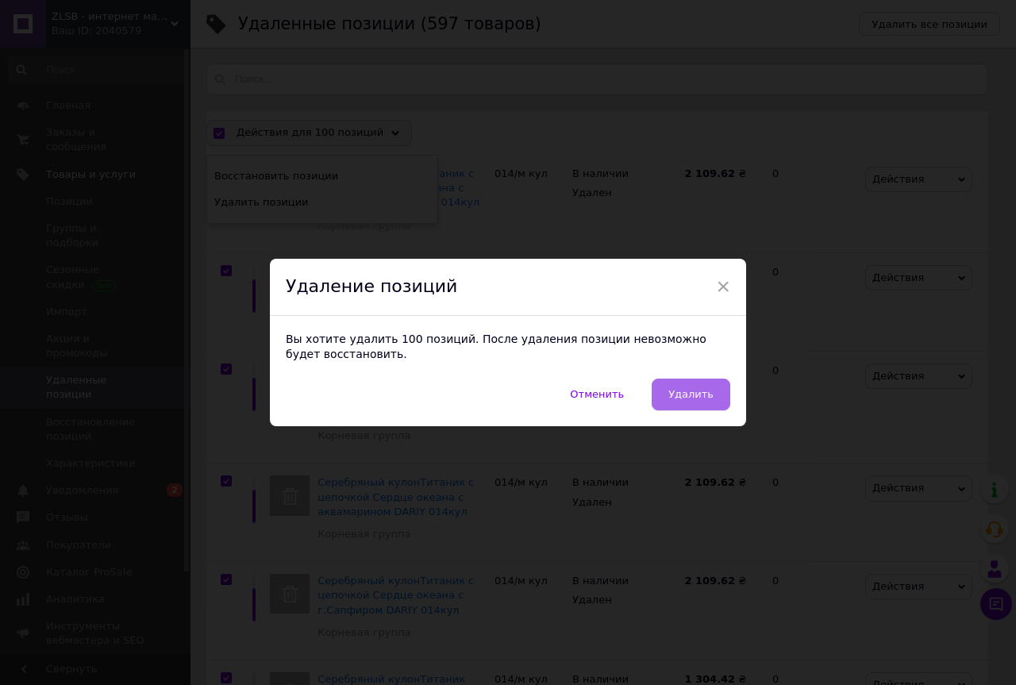
click at [671, 392] on button "Удалить" at bounding box center [690, 395] width 79 height 32
checkbox input "false"
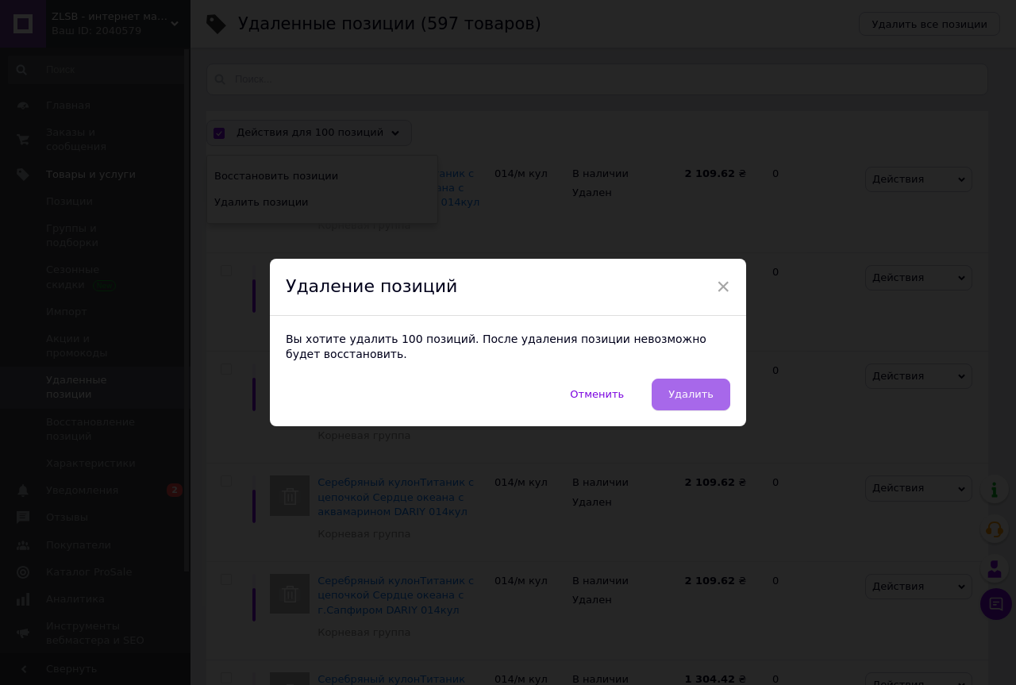
checkbox input "false"
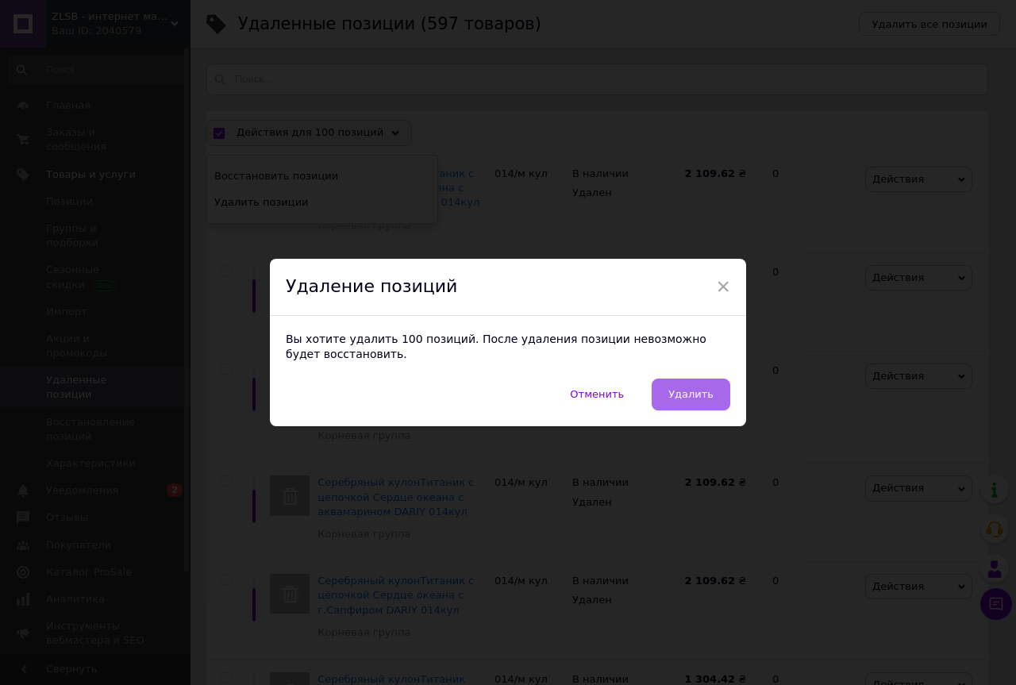
checkbox input "false"
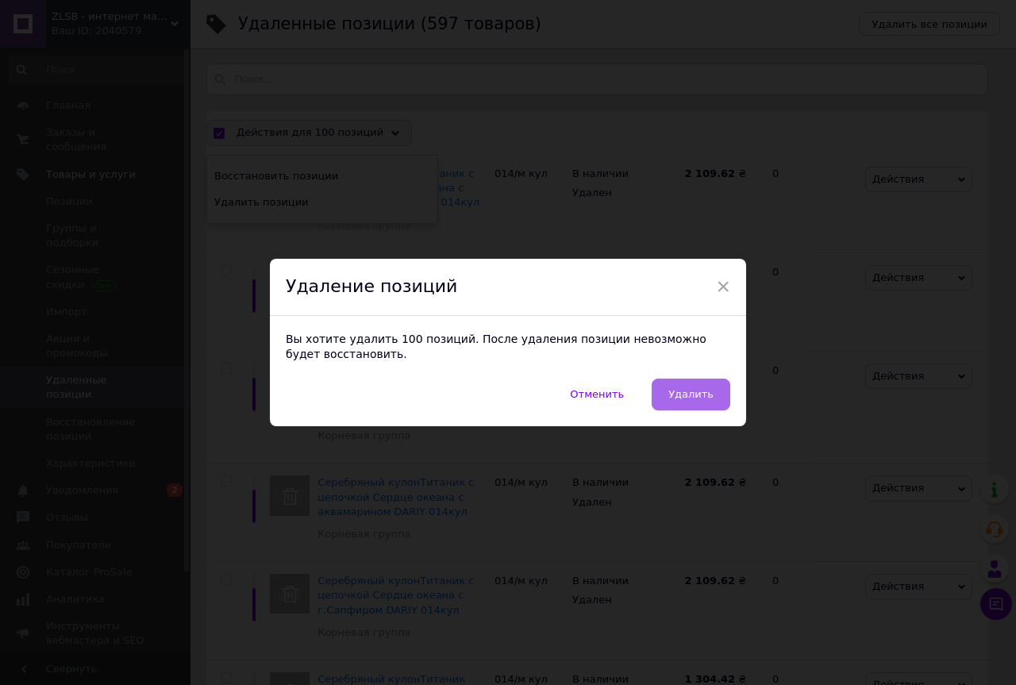
checkbox input "false"
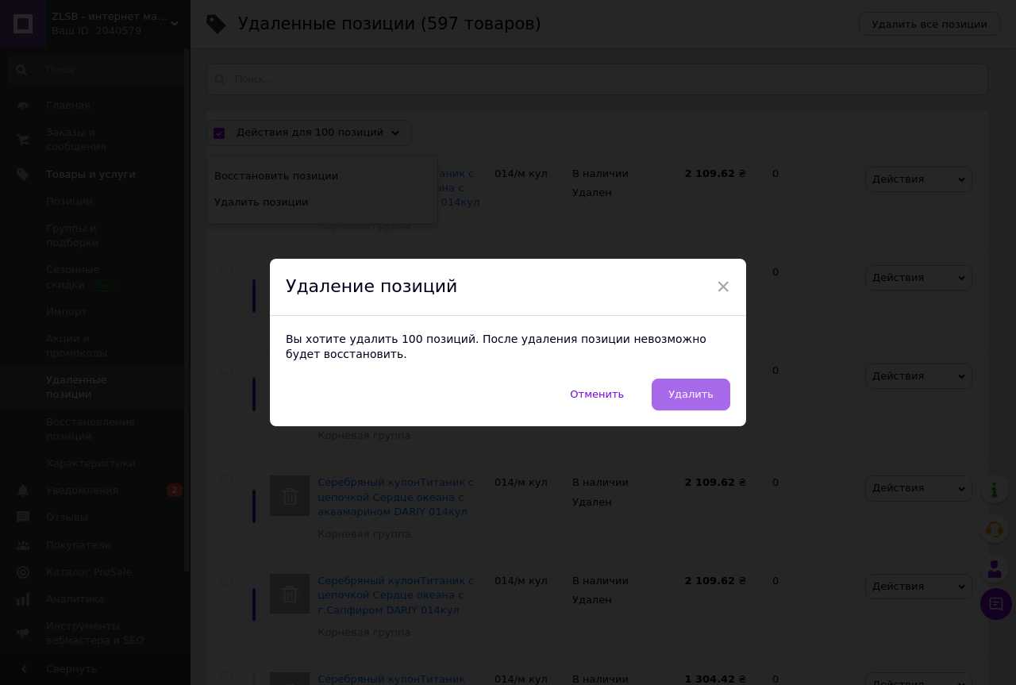
checkbox input "false"
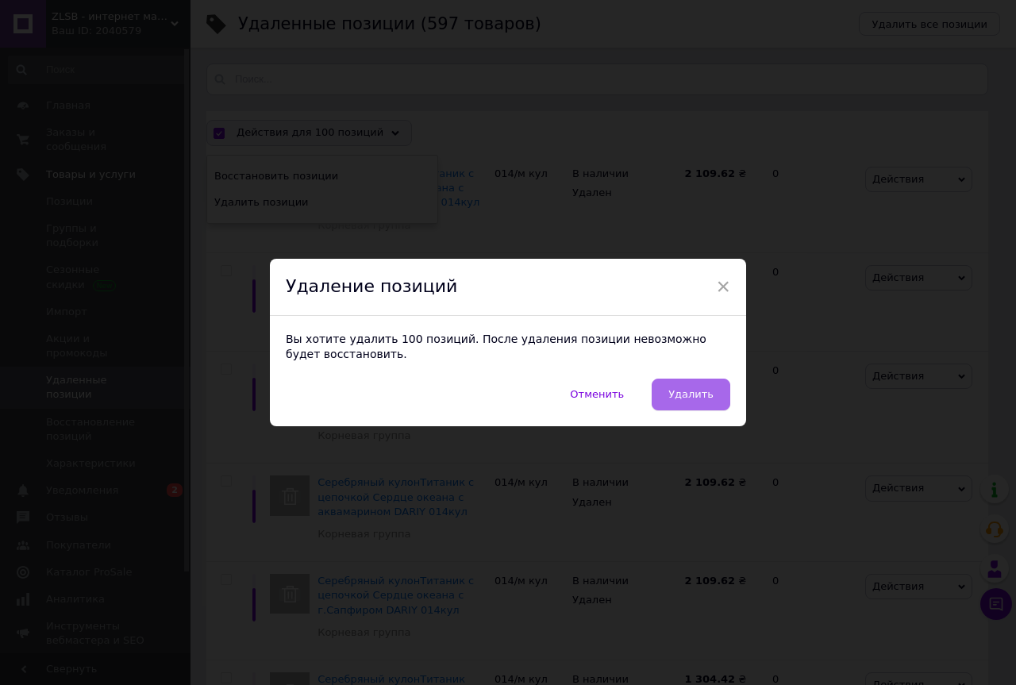
checkbox input "false"
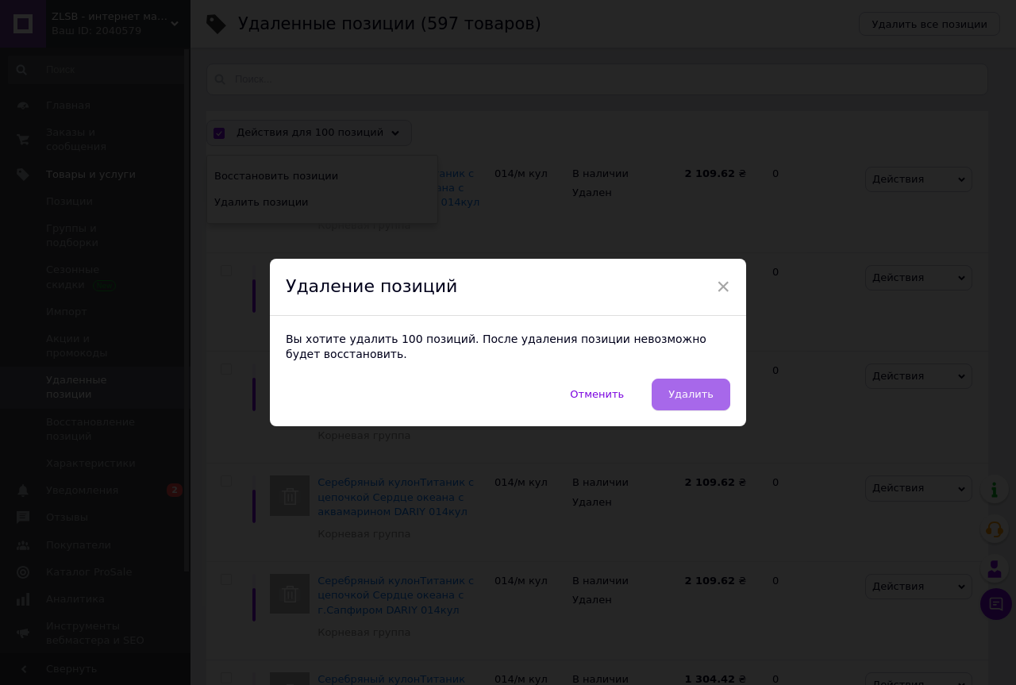
checkbox input "false"
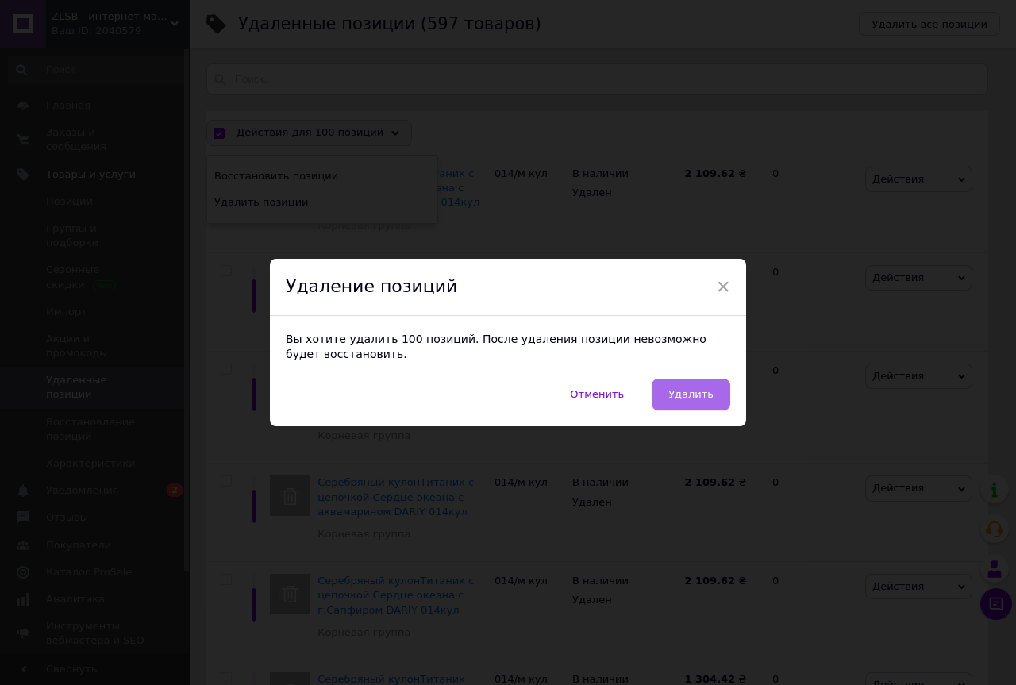
checkbox input "false"
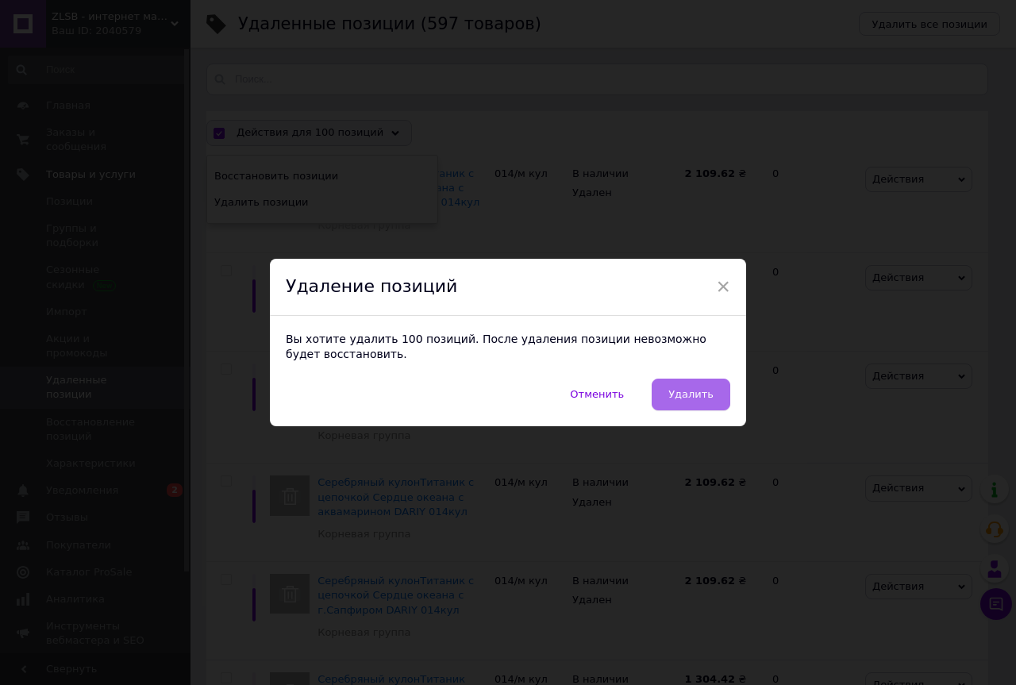
checkbox input "false"
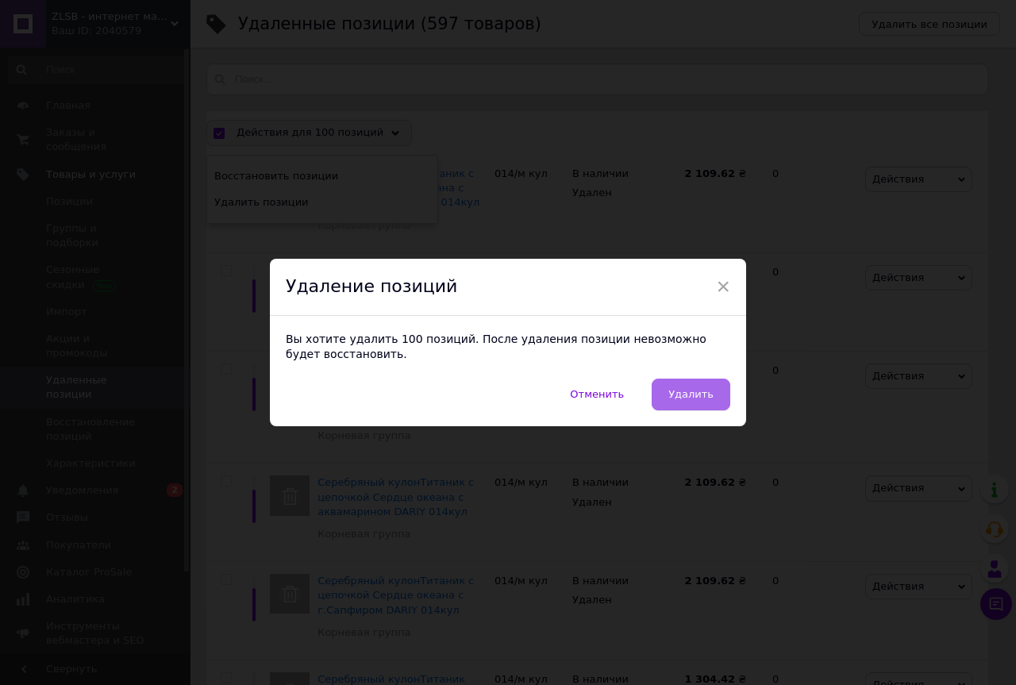
checkbox input "false"
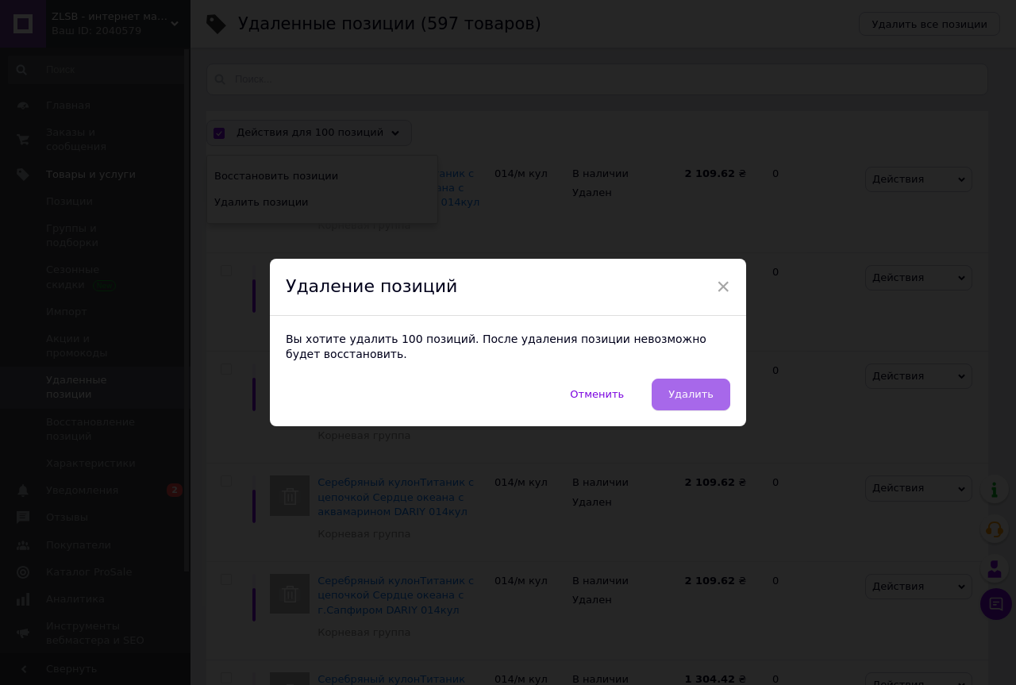
checkbox input "false"
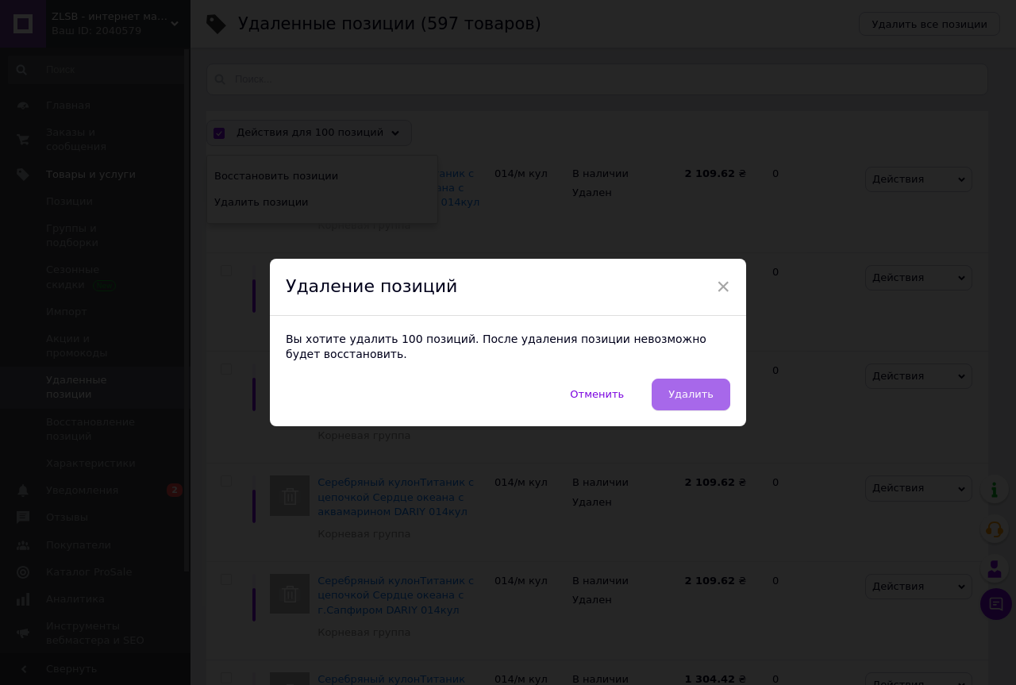
checkbox input "false"
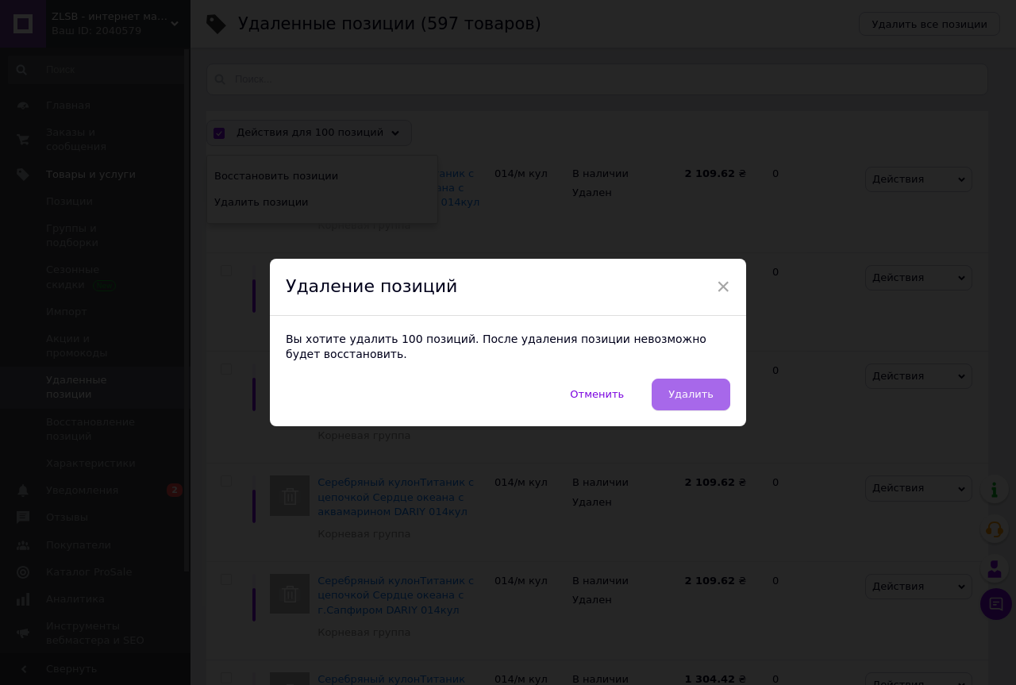
checkbox input "false"
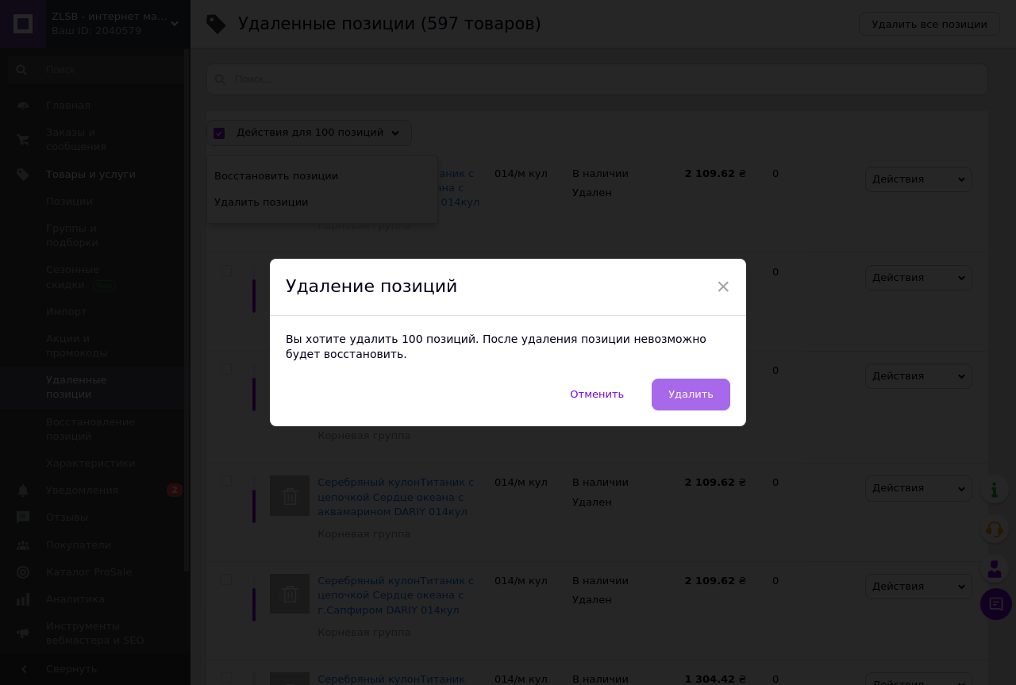
checkbox input "false"
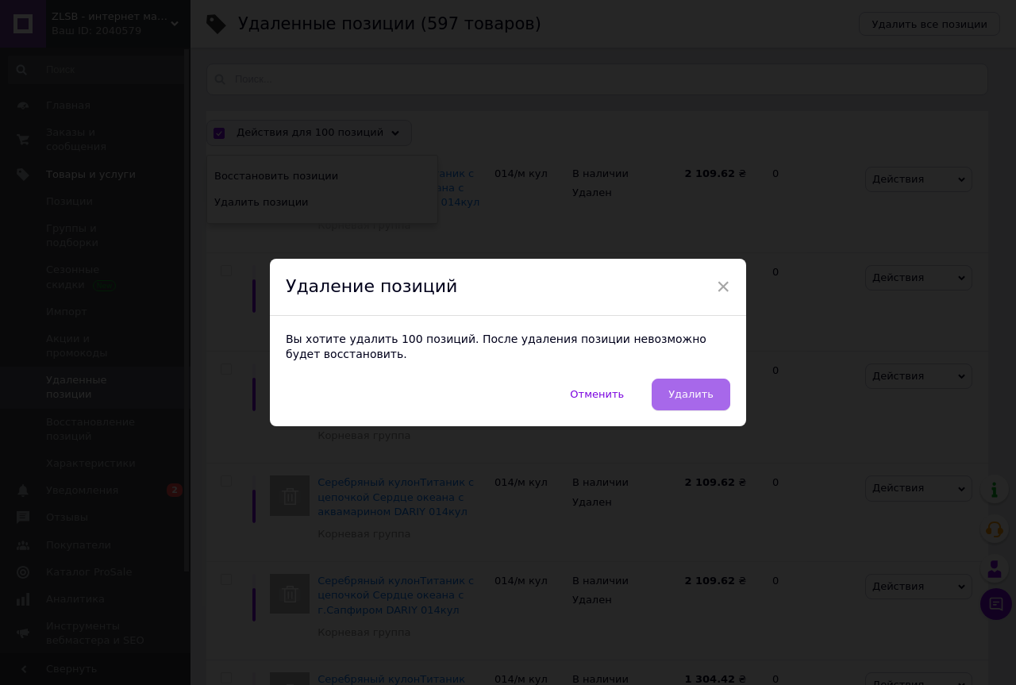
checkbox input "false"
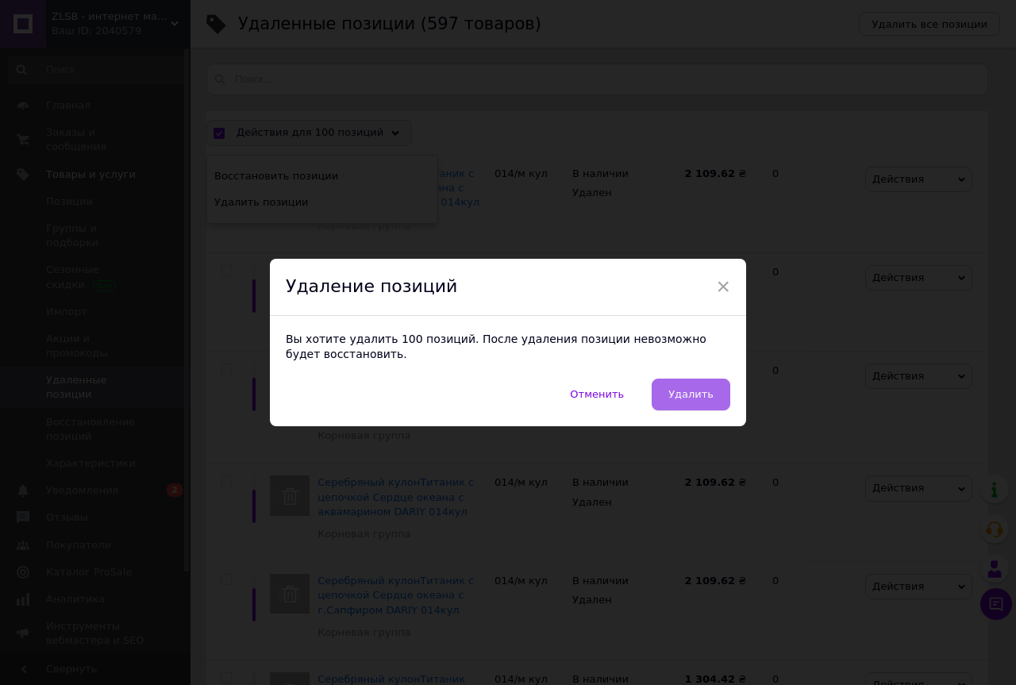
checkbox input "false"
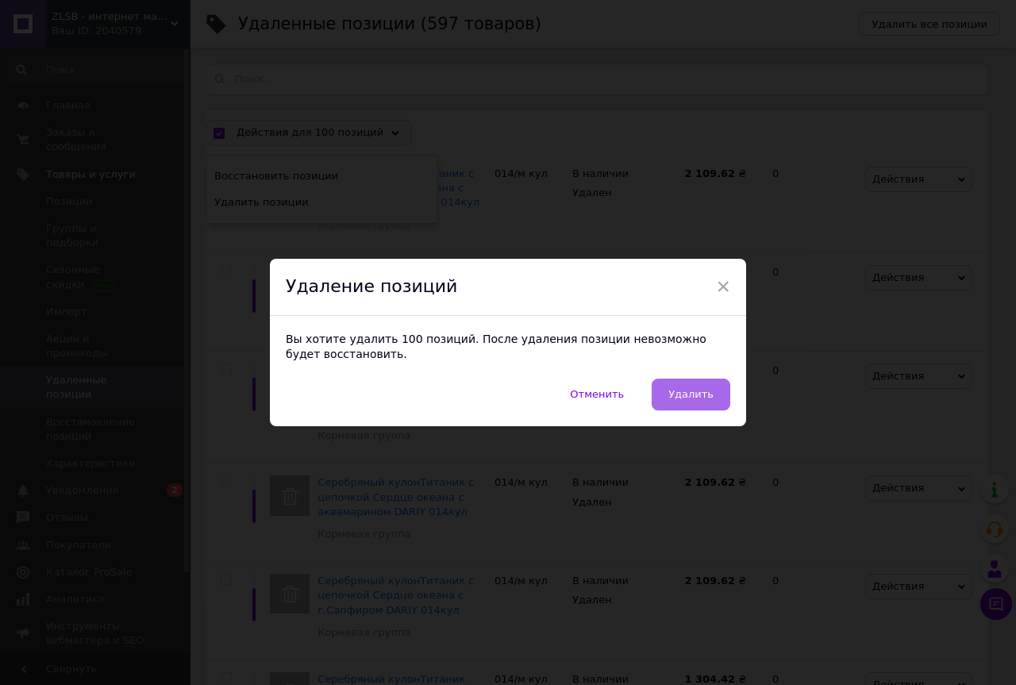
checkbox input "false"
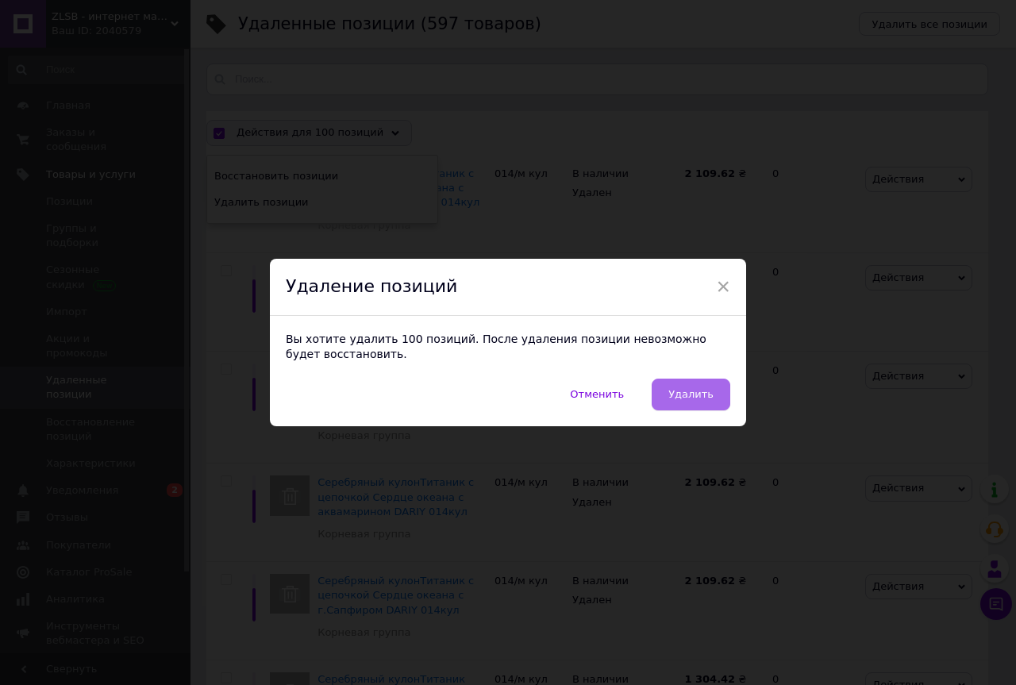
checkbox input "false"
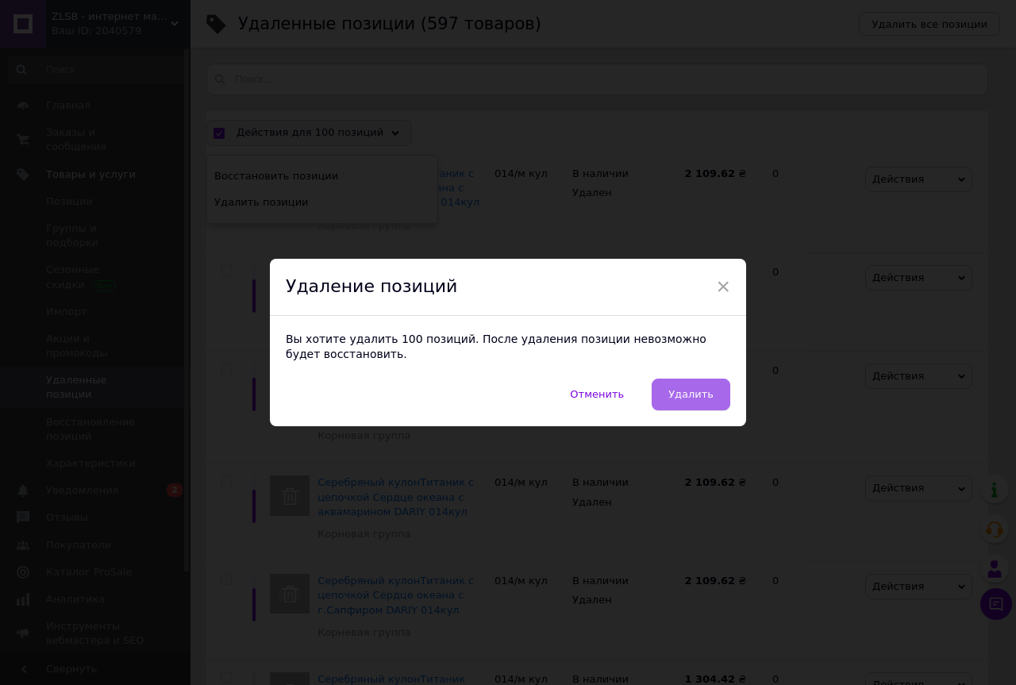
checkbox input "false"
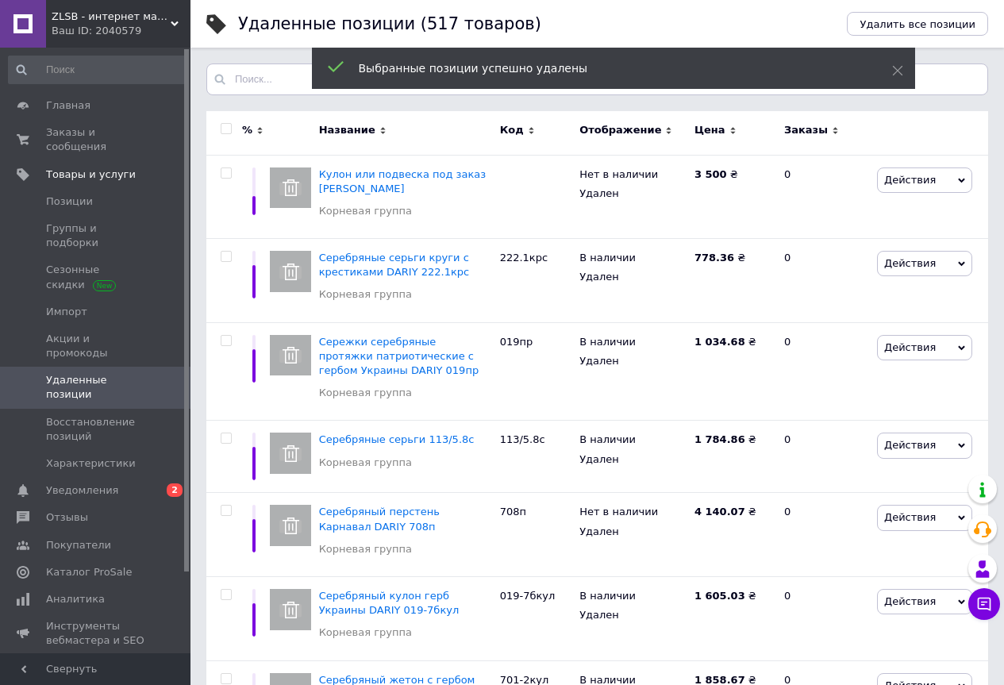
click at [225, 129] on input "checkbox" at bounding box center [226, 129] width 10 height 10
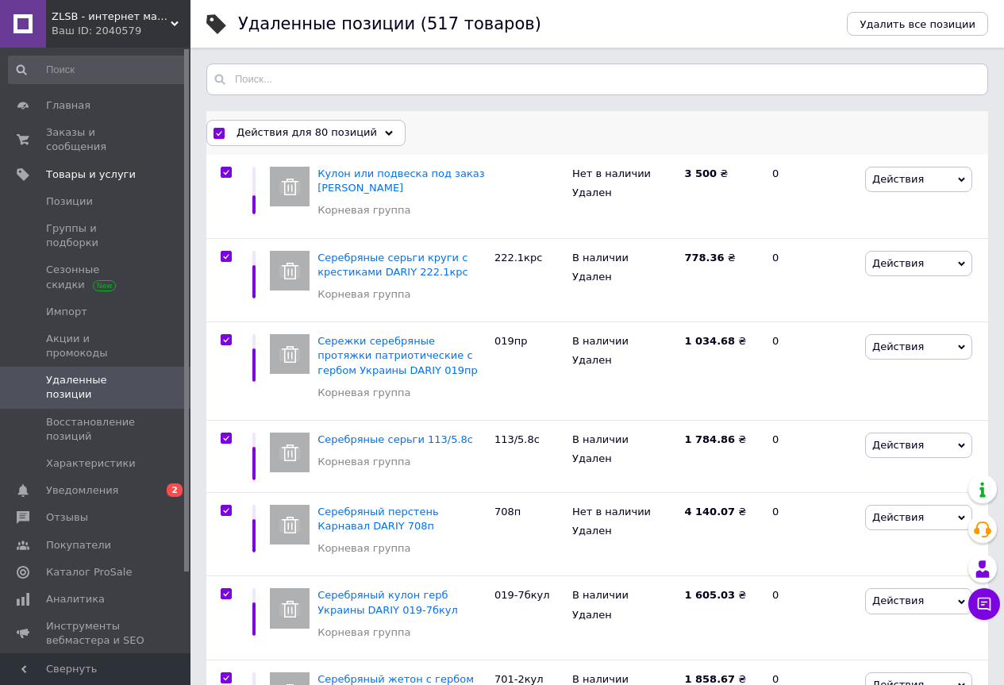
click at [385, 133] on use at bounding box center [389, 132] width 8 height 5
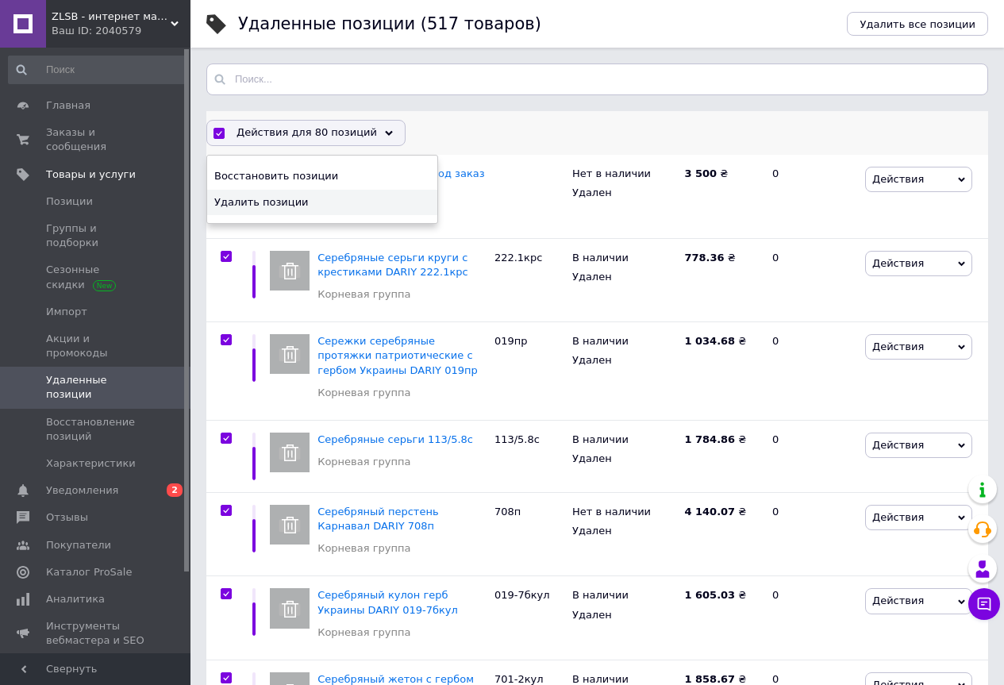
click at [271, 205] on span "Удалить позиции" at bounding box center [320, 202] width 212 height 14
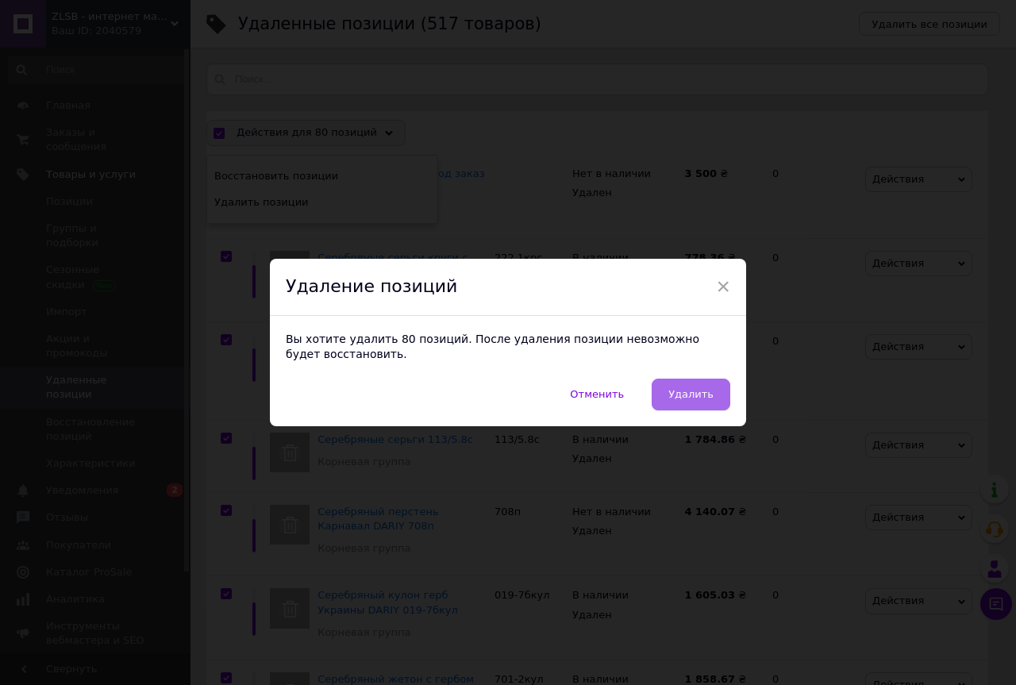
click at [671, 395] on button "Удалить" at bounding box center [690, 395] width 79 height 32
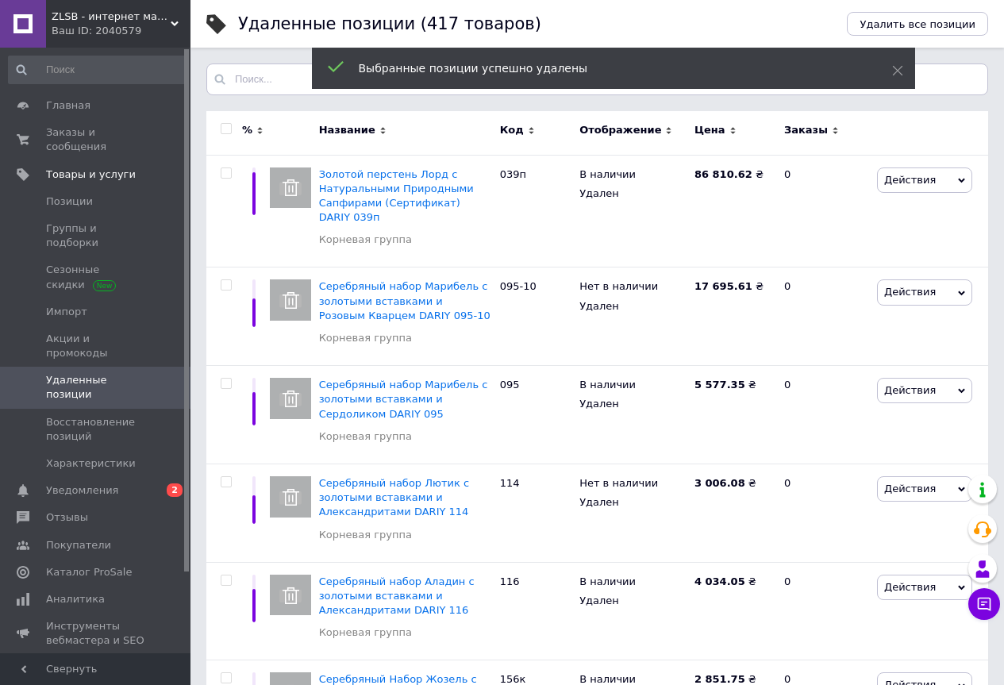
click at [225, 128] on input "checkbox" at bounding box center [226, 129] width 10 height 10
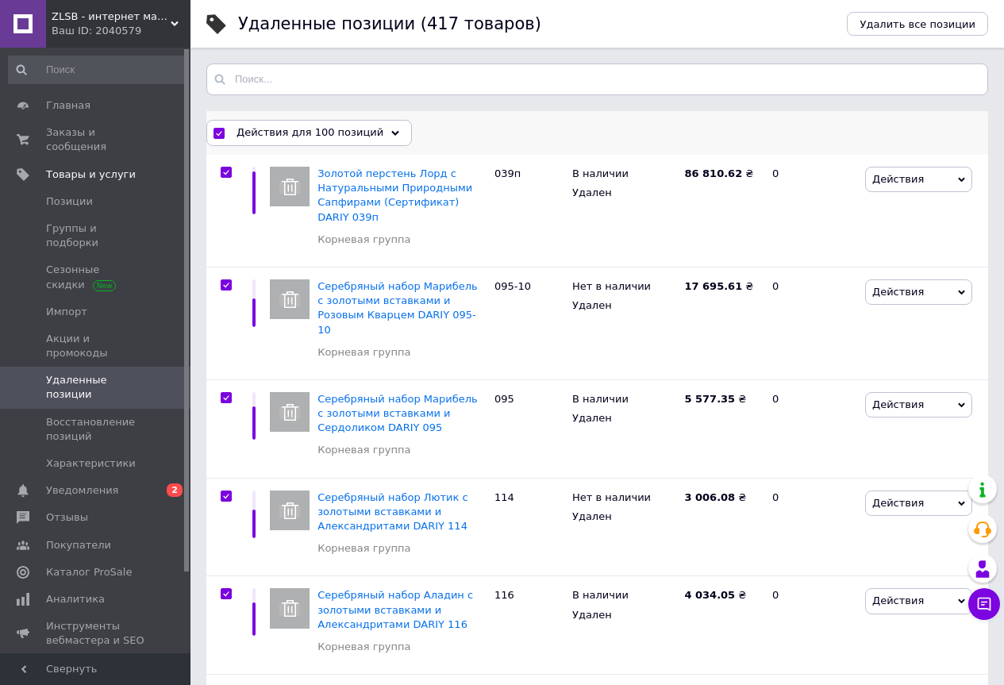
click at [391, 133] on use at bounding box center [395, 132] width 8 height 5
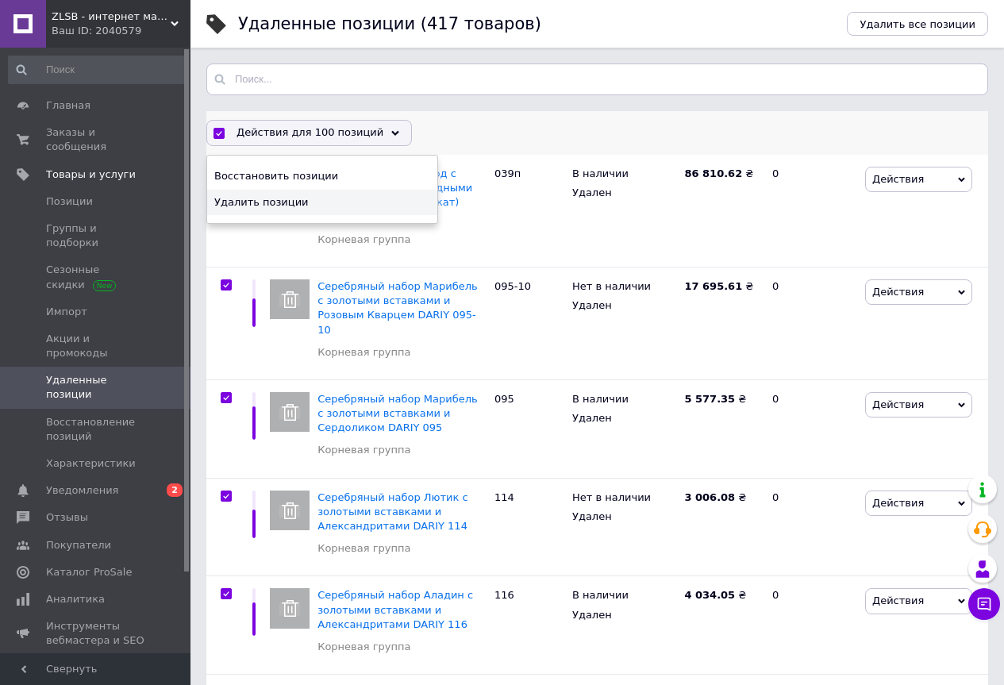
click at [271, 200] on span "Удалить позиции" at bounding box center [320, 202] width 212 height 14
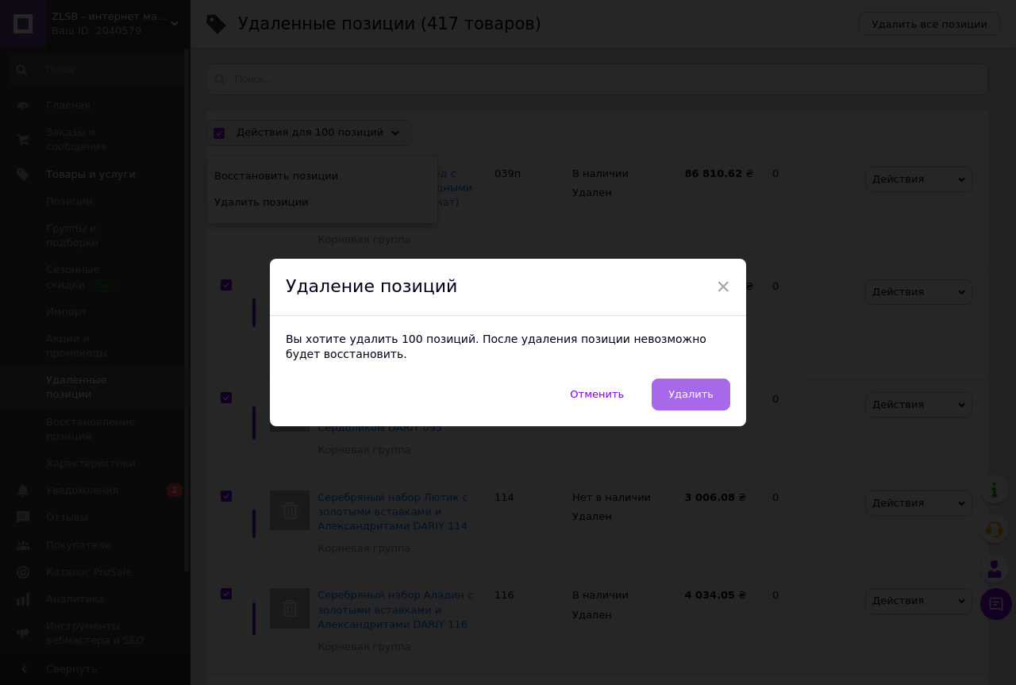
click at [668, 390] on button "Удалить" at bounding box center [690, 395] width 79 height 32
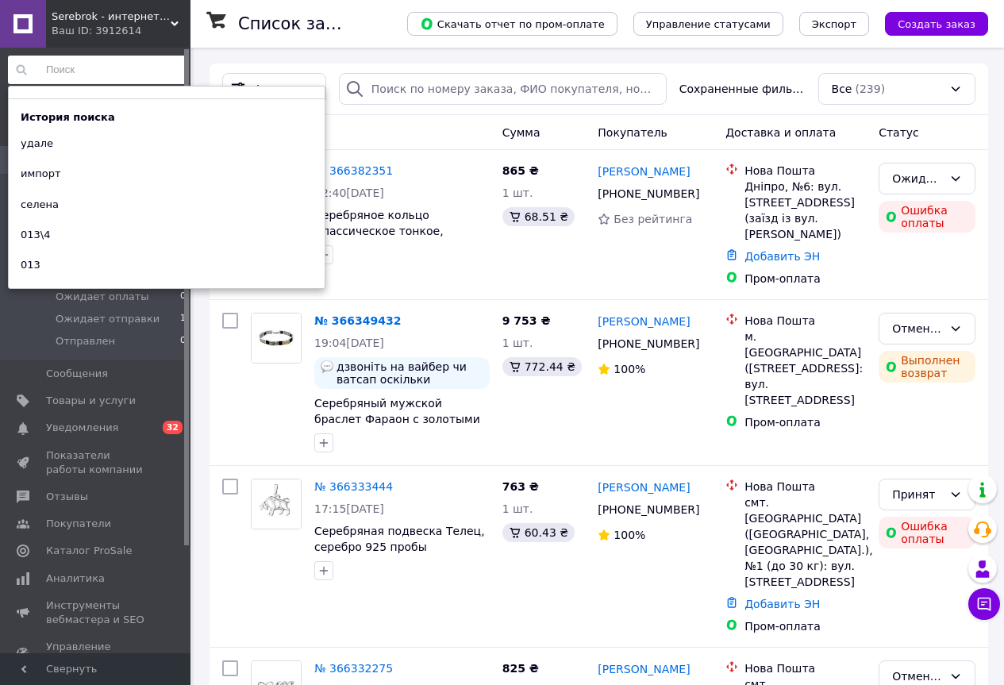
click at [84, 63] on input at bounding box center [97, 70] width 179 height 29
click at [39, 172] on div "импорт" at bounding box center [41, 174] width 64 height 22
type input "импорт"
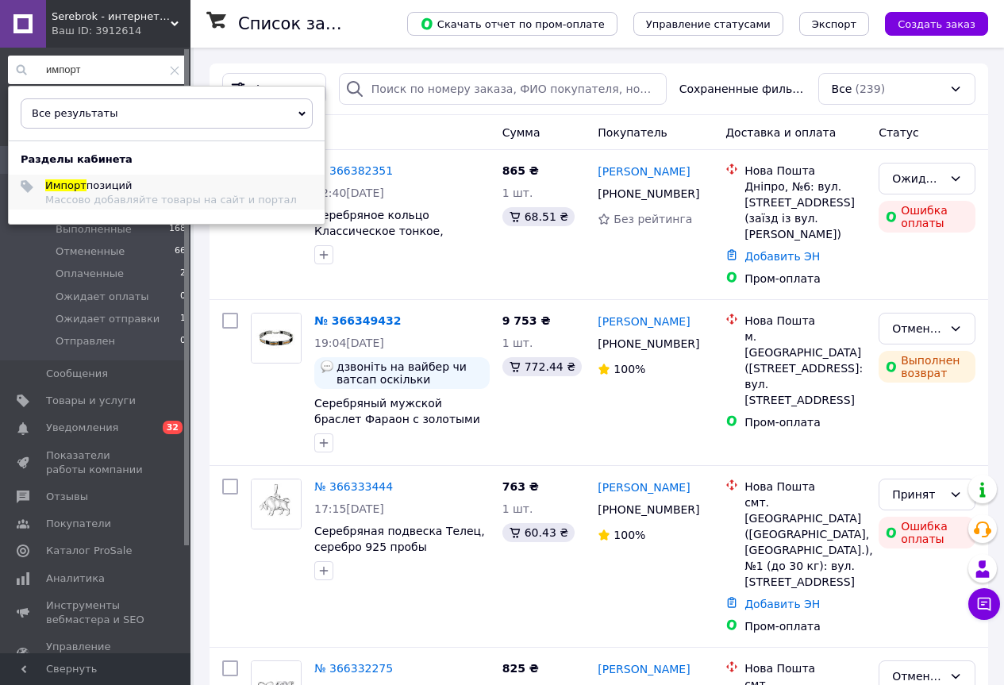
click at [66, 186] on span "Импорт" at bounding box center [65, 185] width 41 height 12
